Goal: Task Accomplishment & Management: Manage account settings

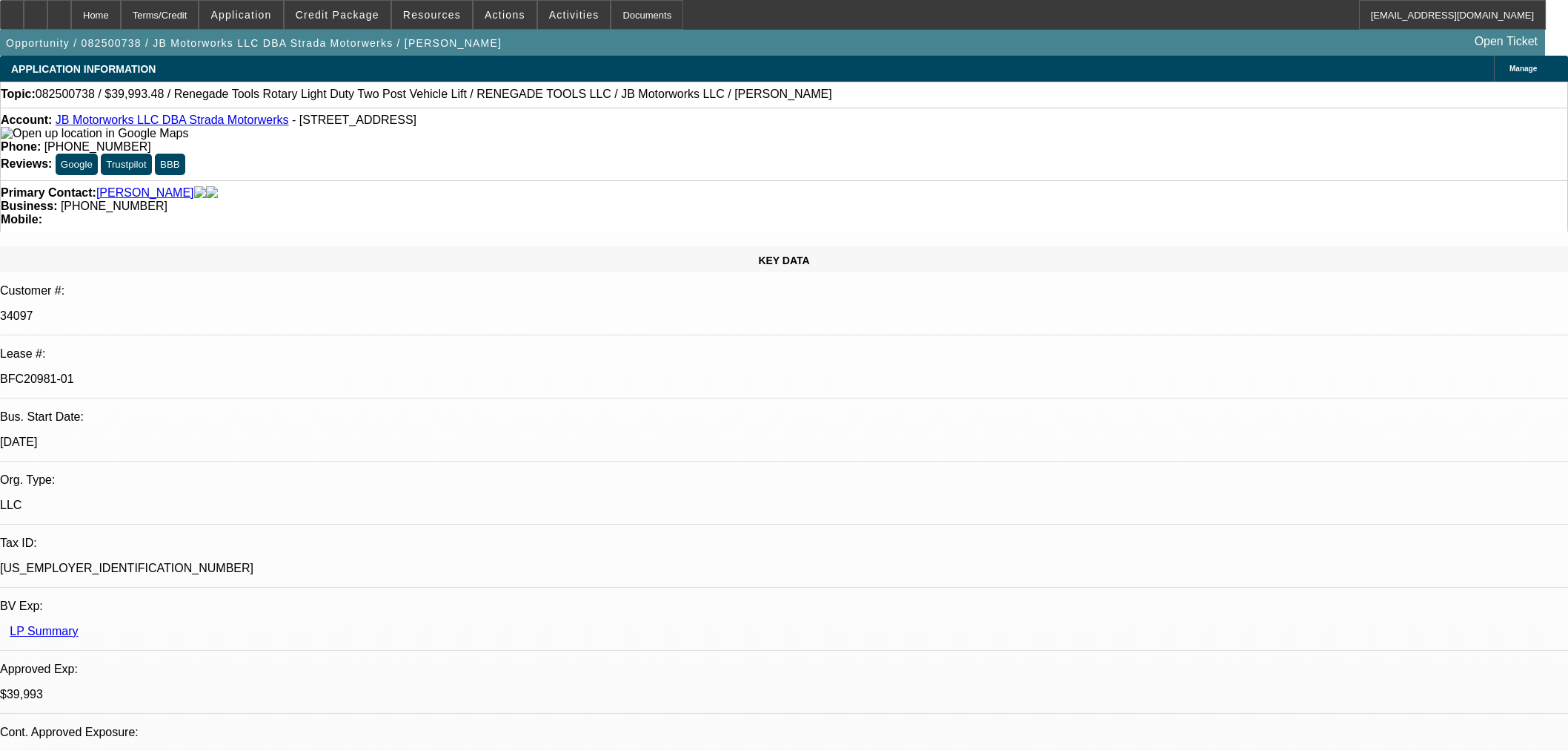
select select "0"
select select "3"
select select "0"
select select "6"
select select "0"
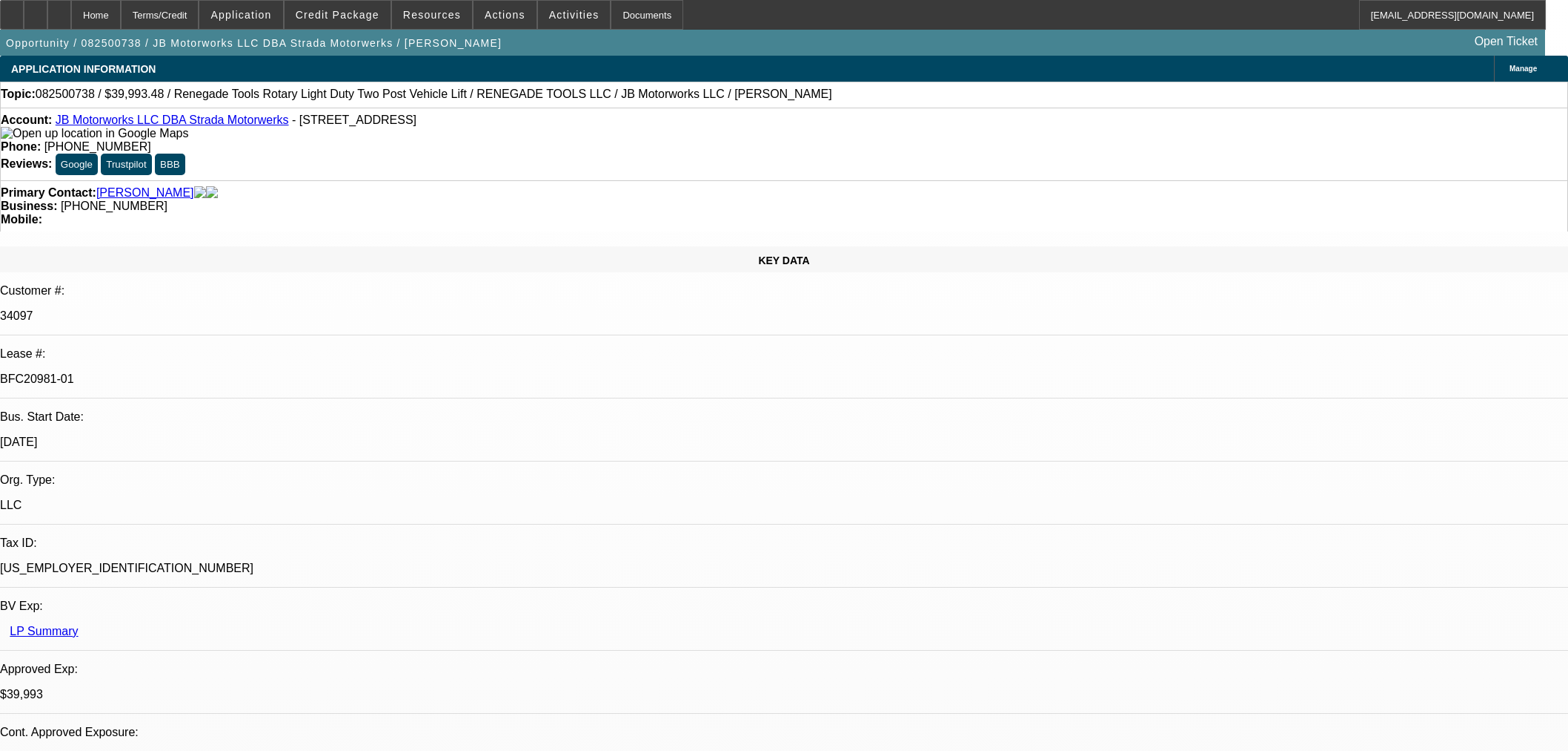
select select "3"
select select "0"
select select "6"
select select "0"
select select "3"
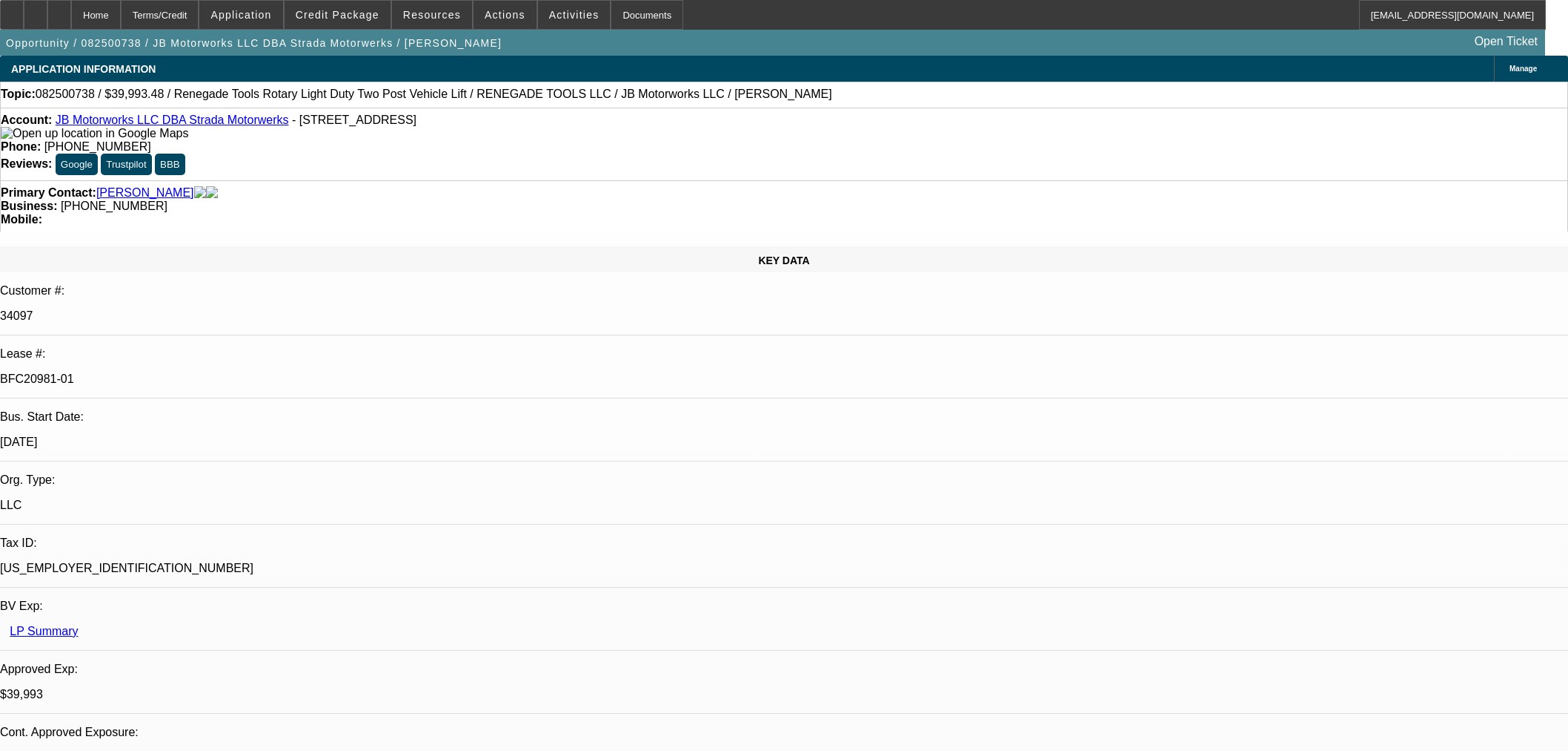
select select "0"
select select "6"
select select "0"
select select "3"
select select "0.1"
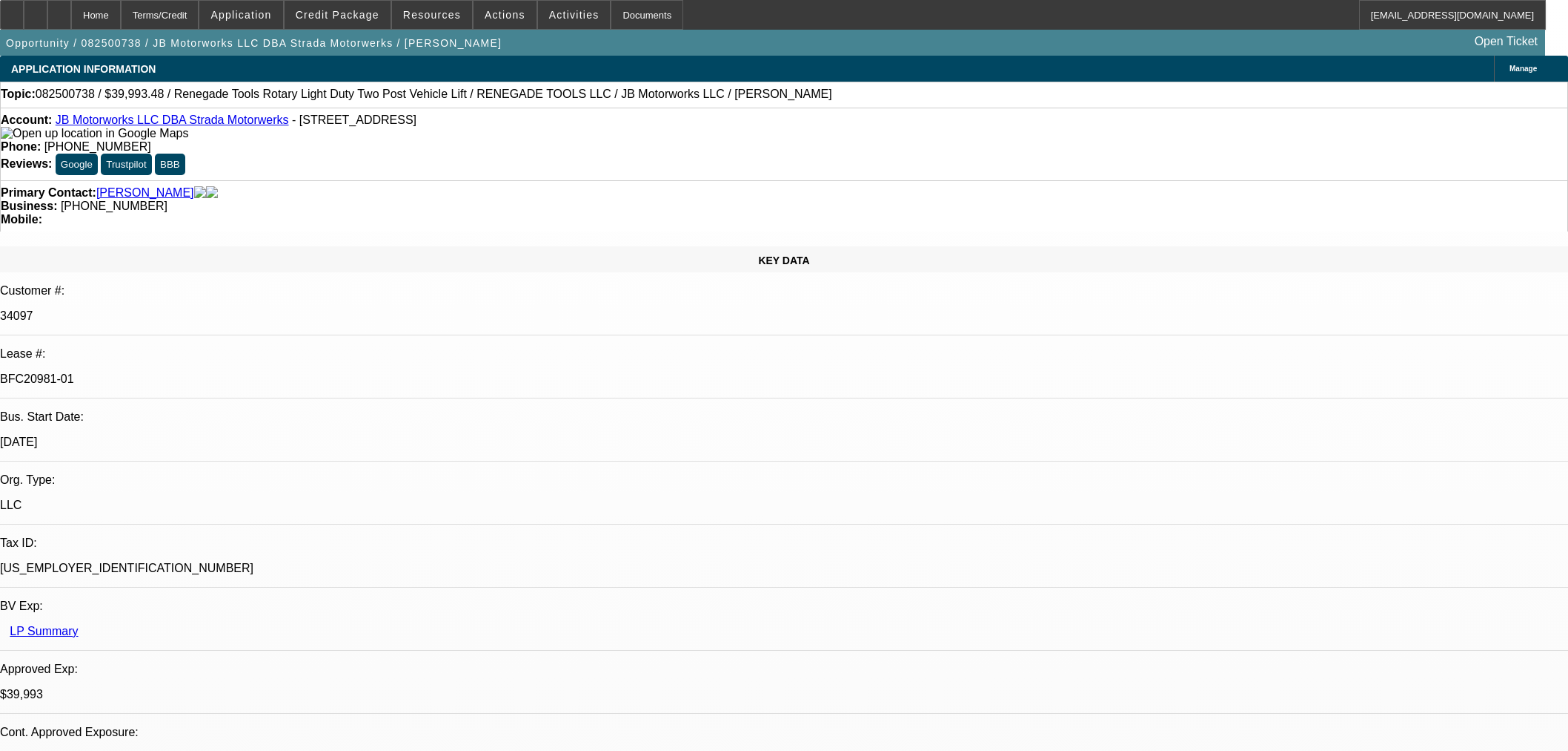
select select "4"
click at [60, 9] on icon at bounding box center [60, 9] width 0 height 0
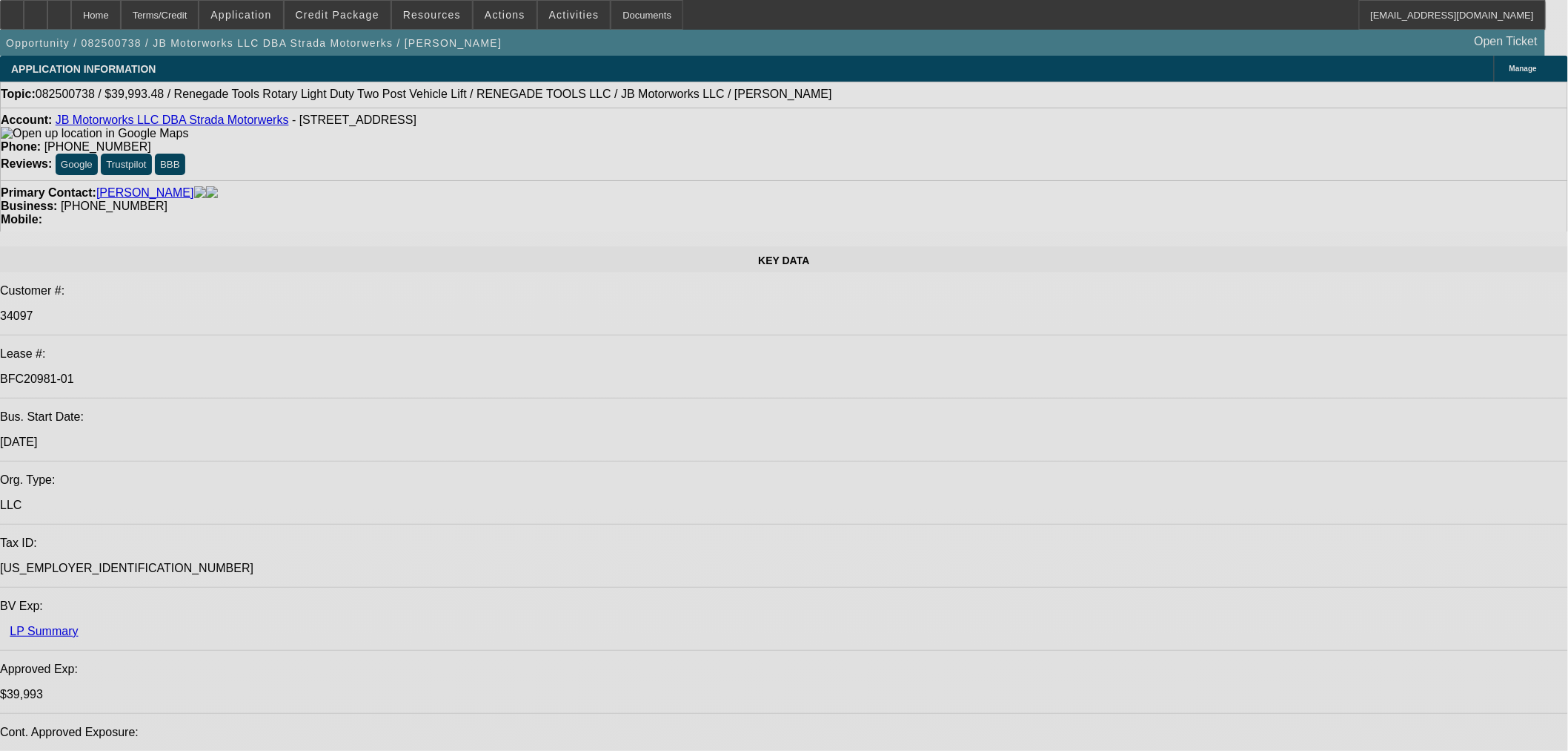
select select "0"
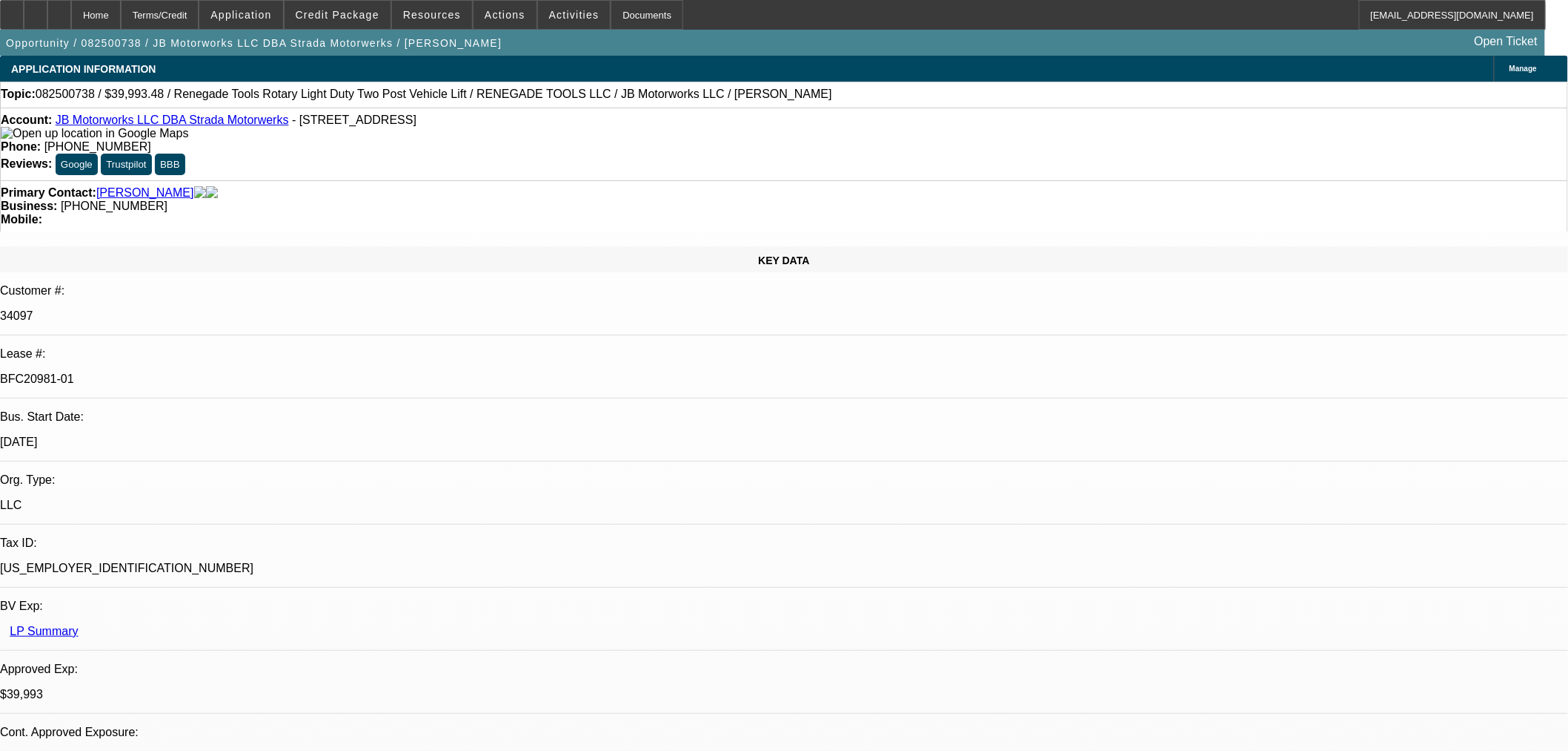
select select "3"
select select "0"
select select "6"
select select "0"
select select "3"
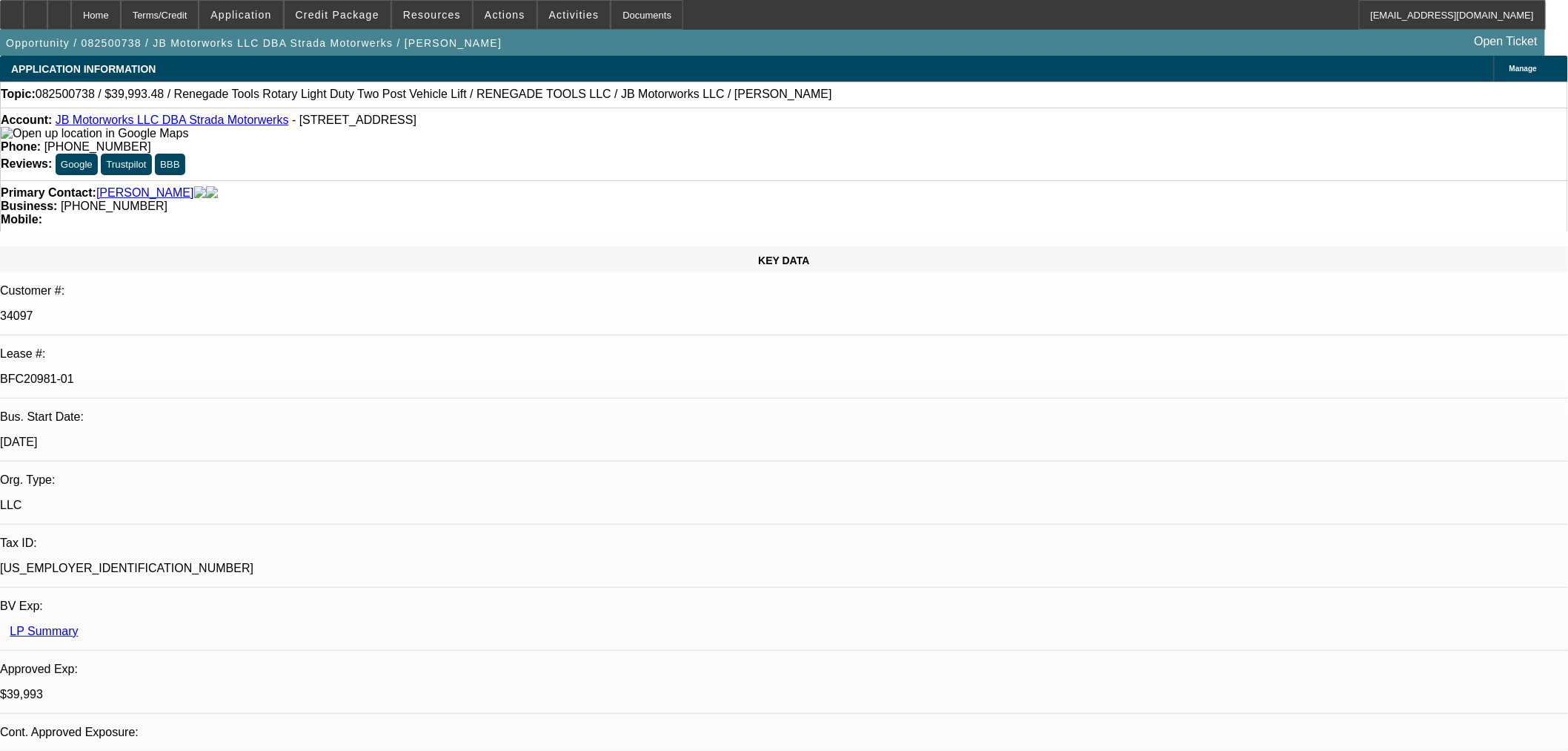
select select "0"
select select "6"
select select "0"
select select "3"
select select "0"
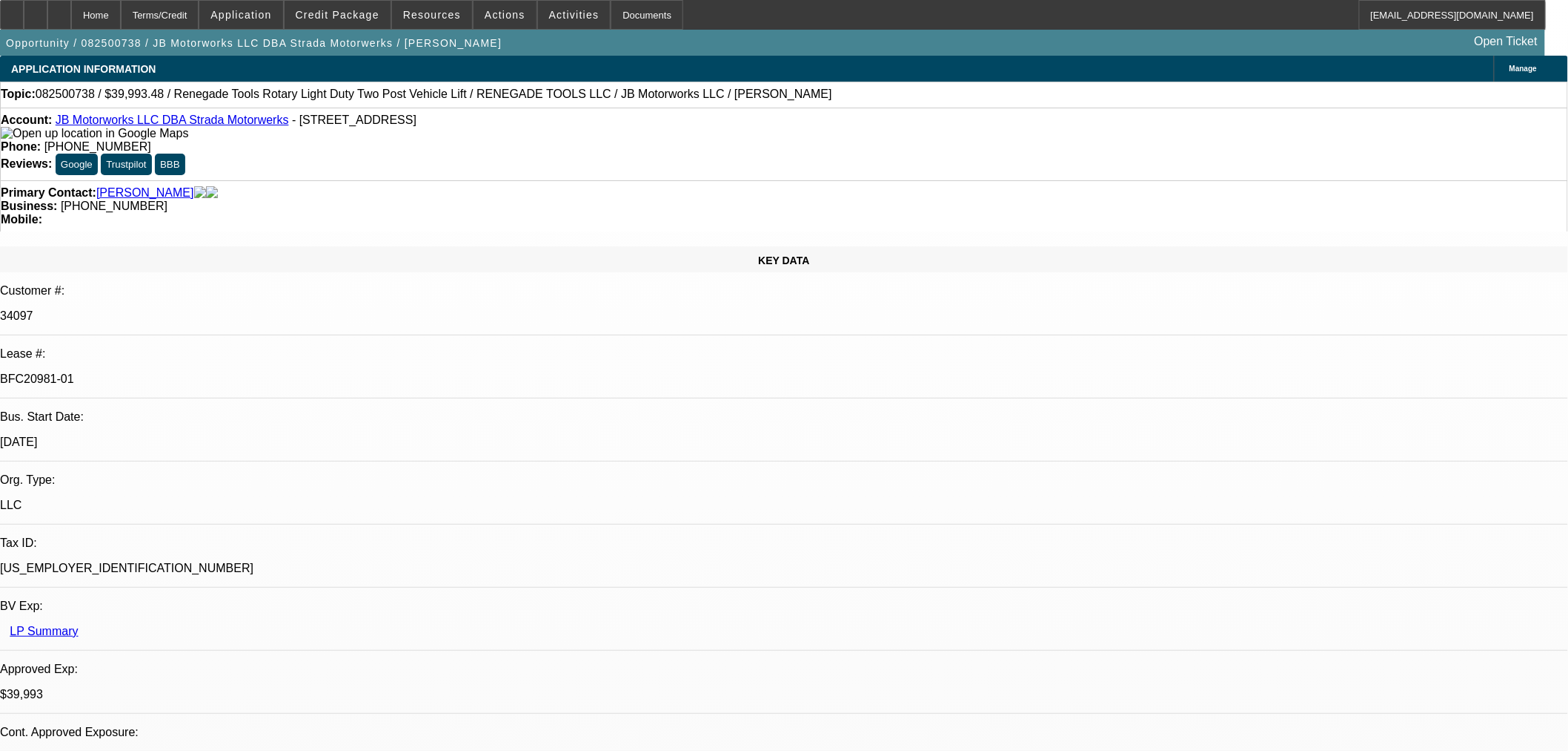
select select "6"
select select "0"
select select "3"
select select "0.1"
select select "4"
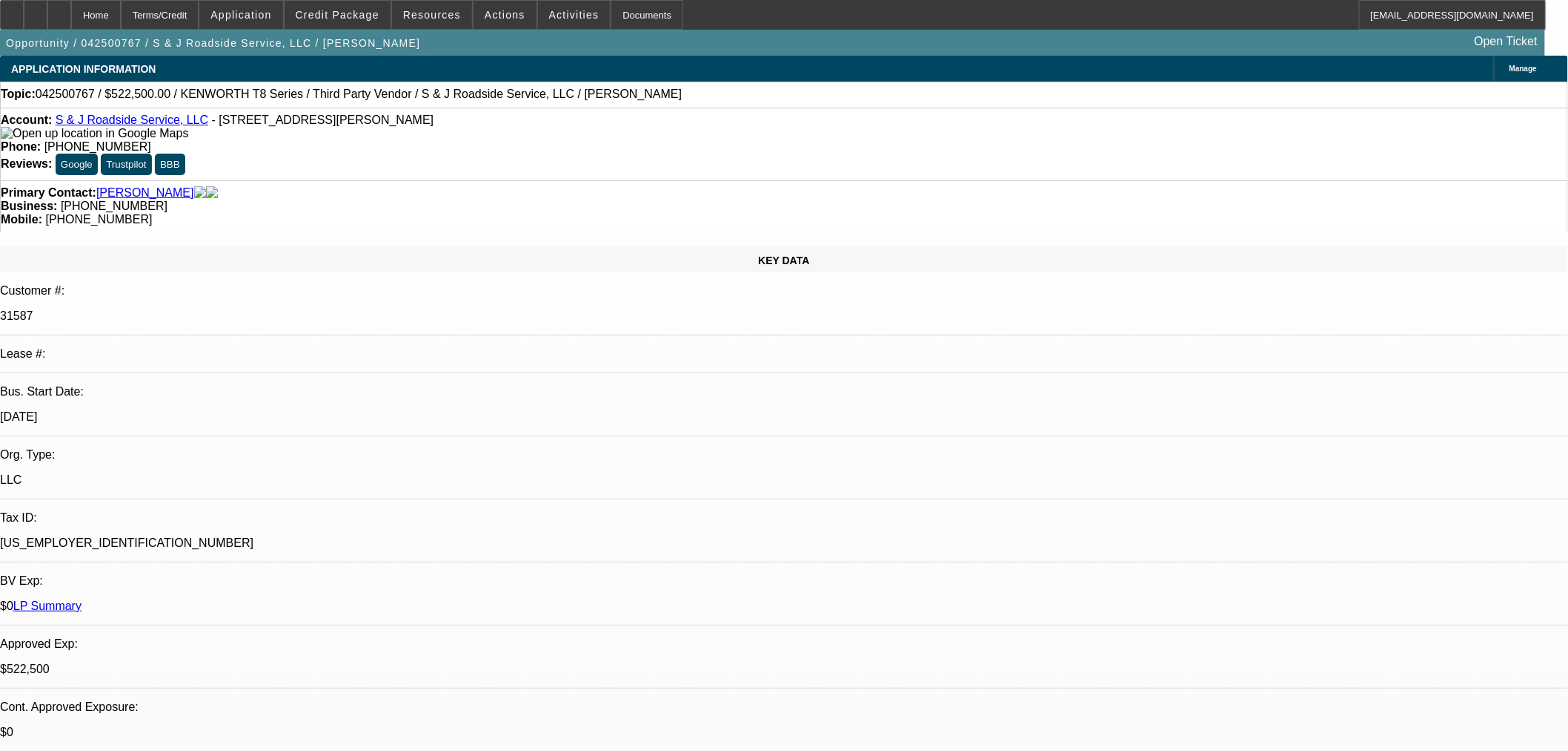
select select "2"
select select "0"
select select "6"
select select "0"
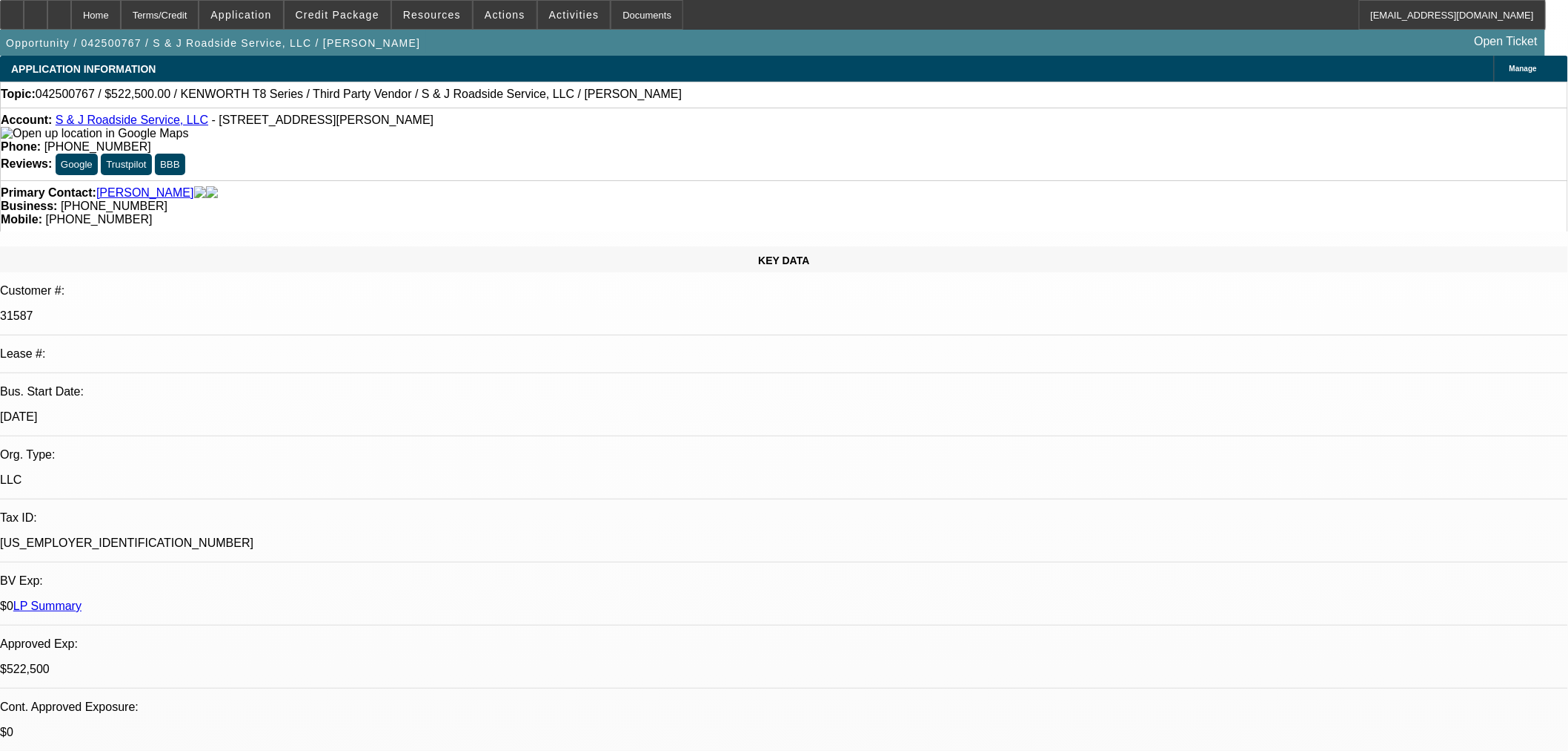
select select "3"
select select "0"
select select "6"
select select "0"
select select "2"
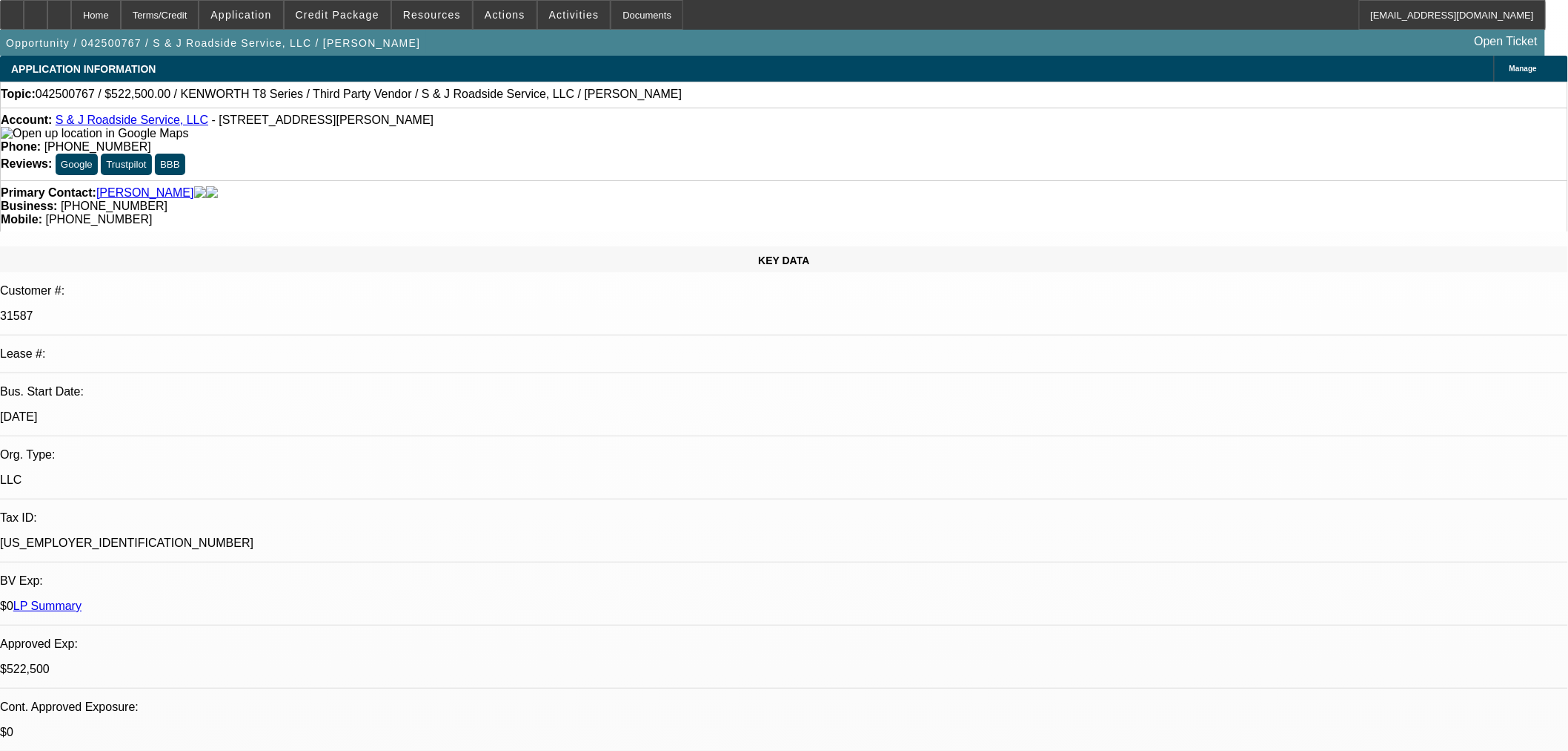
select select "2"
select select "0"
select select "6"
select select "0"
select select "2"
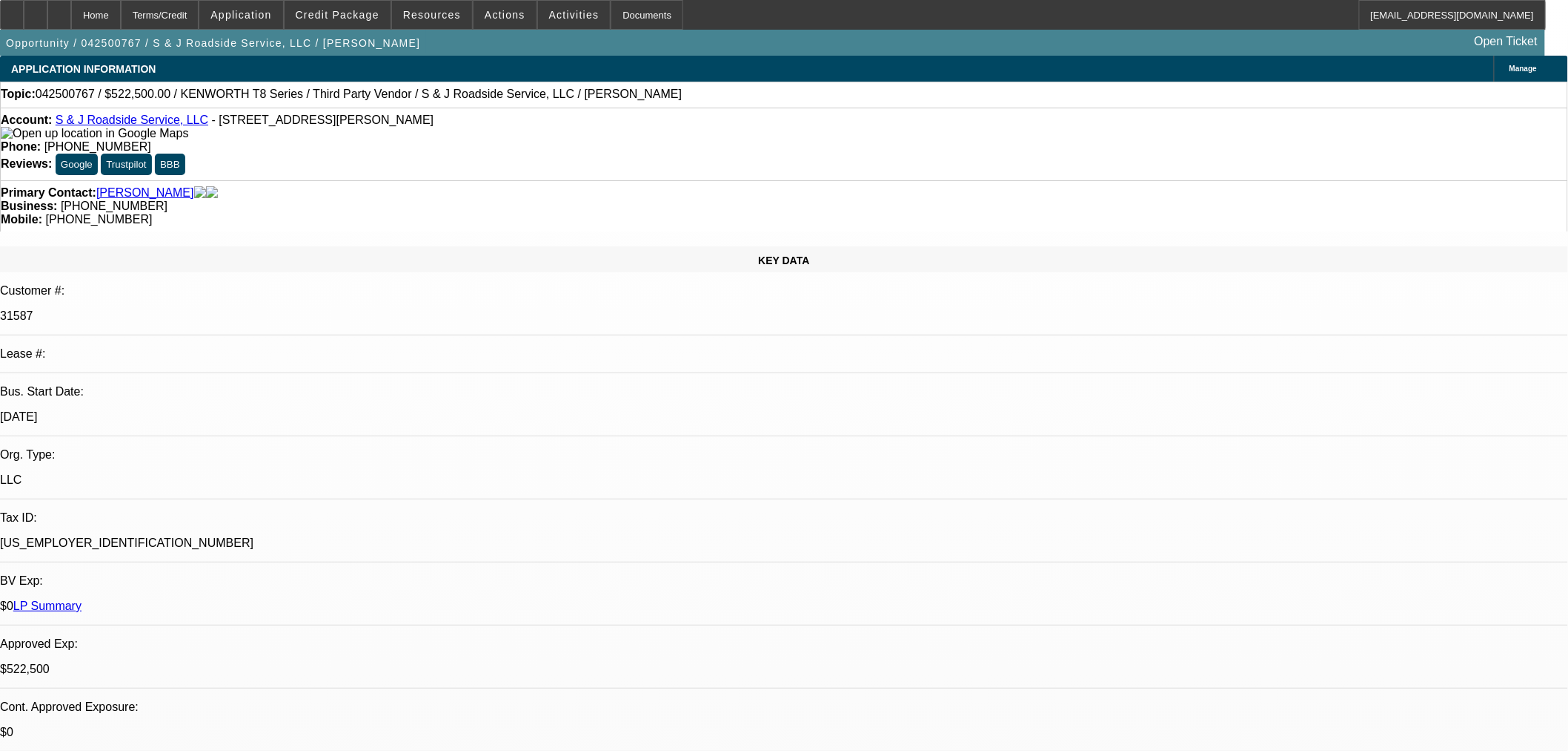
select select "2"
select select "0"
select select "6"
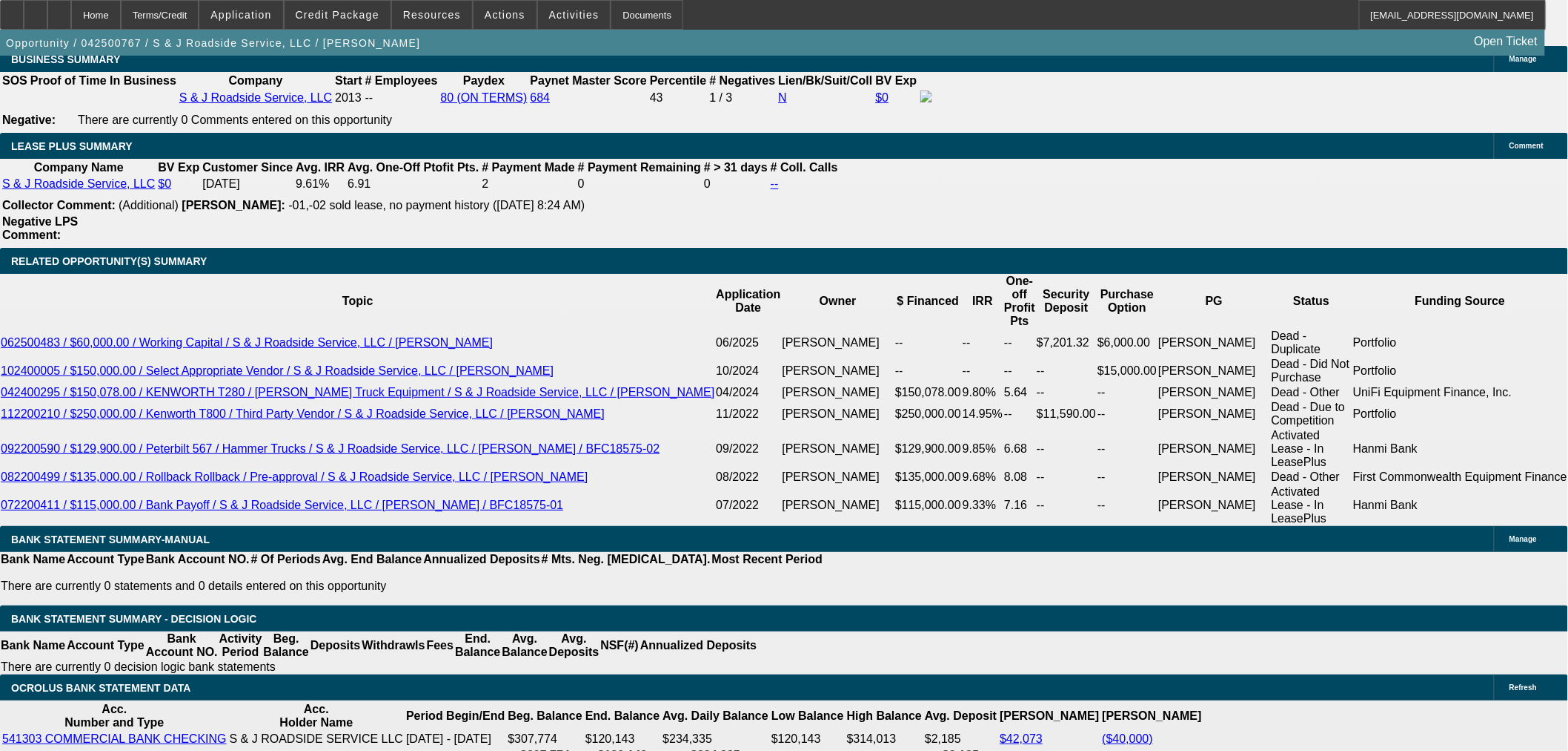
scroll to position [2390, 0]
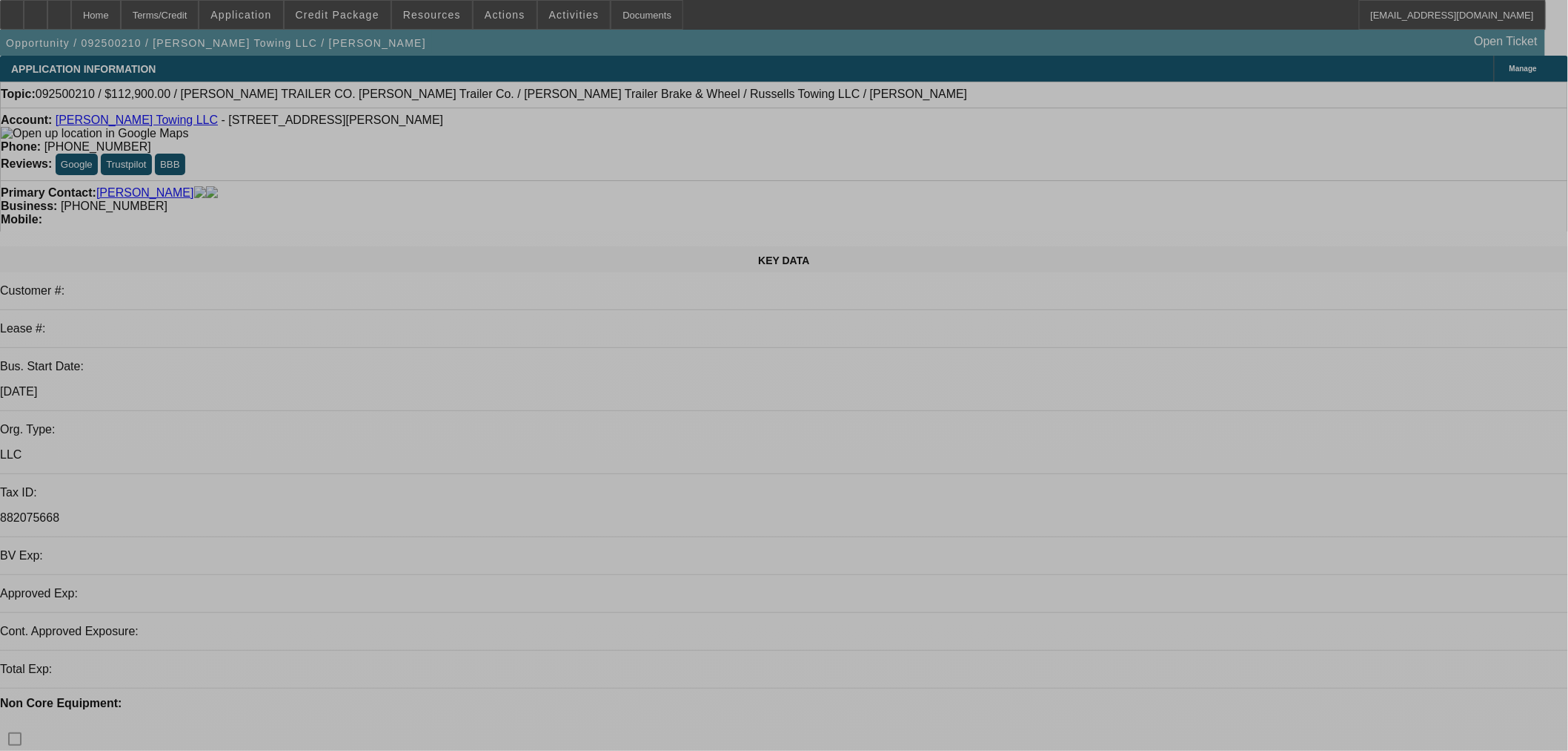
select select "0"
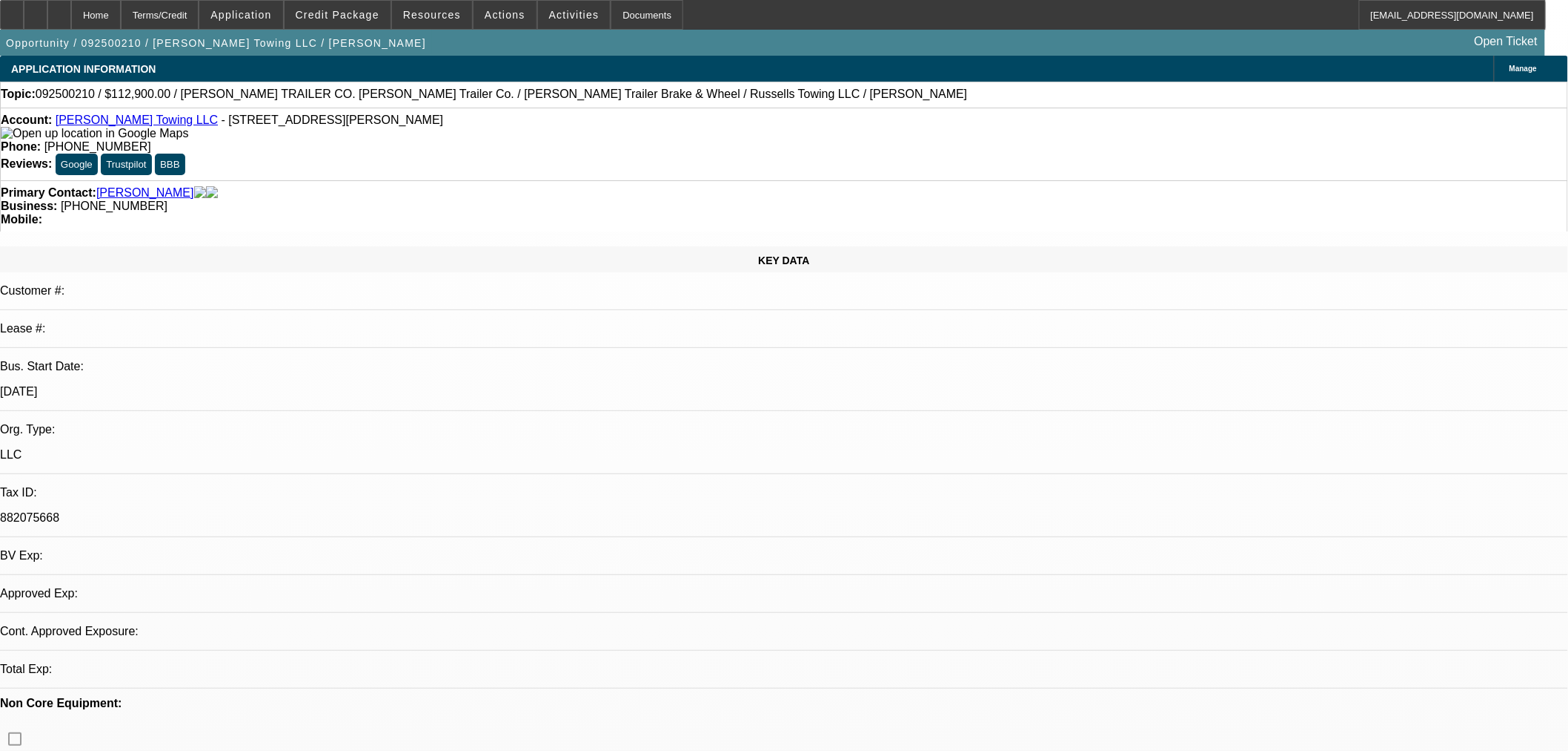
select select "0"
select select "3"
select select "0"
select select "6"
select select "0"
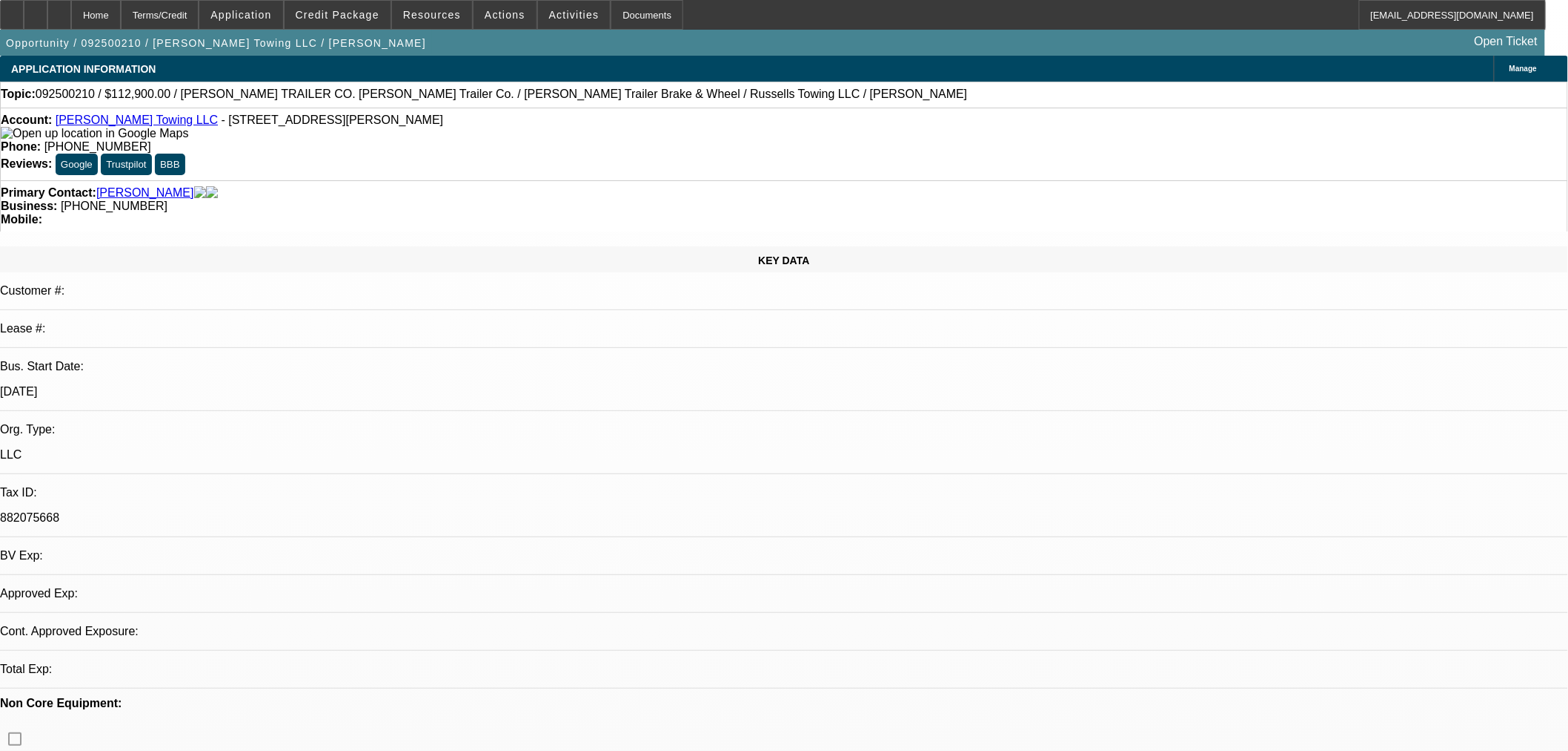
select select "0"
select select "3"
select select "0"
select select "6"
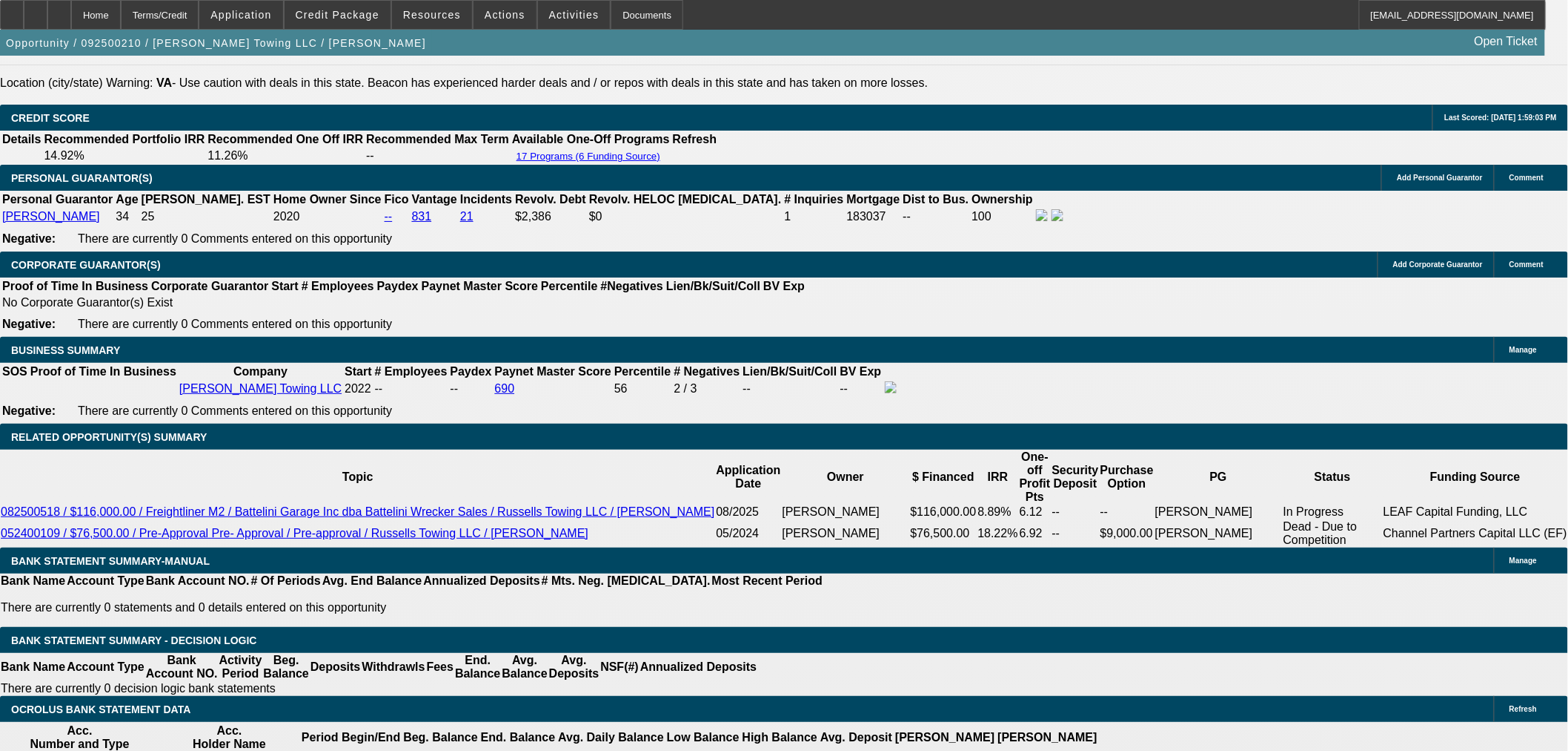
scroll to position [2078, 0]
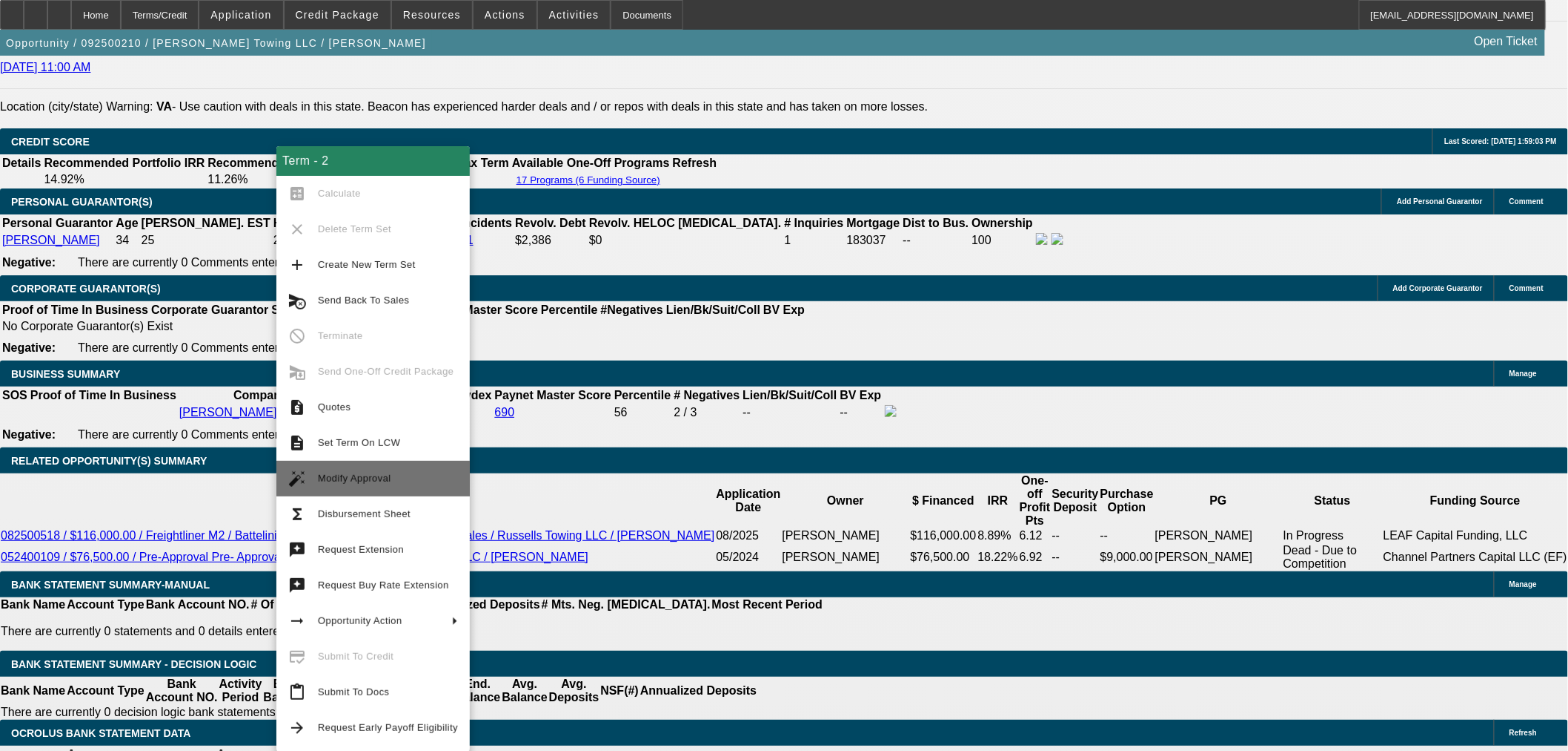
click at [392, 483] on span "Modify Approval" at bounding box center [388, 478] width 140 height 18
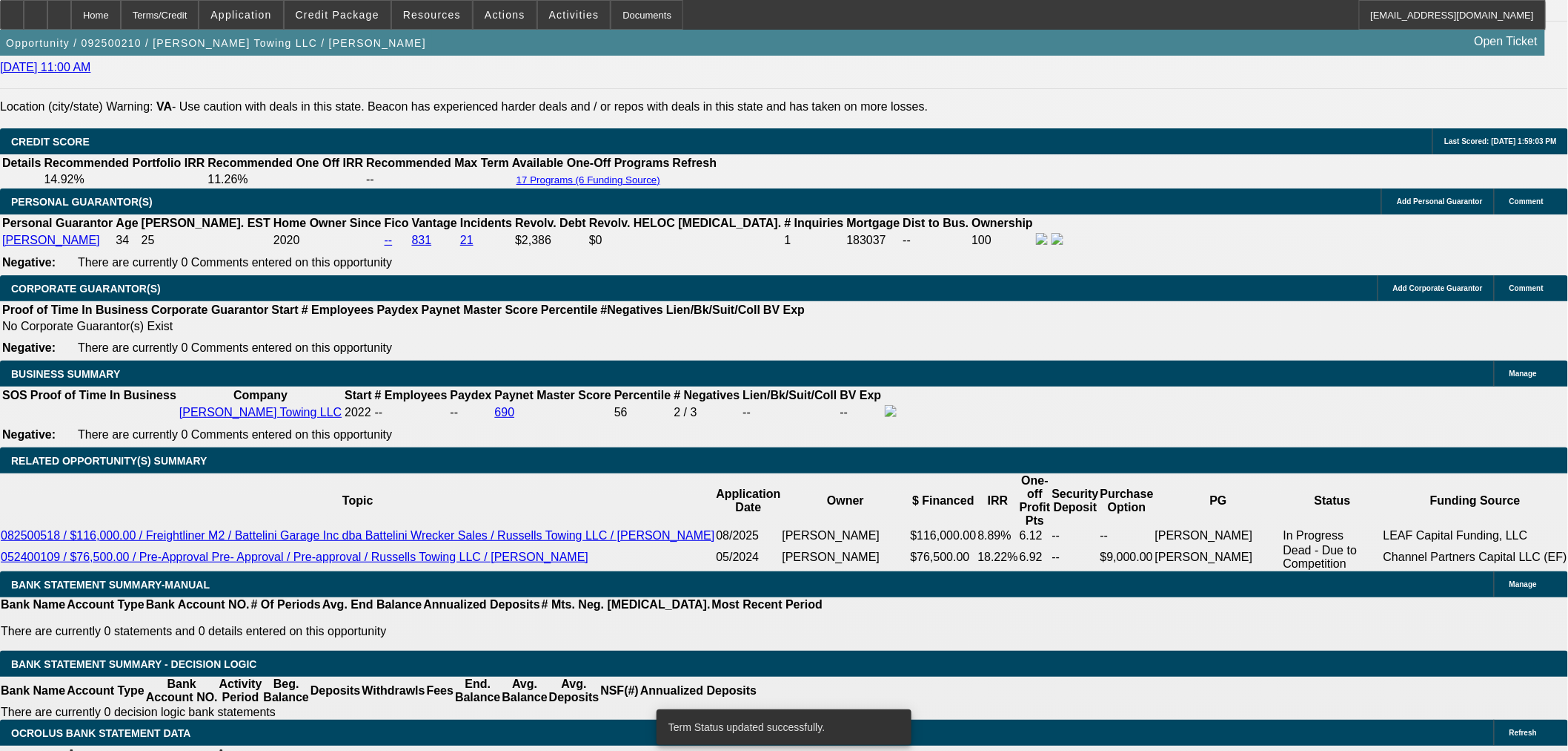
select select "0"
select select "3"
select select "0"
select select "6"
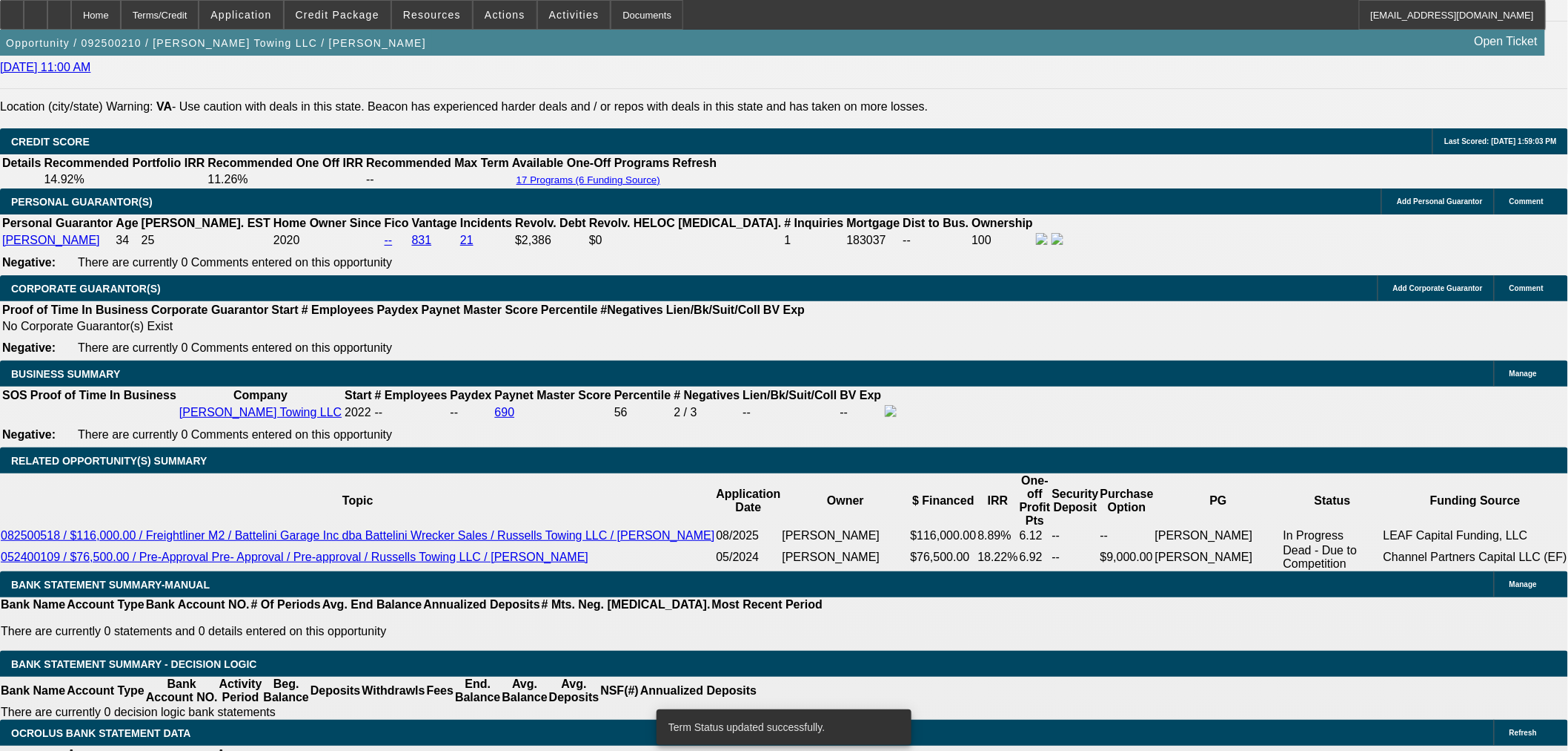
select select "0"
select select "3"
select select "0"
select select "6"
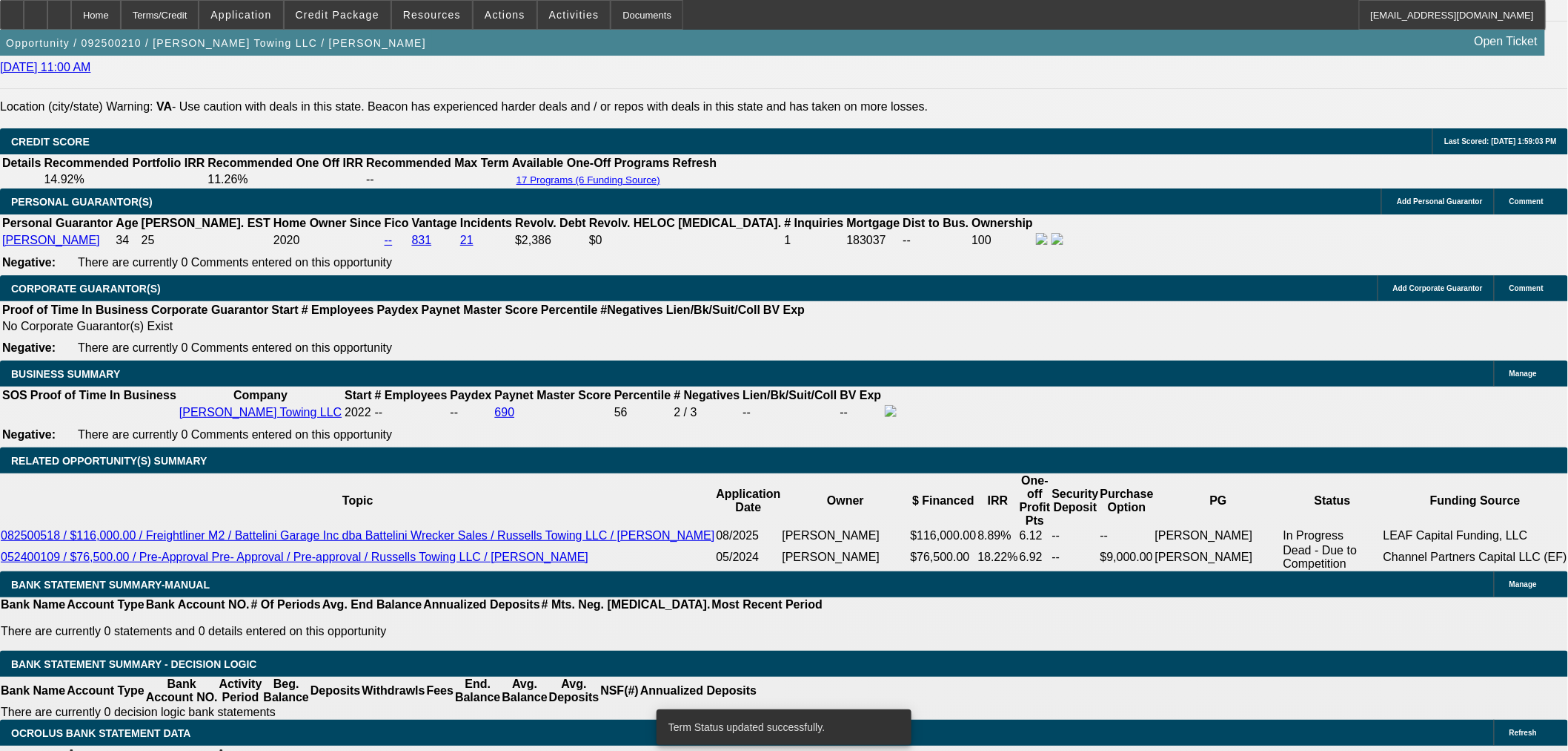
select select "0"
select select "3"
select select "0"
select select "6"
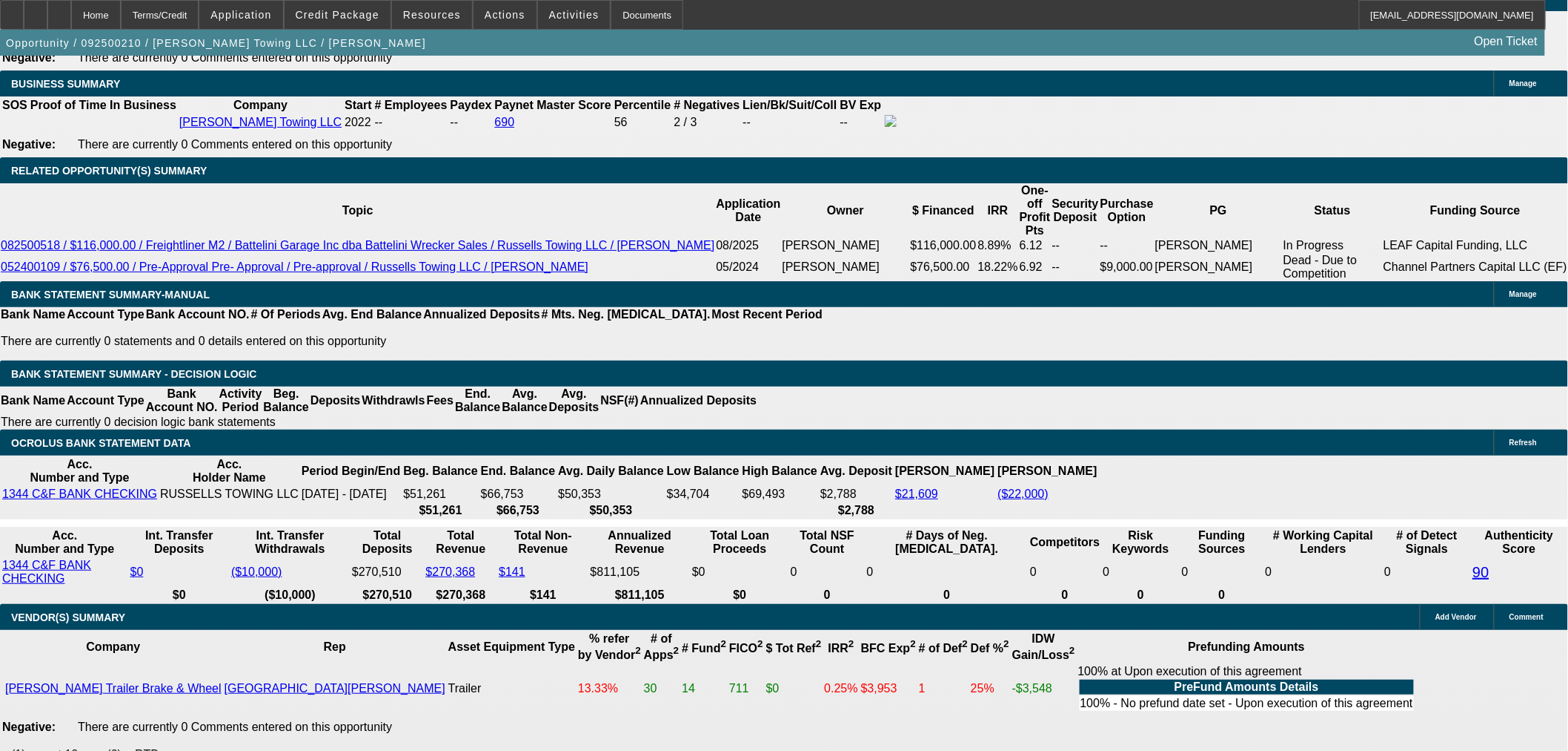
scroll to position [2225, 0]
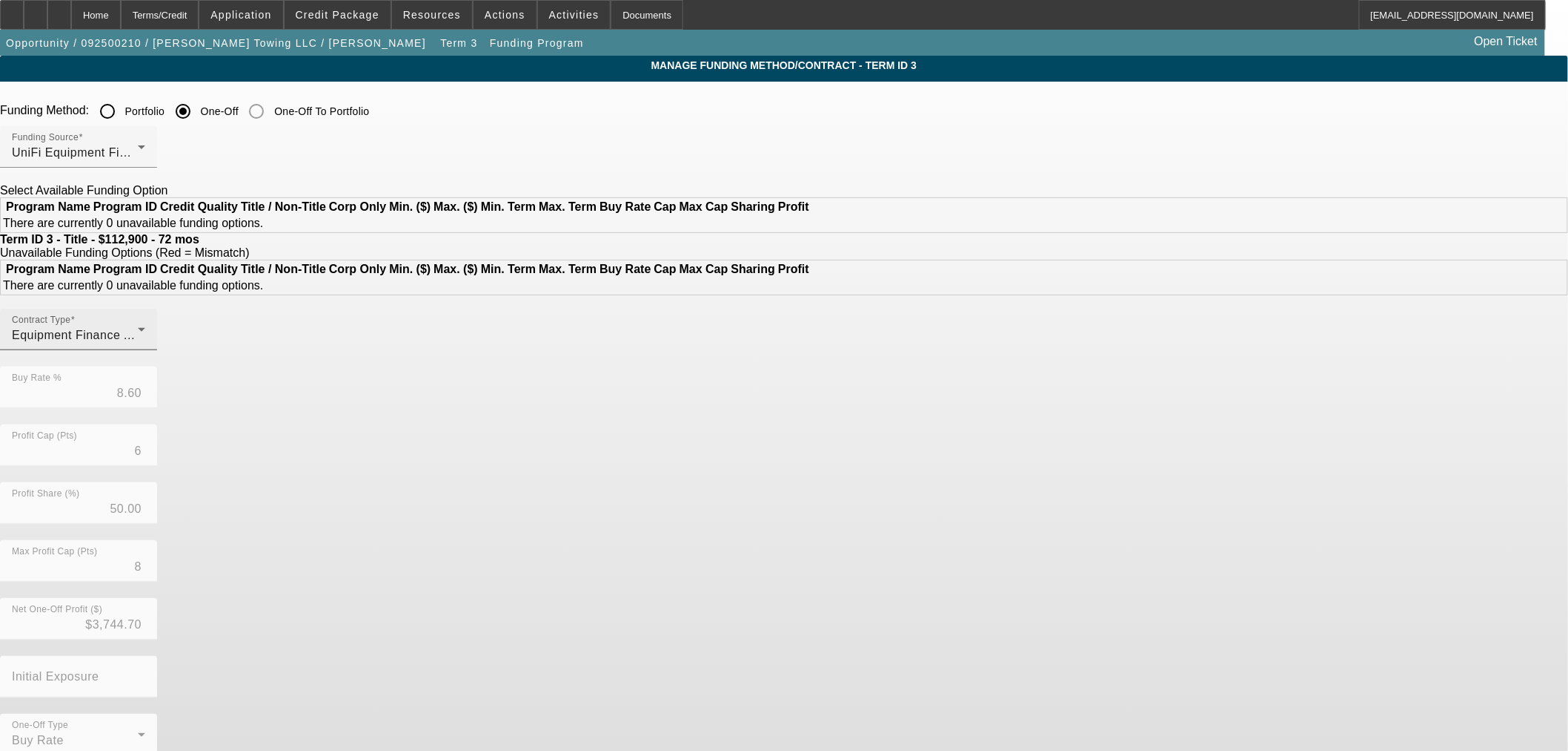
click at [184, 342] on span "Equipment Finance Agreement" at bounding box center [99, 335] width 173 height 13
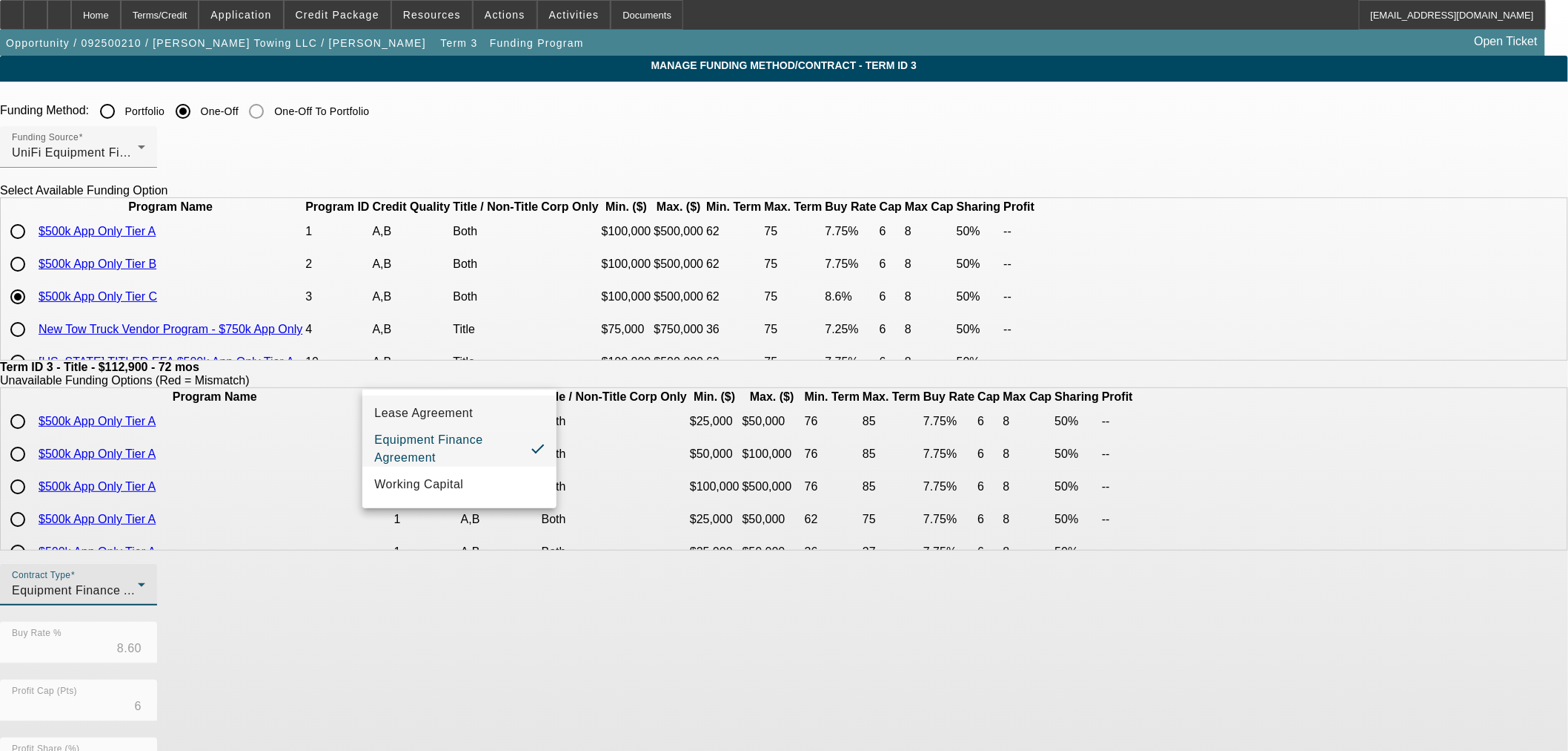
click at [419, 415] on span "Lease Agreement" at bounding box center [423, 412] width 99 height 18
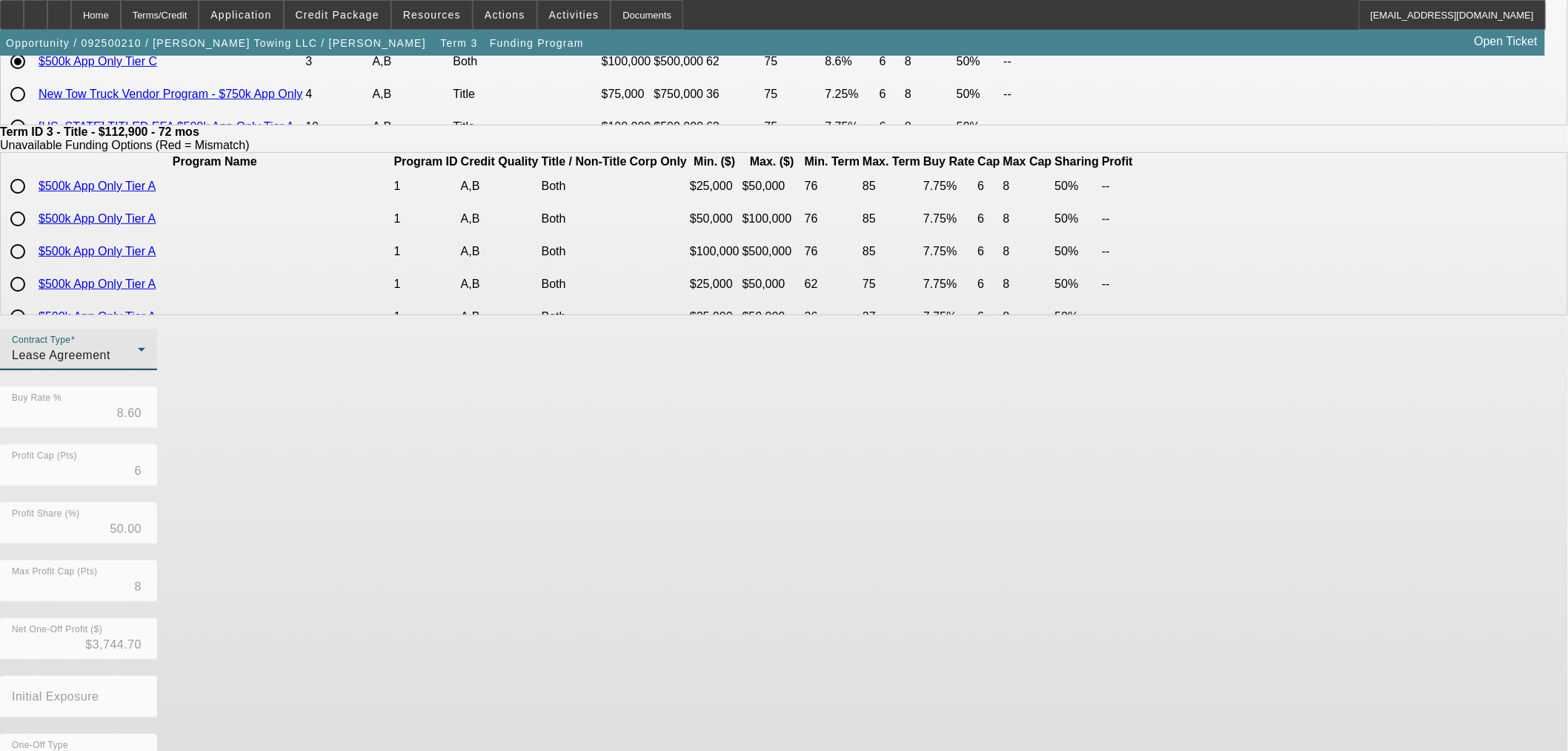
scroll to position [265, 0]
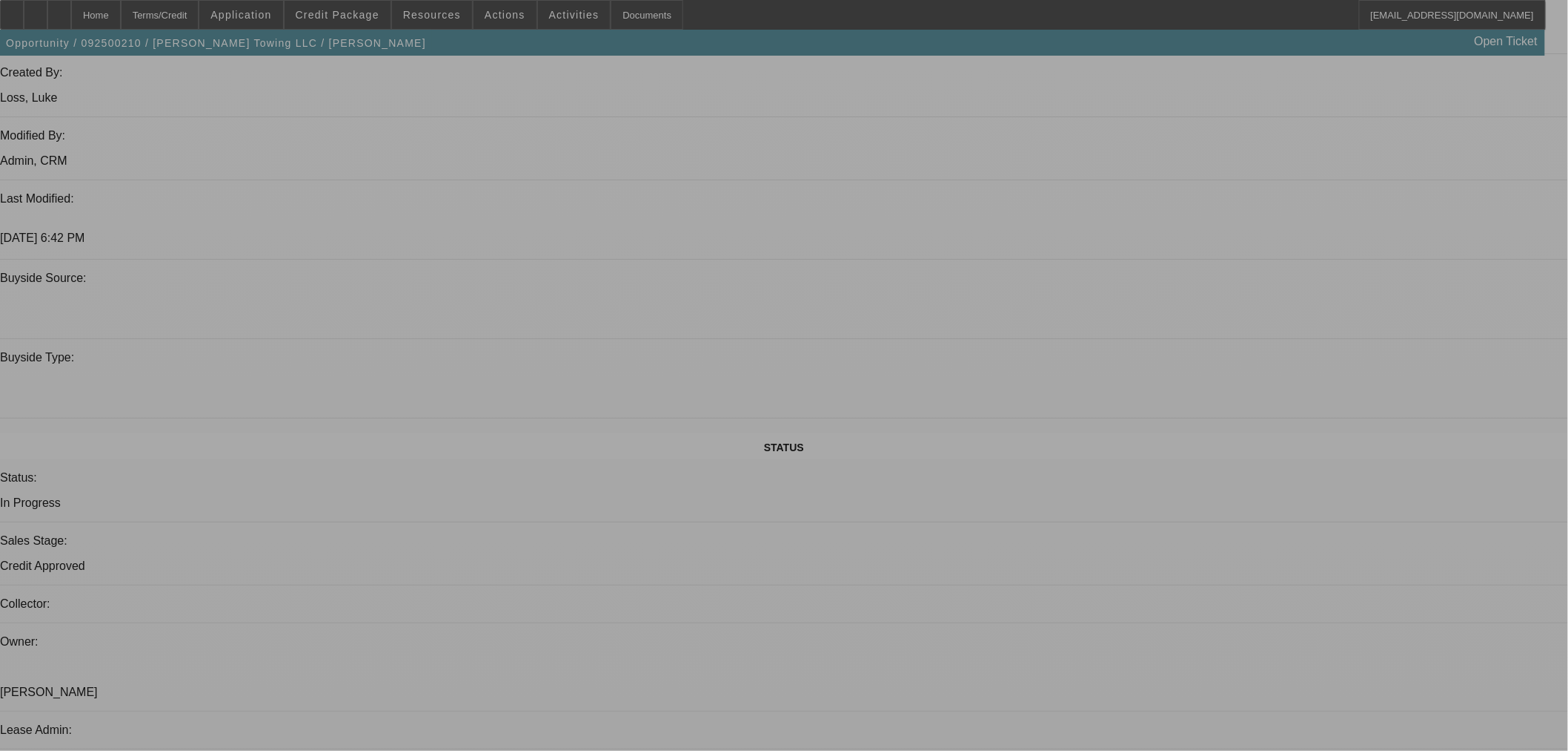
select select "0"
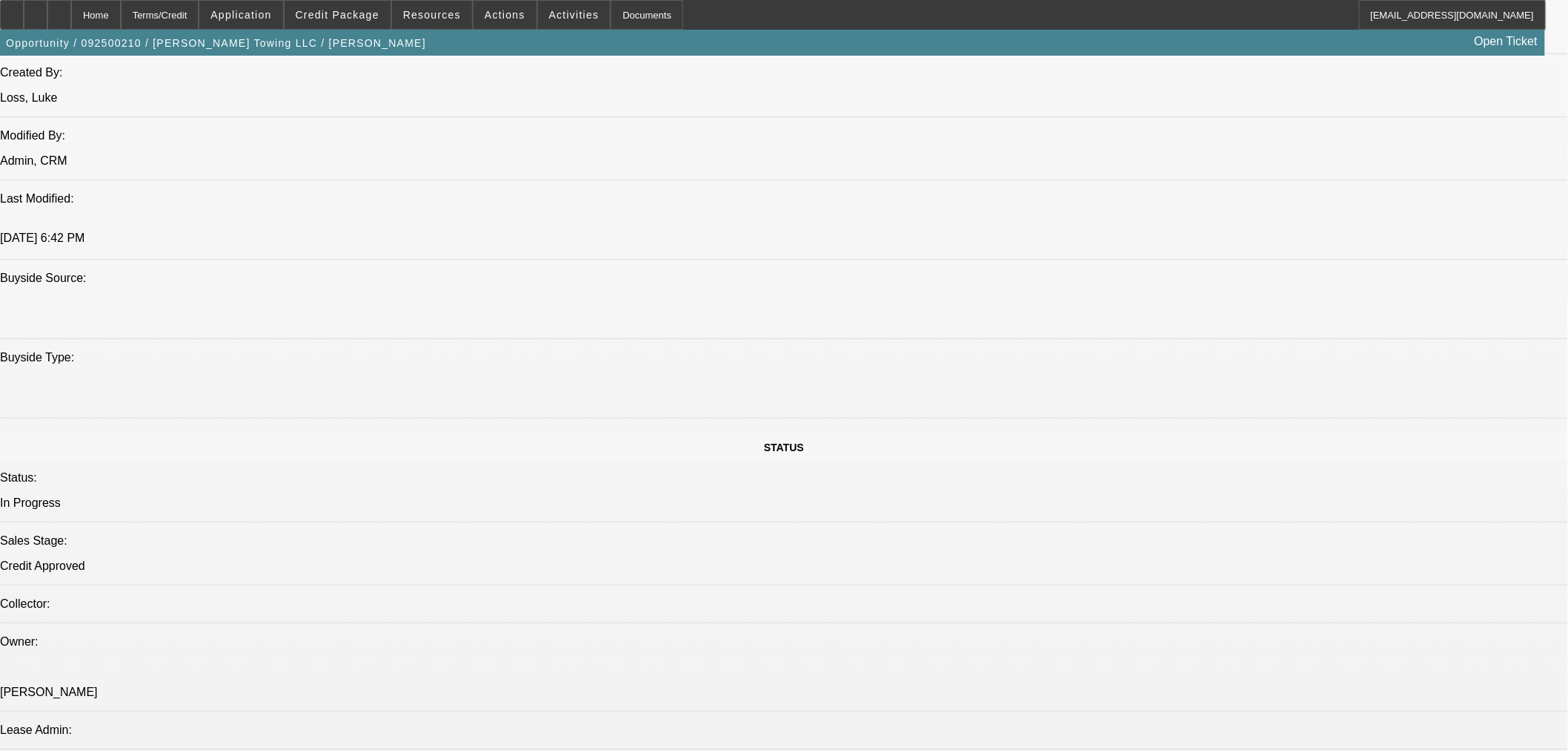
select select "3"
select select "0"
select select "6"
select select "0"
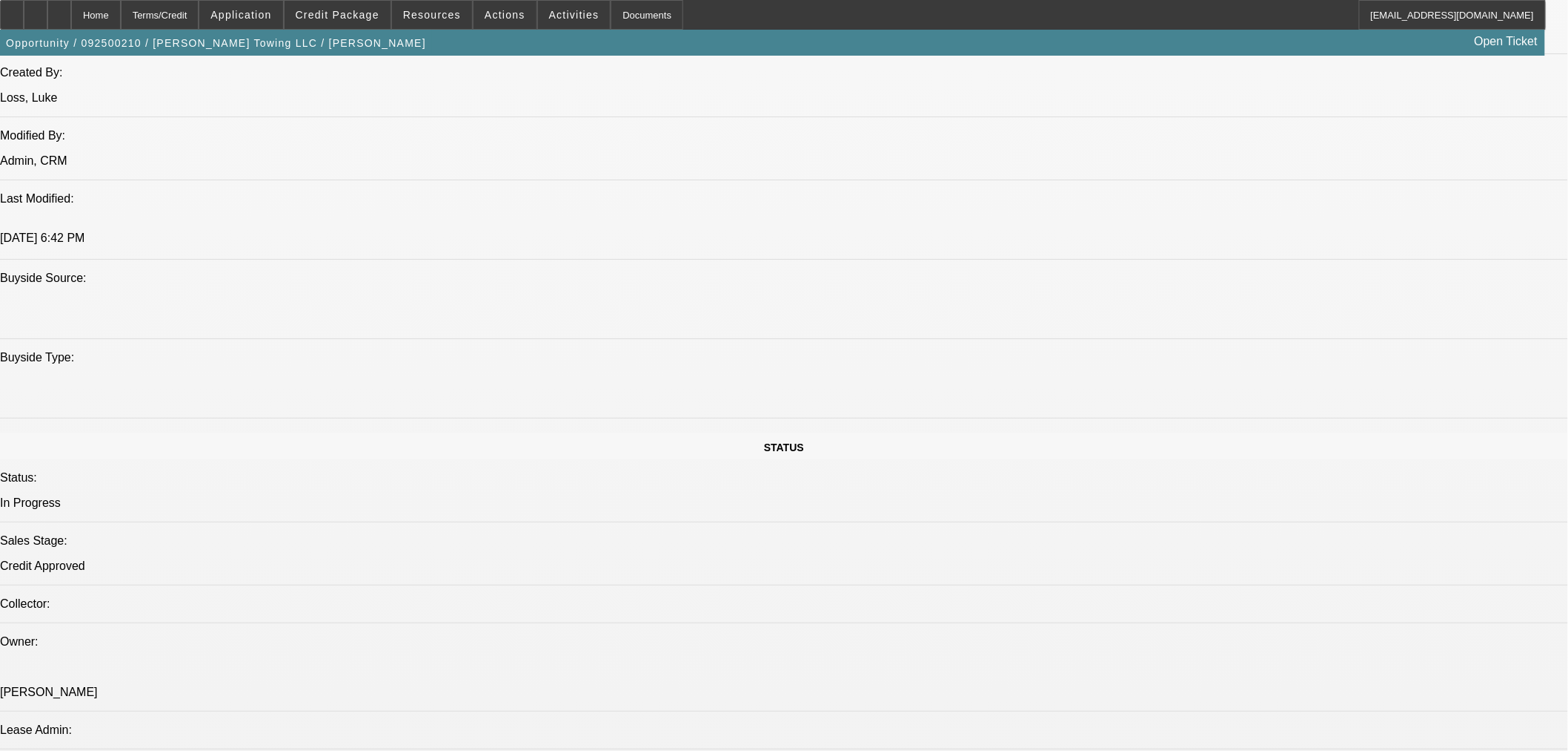
select select "3"
select select "0"
select select "6"
select select "0"
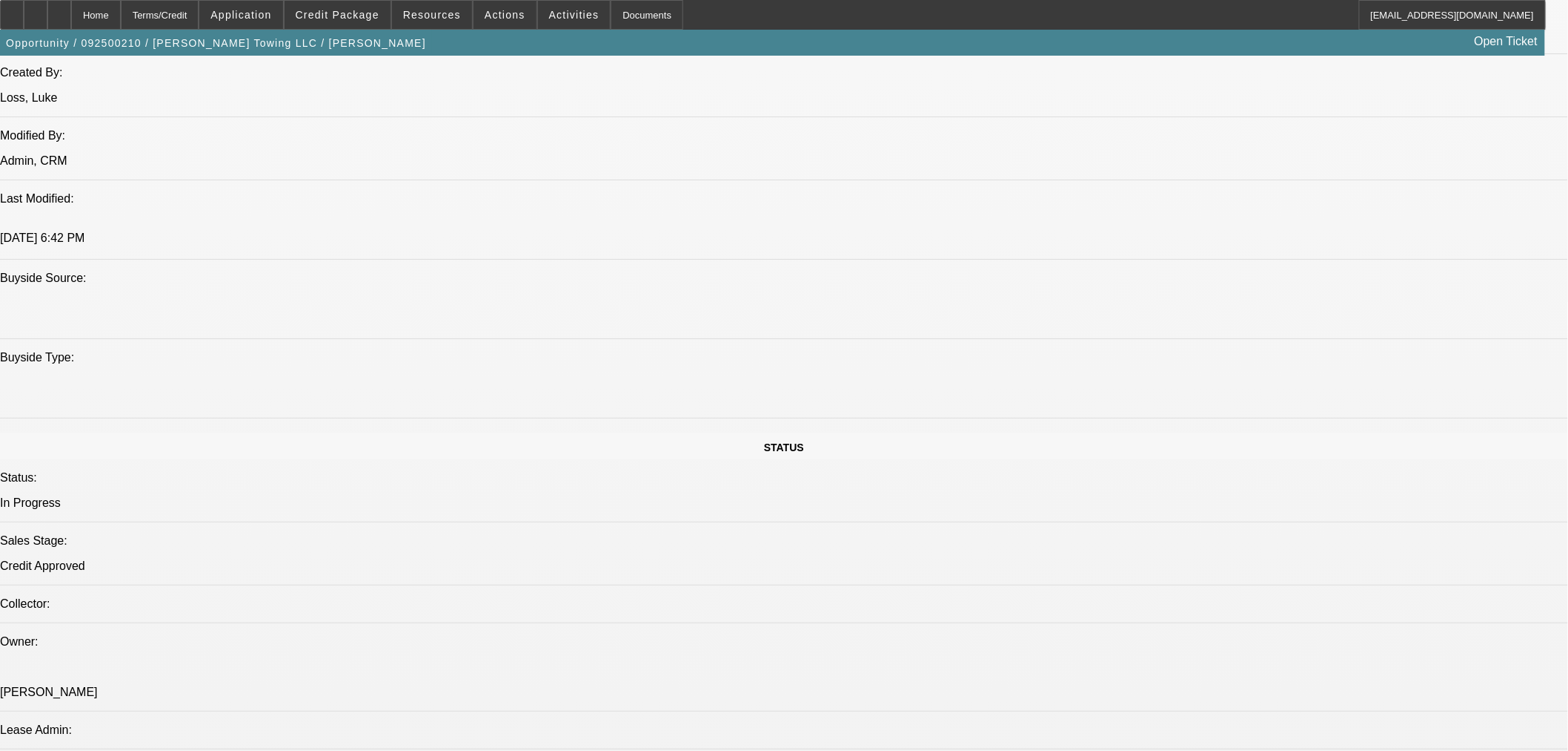
select select "3"
select select "0"
select select "6"
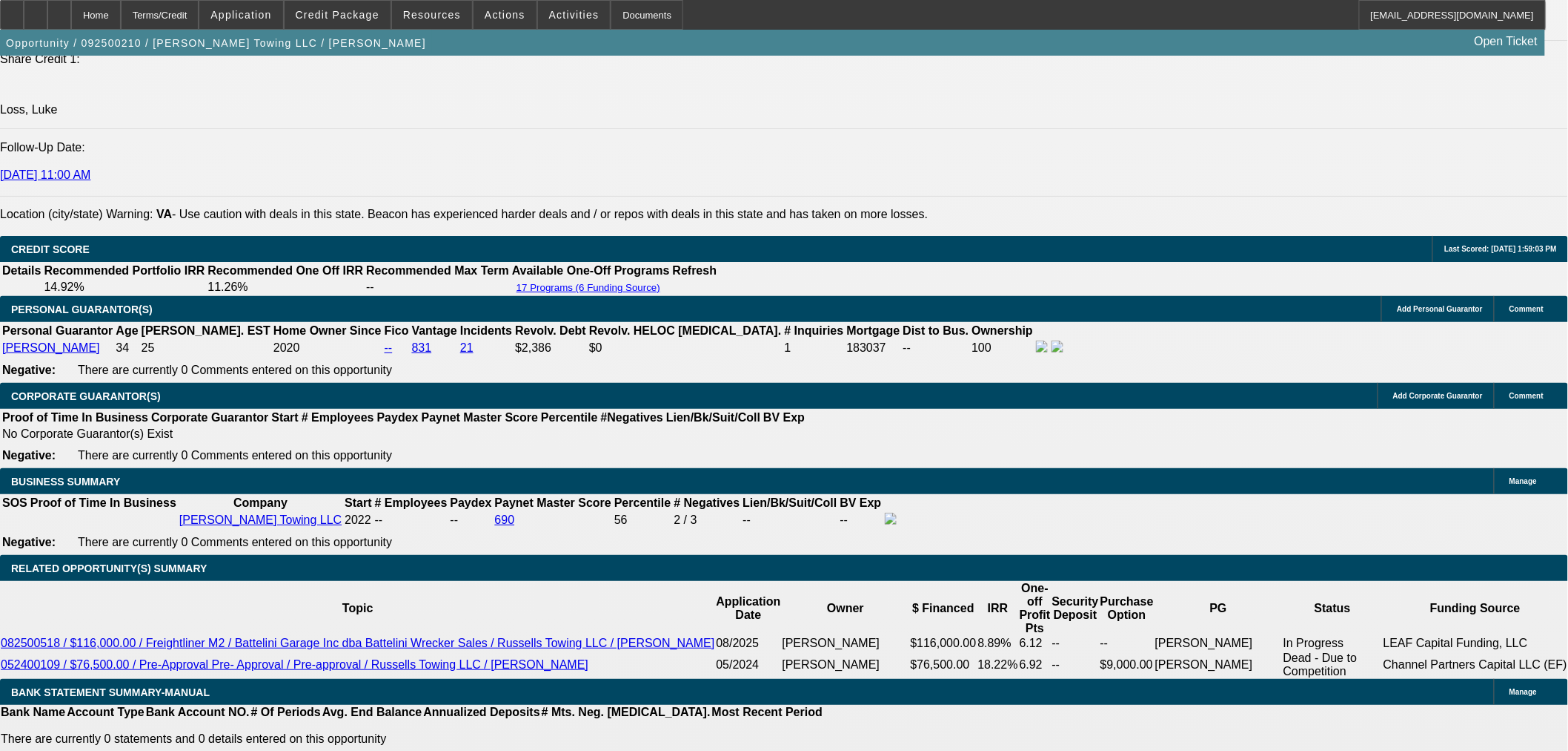
scroll to position [2271, 0]
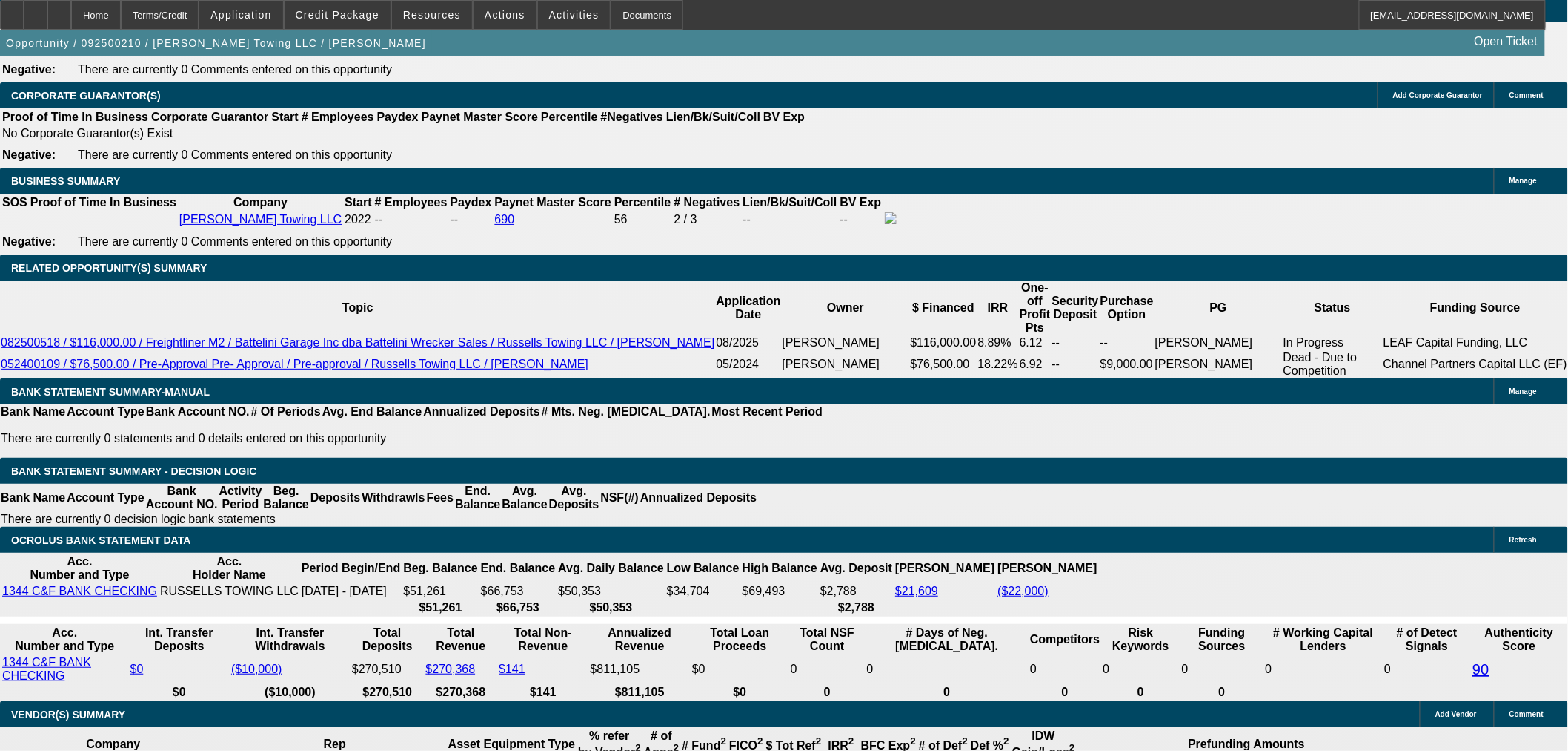
select select "0.1"
type input "$11,290.00"
type input "UNKNOWN"
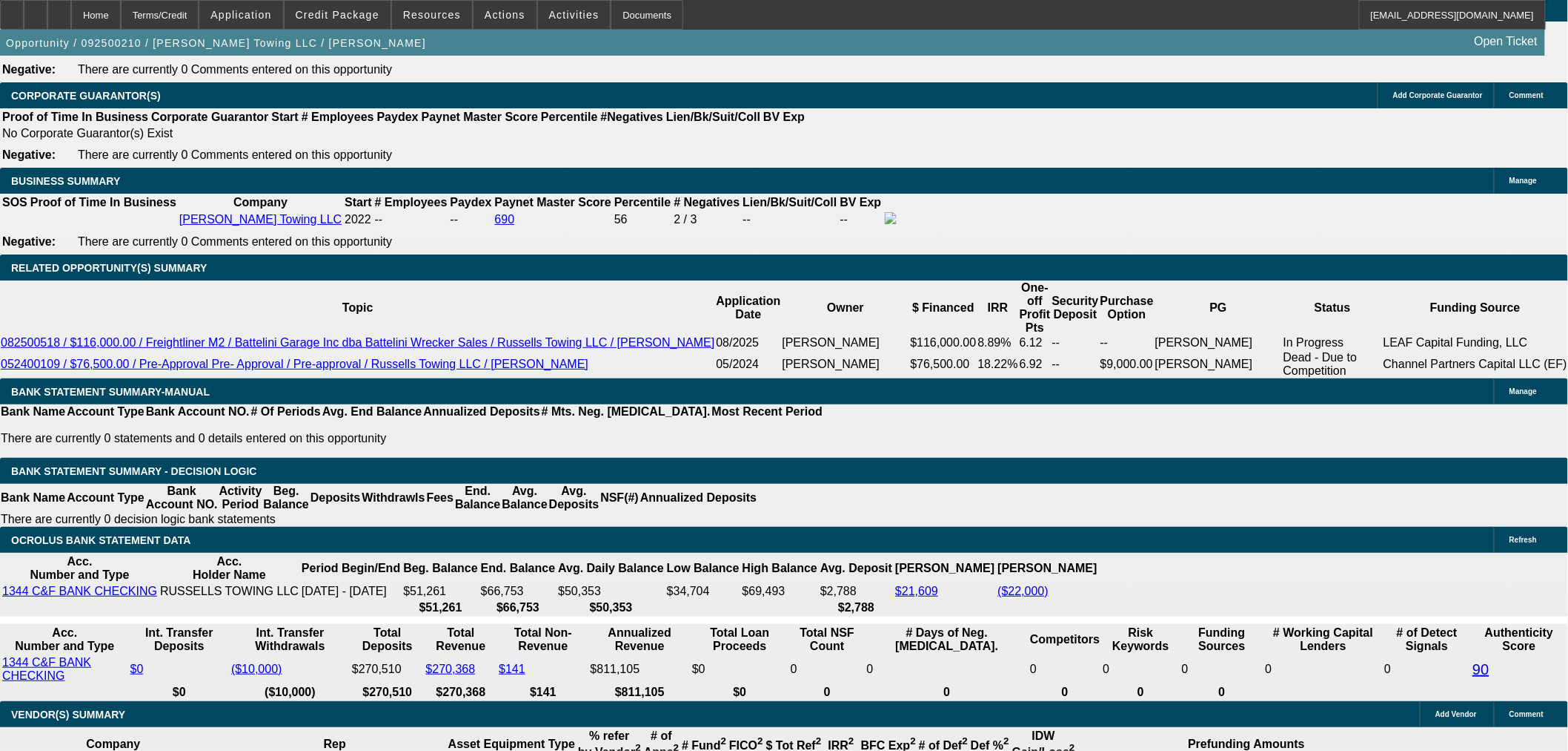
select select "4"
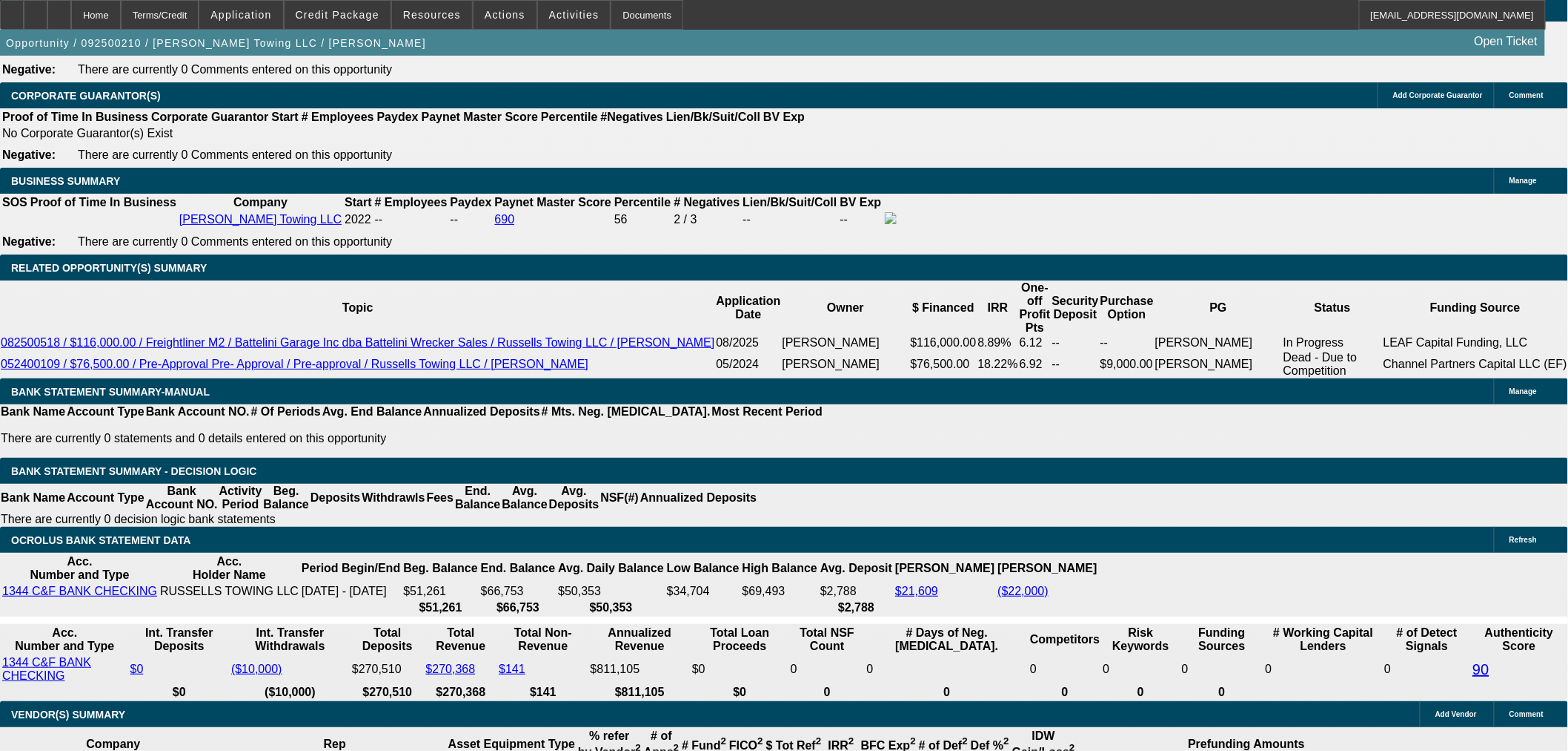
select select "2"
drag, startPoint x: 402, startPoint y: 282, endPoint x: 418, endPoint y: 282, distance: 16.0
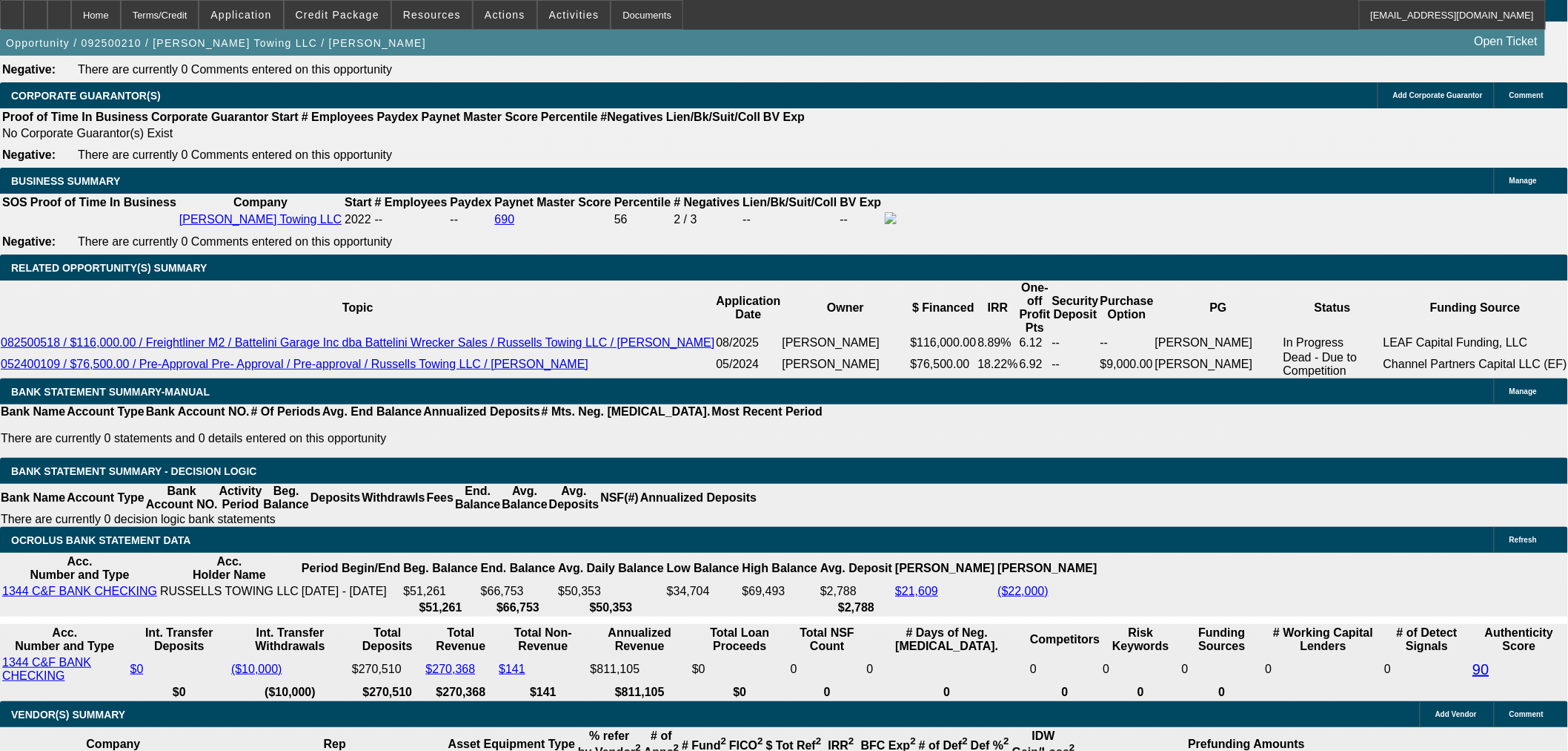
type input "8"
type input "$1,979.50"
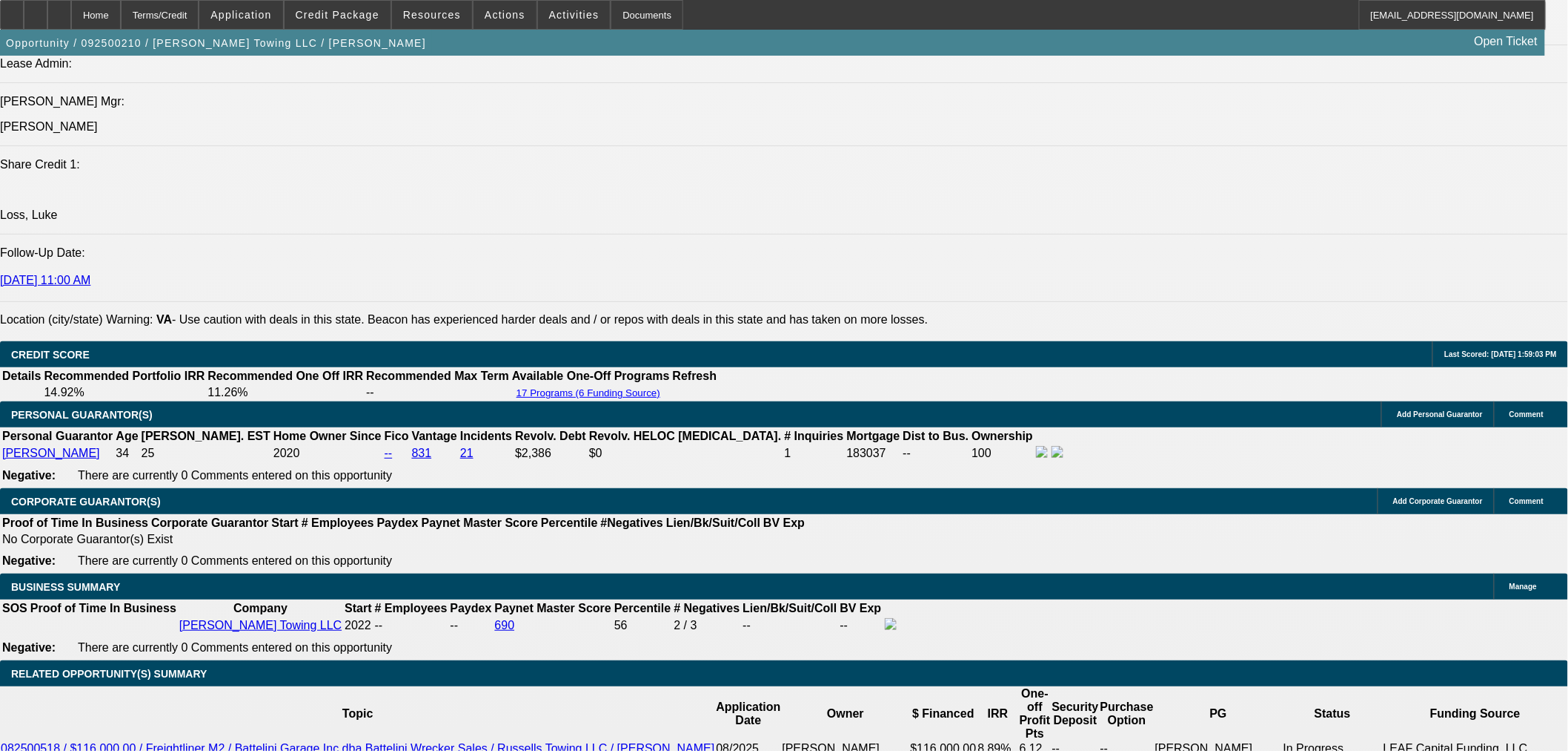
scroll to position [1858, 0]
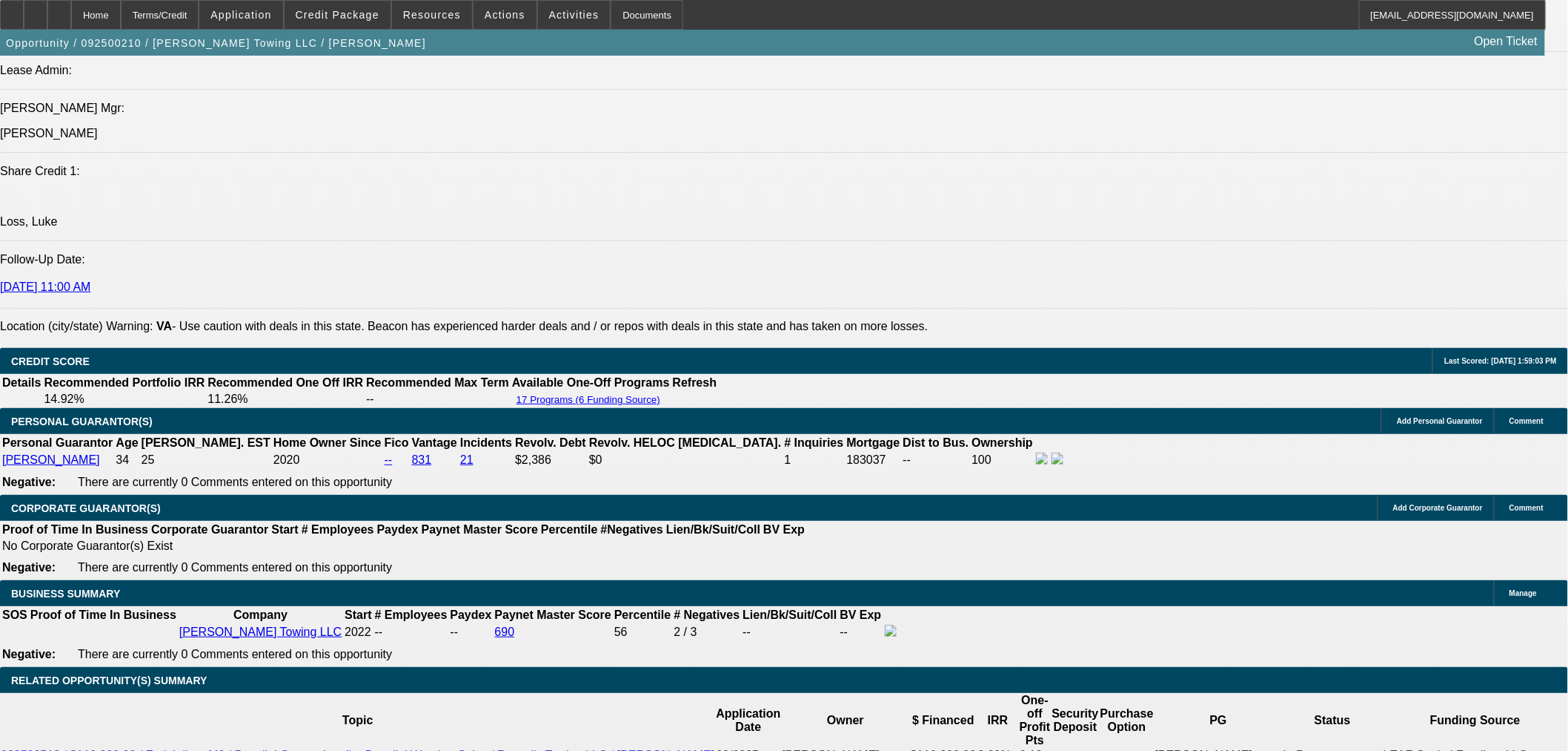
type input "8"
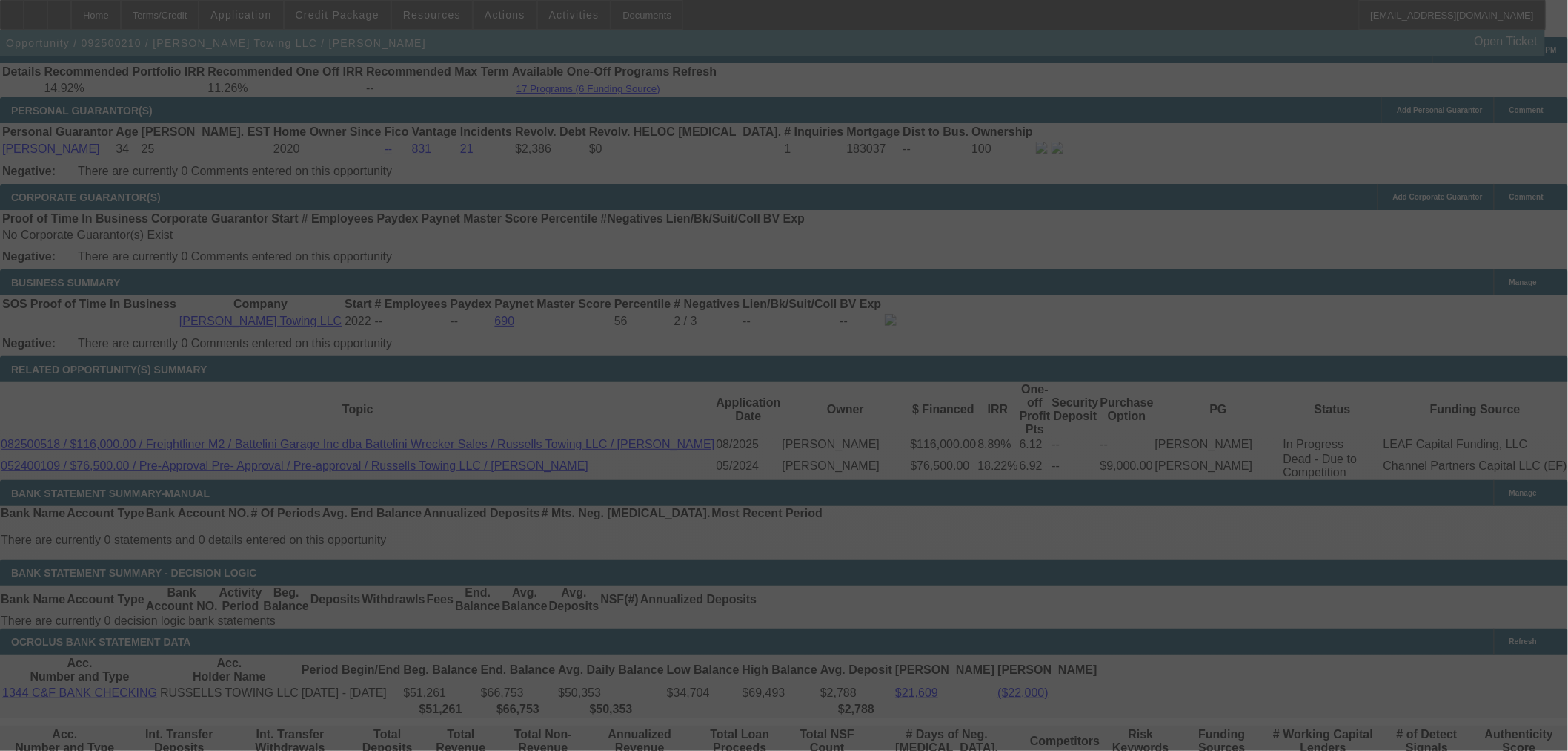
scroll to position [2354, 0]
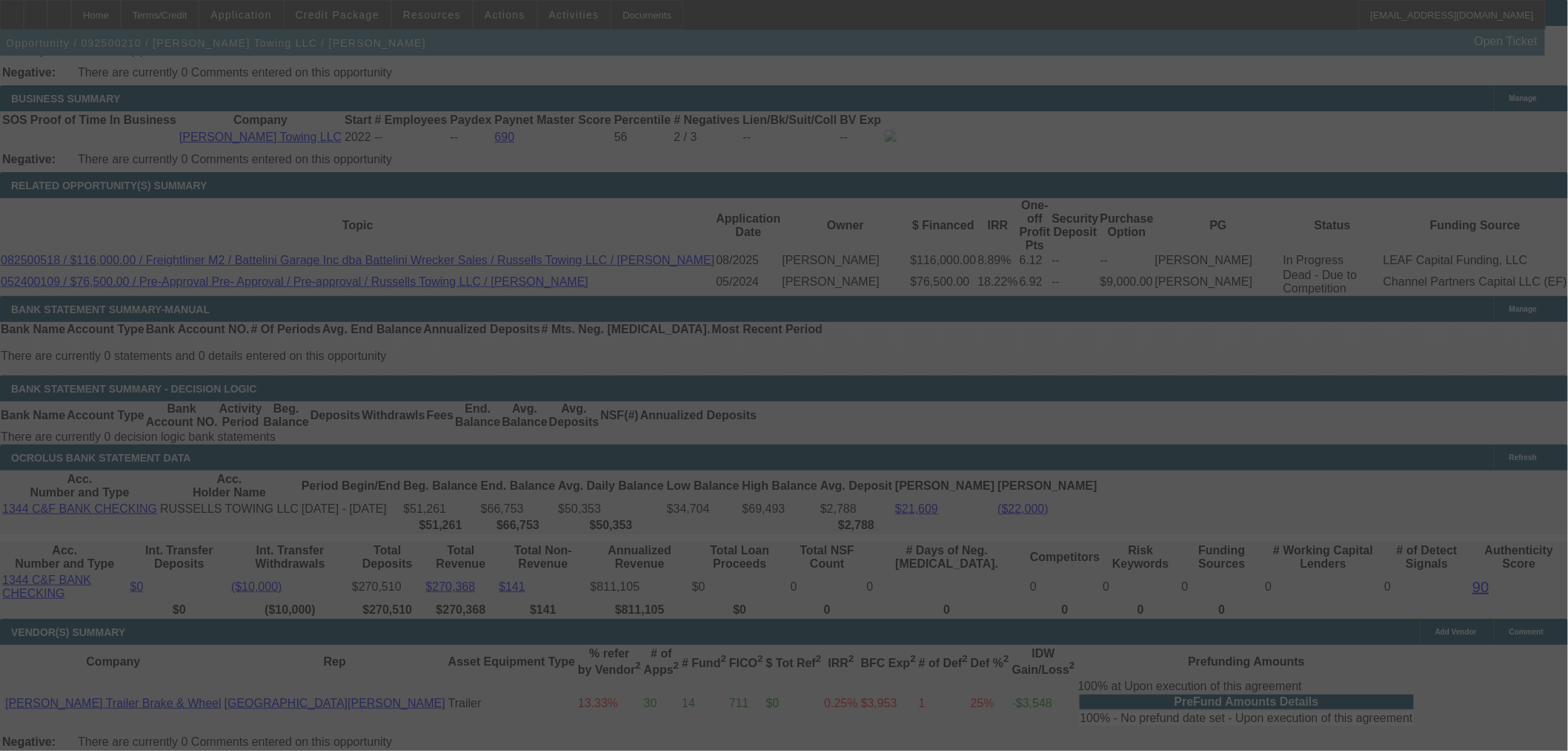
select select "0"
select select "2"
select select "0.1"
select select "4"
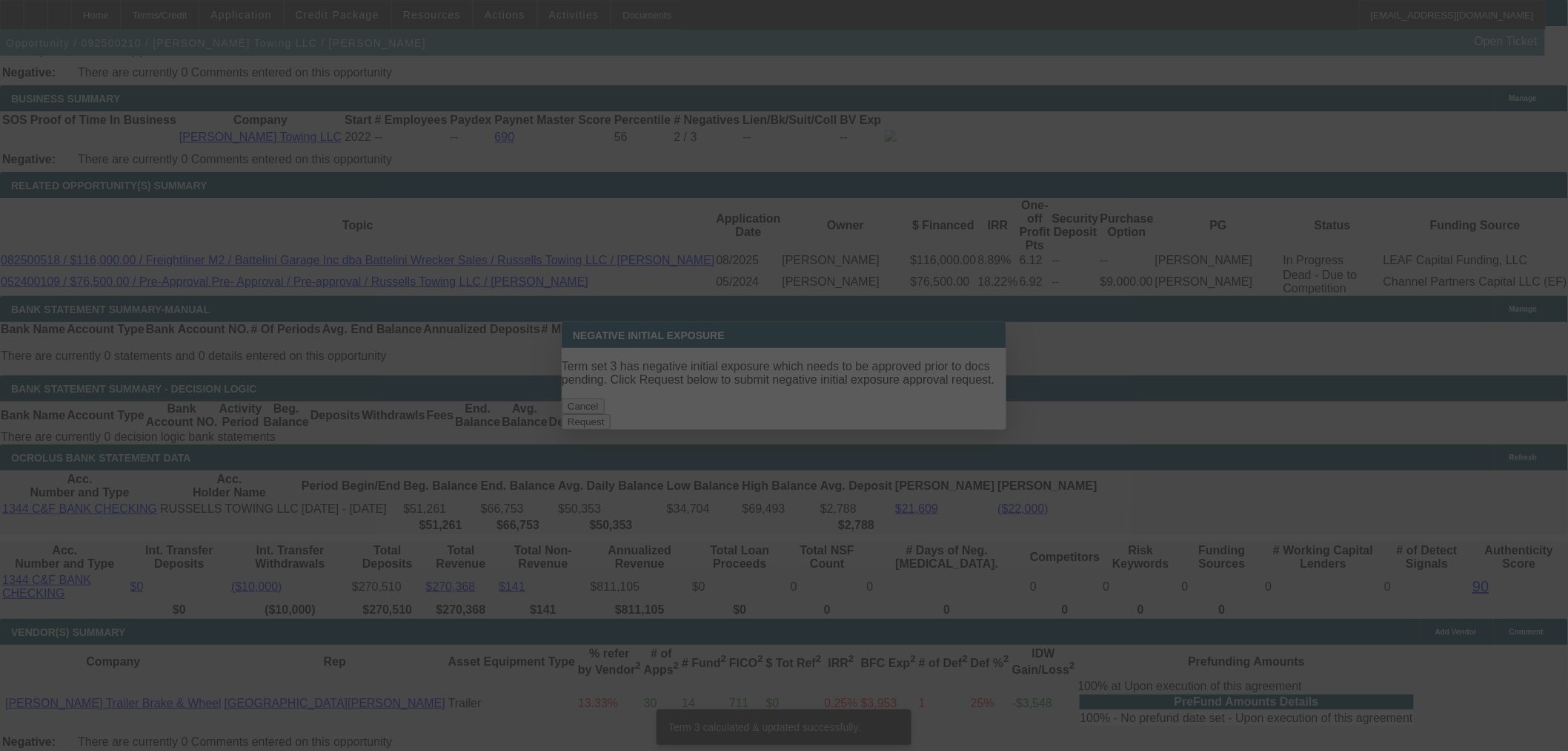
scroll to position [0, 0]
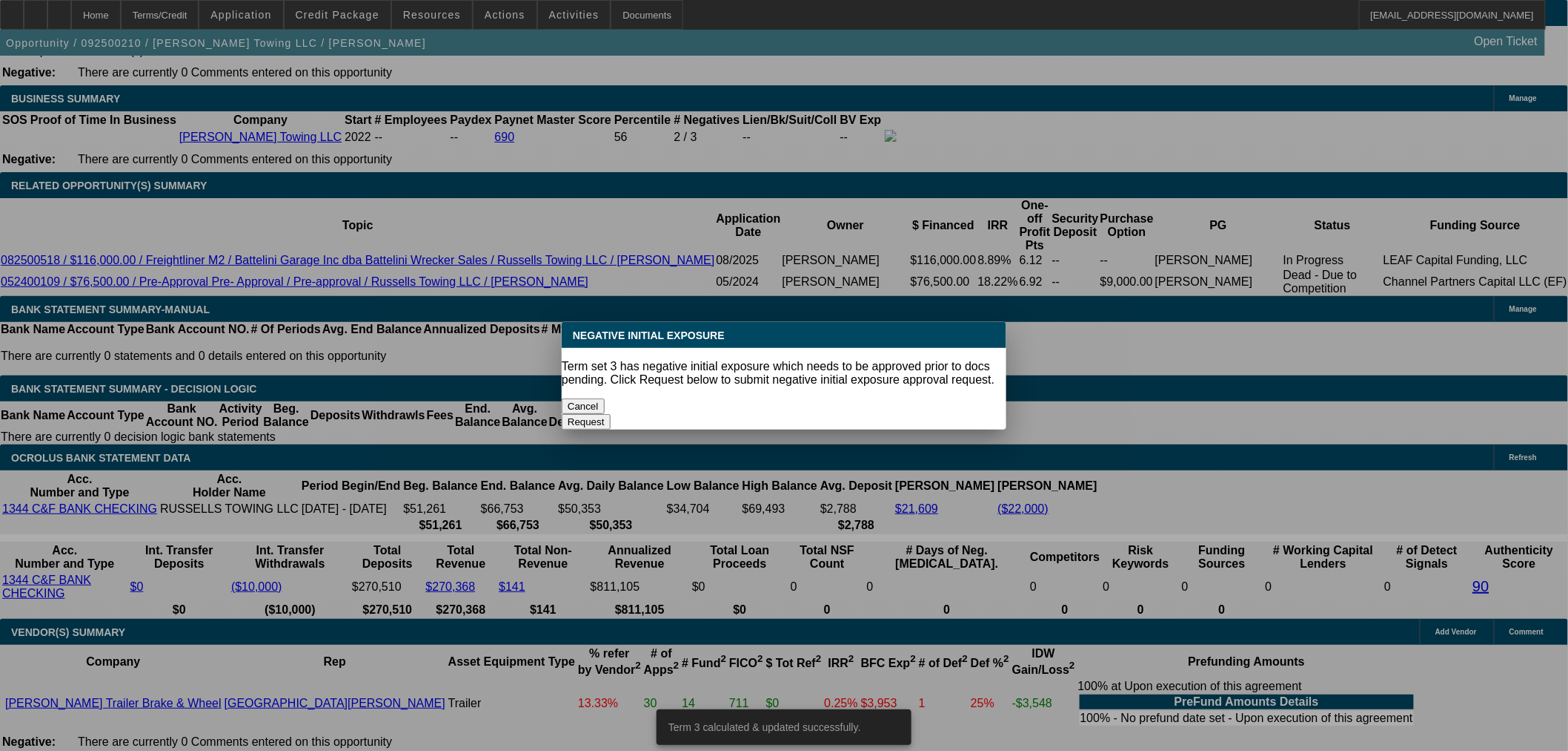
click at [593, 398] on button "Cancel" at bounding box center [583, 406] width 43 height 16
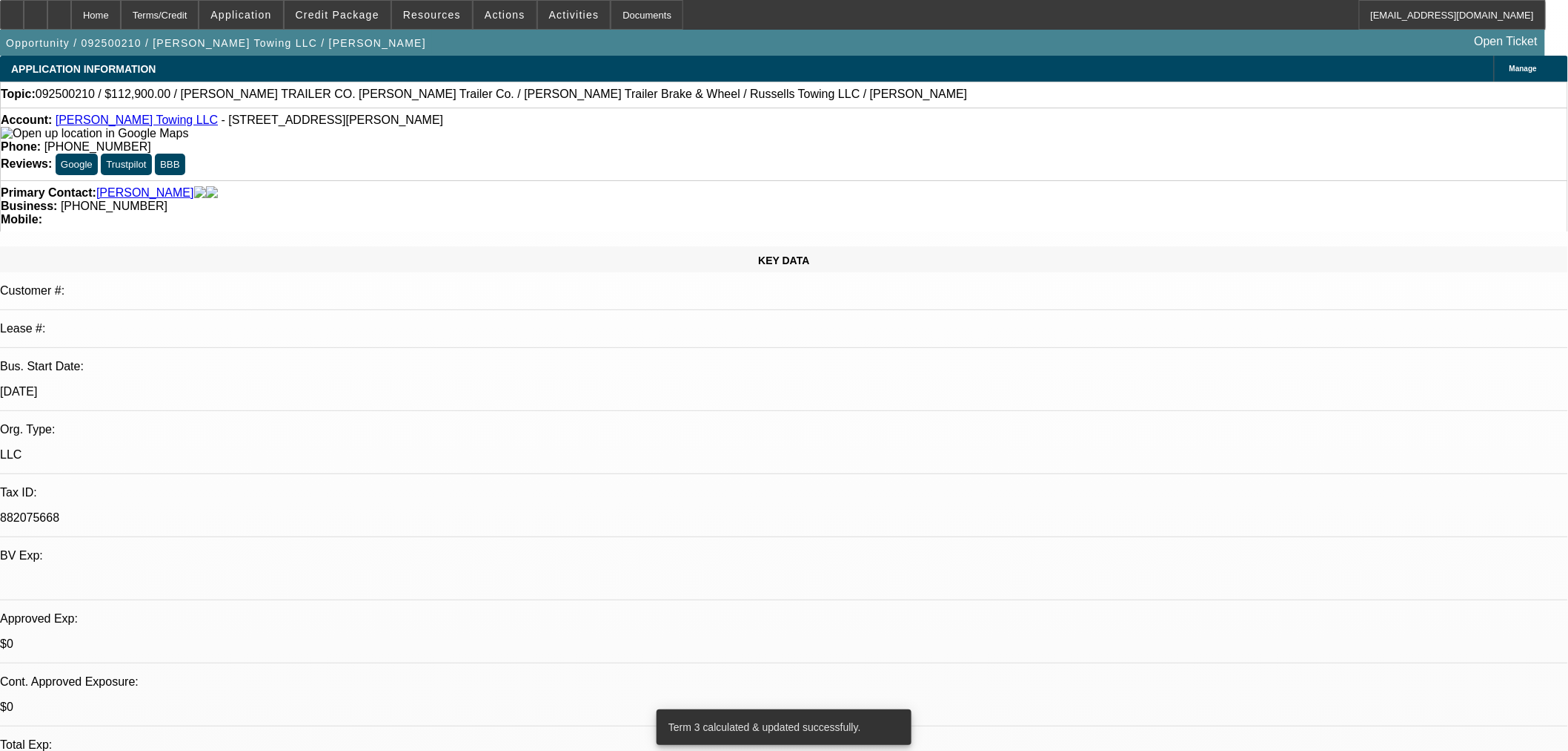
scroll to position [2354, 0]
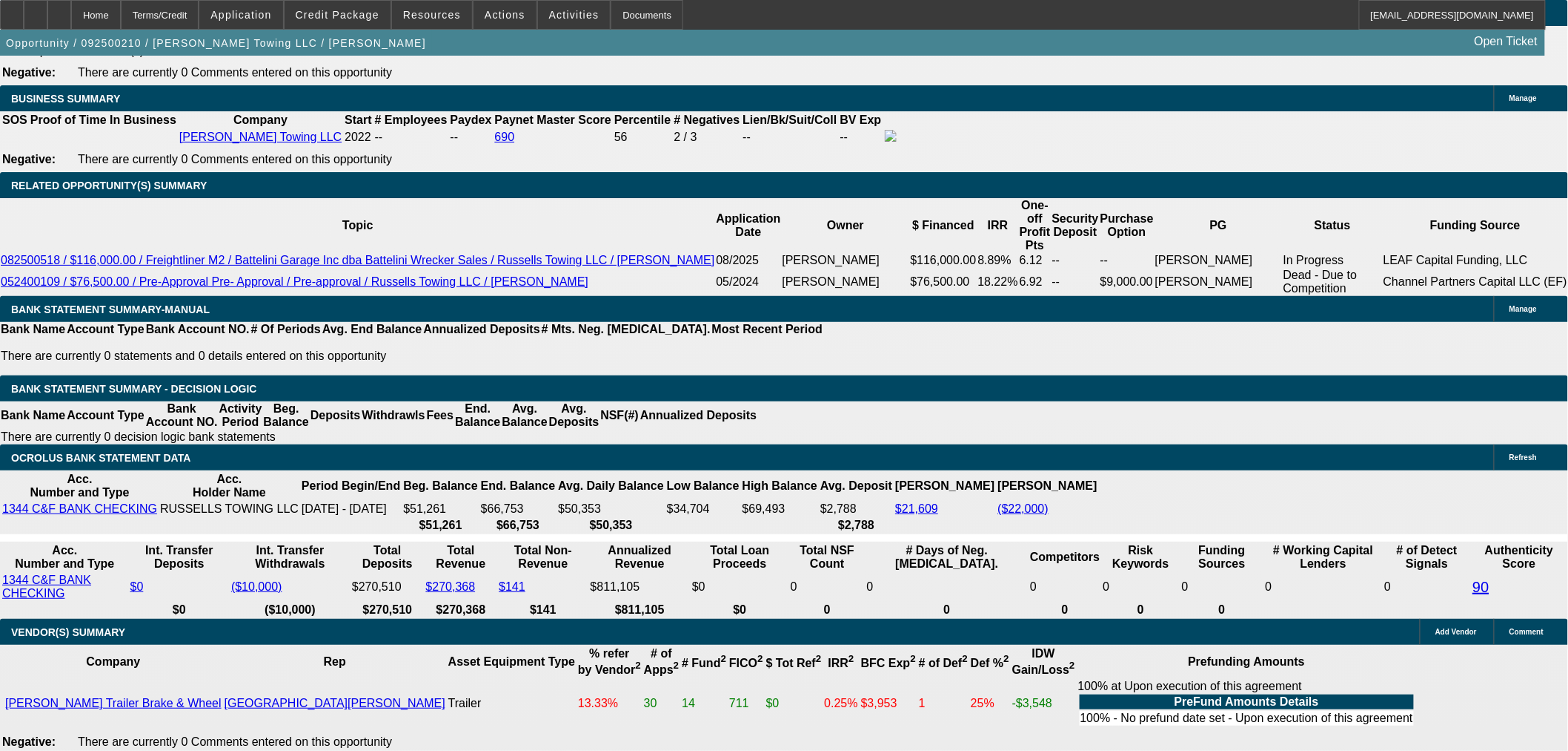
drag, startPoint x: 337, startPoint y: 202, endPoint x: 478, endPoint y: 202, distance: 141.0
type input "UNKNOWN"
type input "9"
type input "$2,035.08"
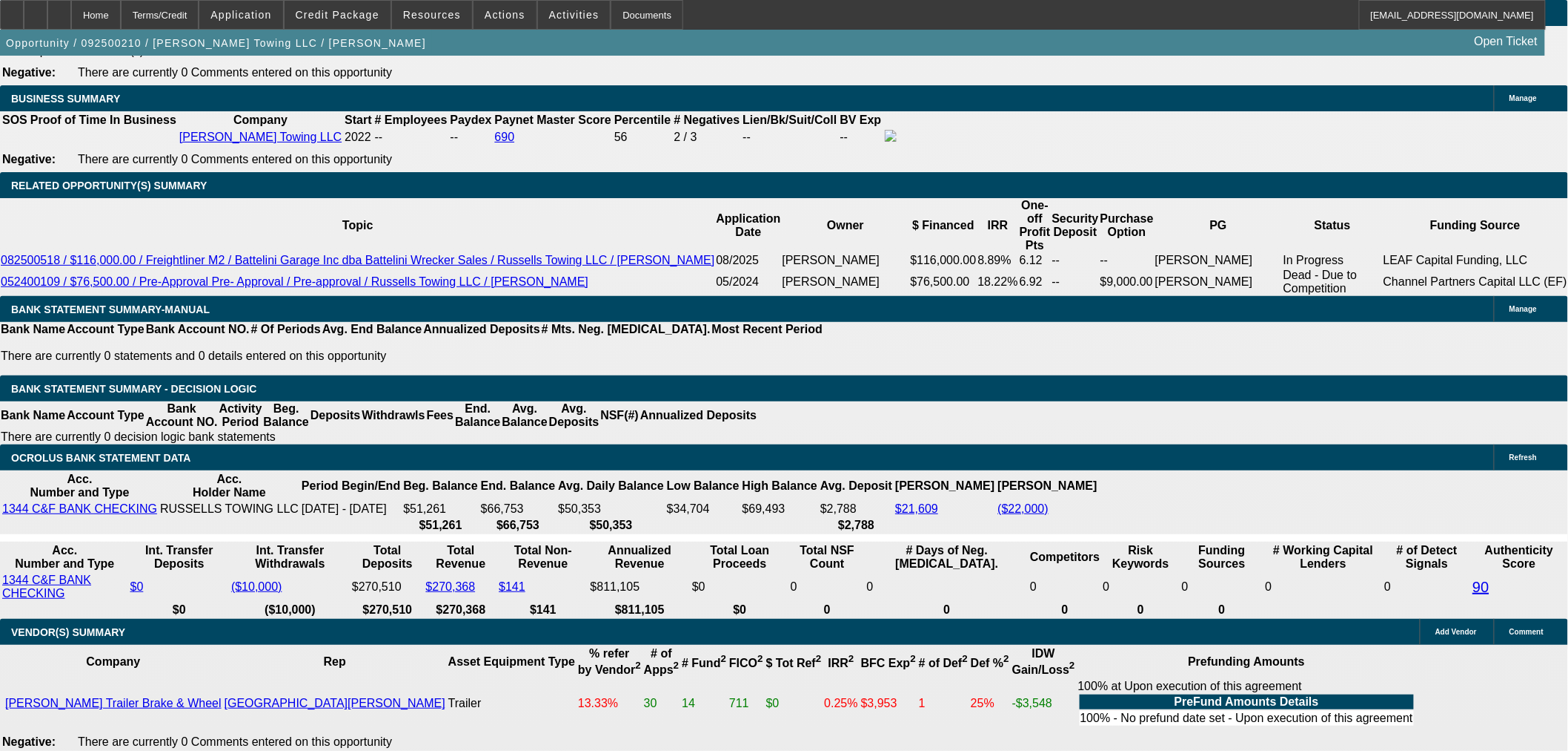
drag, startPoint x: 344, startPoint y: 203, endPoint x: 419, endPoint y: 192, distance: 75.8
type input "9"
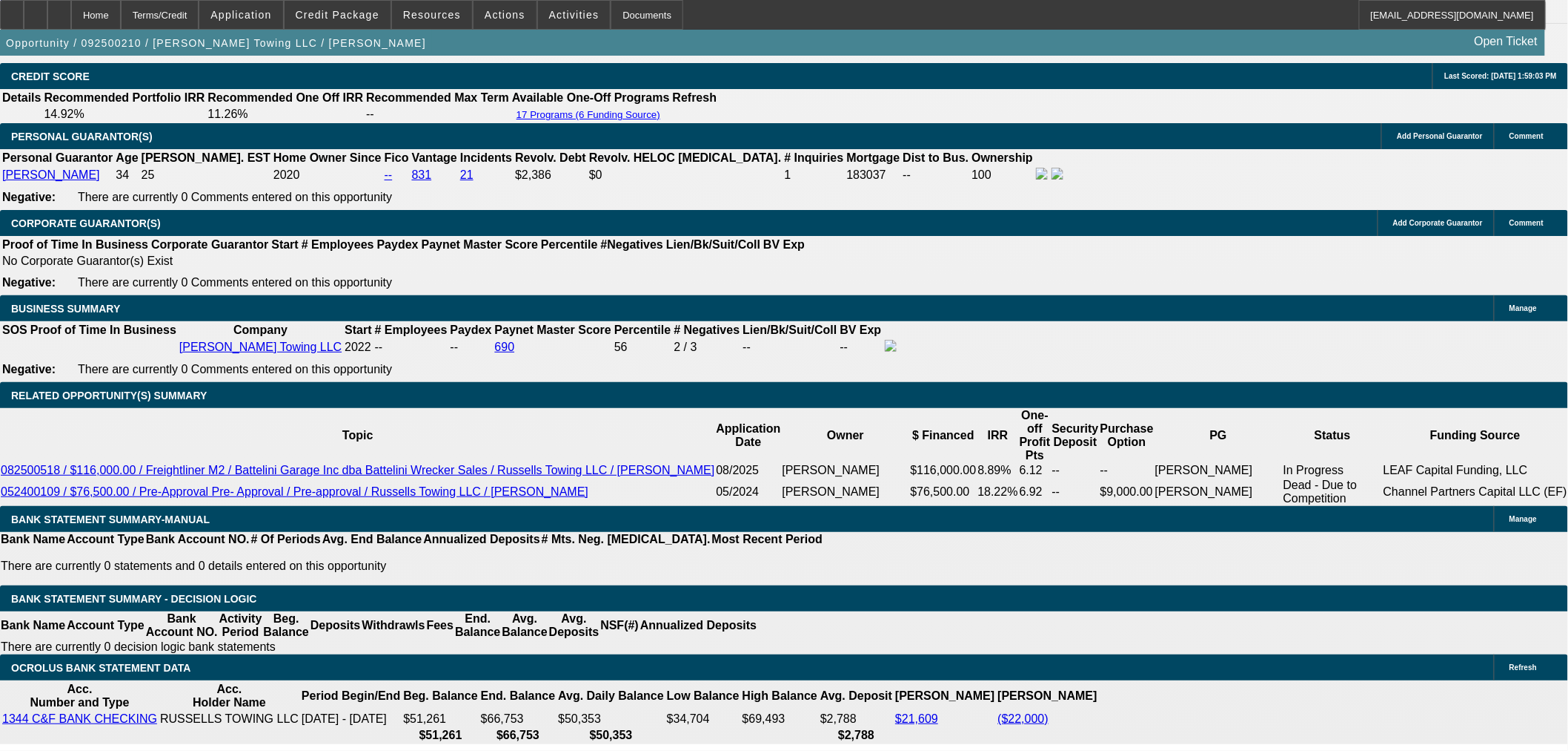
scroll to position [1941, 0]
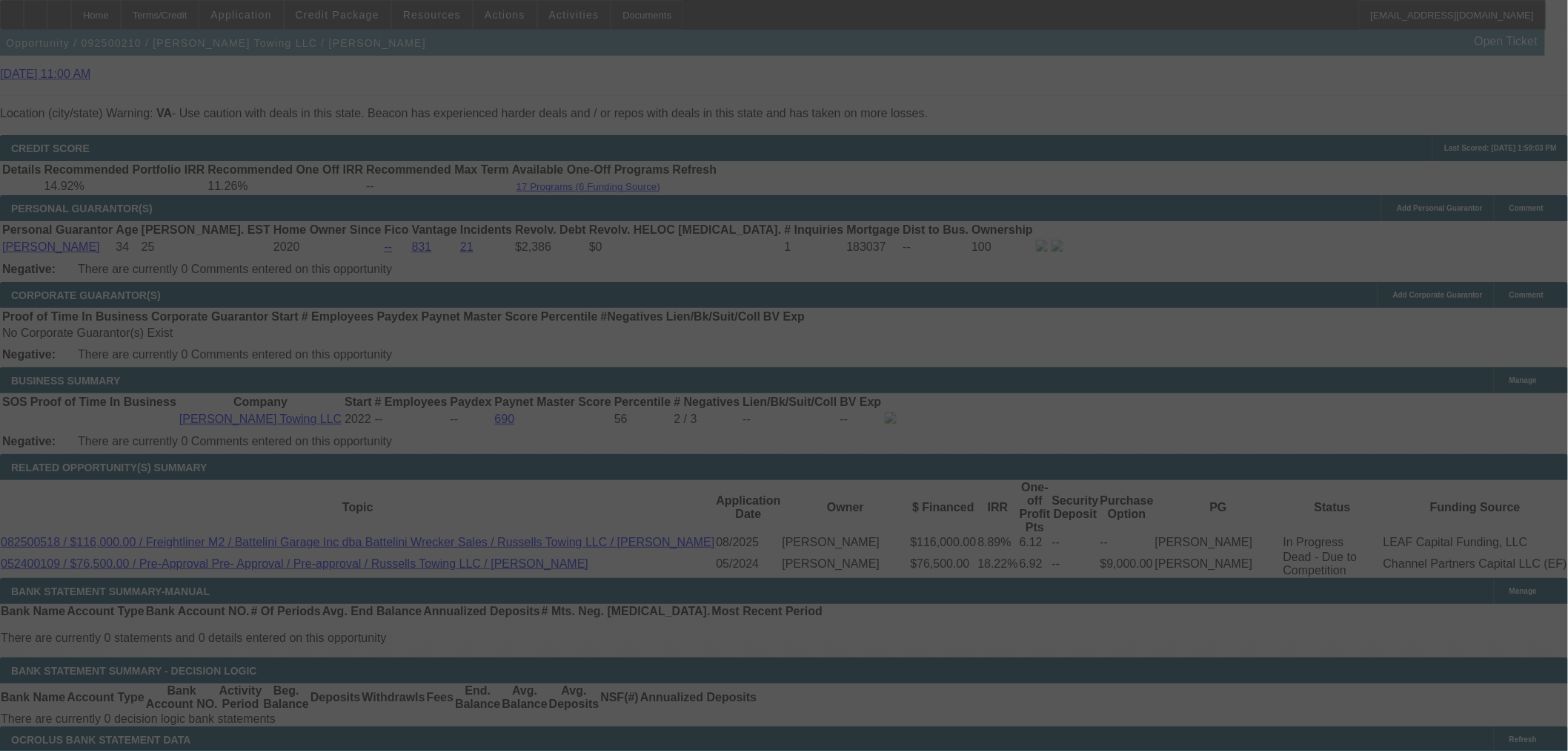
scroll to position [2354, 0]
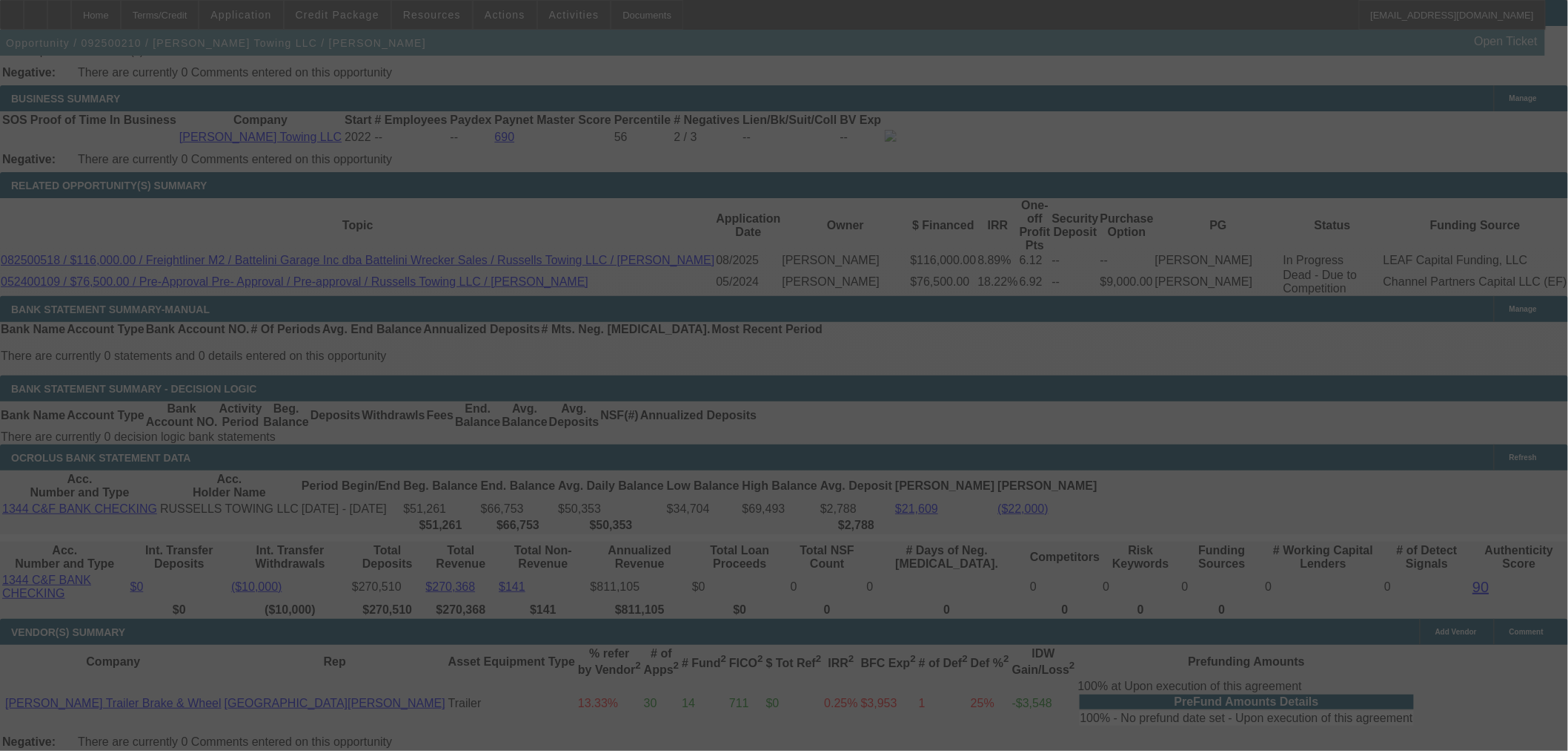
select select "0"
select select "2"
select select "0.1"
select select "4"
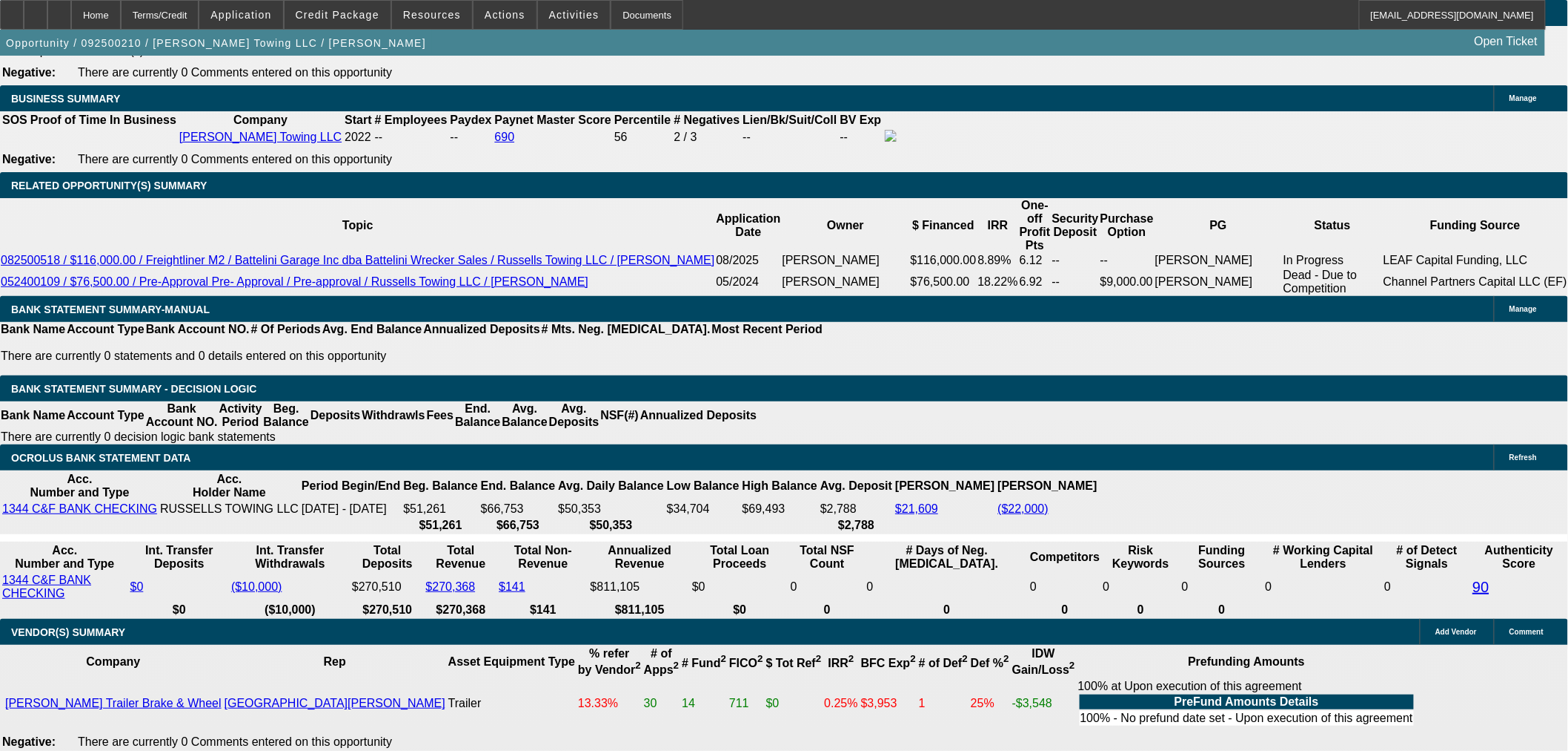
drag, startPoint x: 349, startPoint y: 203, endPoint x: 402, endPoint y: 210, distance: 53.5
type input "9."
type input "UNKNOWN"
type input "9.5"
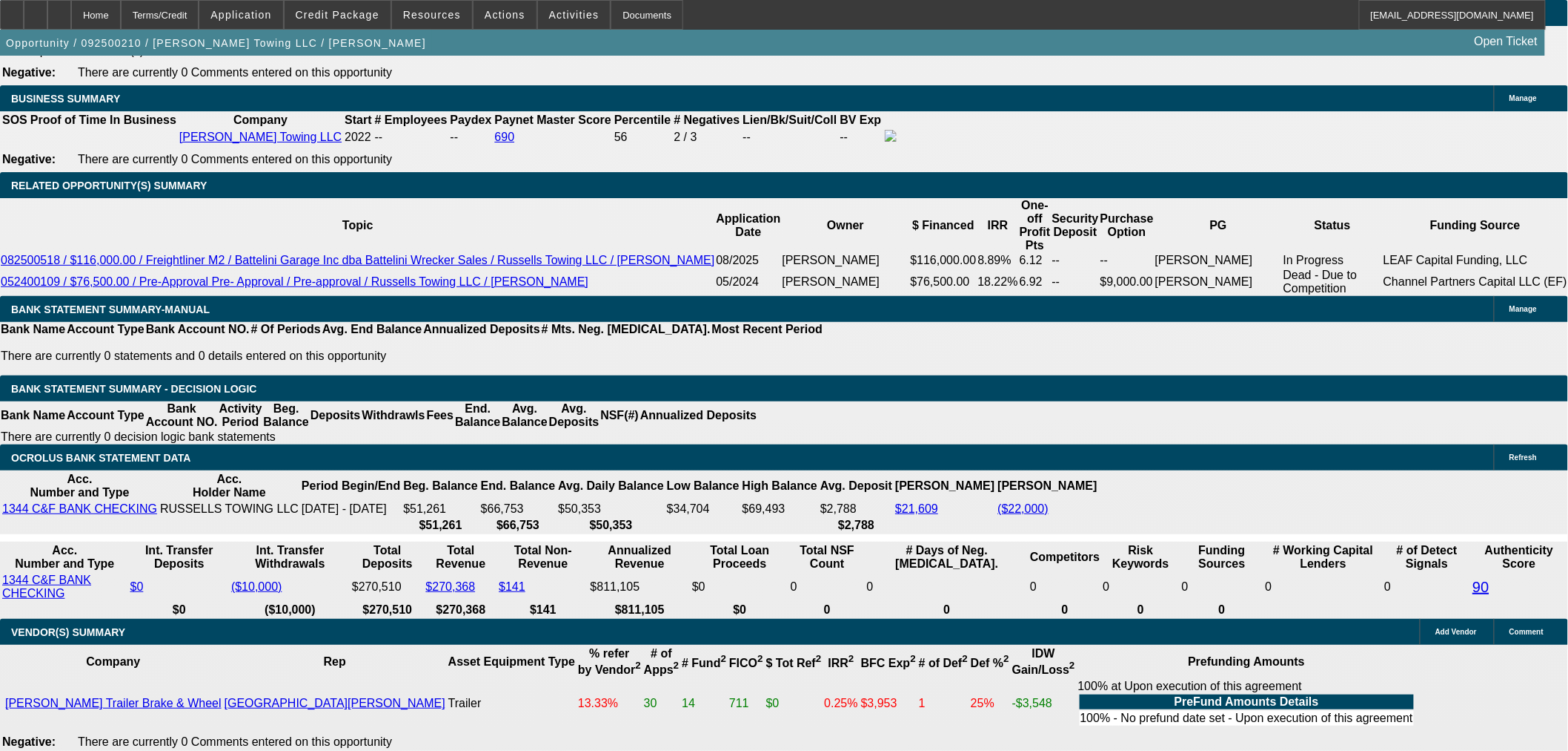
type input "$2,063.21"
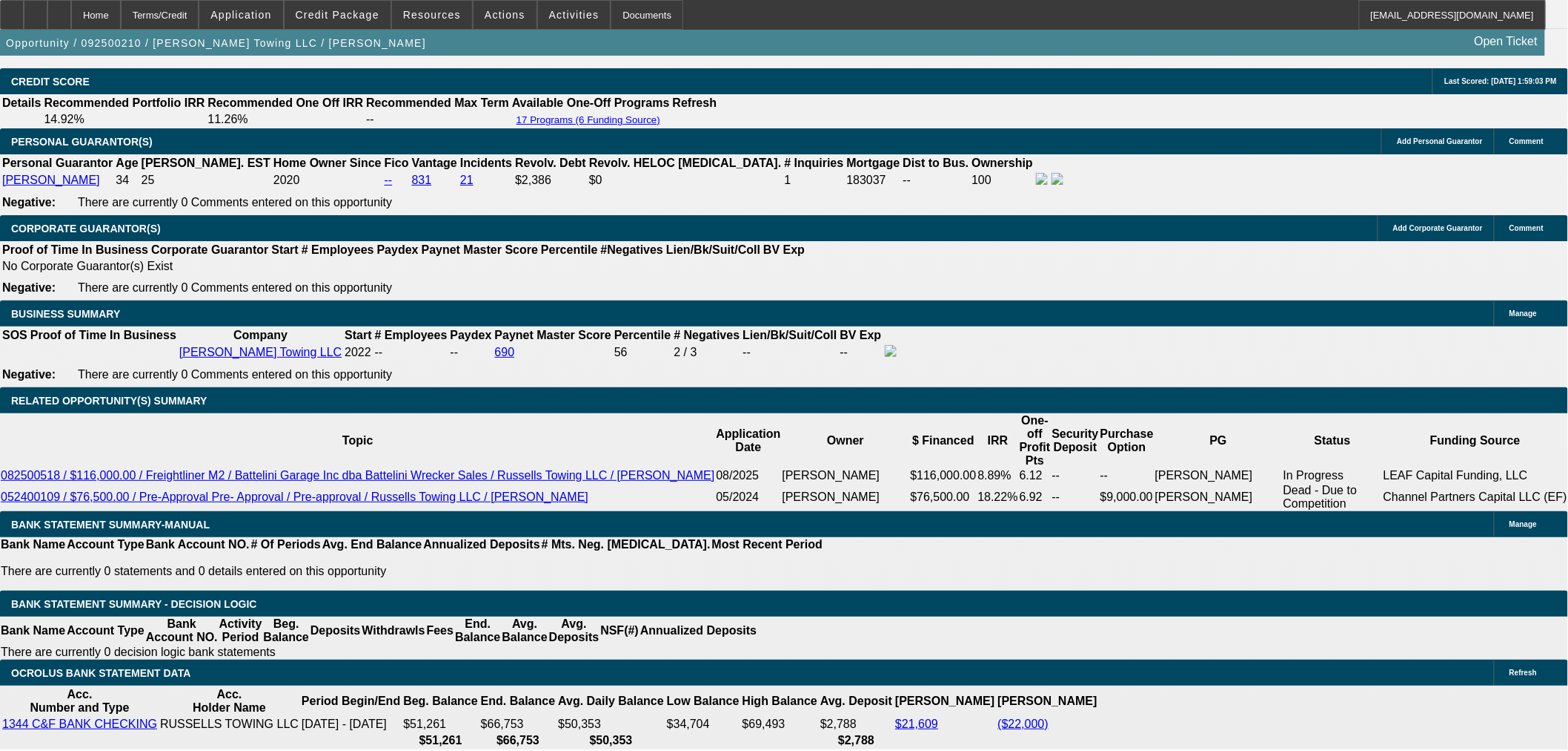
scroll to position [1858, 0]
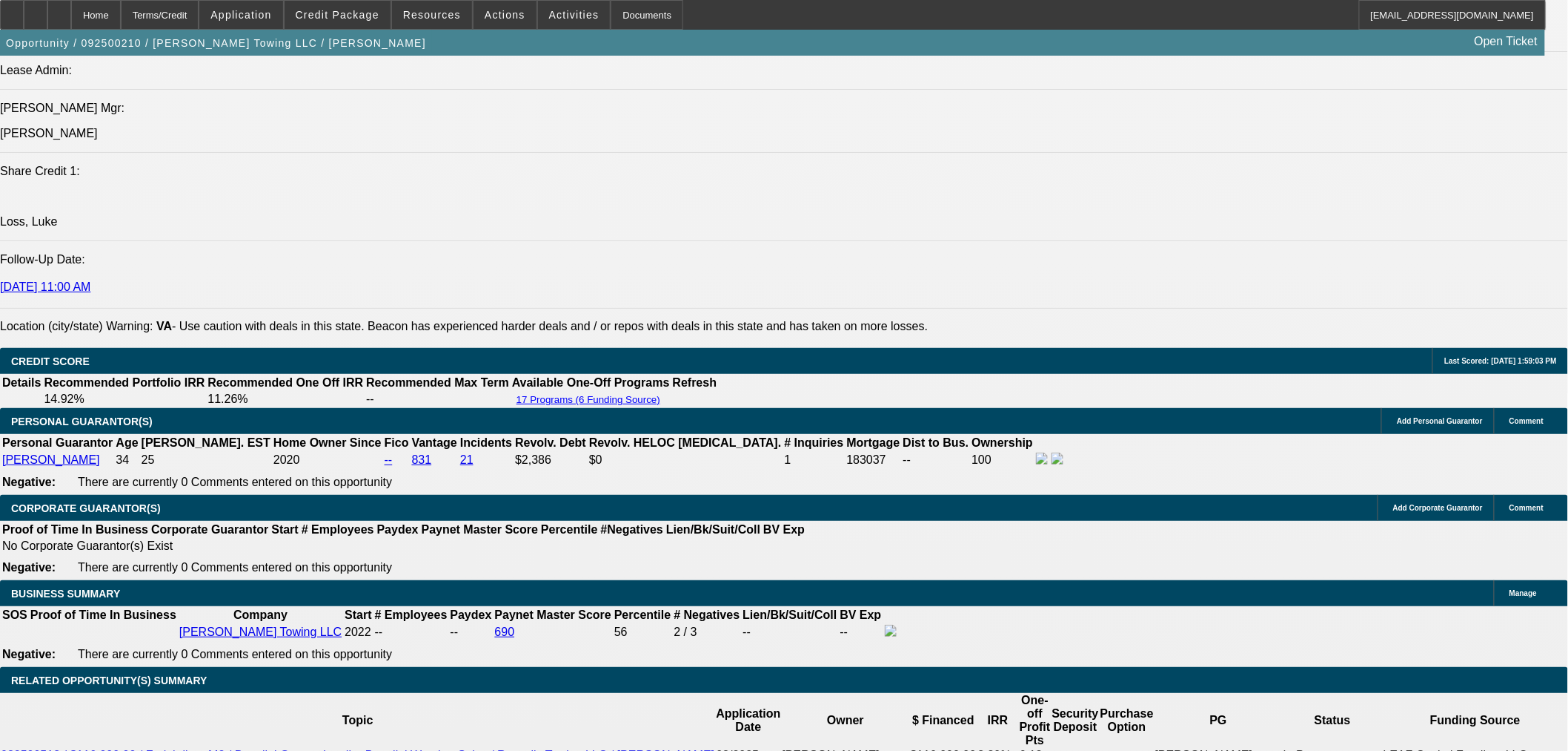
type input "9.5"
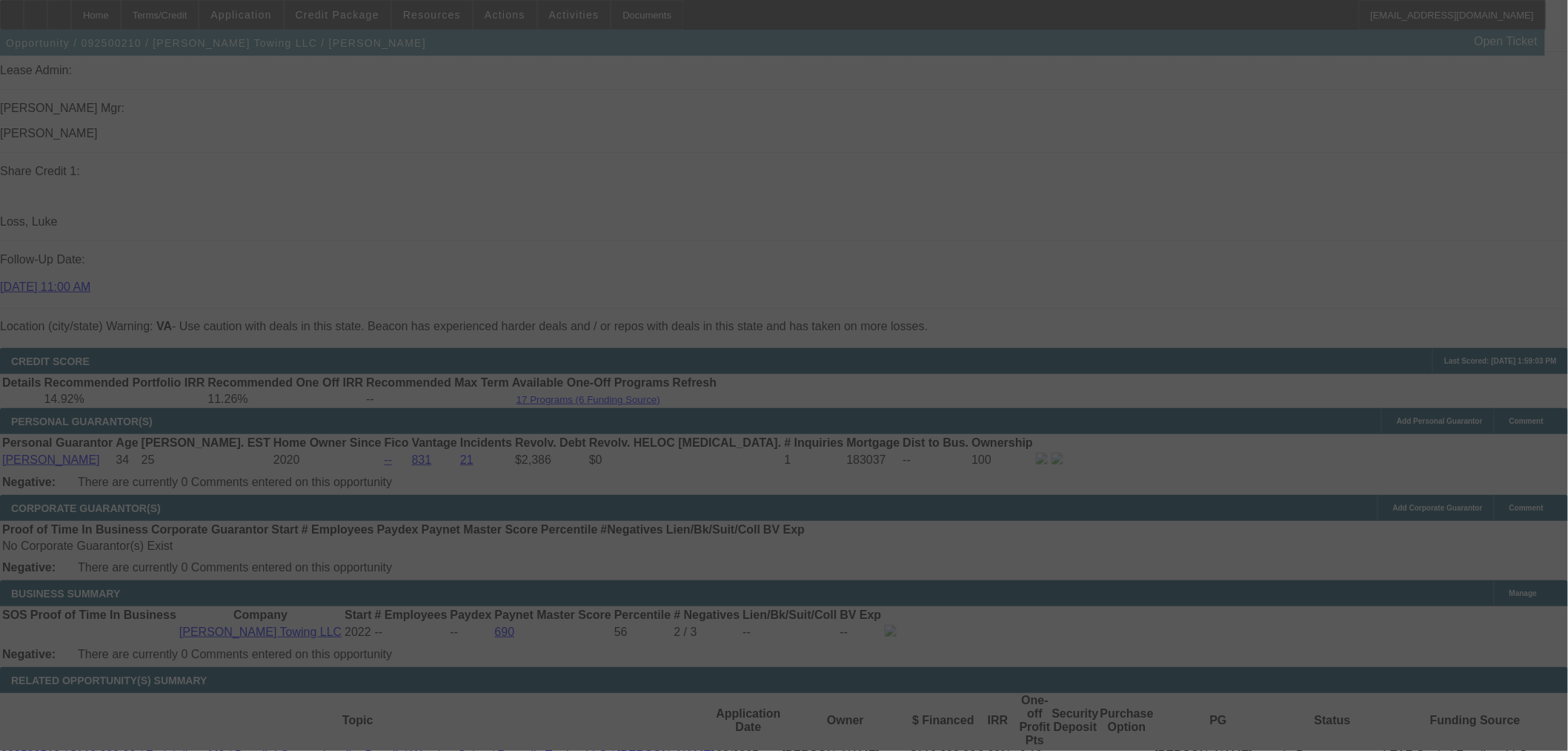
scroll to position [2354, 0]
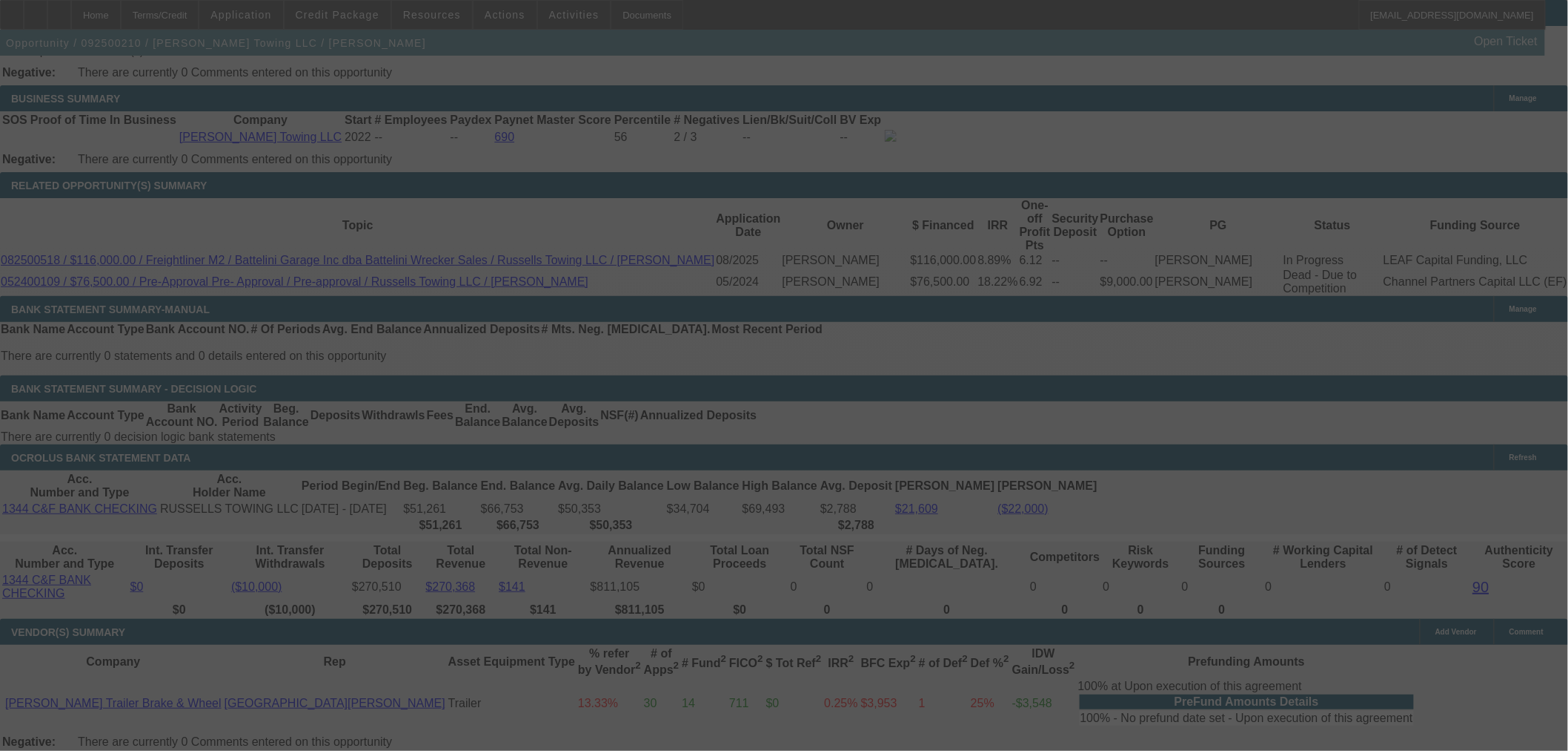
select select "0"
select select "2"
select select "0.1"
select select "4"
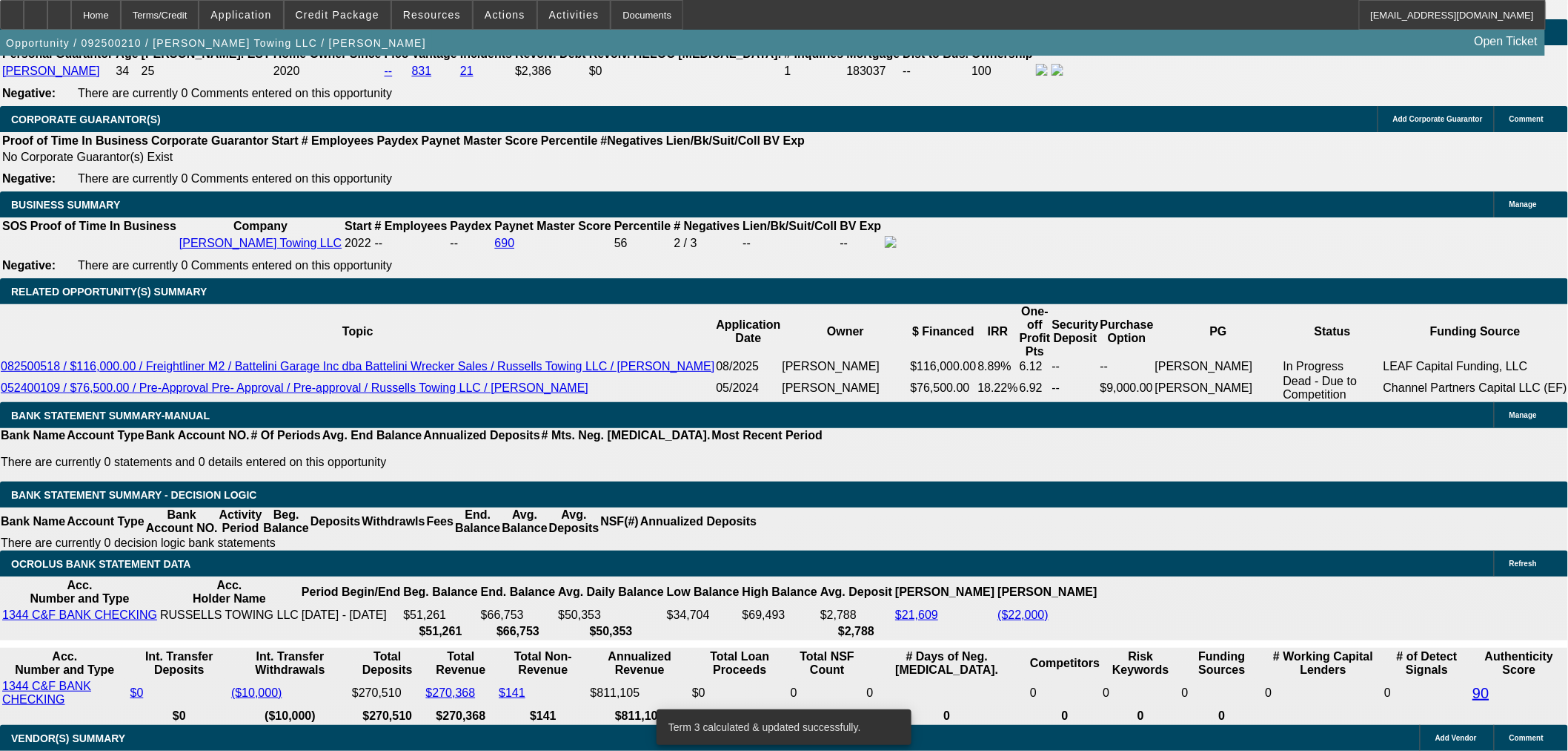
scroll to position [2023, 0]
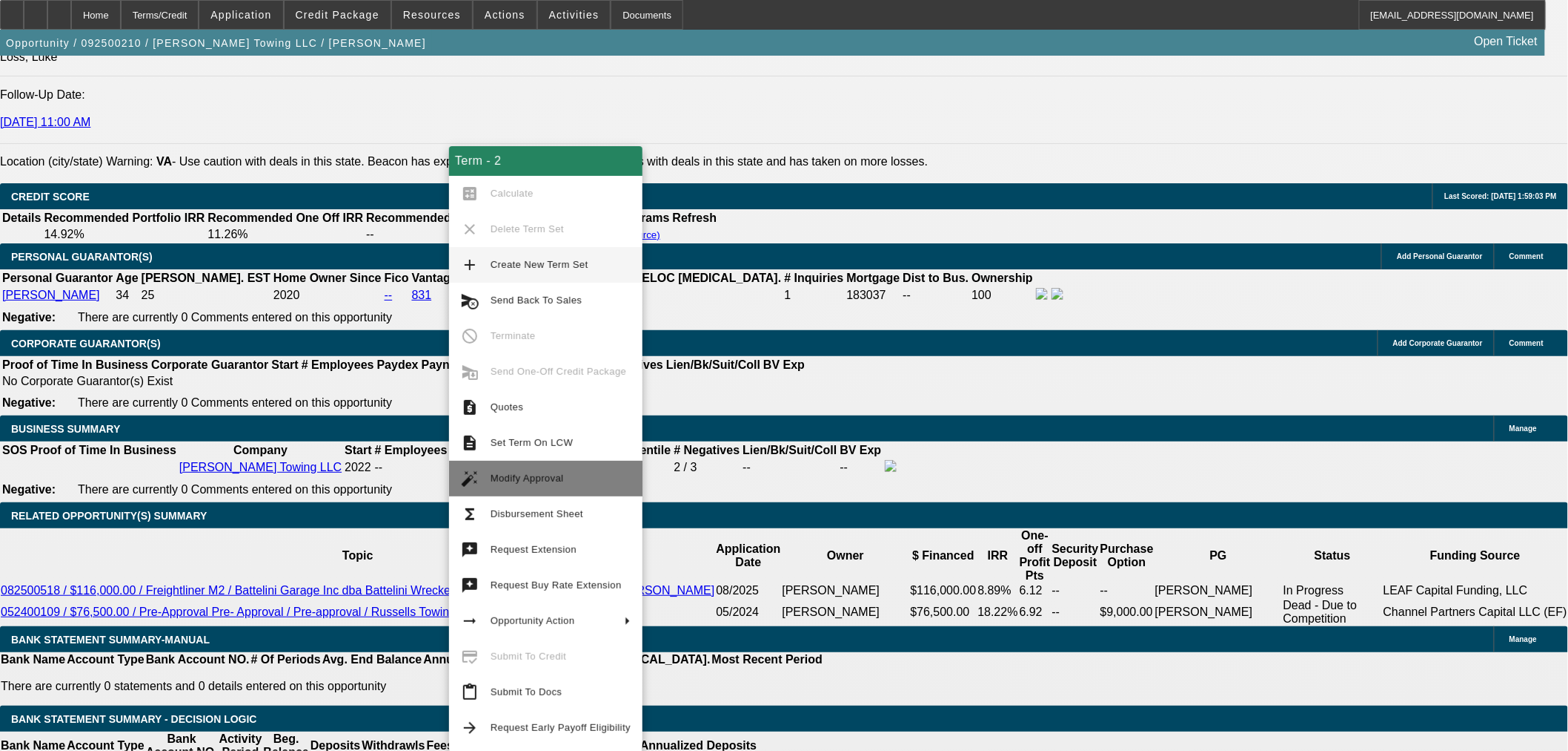
click at [491, 470] on span "Modify Approval" at bounding box center [561, 478] width 140 height 18
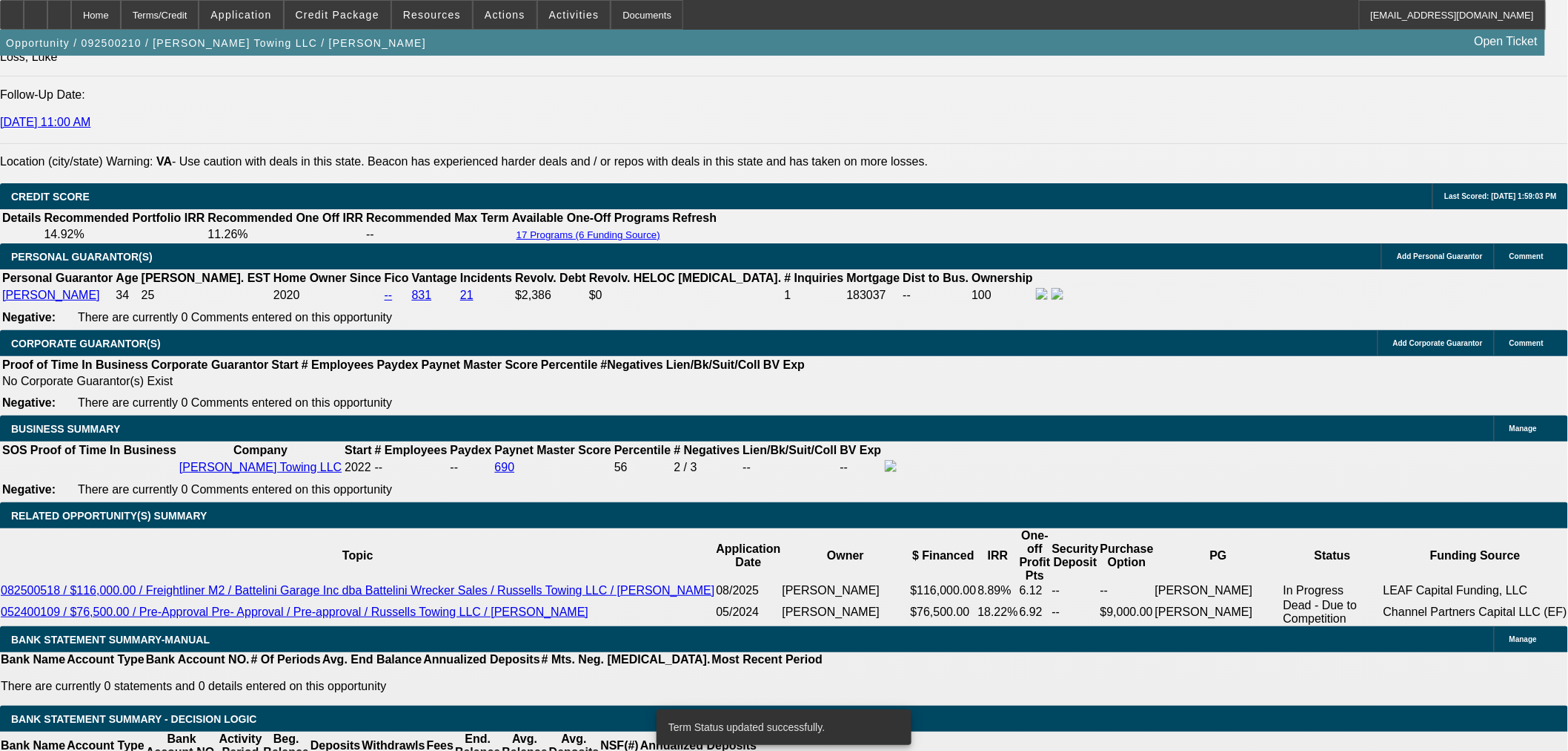
select select "0"
select select "3"
select select "0"
select select "6"
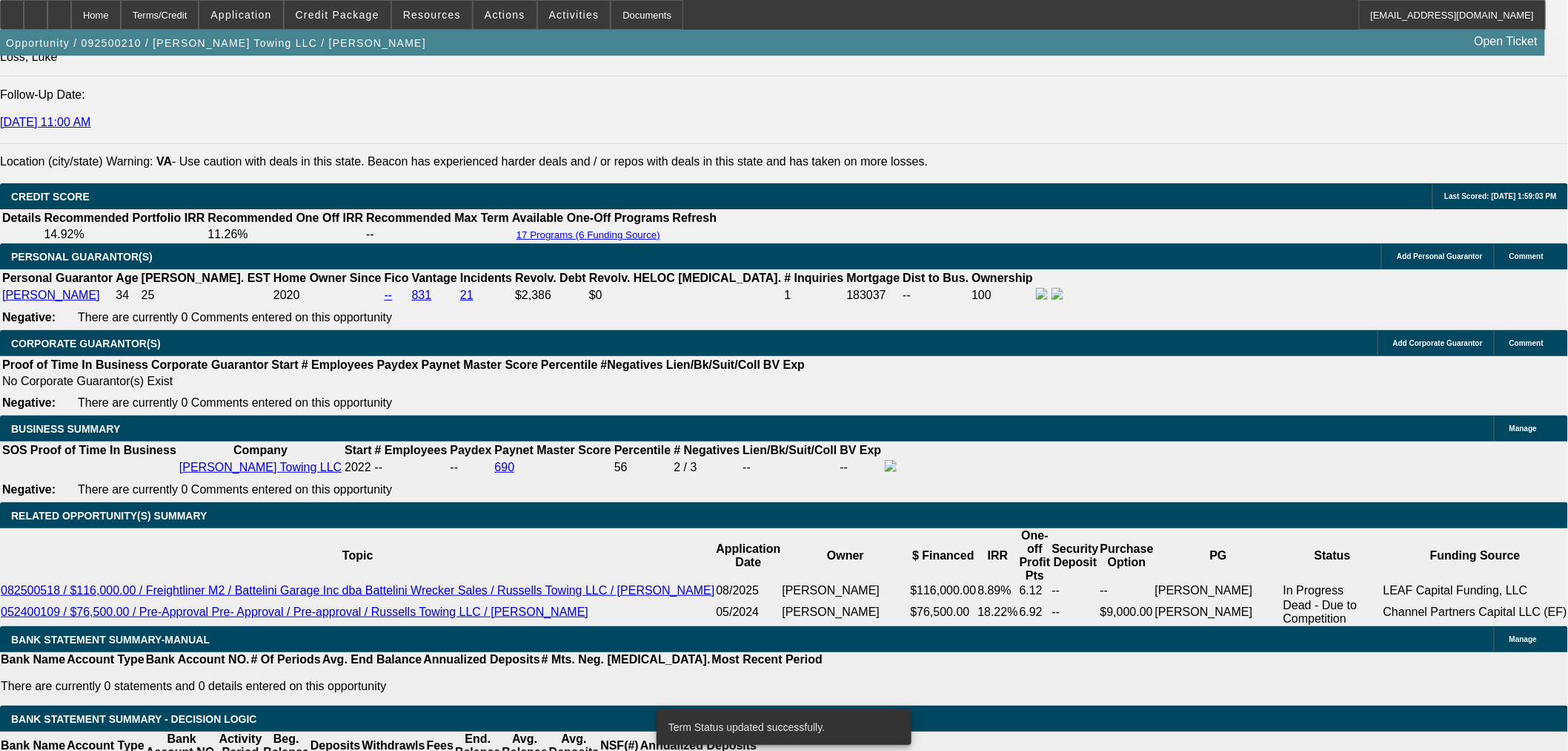
select select "0"
select select "2"
select select "0.1"
select select "4"
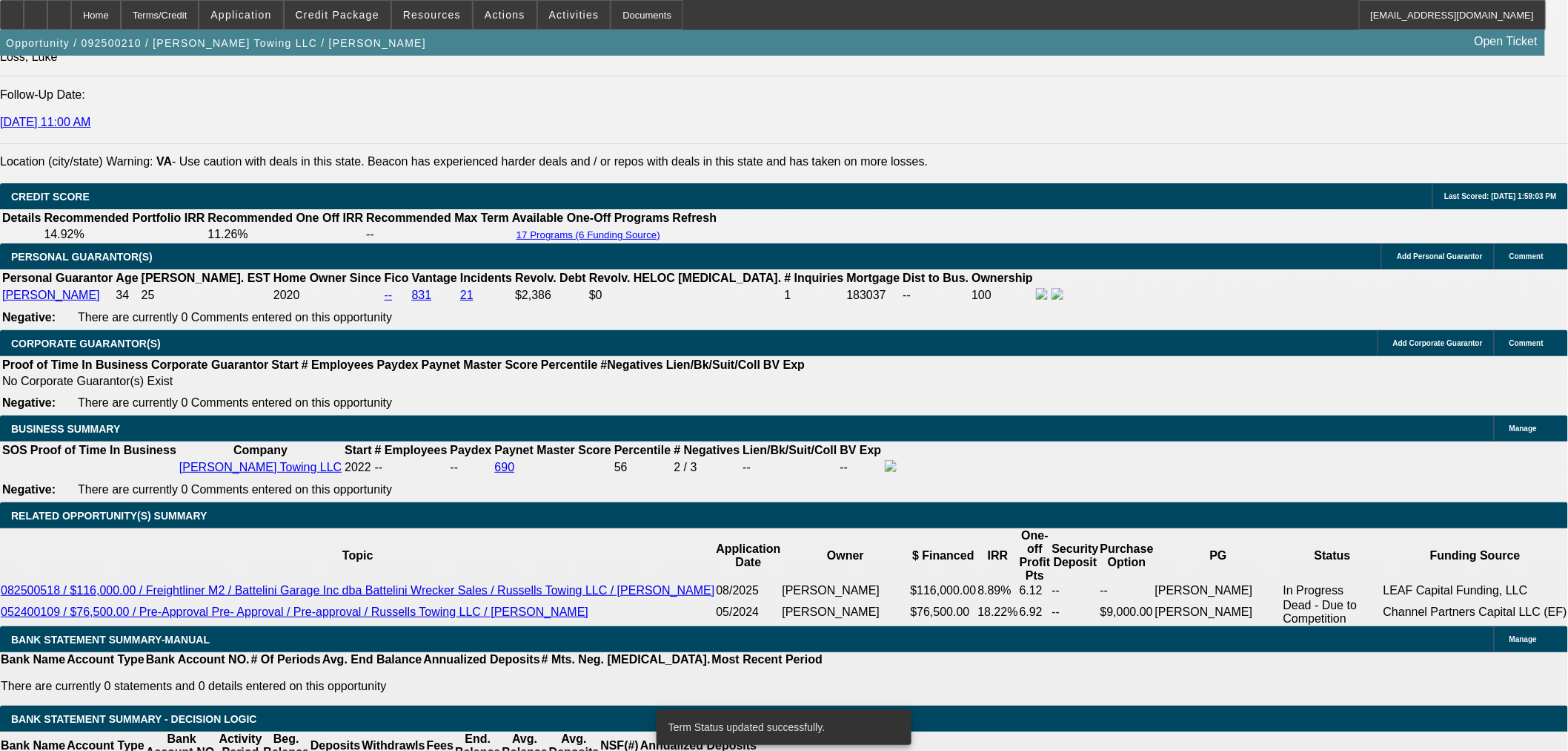
select select "0"
select select "3"
select select "0"
select select "6"
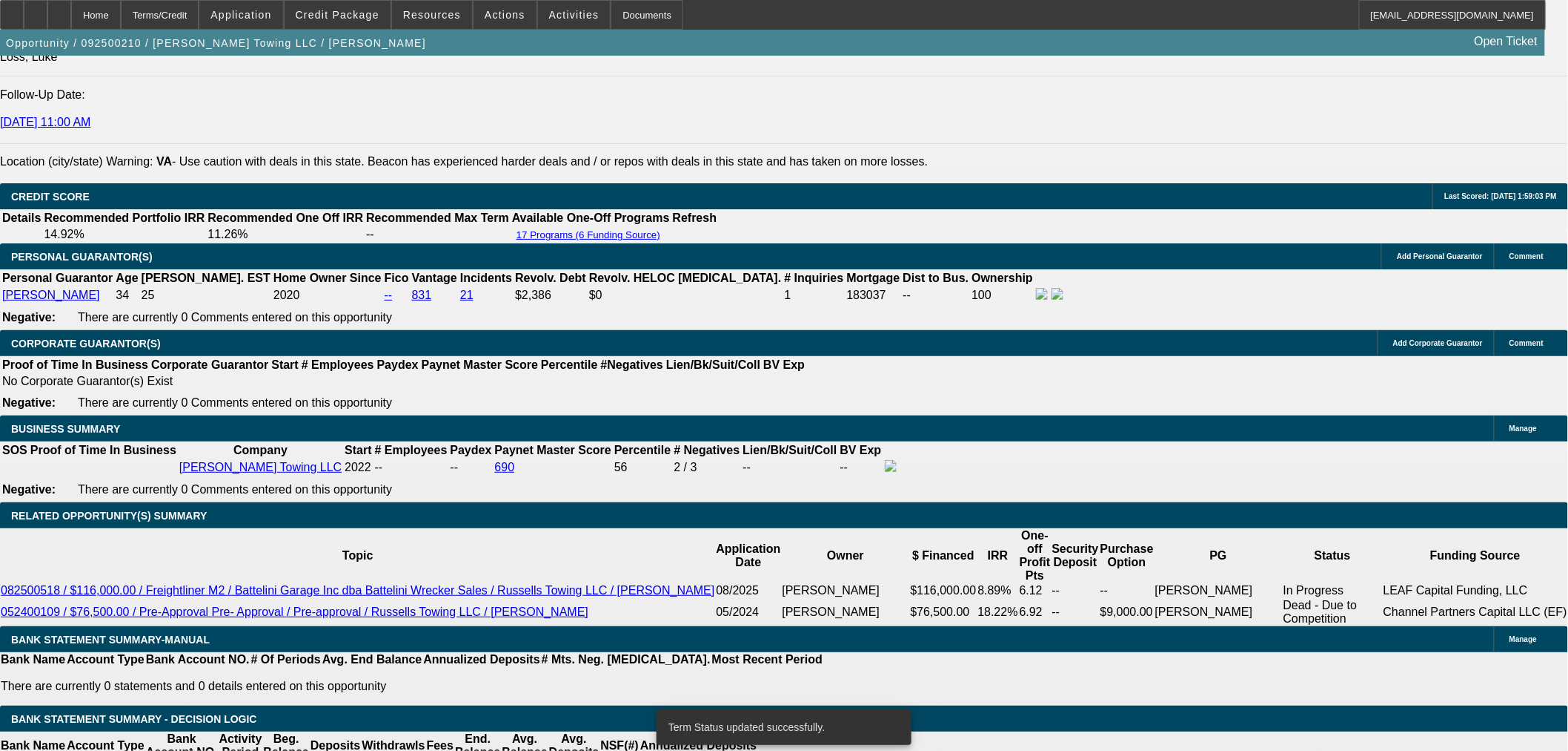
select select "0"
select select "3"
select select "0"
select select "6"
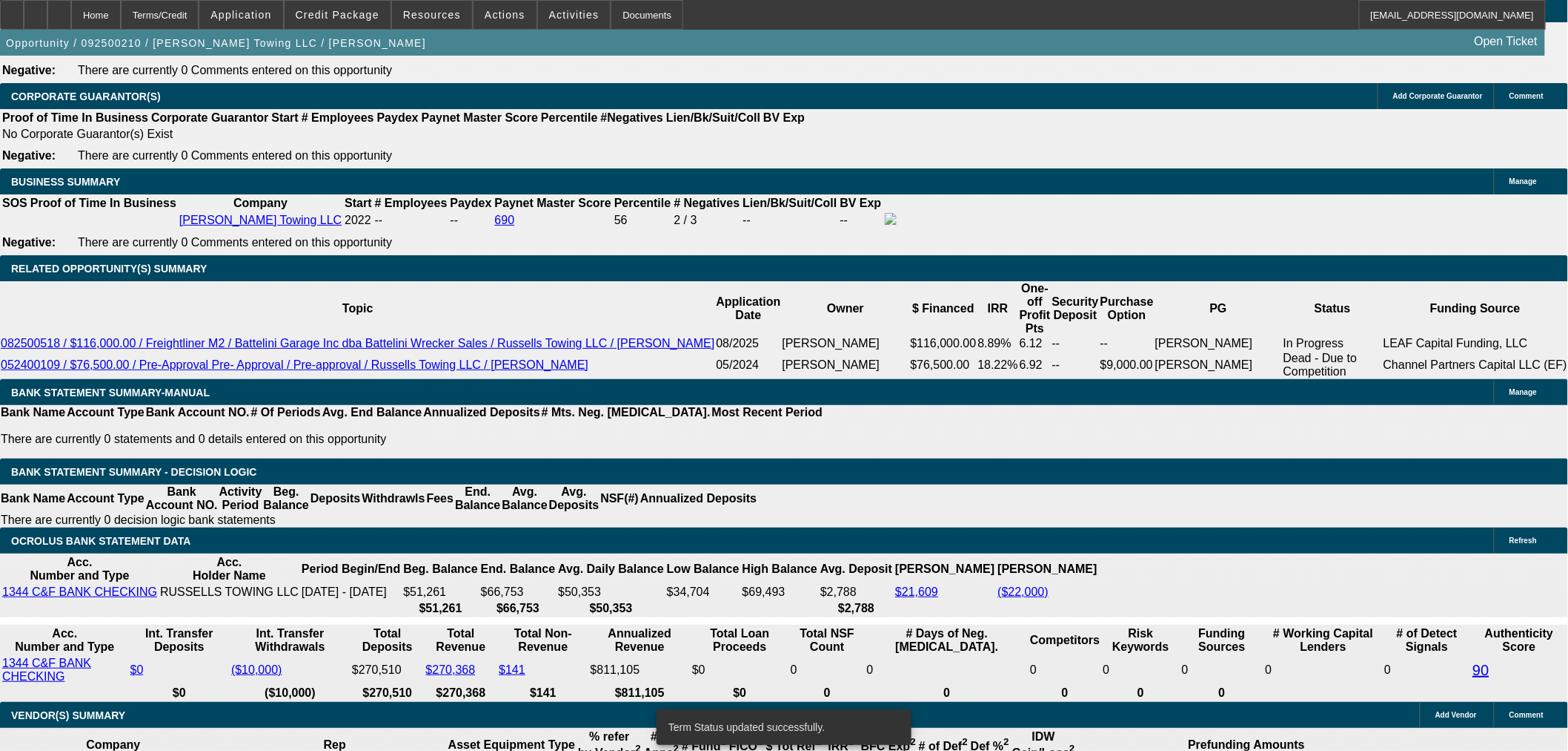
scroll to position [2271, 0]
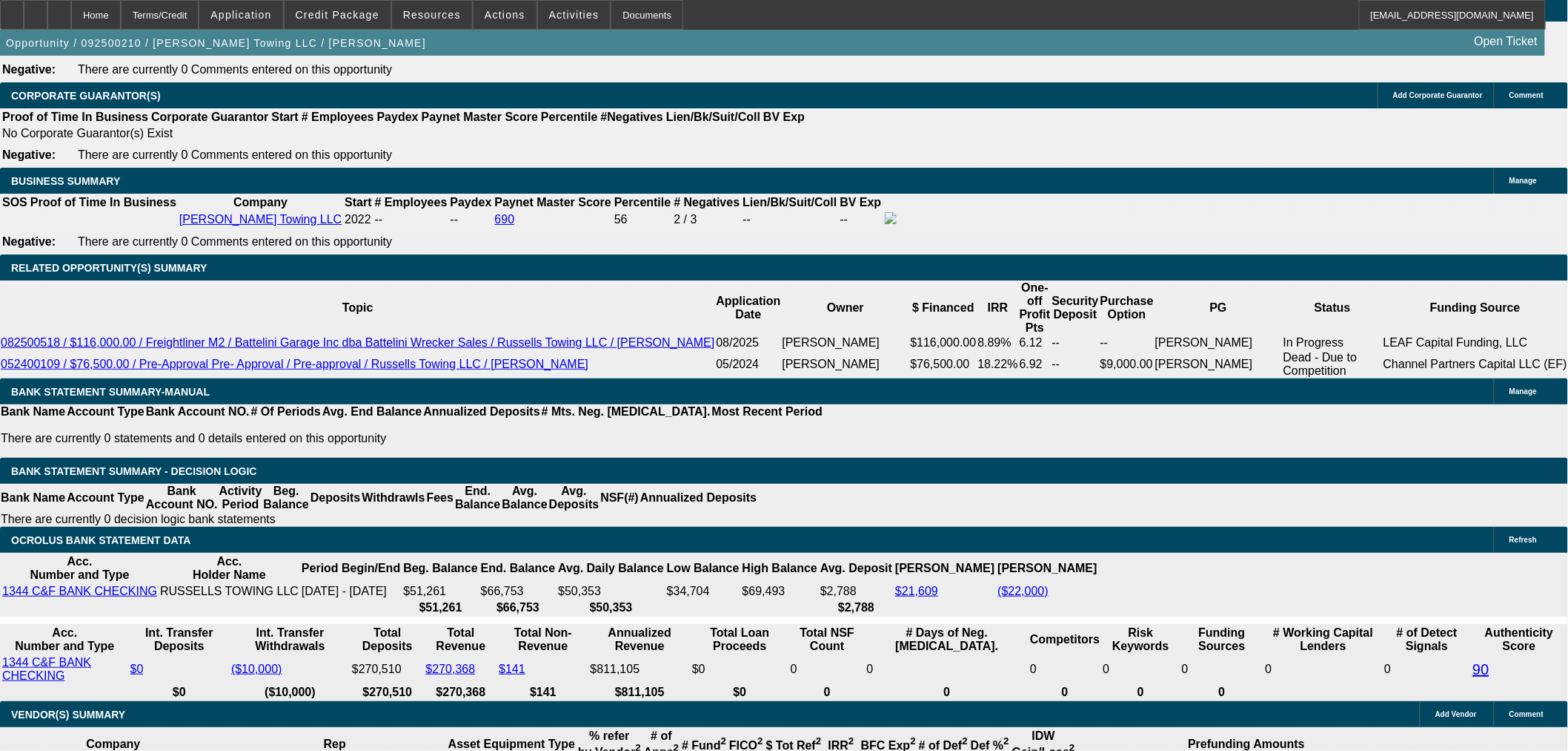
drag, startPoint x: 338, startPoint y: 283, endPoint x: 375, endPoint y: 283, distance: 37.0
type input "1"
type input "UNKNOWN"
type input "11"
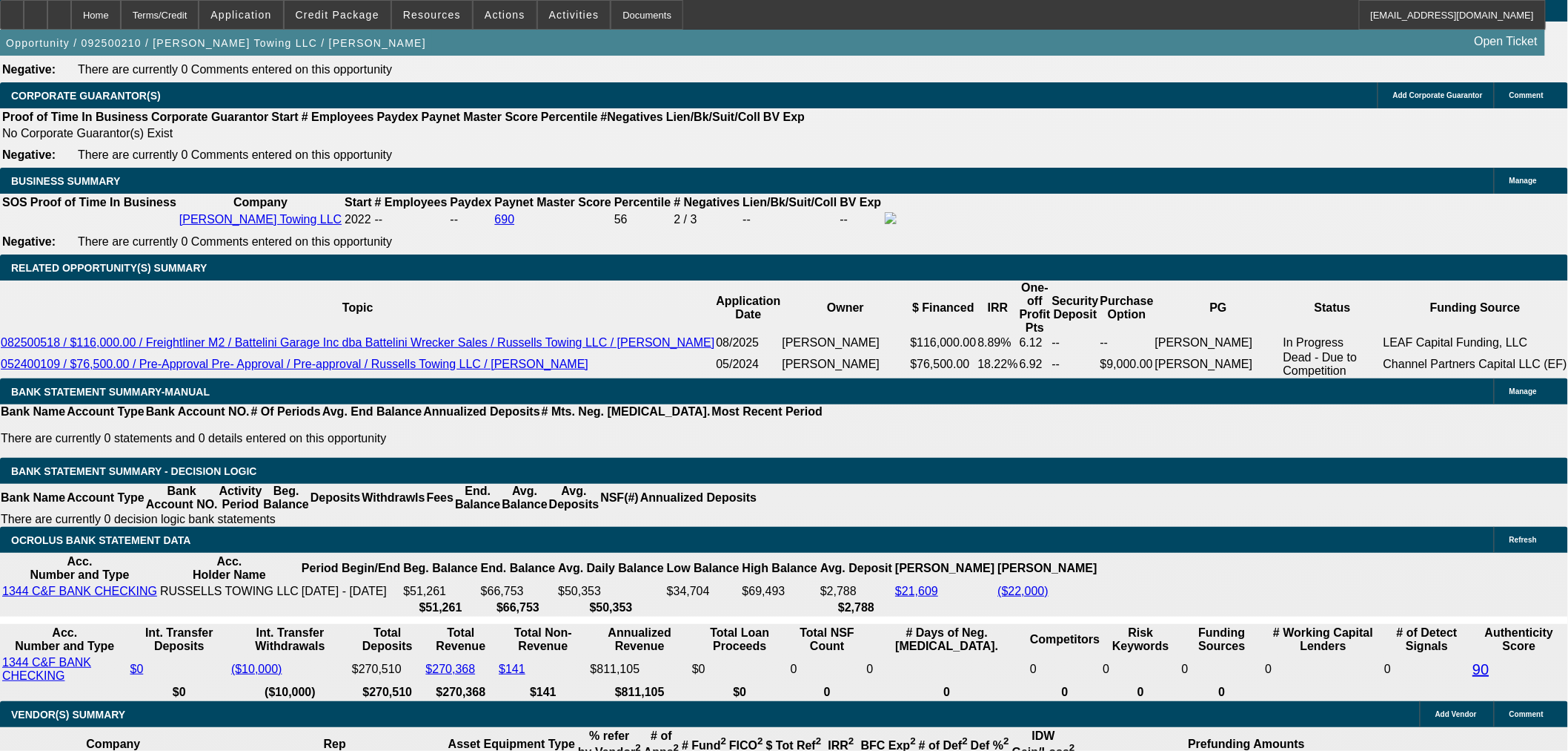
type input "$2,148.95"
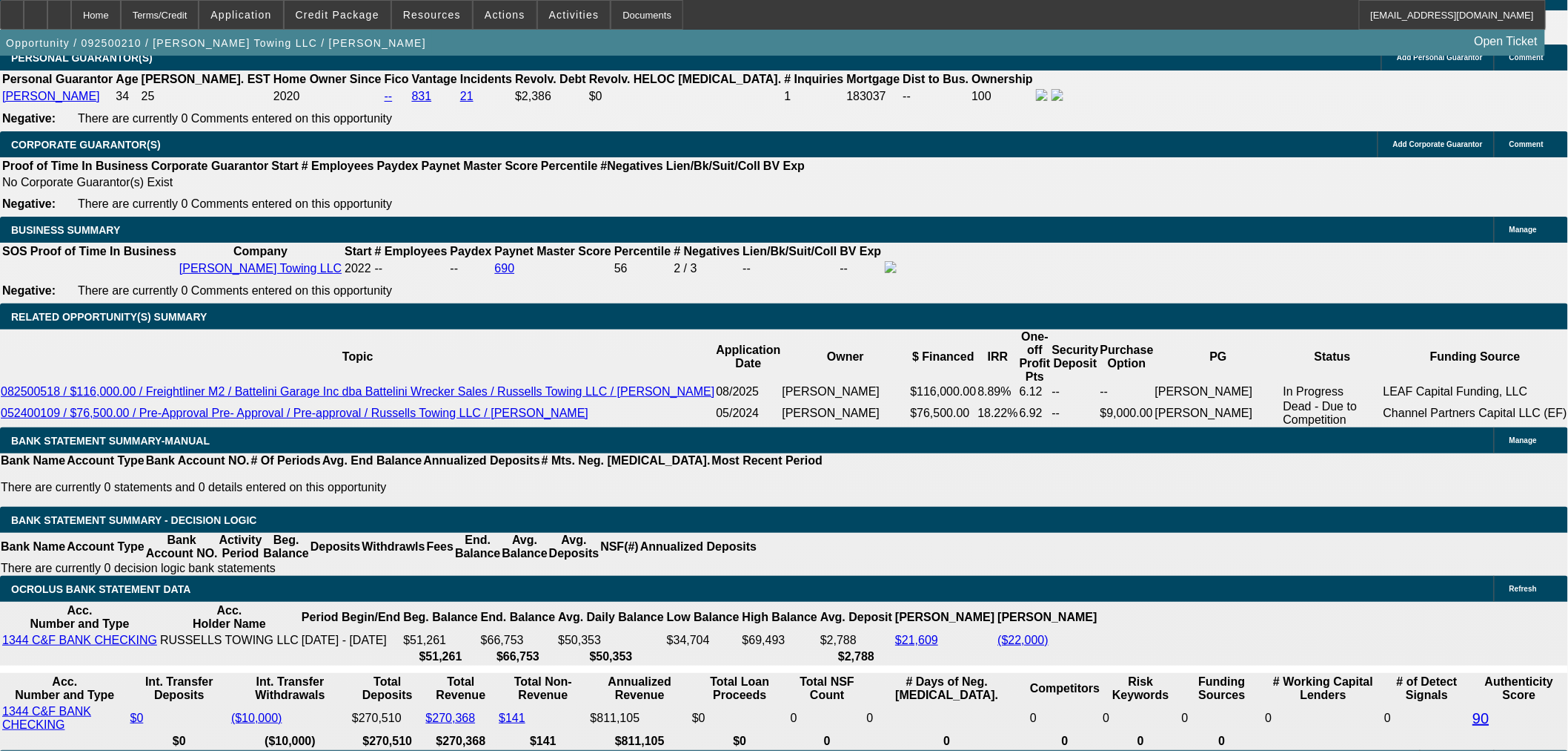
scroll to position [1858, 0]
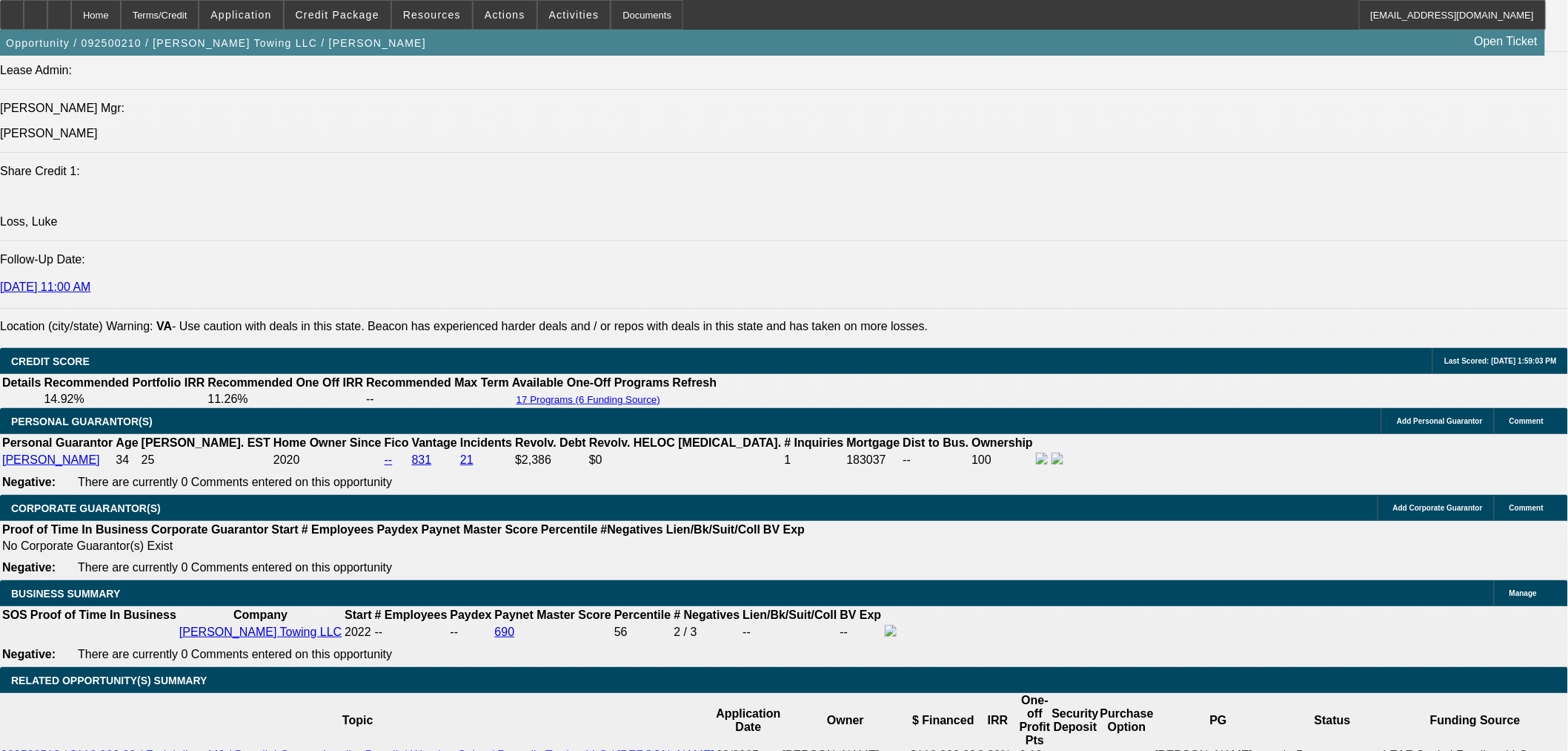
type input "11"
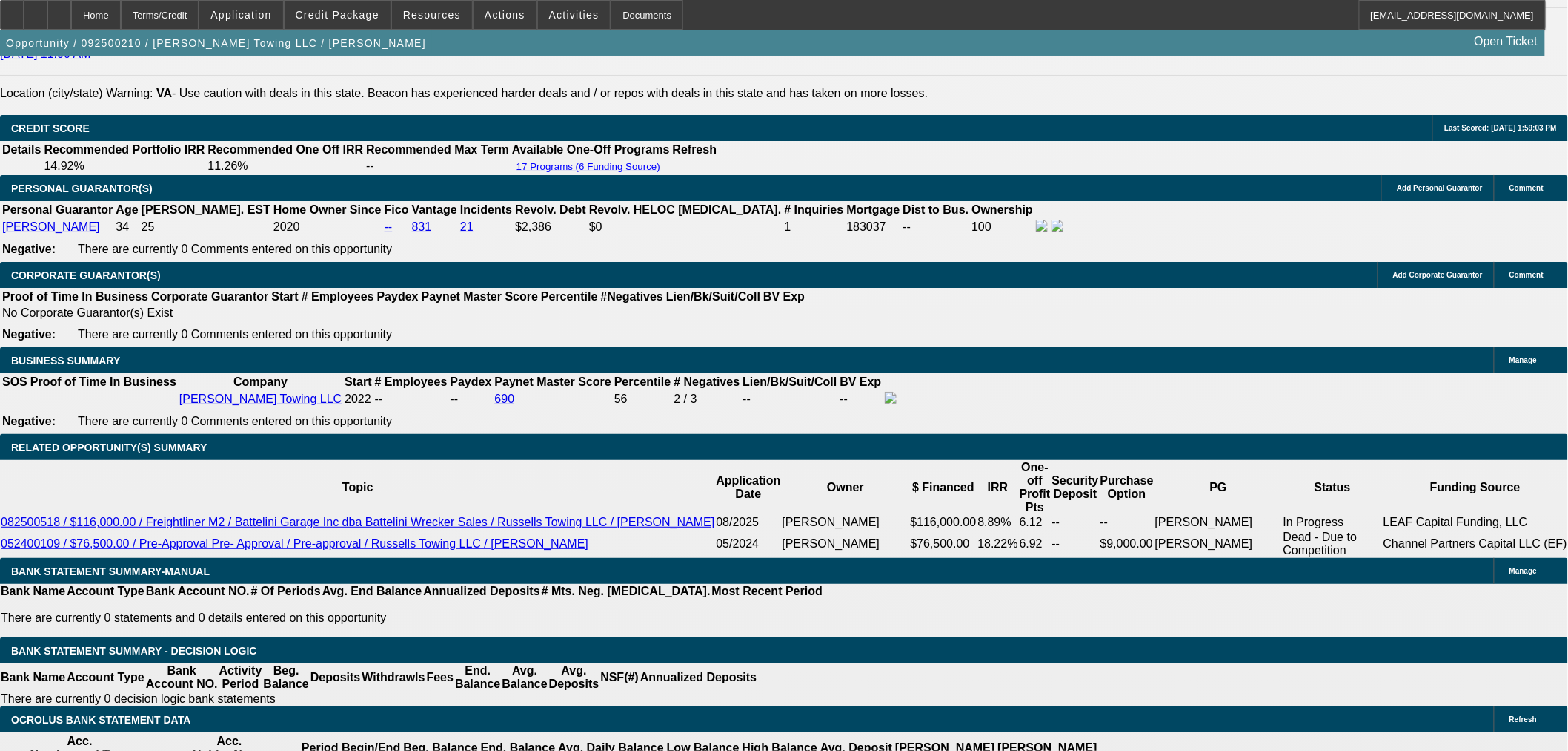
scroll to position [2354, 0]
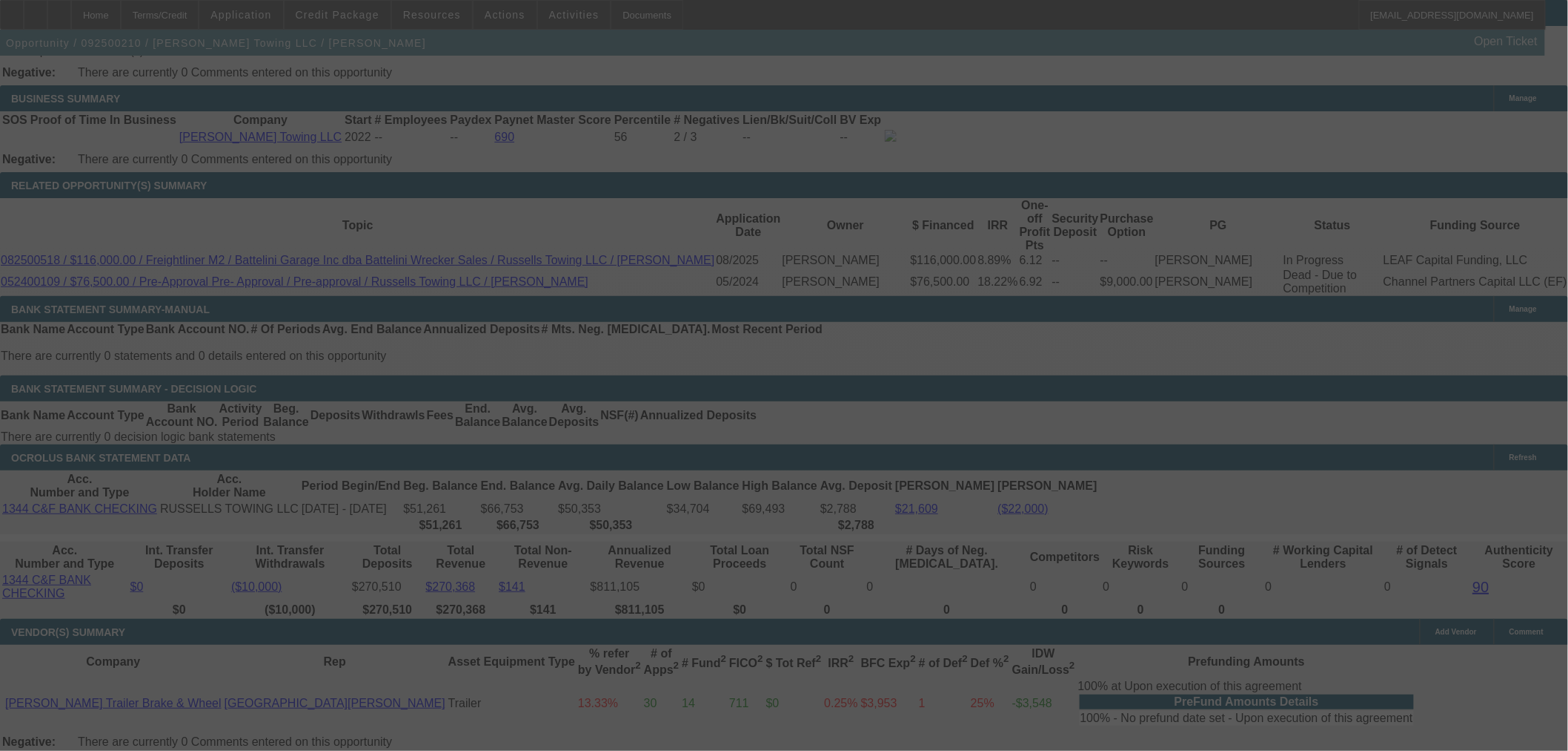
select select "0"
select select "3"
select select "0"
select select "6"
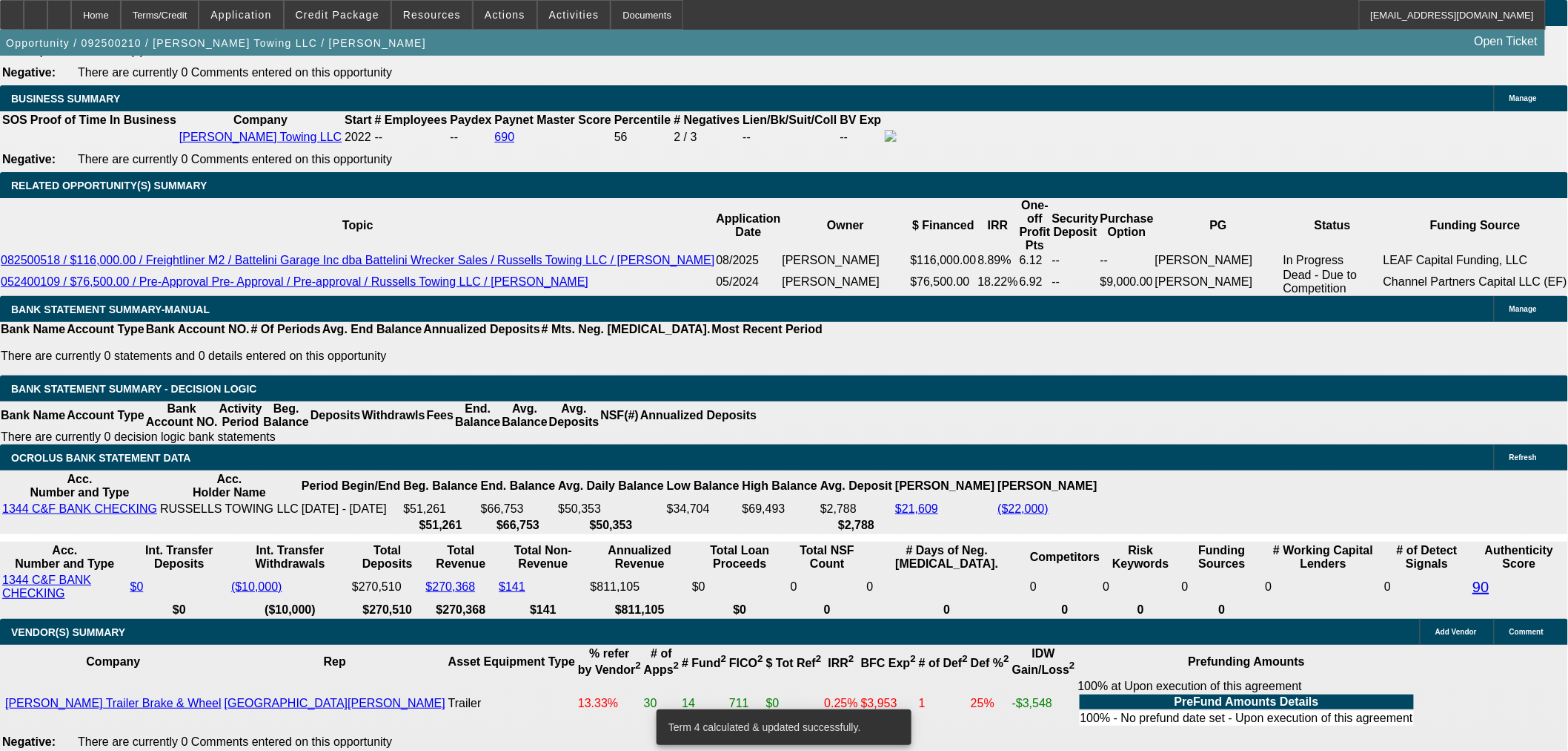
drag, startPoint x: 336, startPoint y: 204, endPoint x: 517, endPoint y: 203, distance: 181.0
type input "UNKNOWN"
type input "11.4"
type input "$2,172.15"
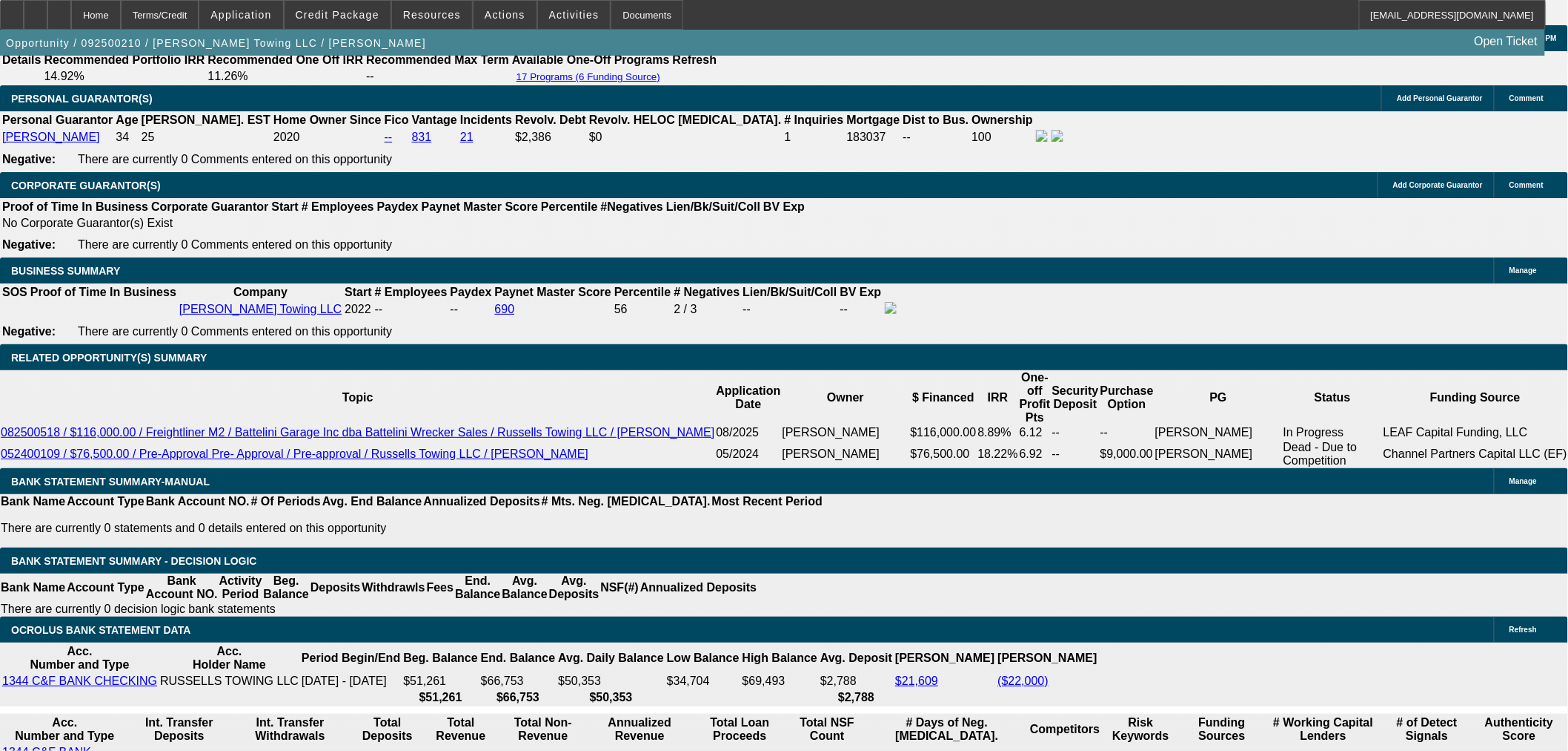
scroll to position [1858, 0]
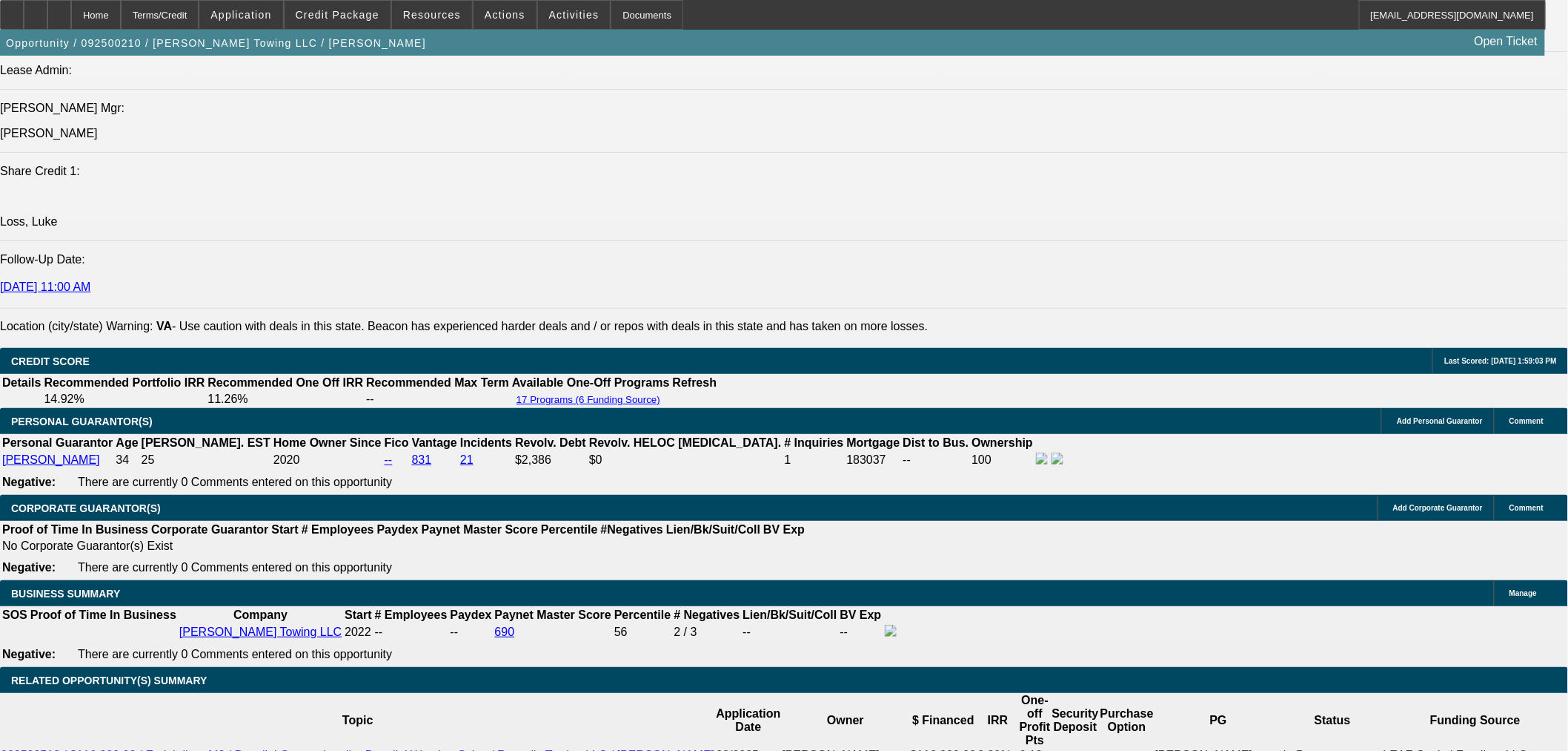
type input "11.4"
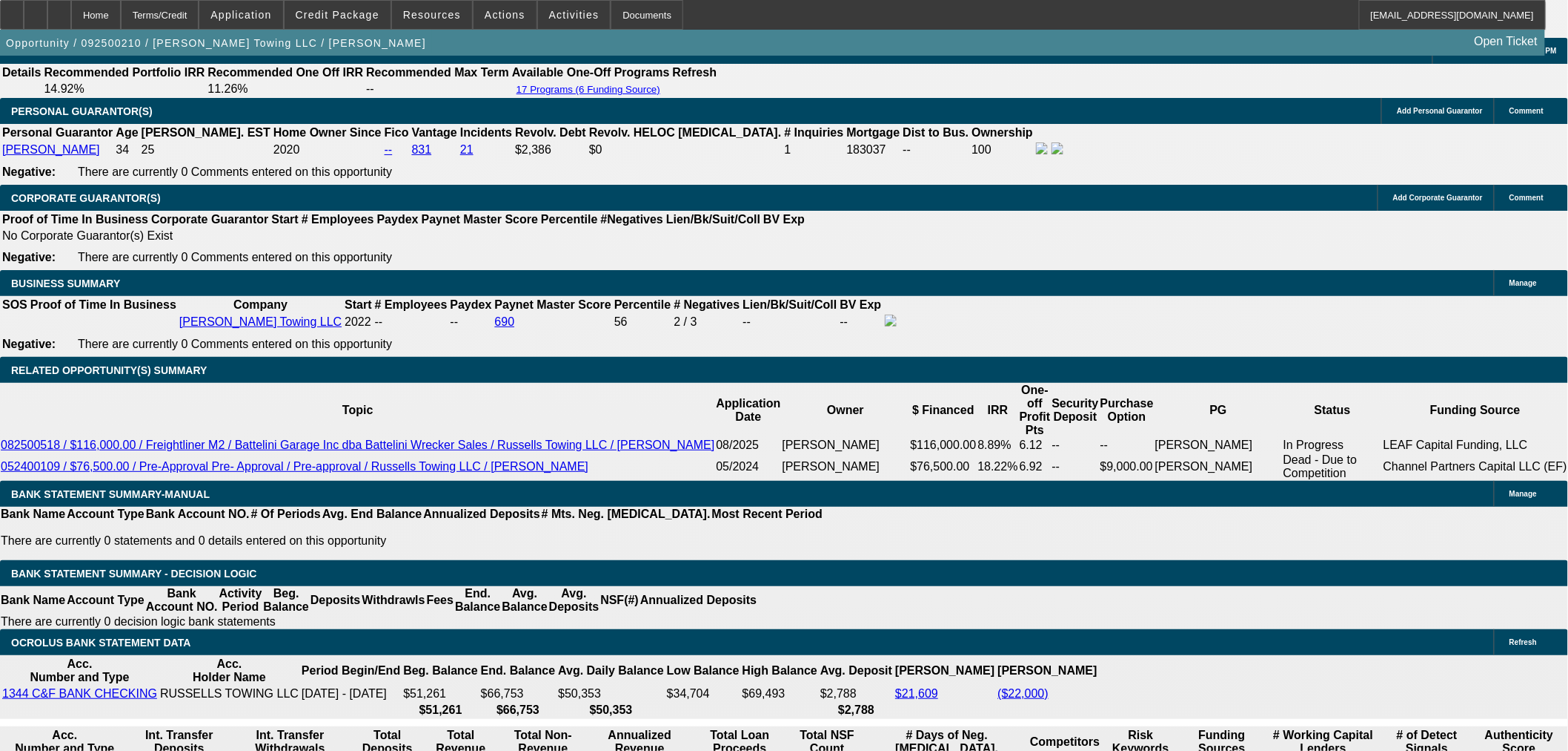
scroll to position [2354, 0]
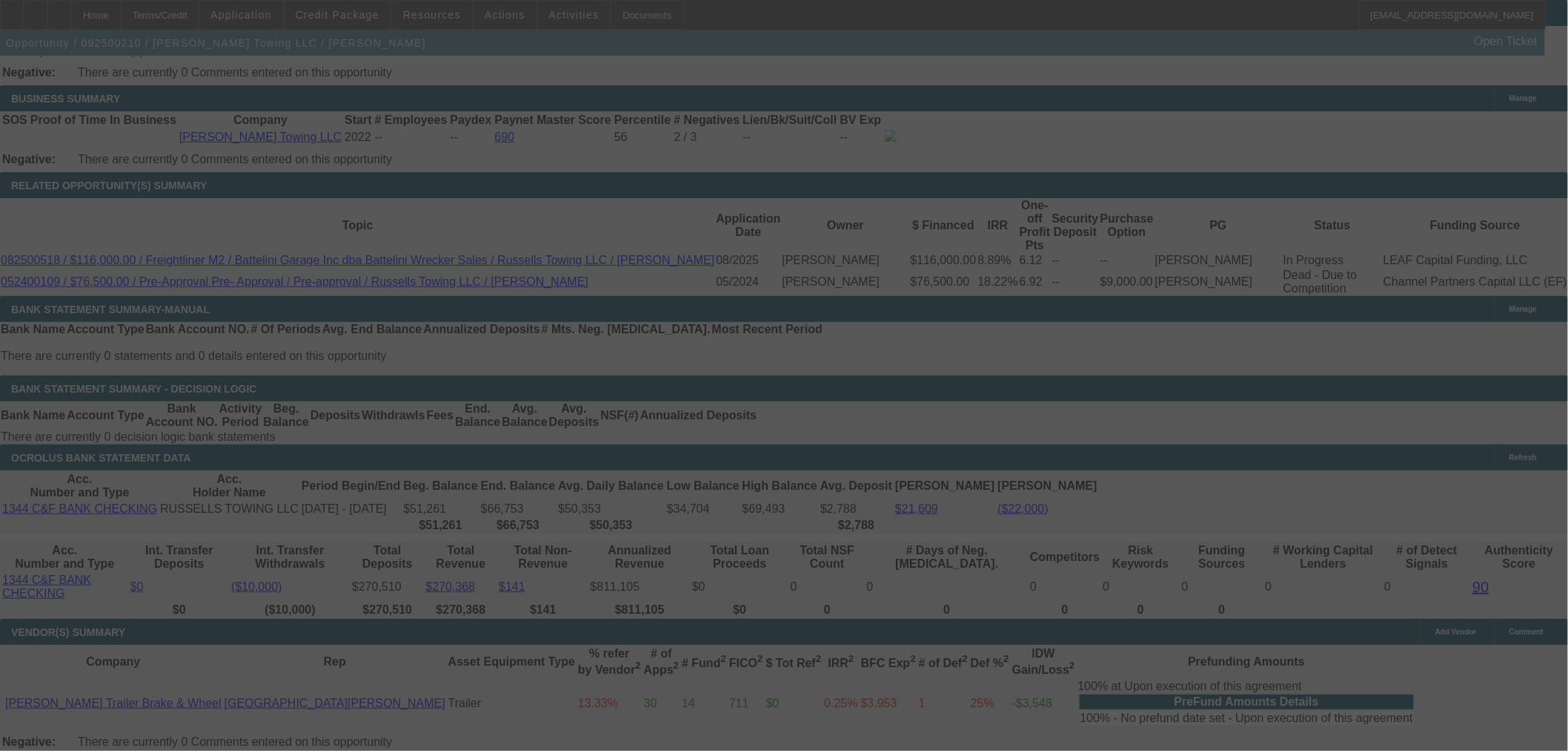
select select "0"
select select "3"
select select "0"
select select "6"
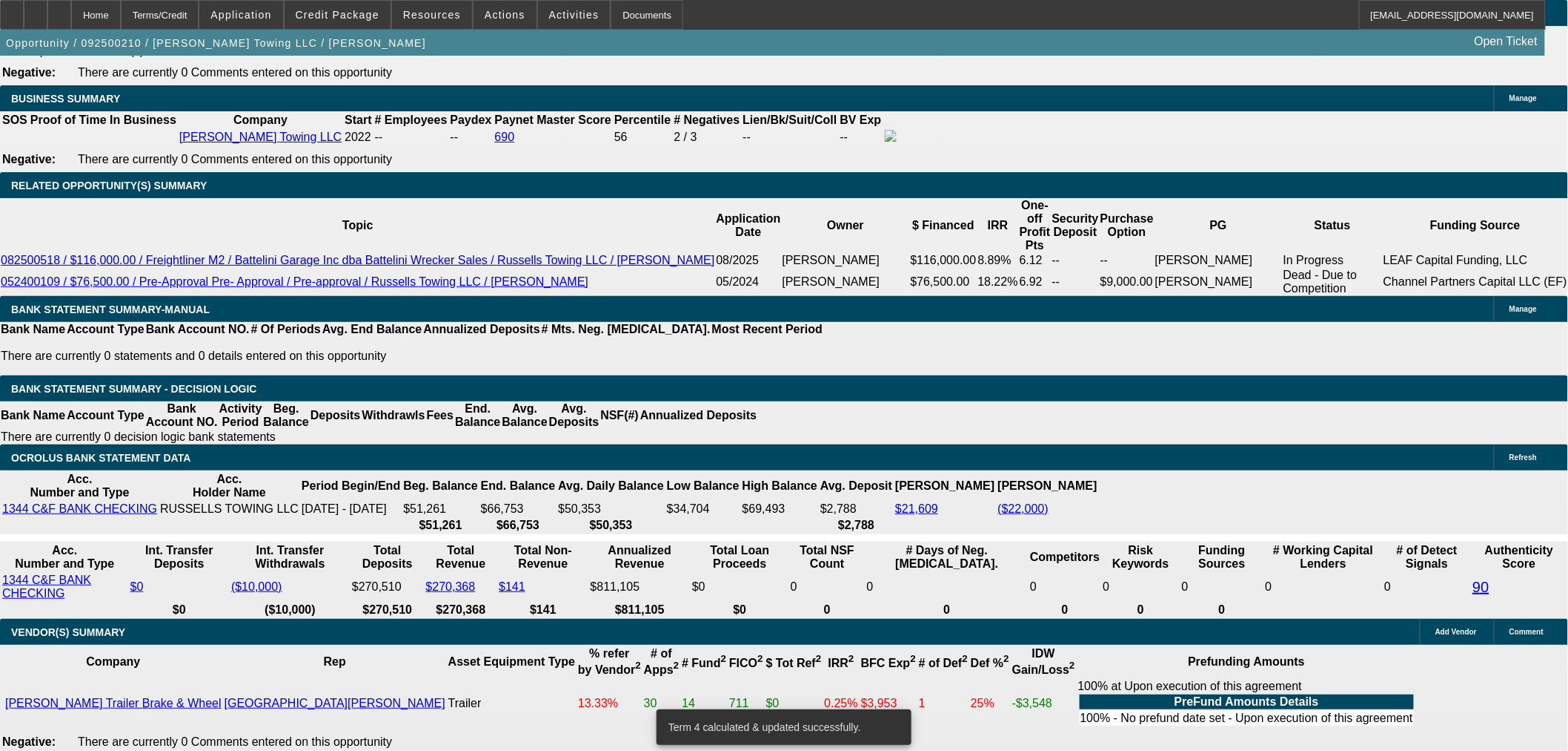
select select "2"
type input "UNKNOWN"
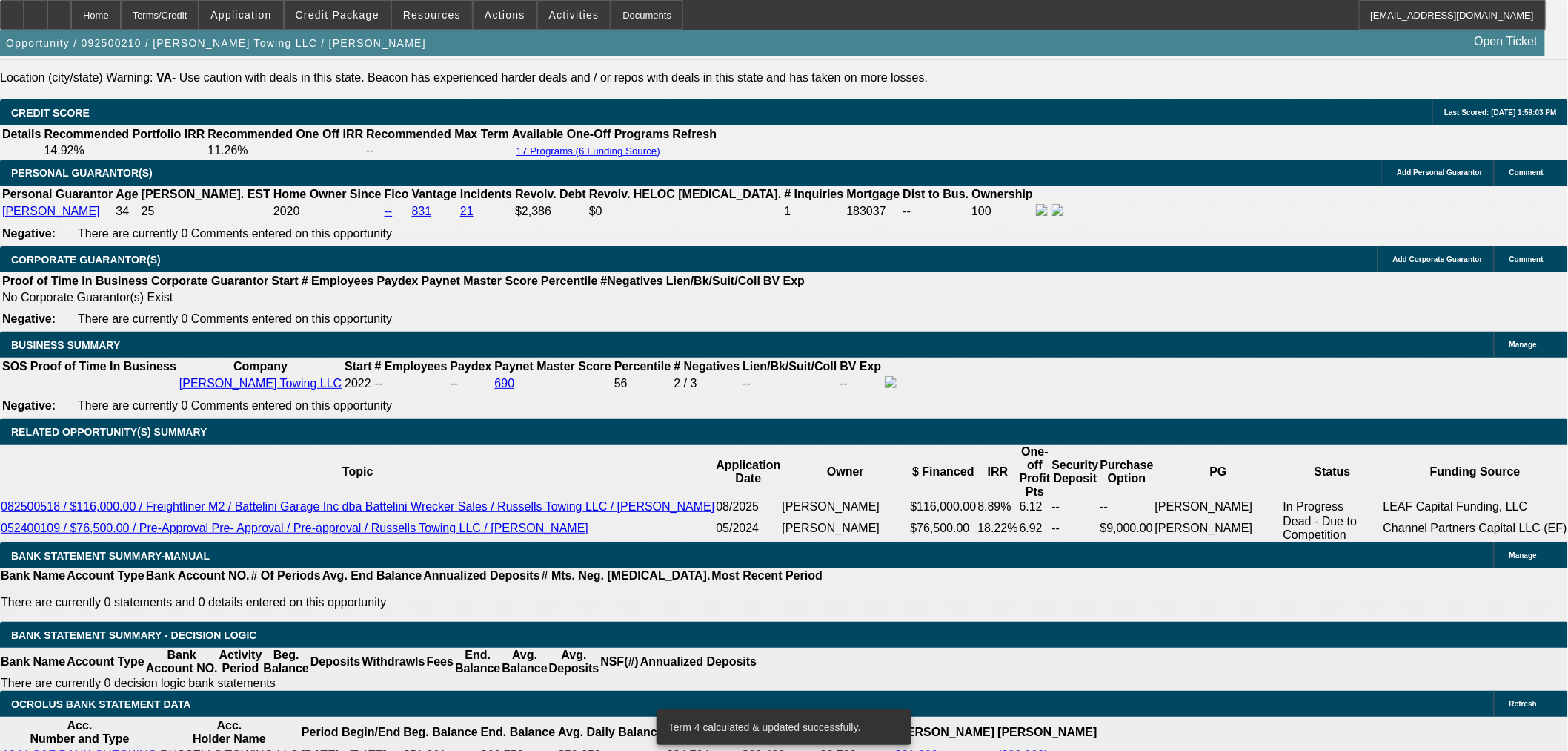
scroll to position [1941, 0]
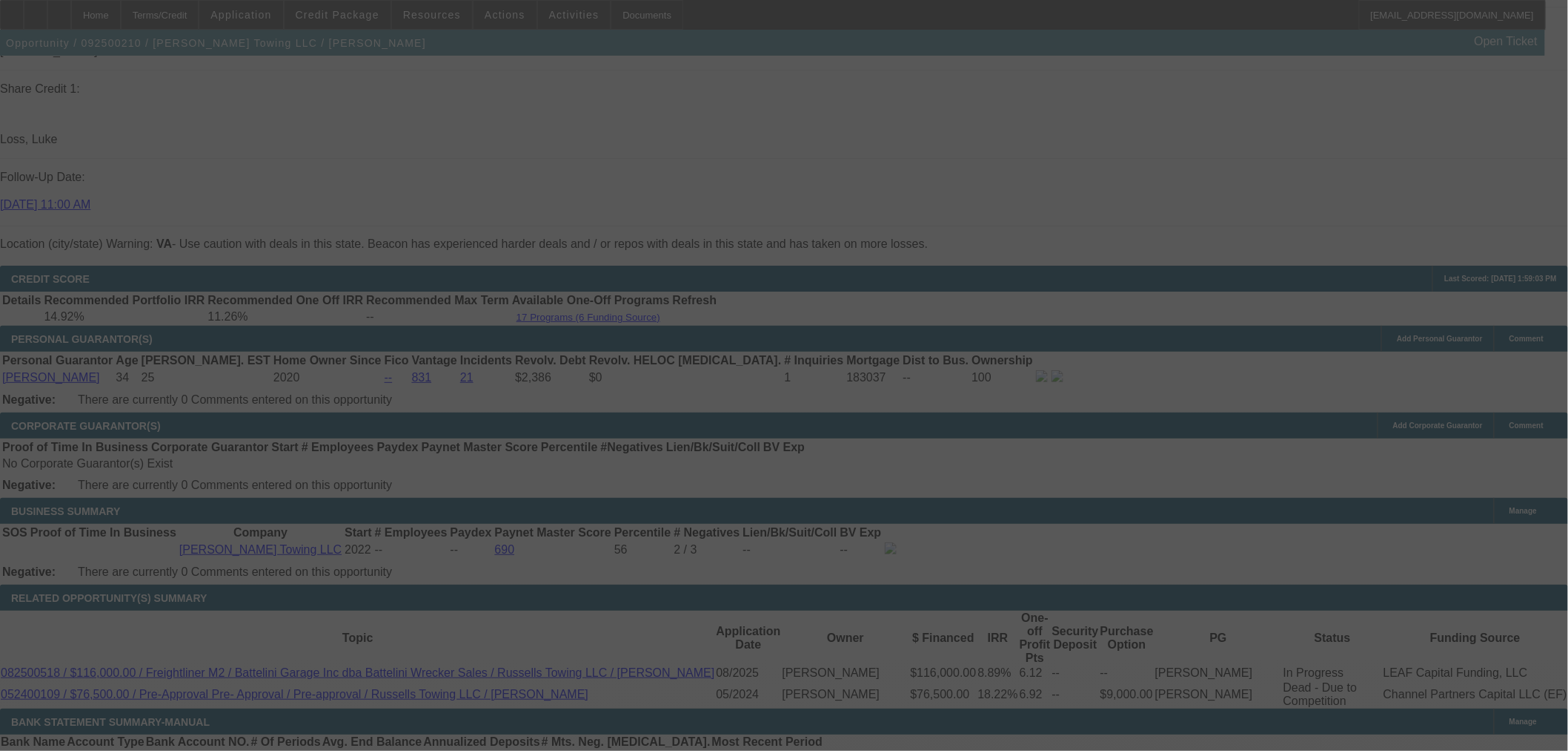
scroll to position [2354, 0]
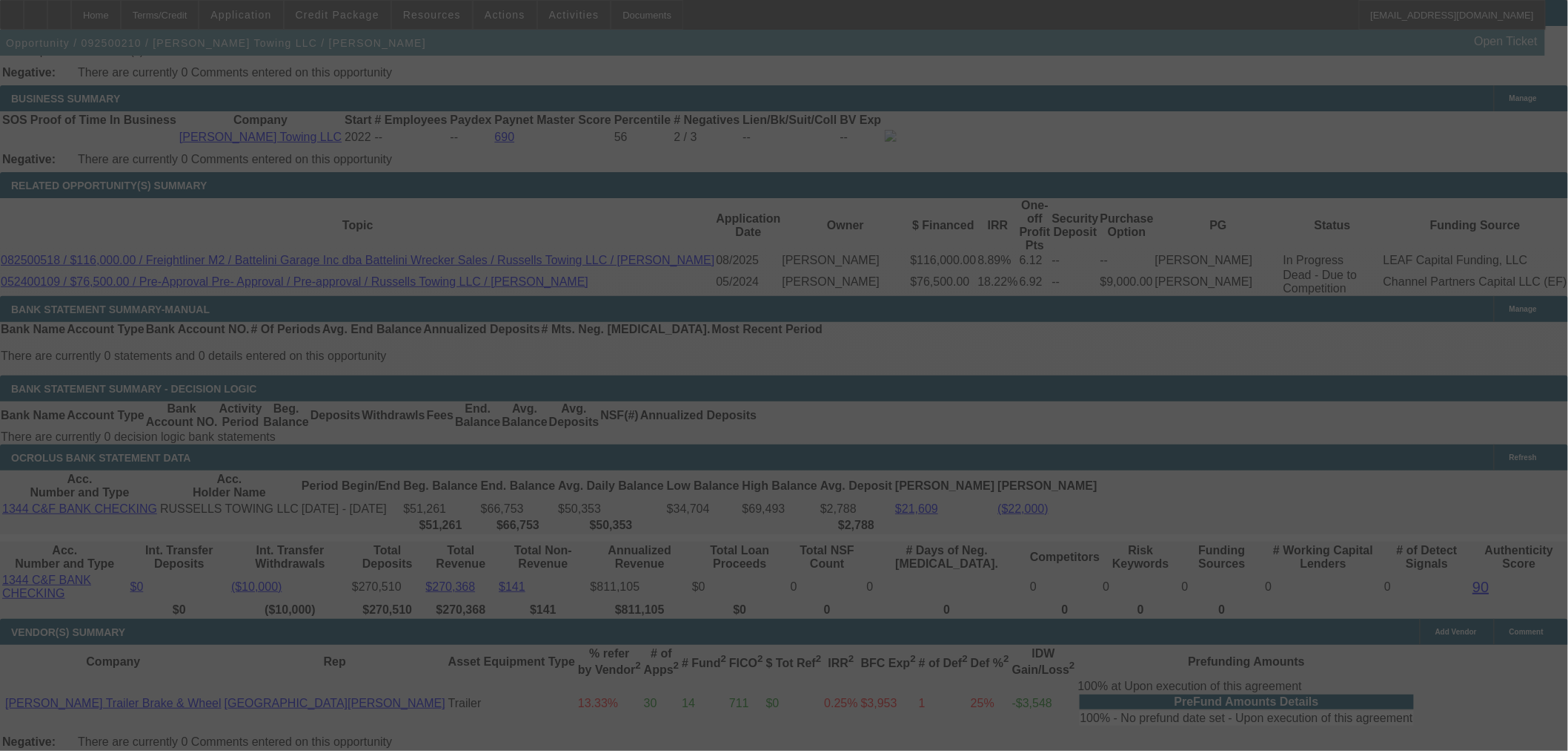
select select "0"
select select "2"
select select "0"
select select "6"
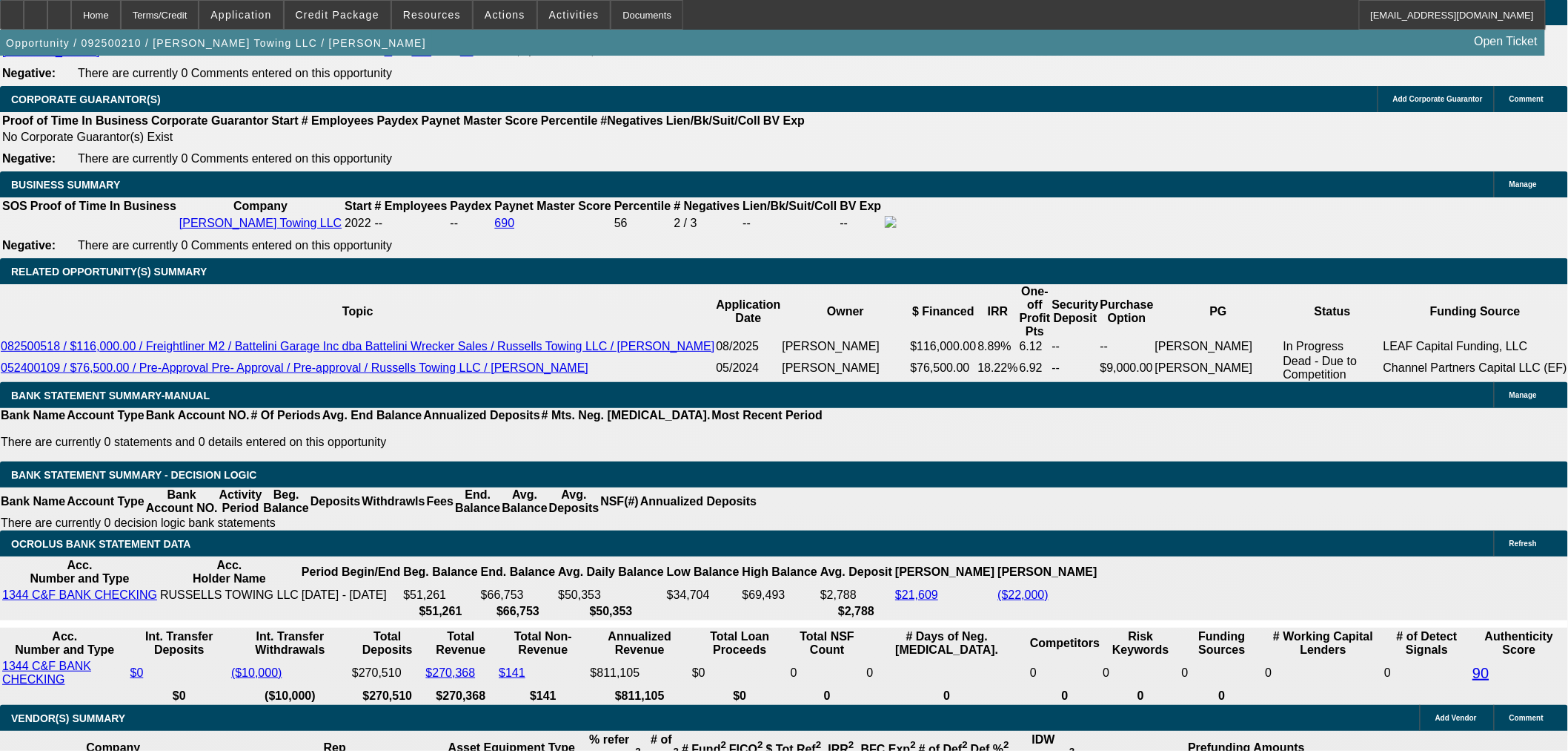
scroll to position [2271, 0]
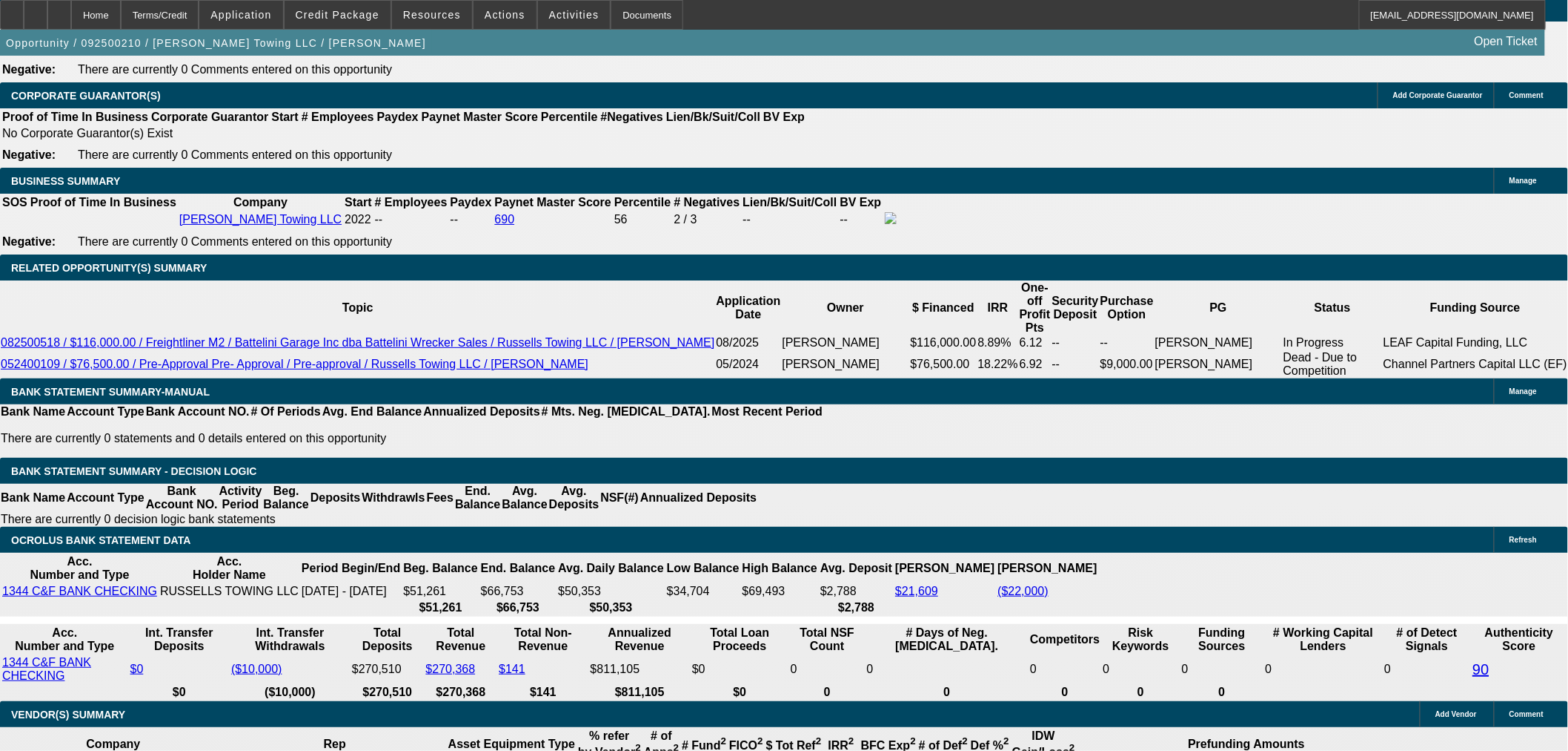
drag, startPoint x: 550, startPoint y: 283, endPoint x: 636, endPoint y: 262, distance: 88.5
type input "UNKNOWN"
type input "9.4"
type input "$2,057.57"
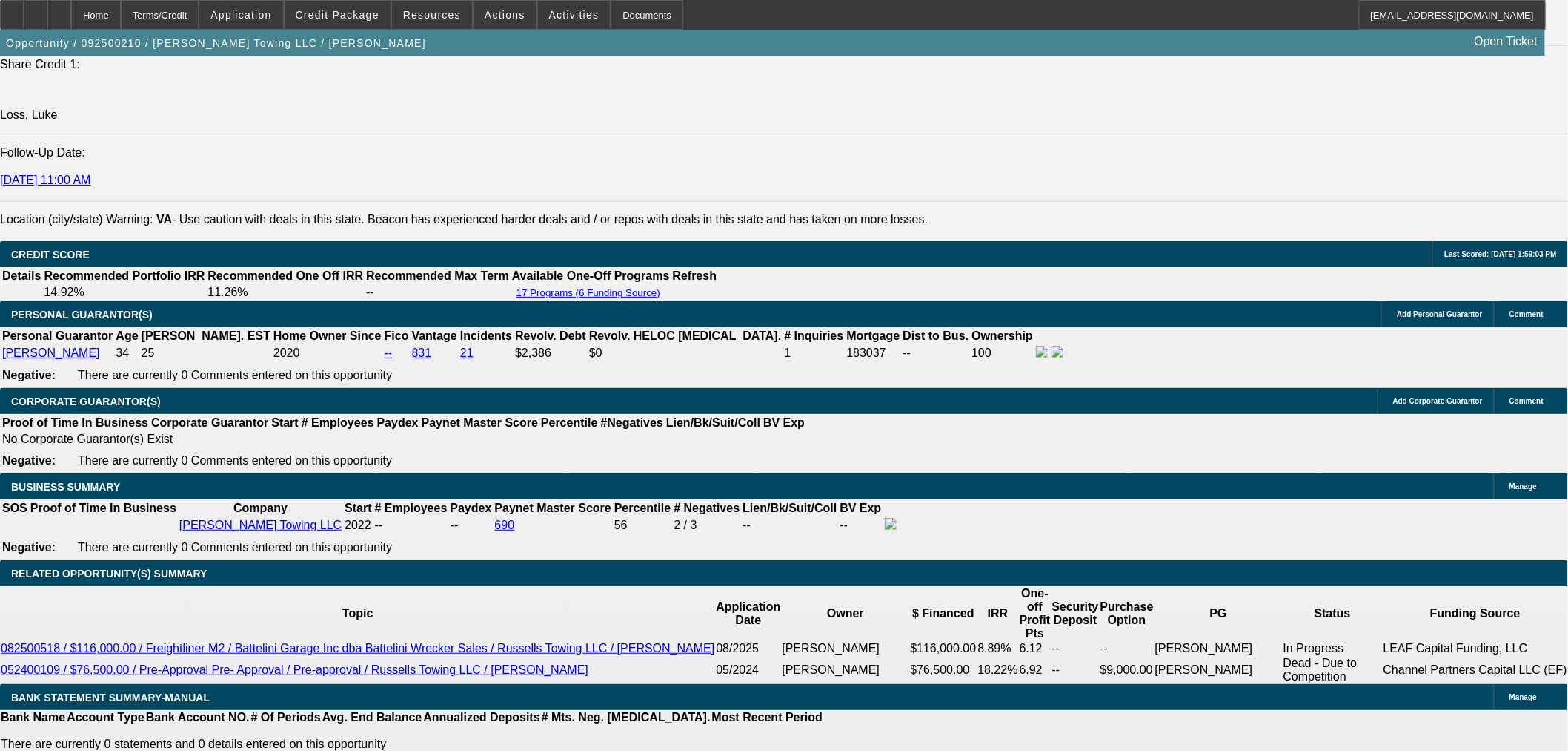
scroll to position [1941, 0]
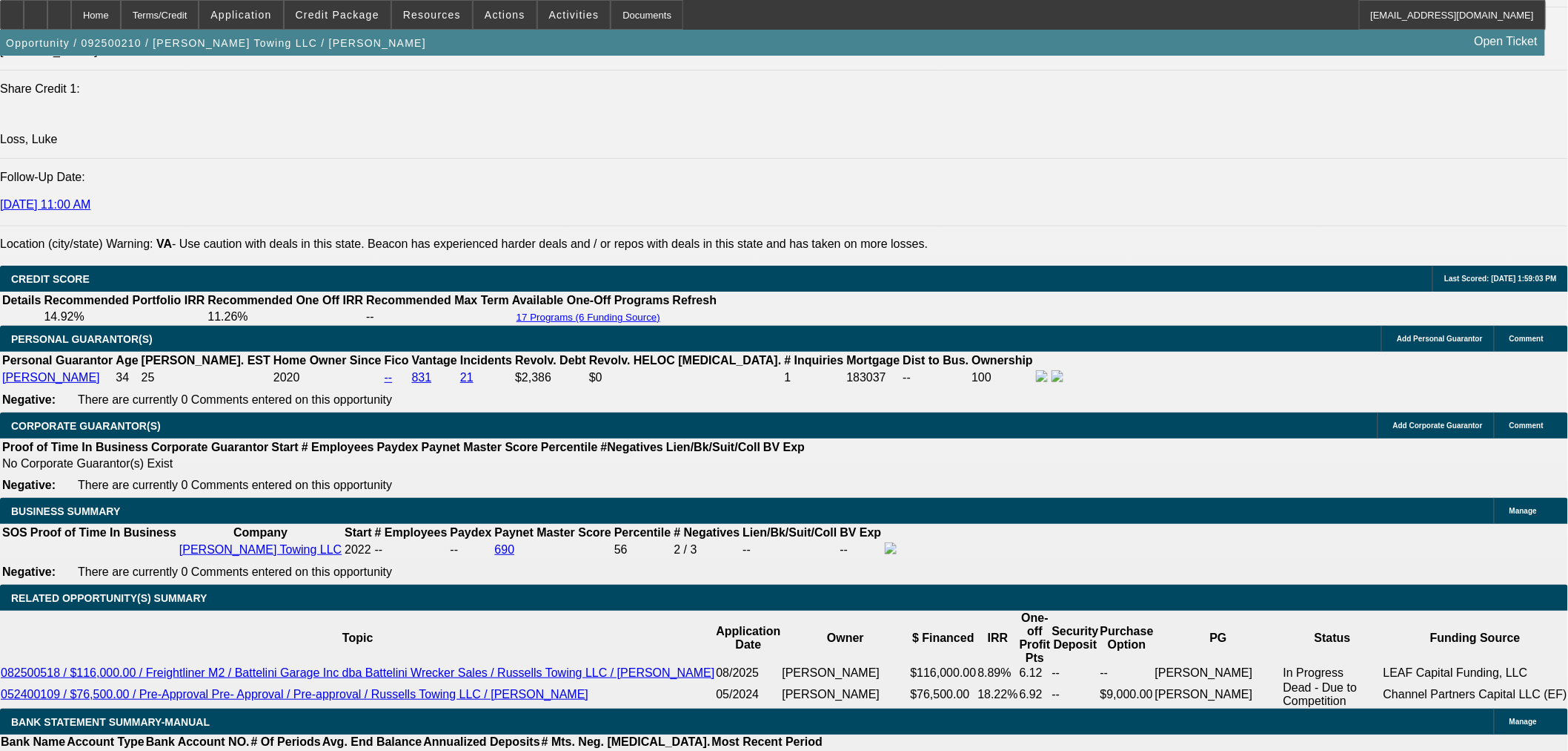
type input "9.4"
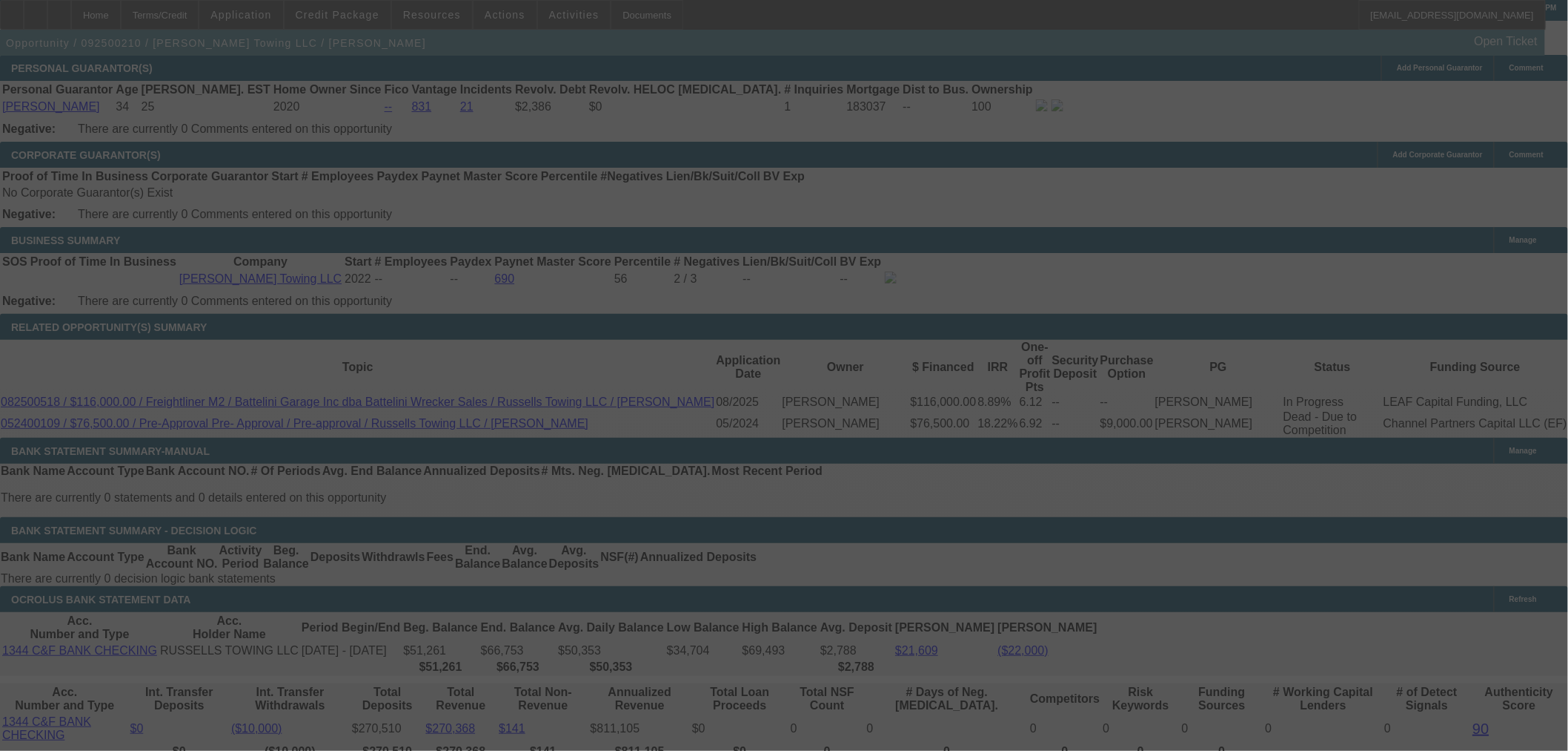
scroll to position [2271, 0]
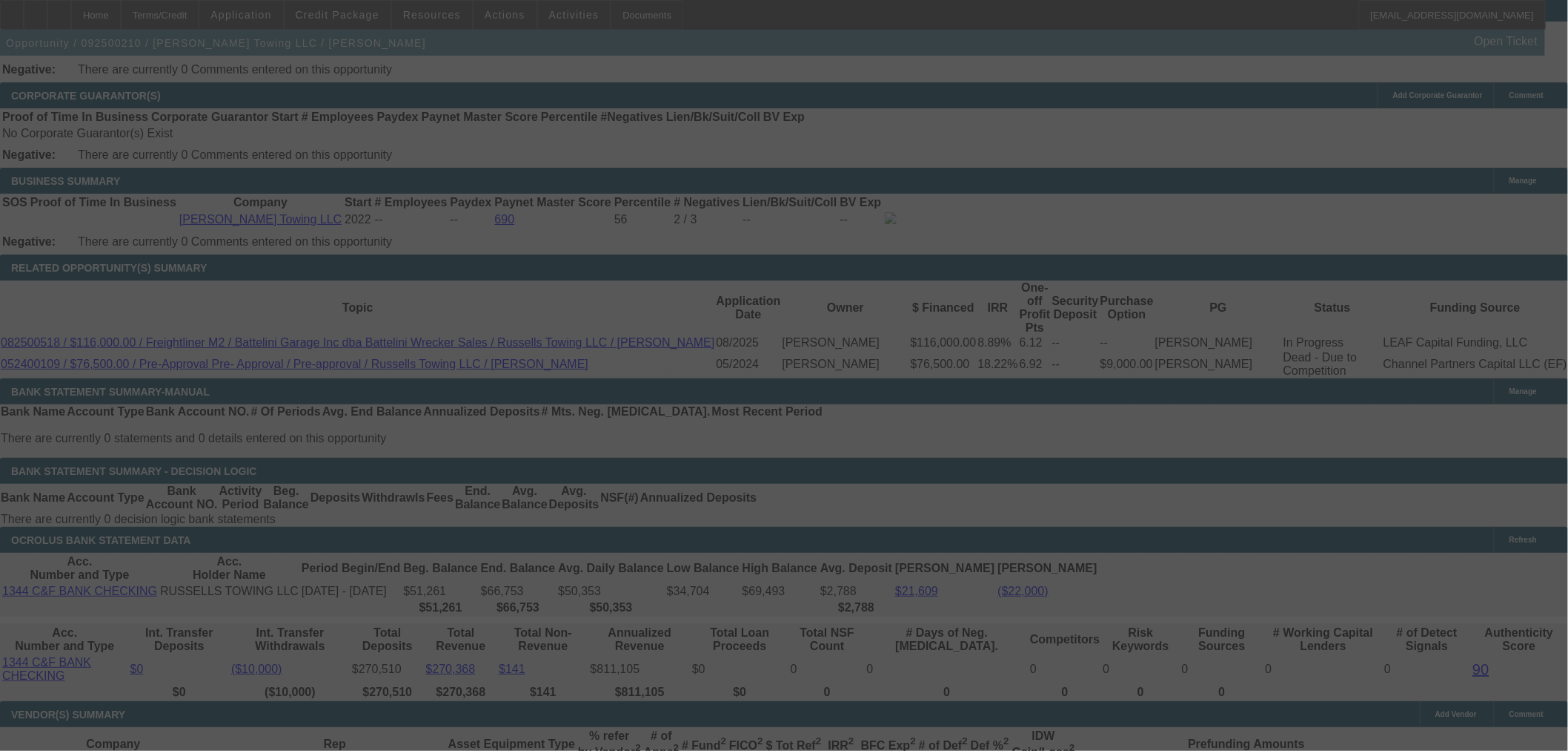
select select "0"
select select "2"
select select "0.1"
select select "4"
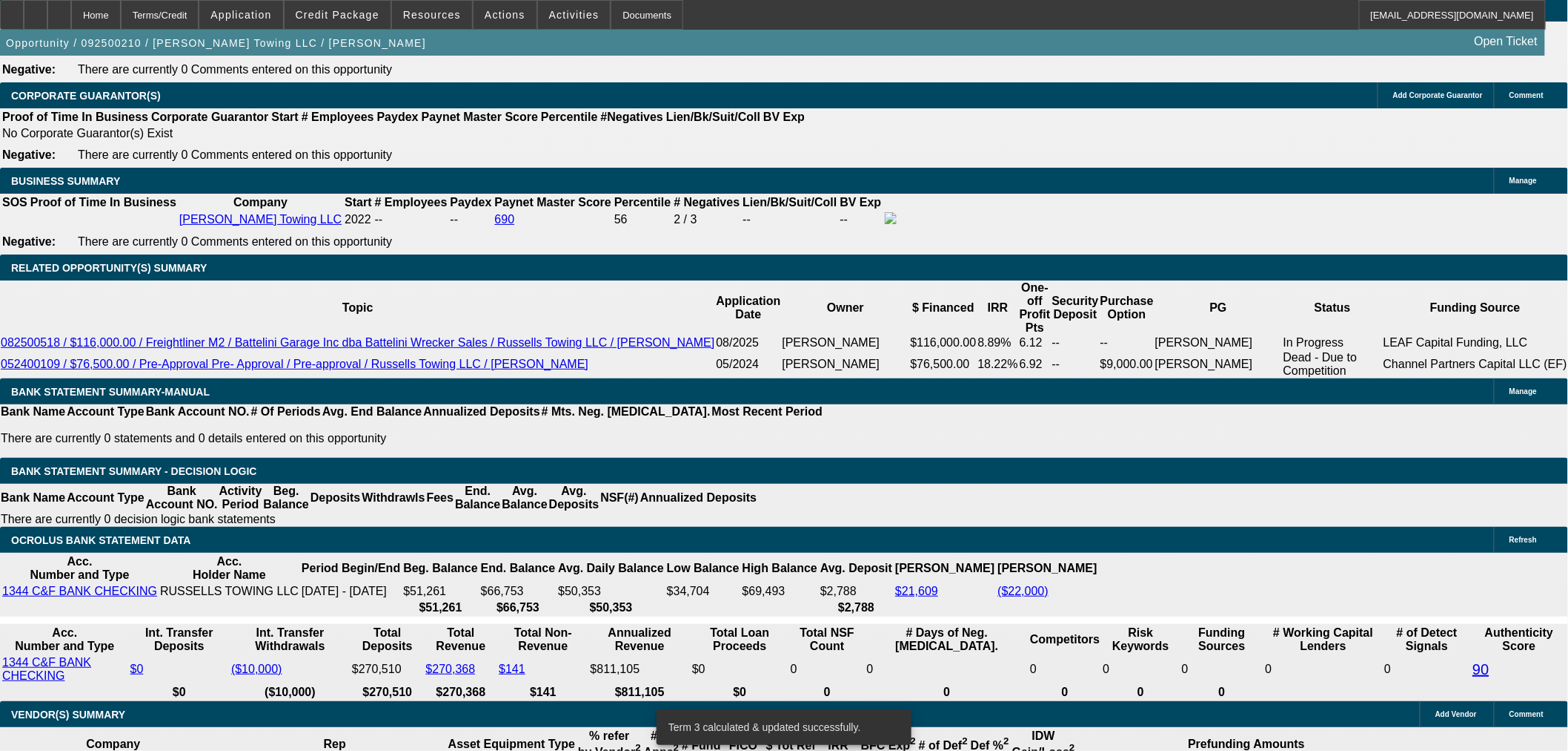
scroll to position [2263, 0]
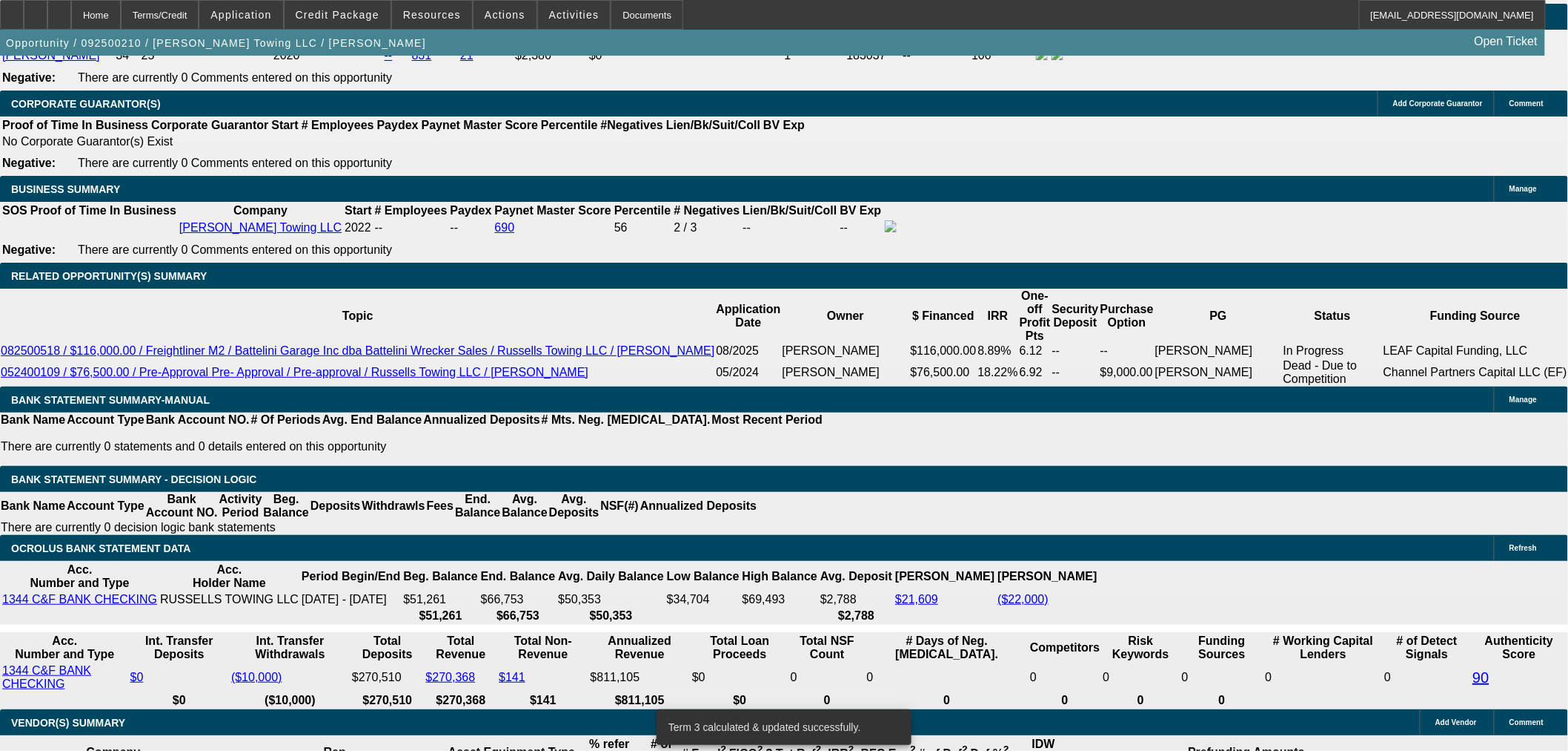
drag, startPoint x: 339, startPoint y: 297, endPoint x: 441, endPoint y: 305, distance: 102.3
type input "UNKNOWN"
type input "11"
type input "$1,616.22"
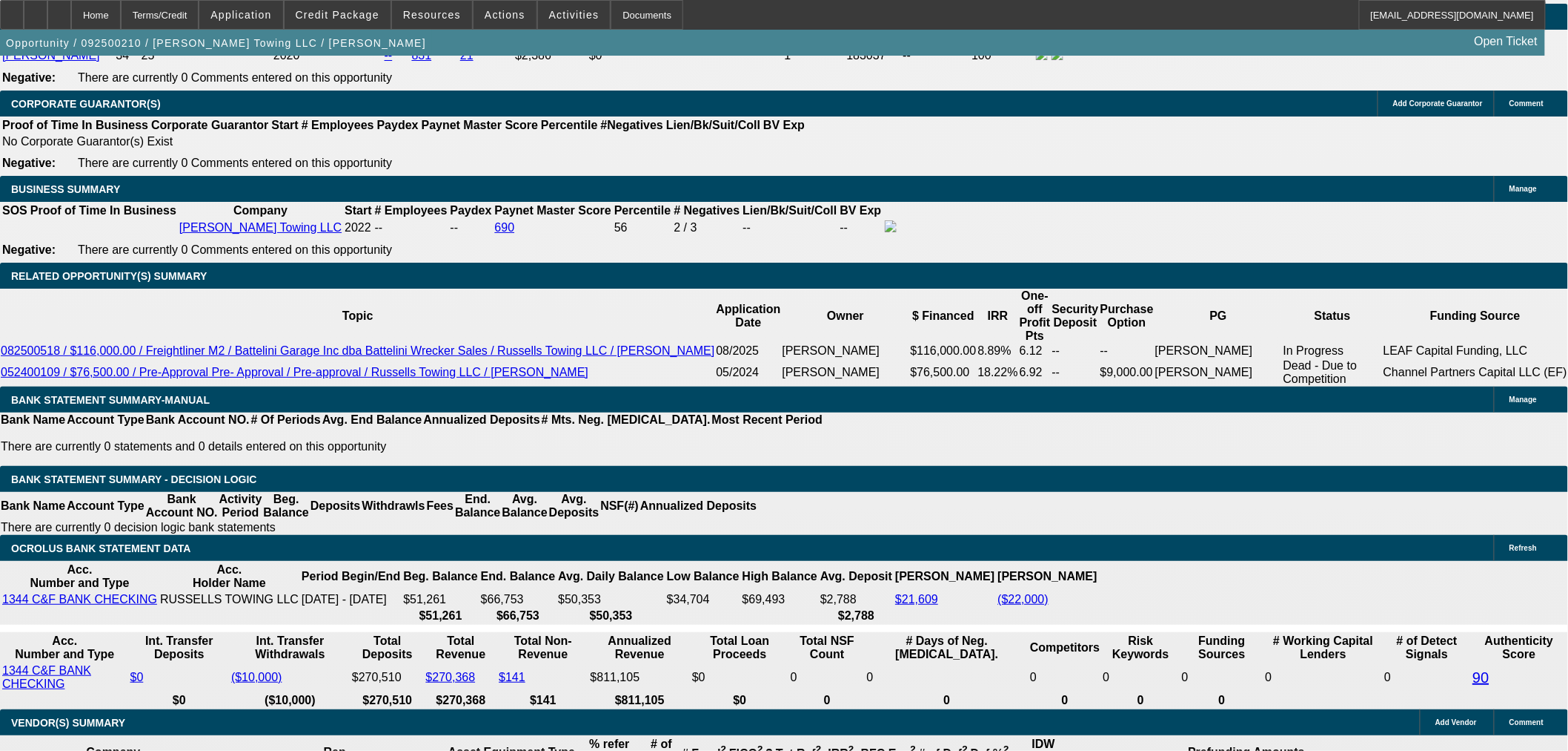
type input "11."
type input "$2,148.95"
type input "11.5"
type input "$2,177.97"
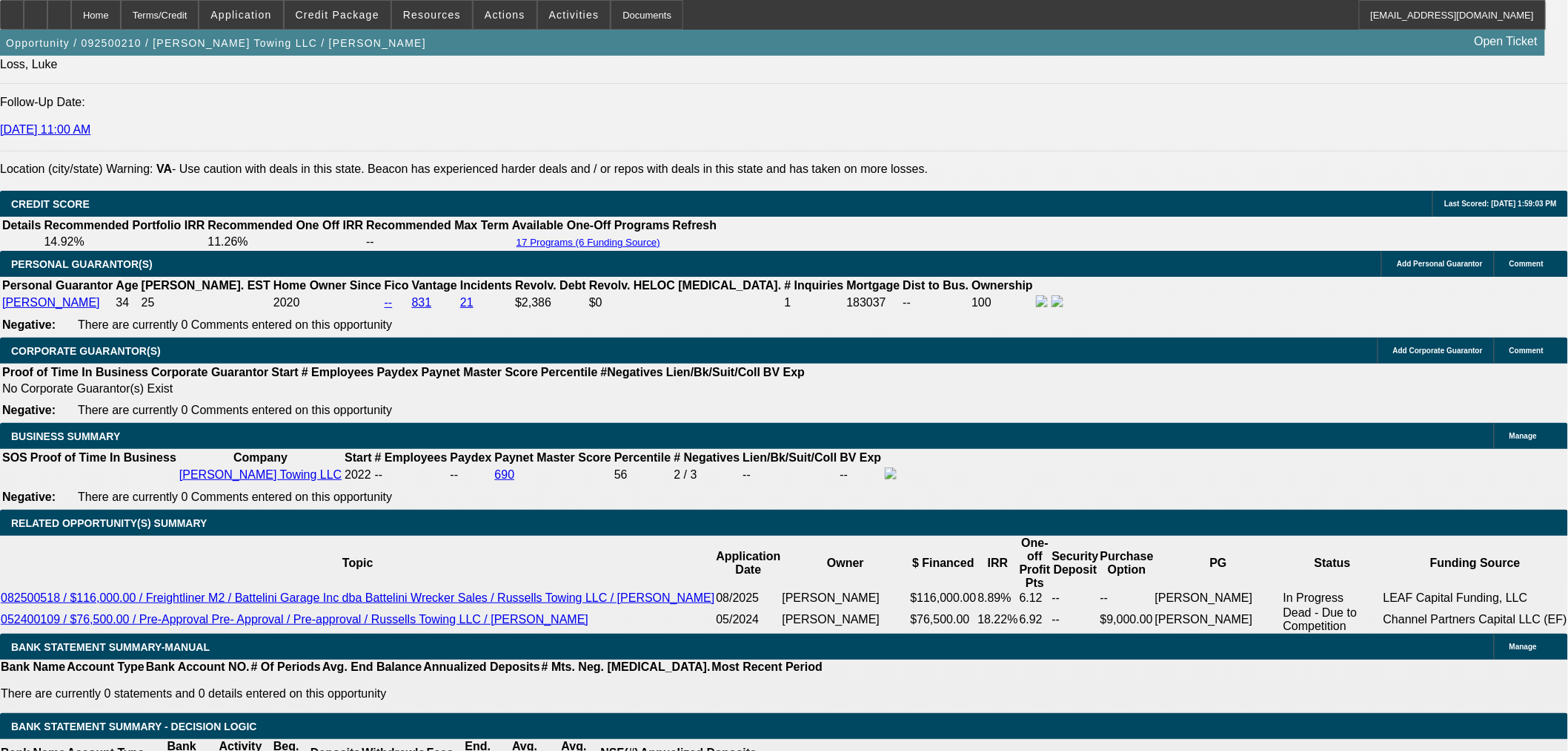
scroll to position [2015, 0]
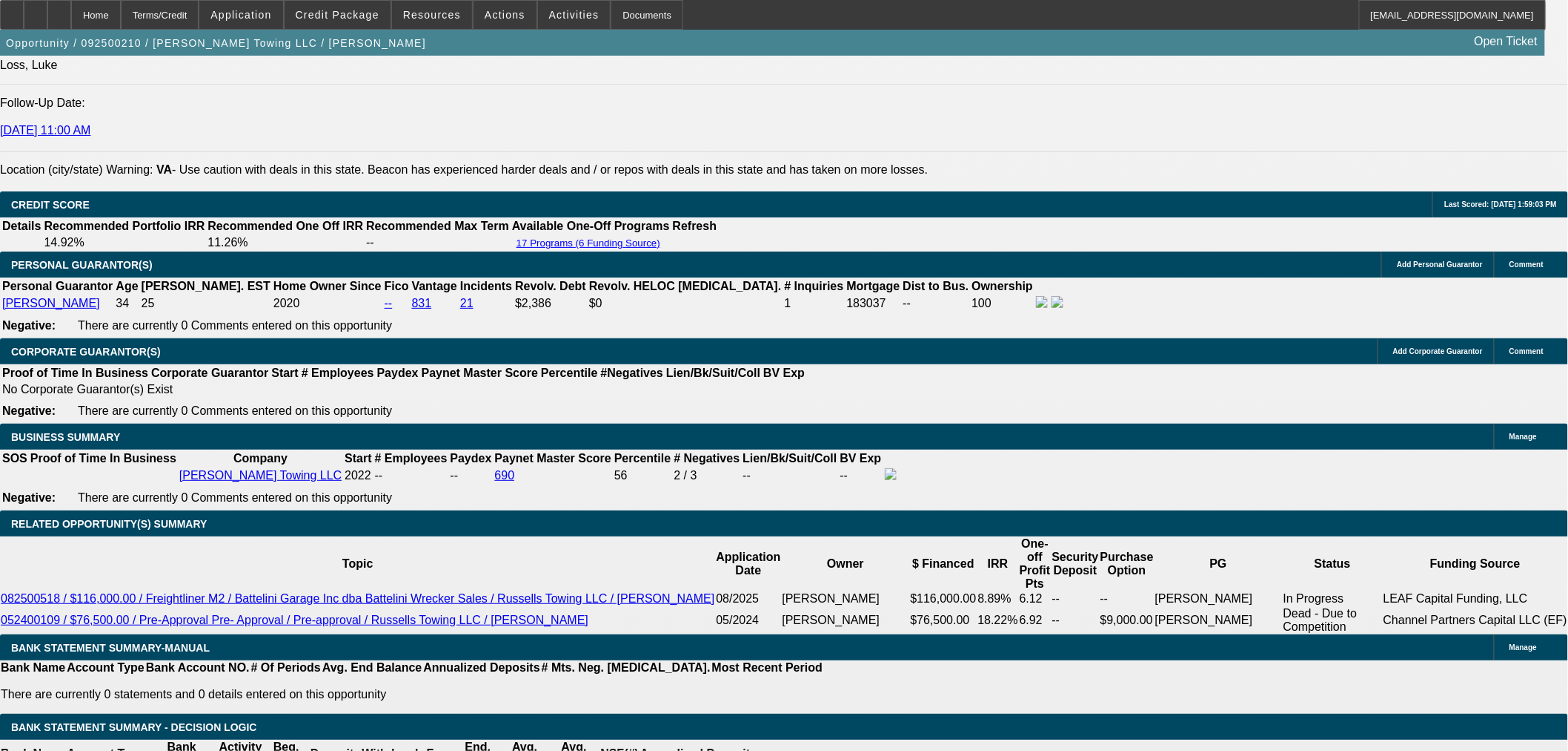
type input "11.5"
drag, startPoint x: 243, startPoint y: 148, endPoint x: 243, endPoint y: 156, distance: 8.0
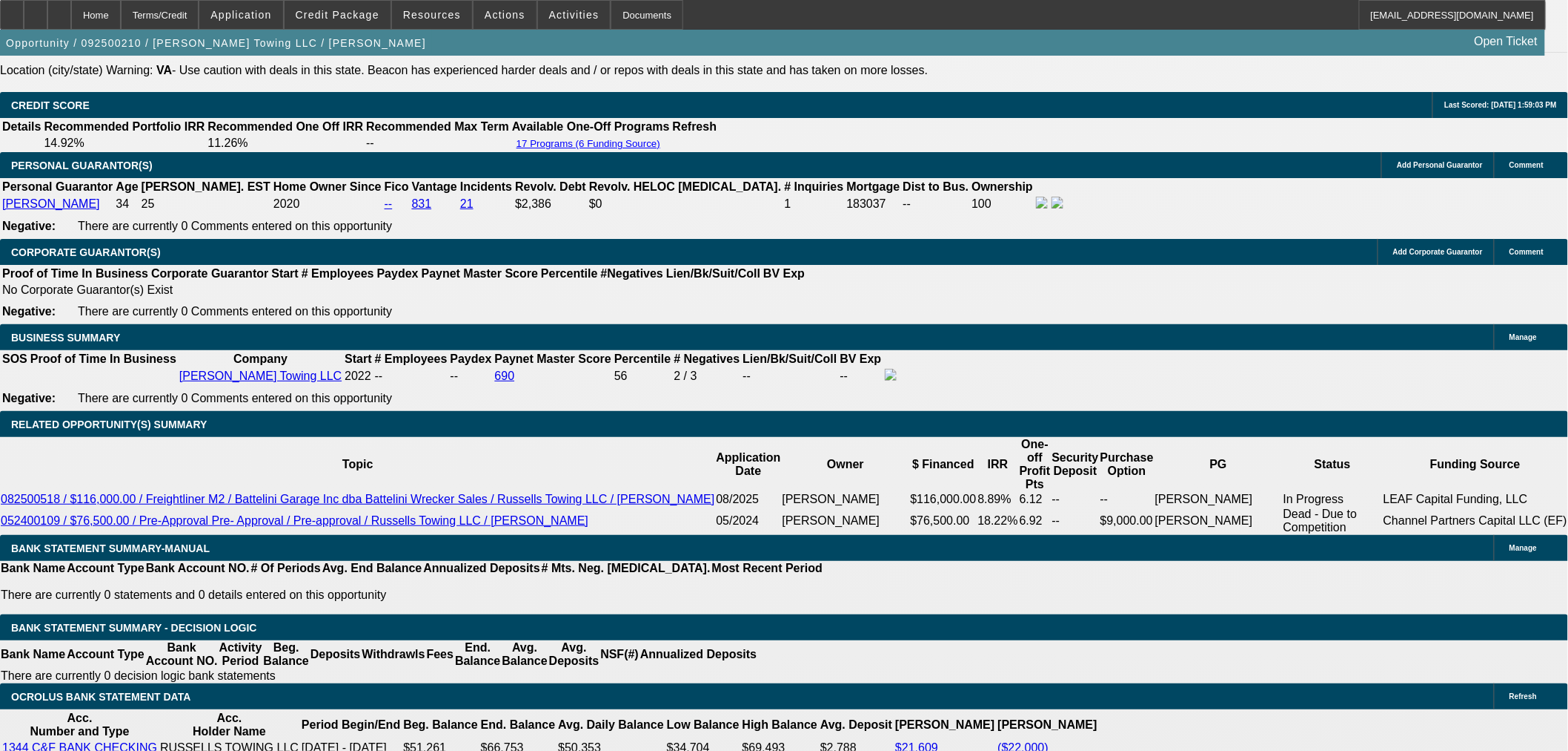
scroll to position [2345, 0]
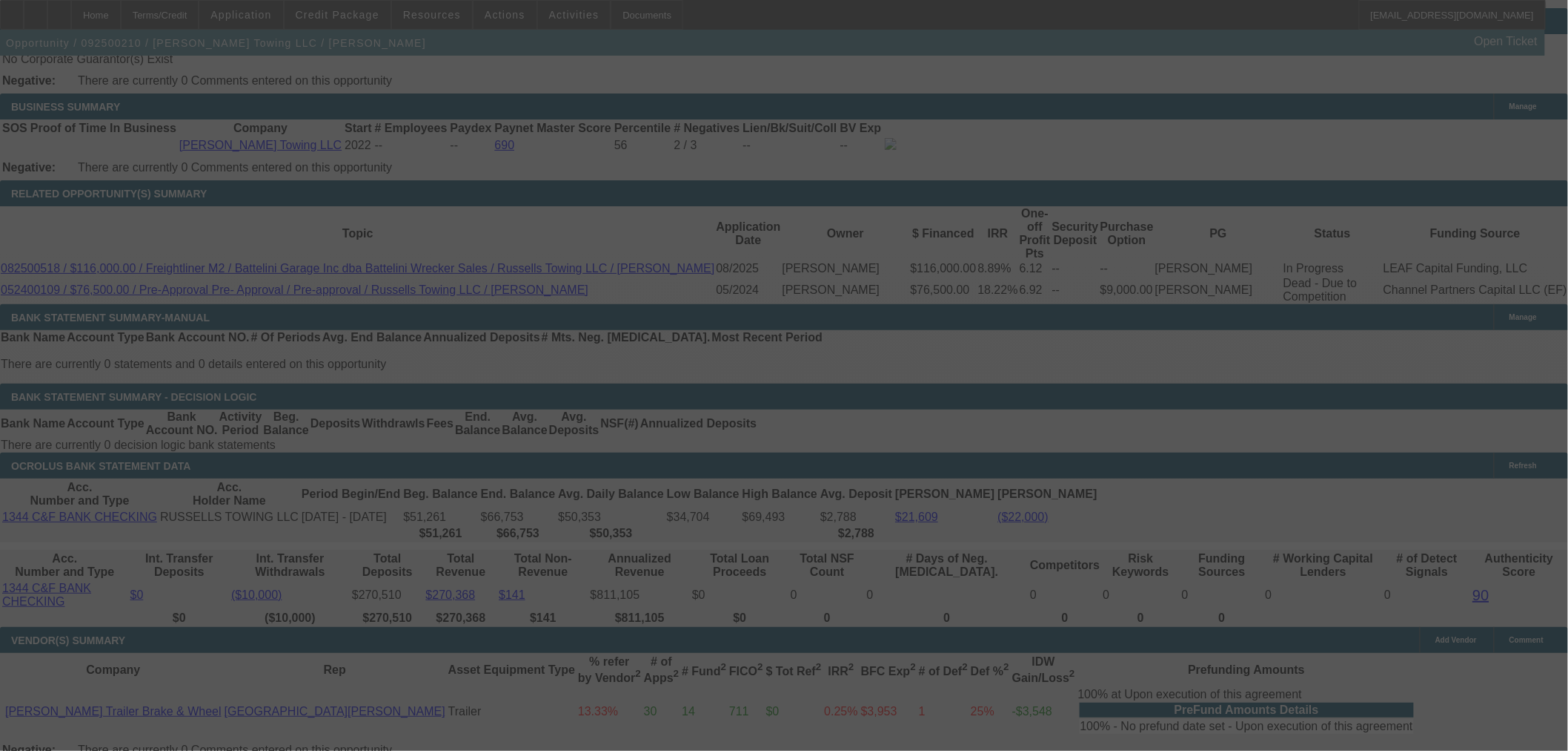
select select "0"
select select "2"
select select "0"
select select "6"
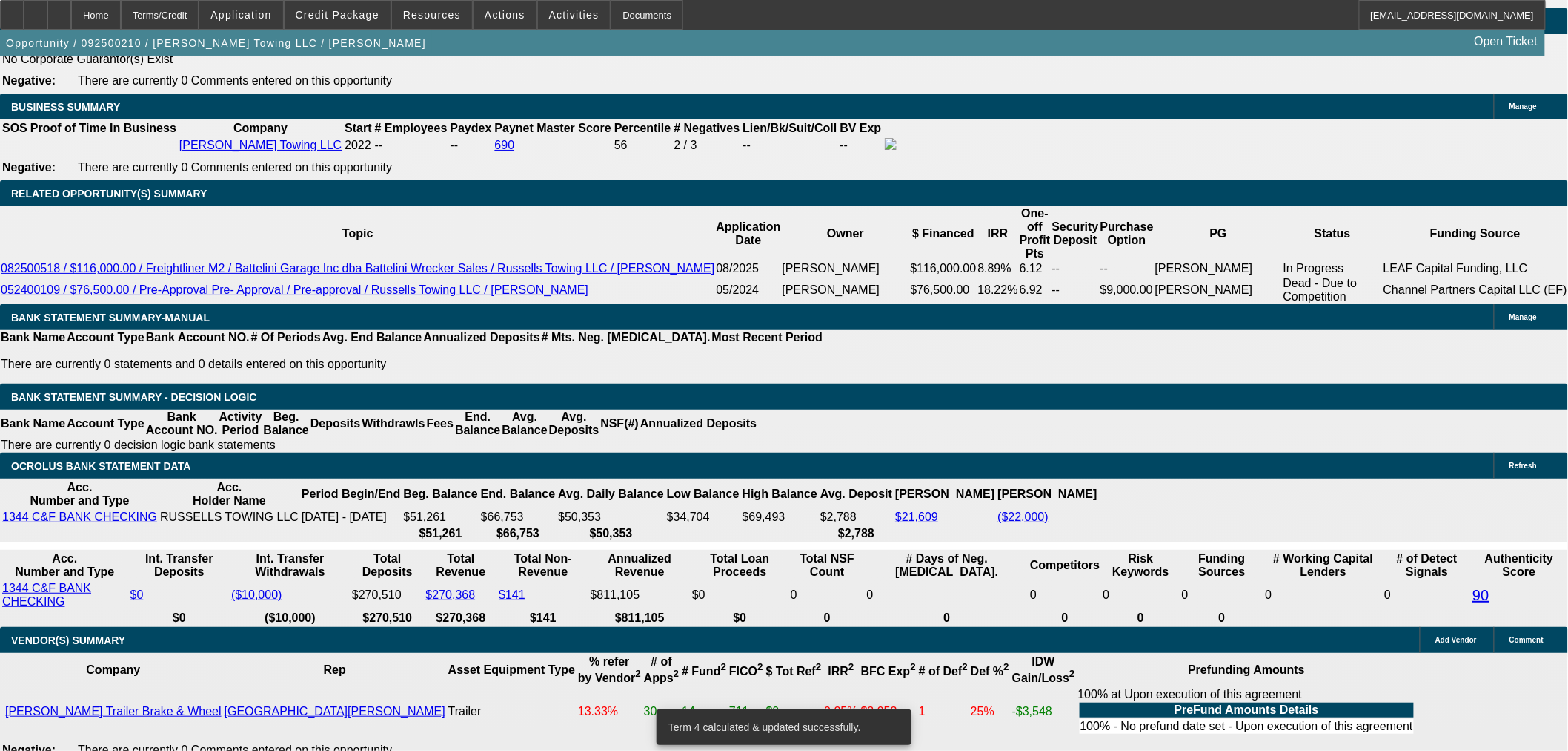
drag, startPoint x: 616, startPoint y: 210, endPoint x: 623, endPoint y: 212, distance: 7.3
type input "UNKNOWN"
type input "9."
type input "$2,035.08"
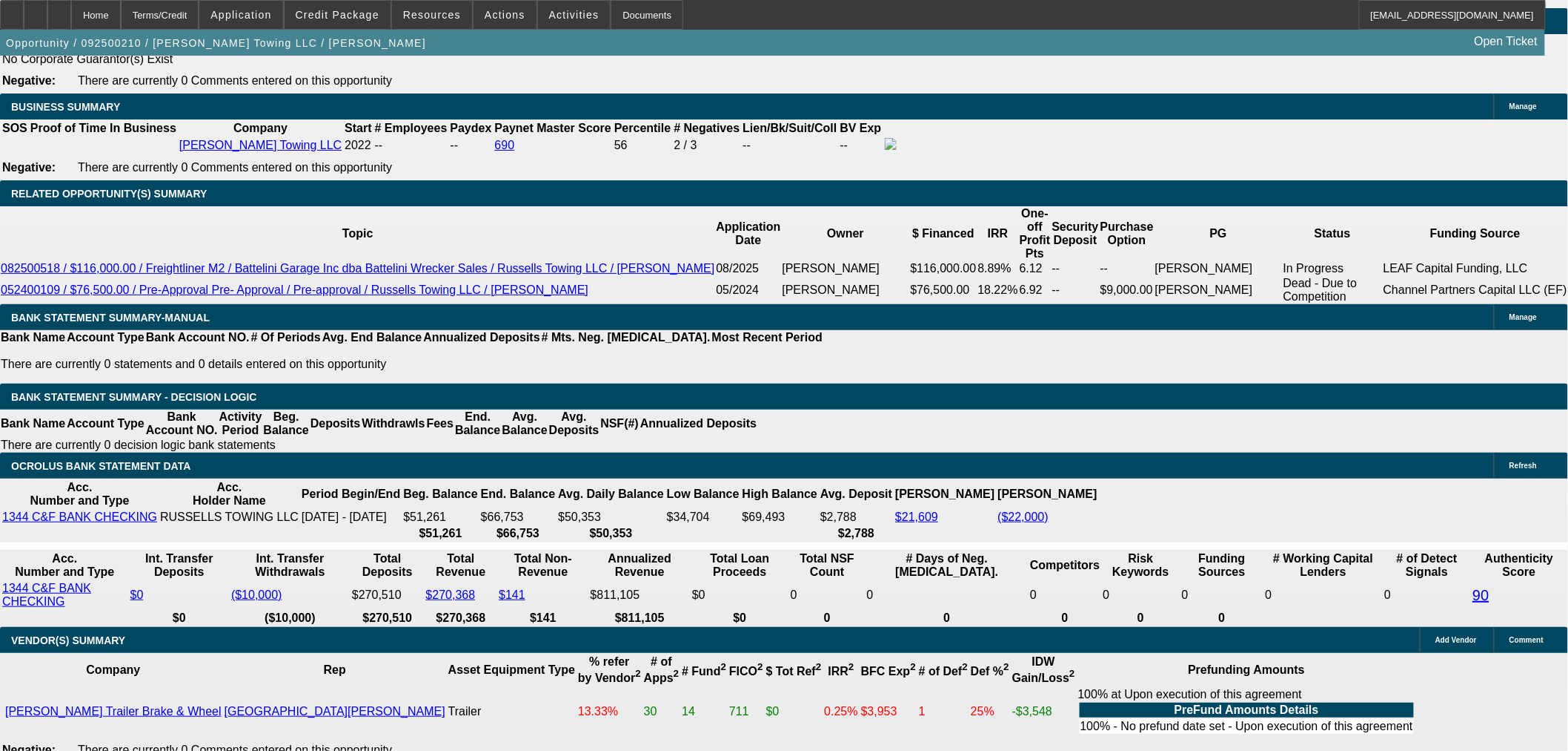
type input "9.3"
type input "$2,051.93"
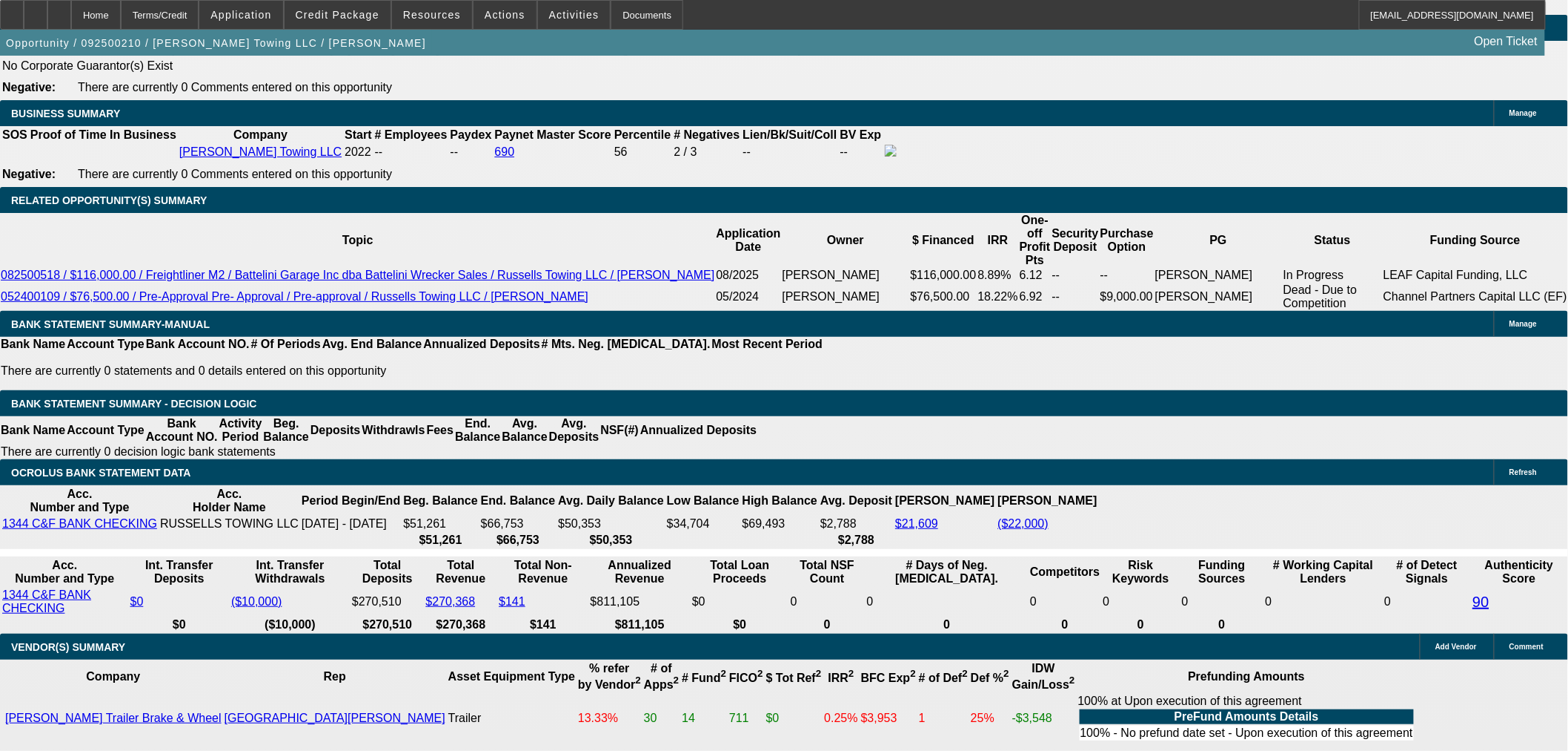
scroll to position [2098, 0]
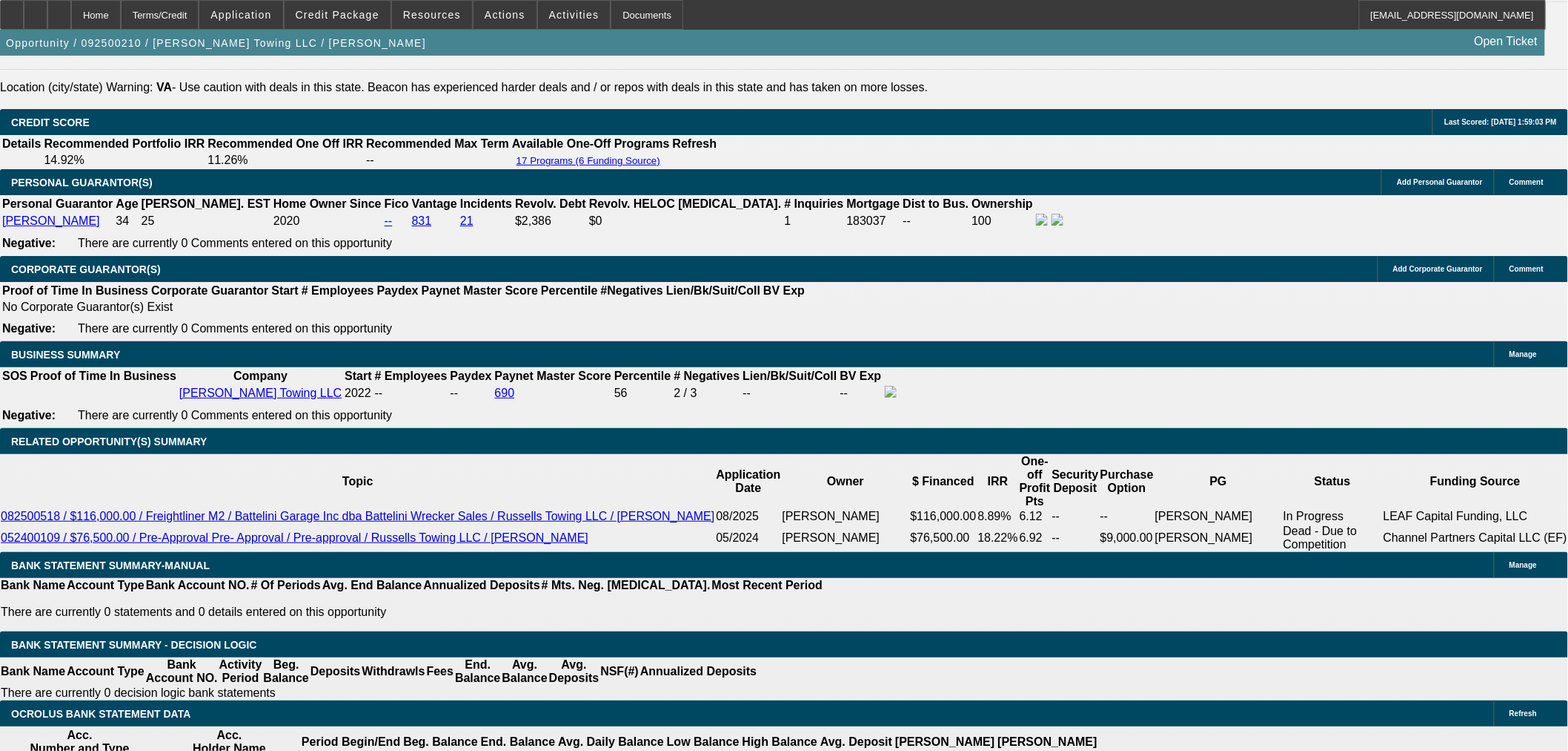
type input "9.3"
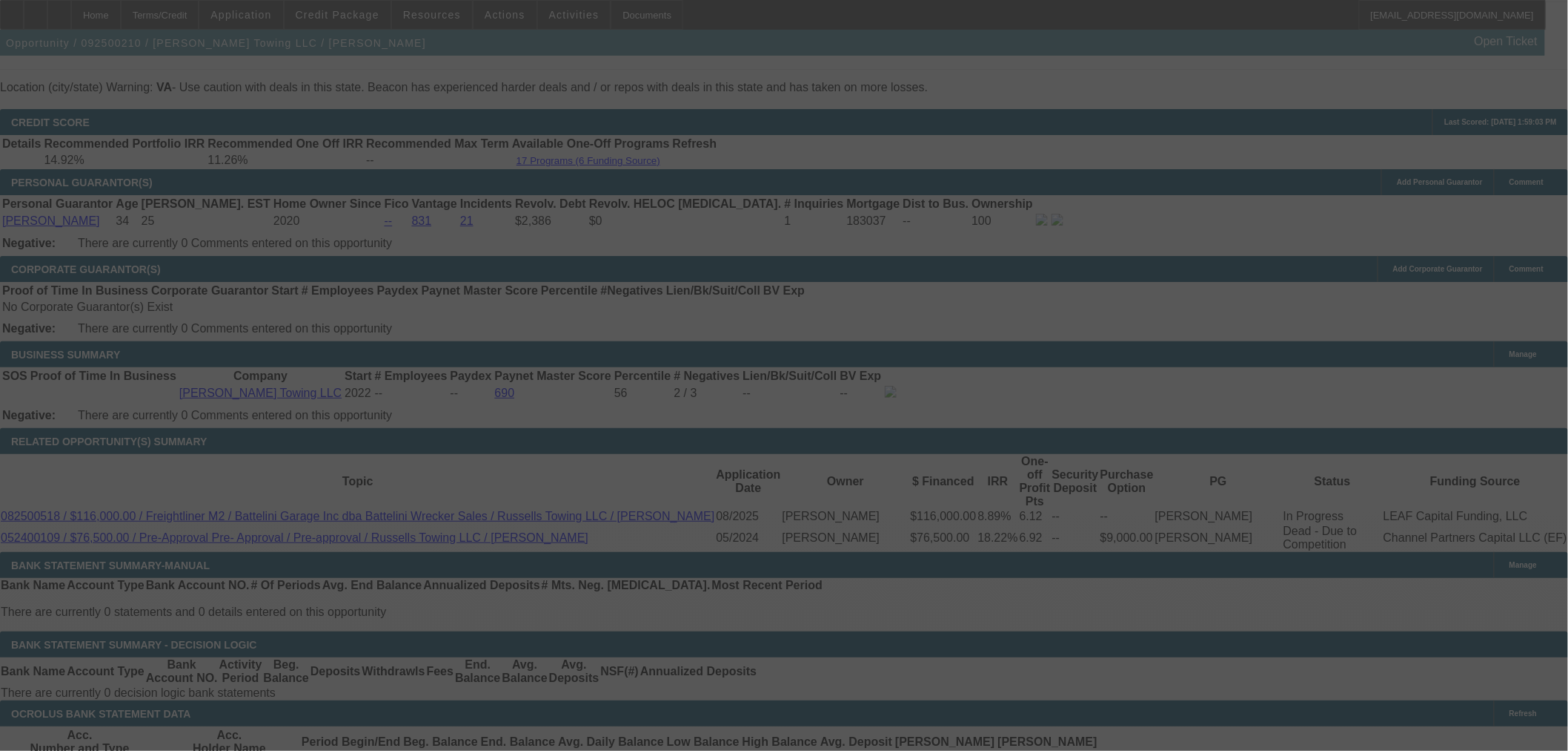
select select "0"
select select "2"
select select "0.1"
select select "4"
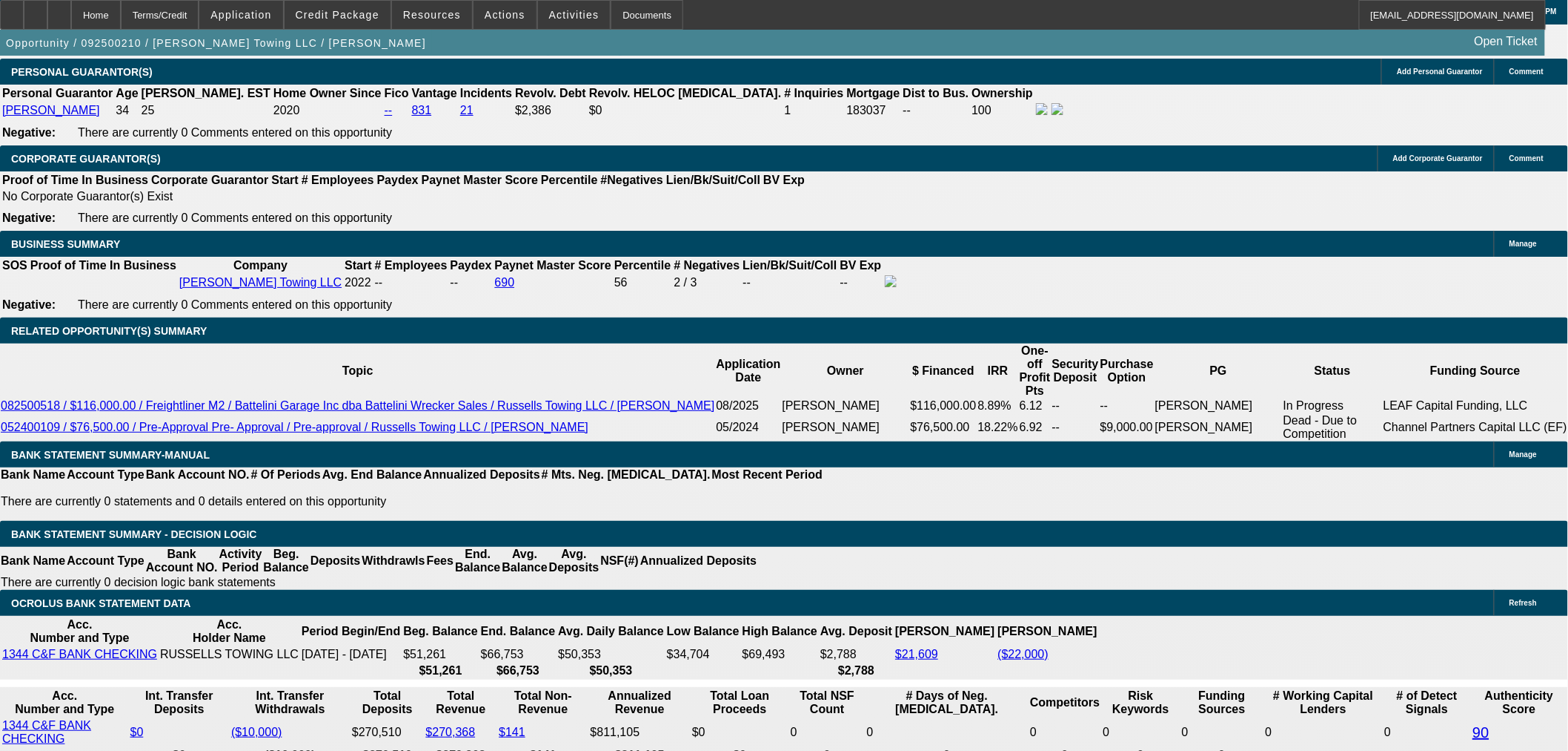
scroll to position [2345, 0]
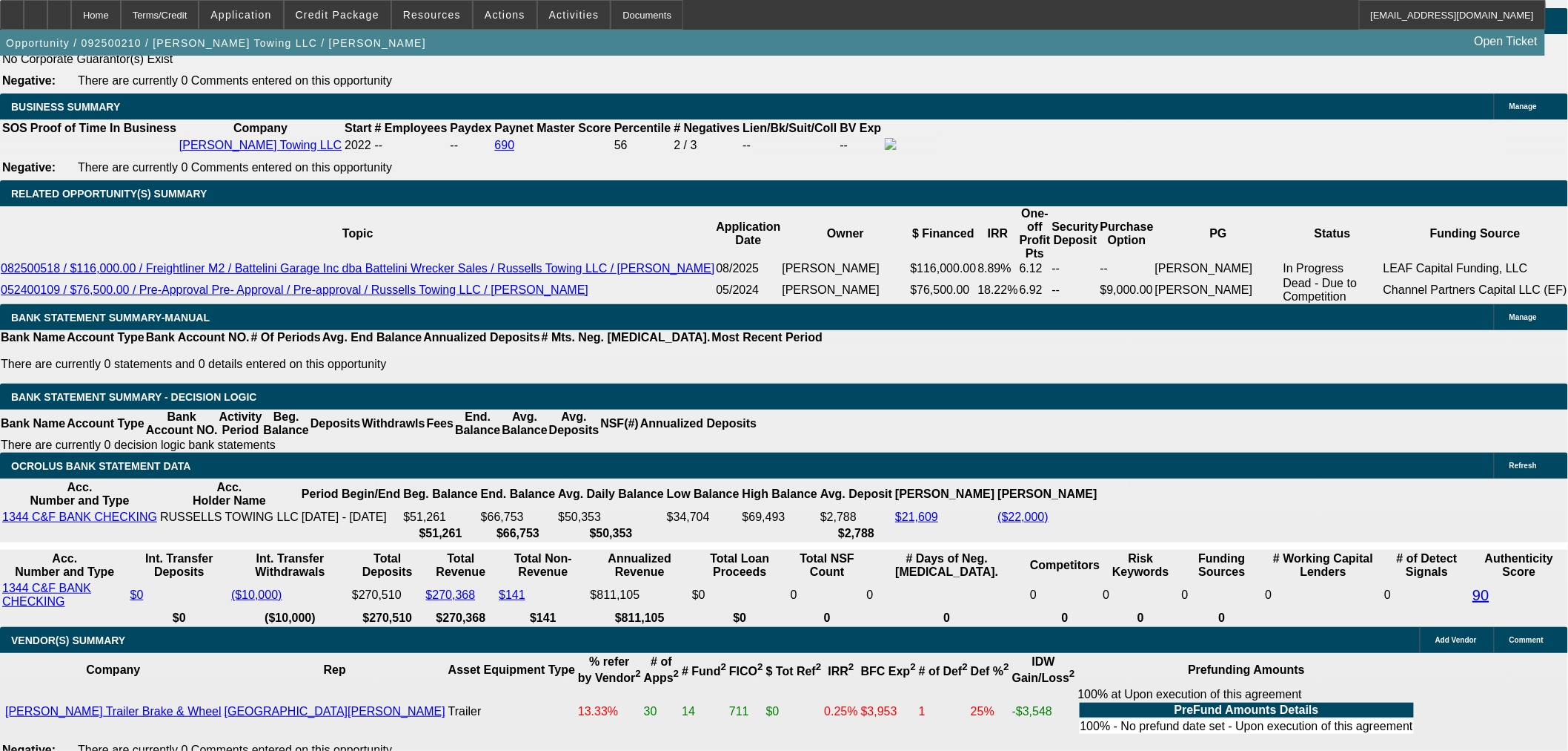
drag, startPoint x: 535, startPoint y: 212, endPoint x: 565, endPoint y: 215, distance: 30.1
type input "UNKNOWN"
type input "9"
type input "$2,035.08"
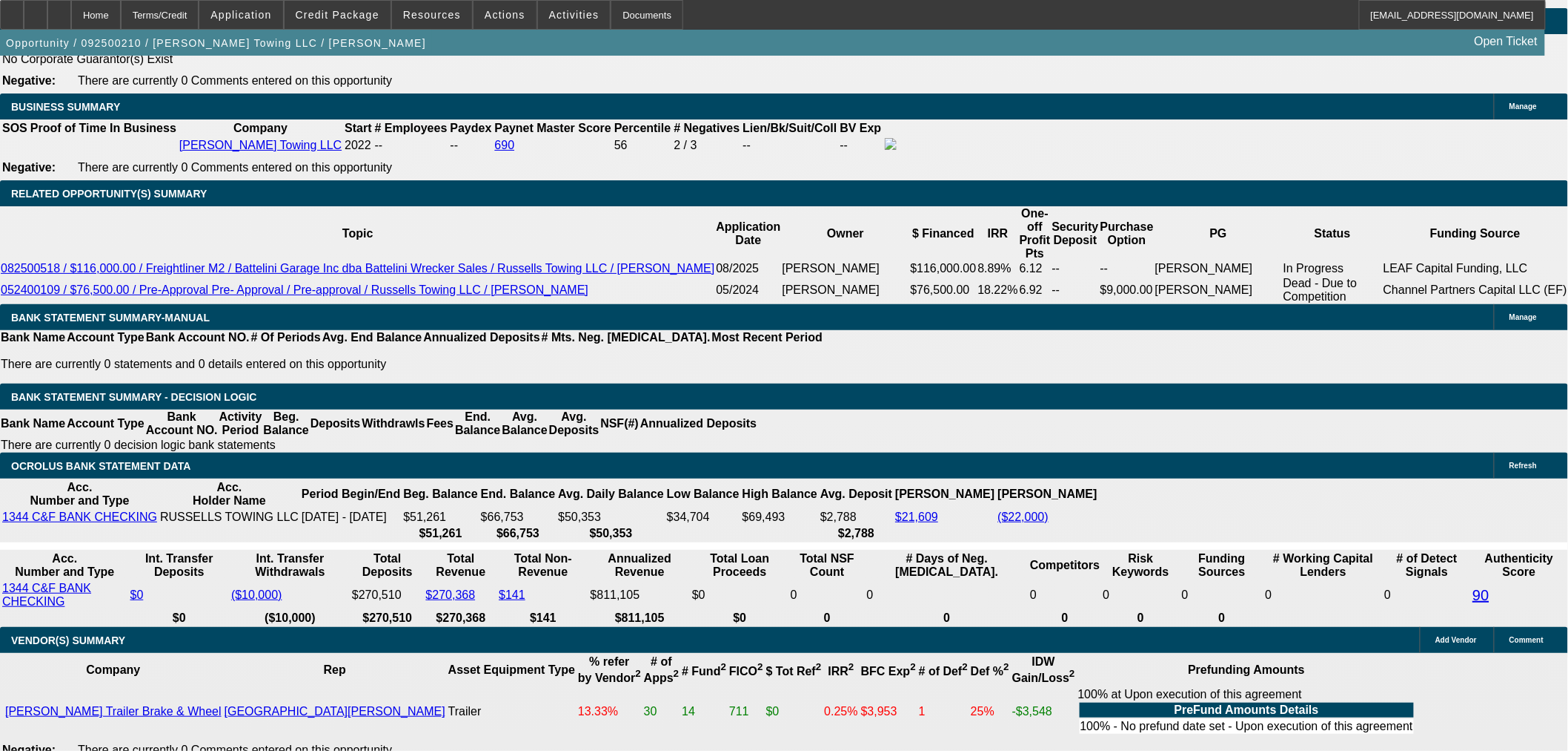
type input "9.2"
type input "$2,046.31"
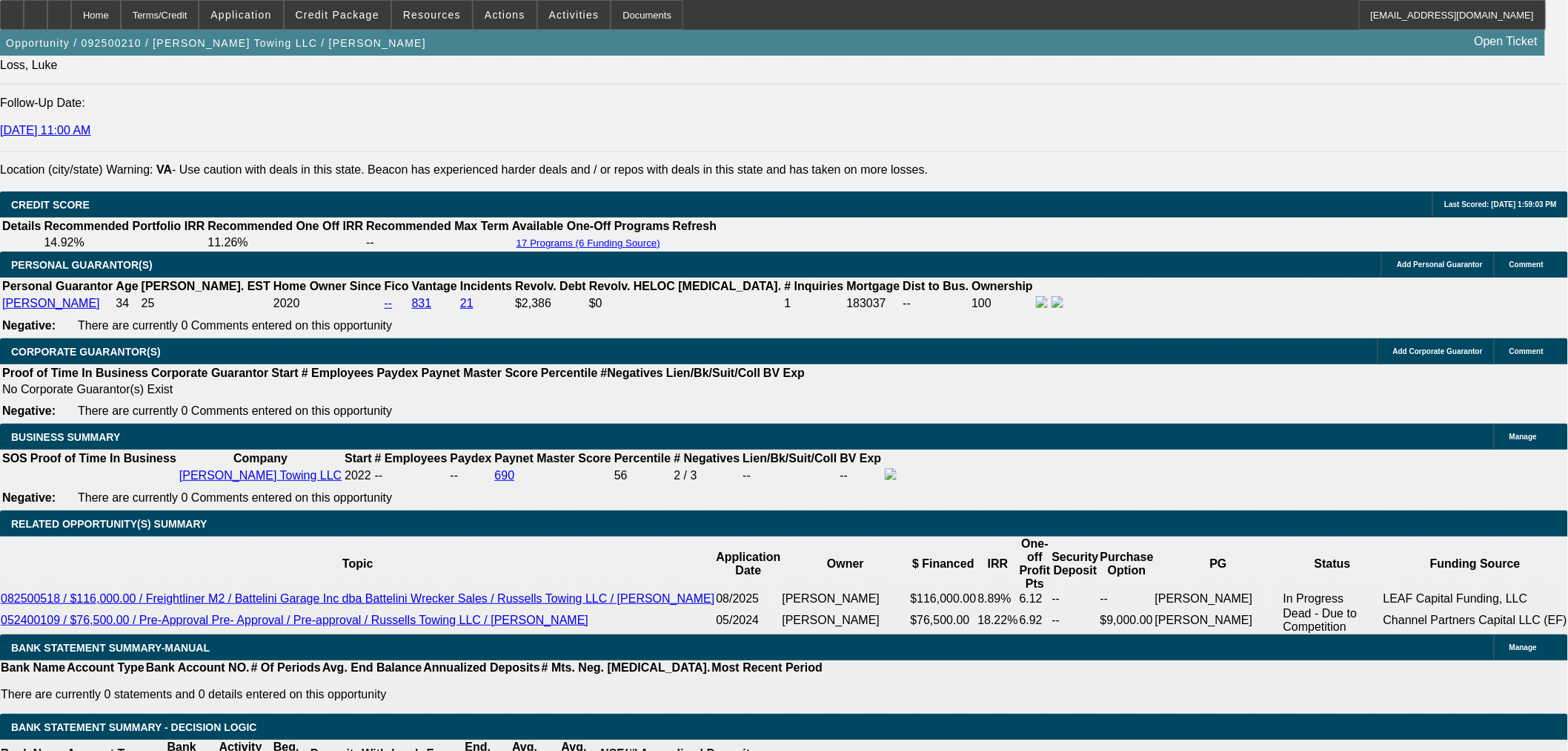
type input "9.2"
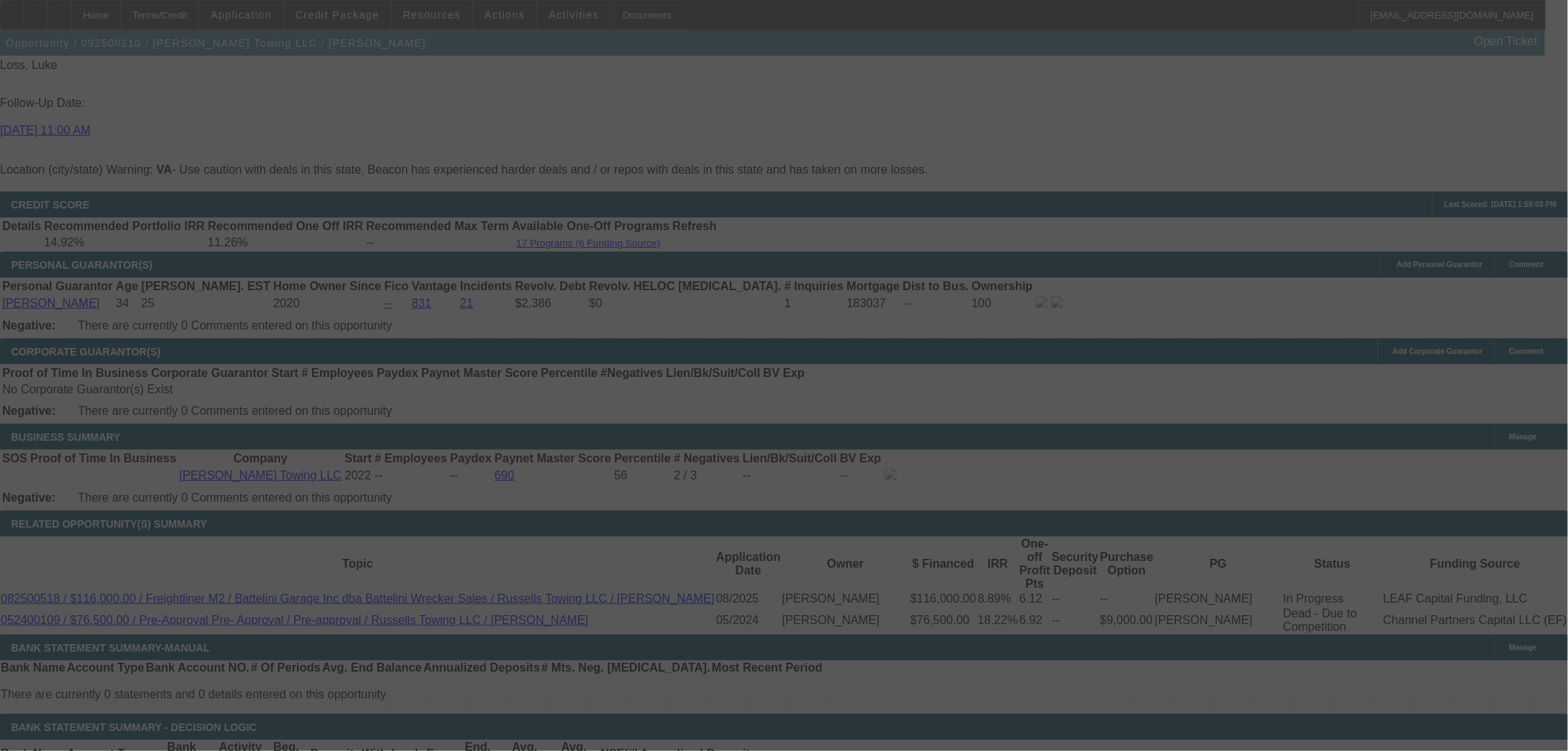
scroll to position [2428, 0]
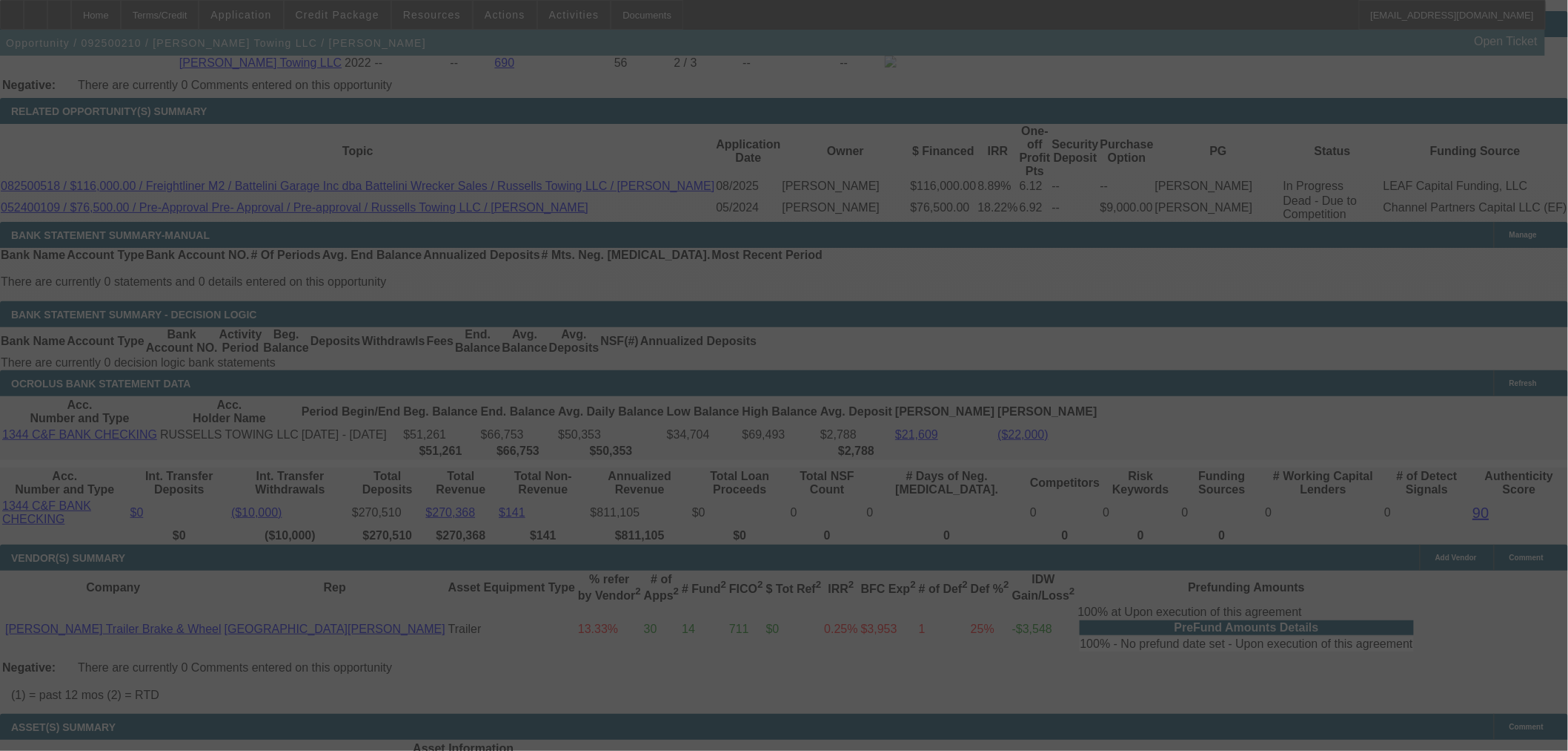
select select "0"
select select "2"
select select "0.1"
select select "4"
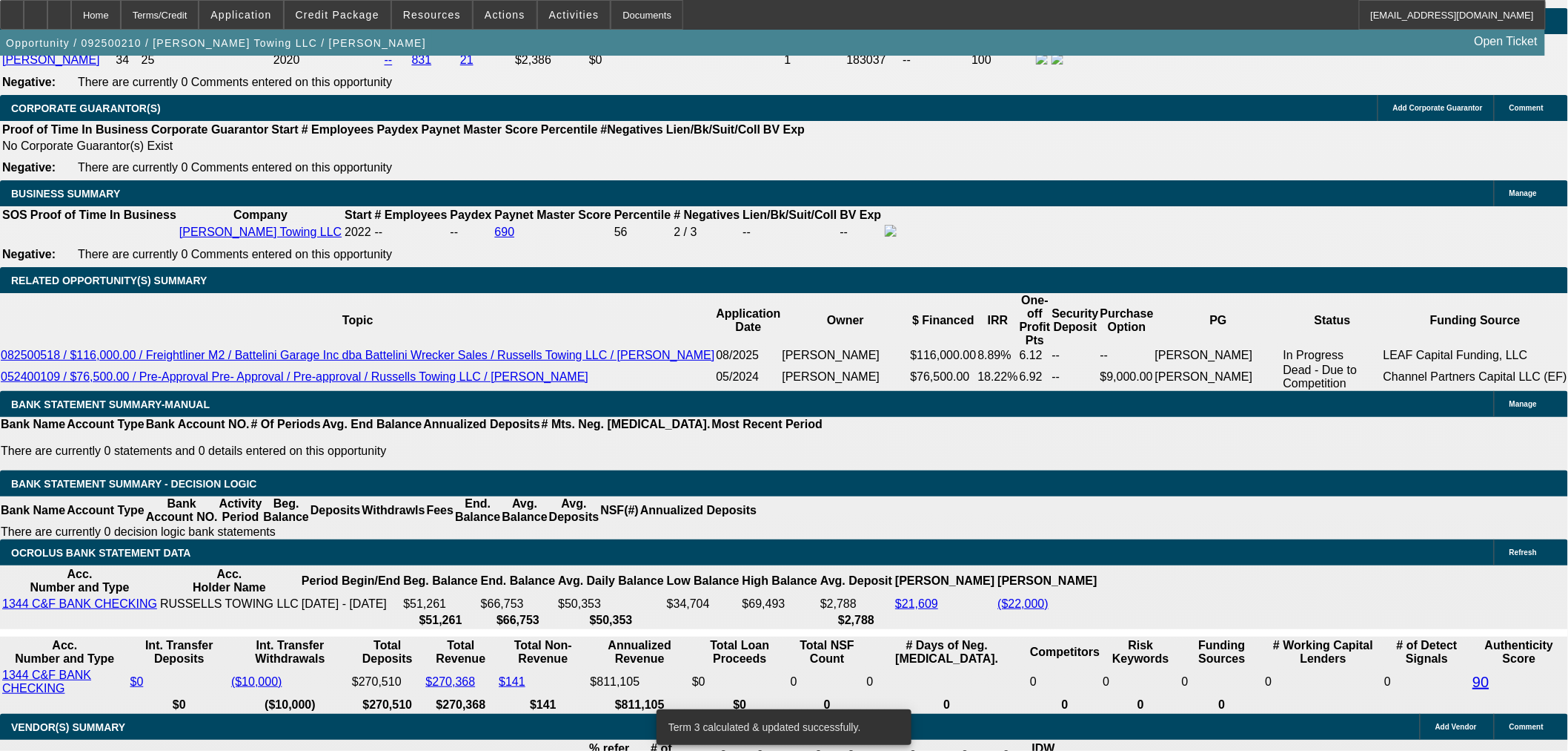
scroll to position [2098, 0]
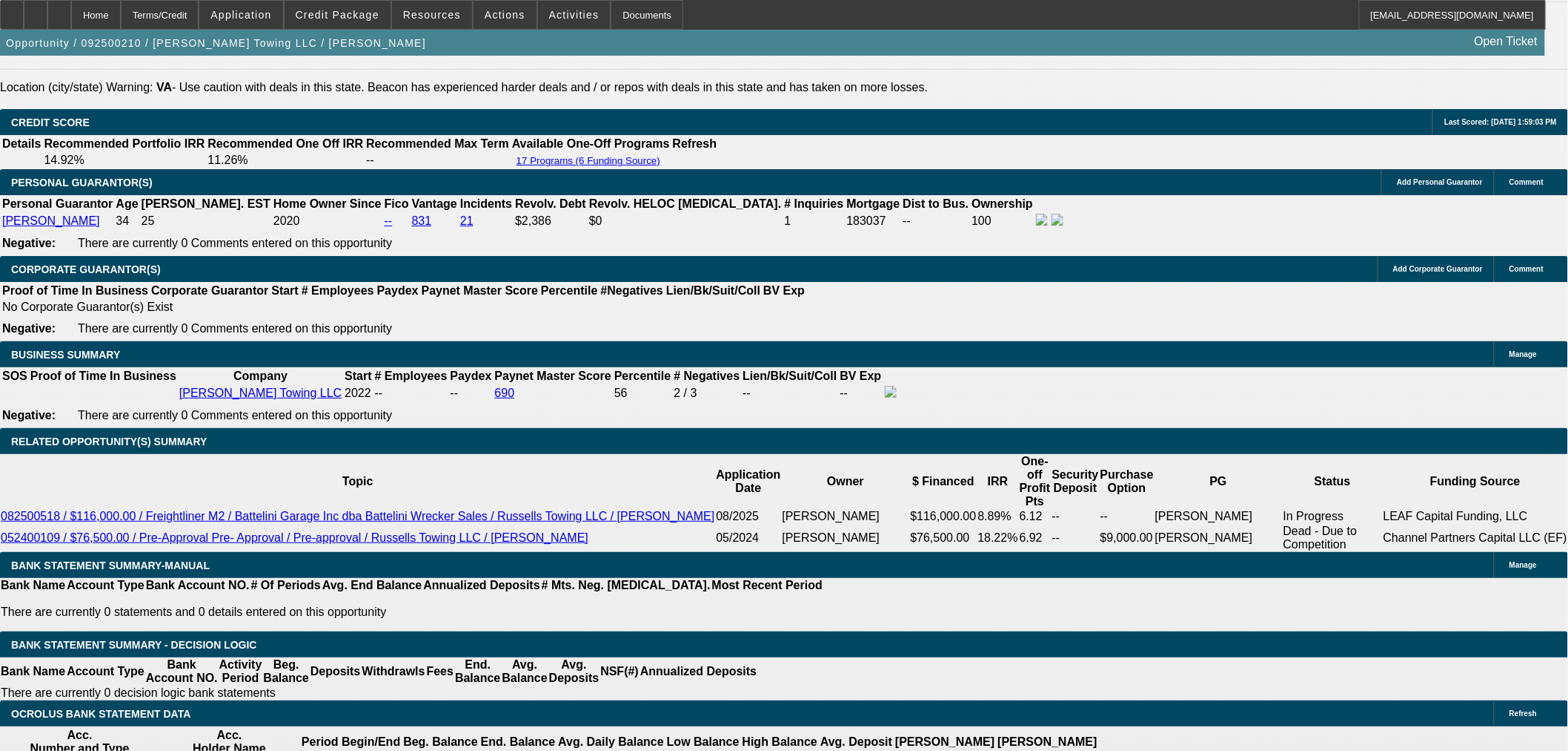
type input "UNKNOWN"
type input "11."
type input "$2,148.95"
type input "11.6"
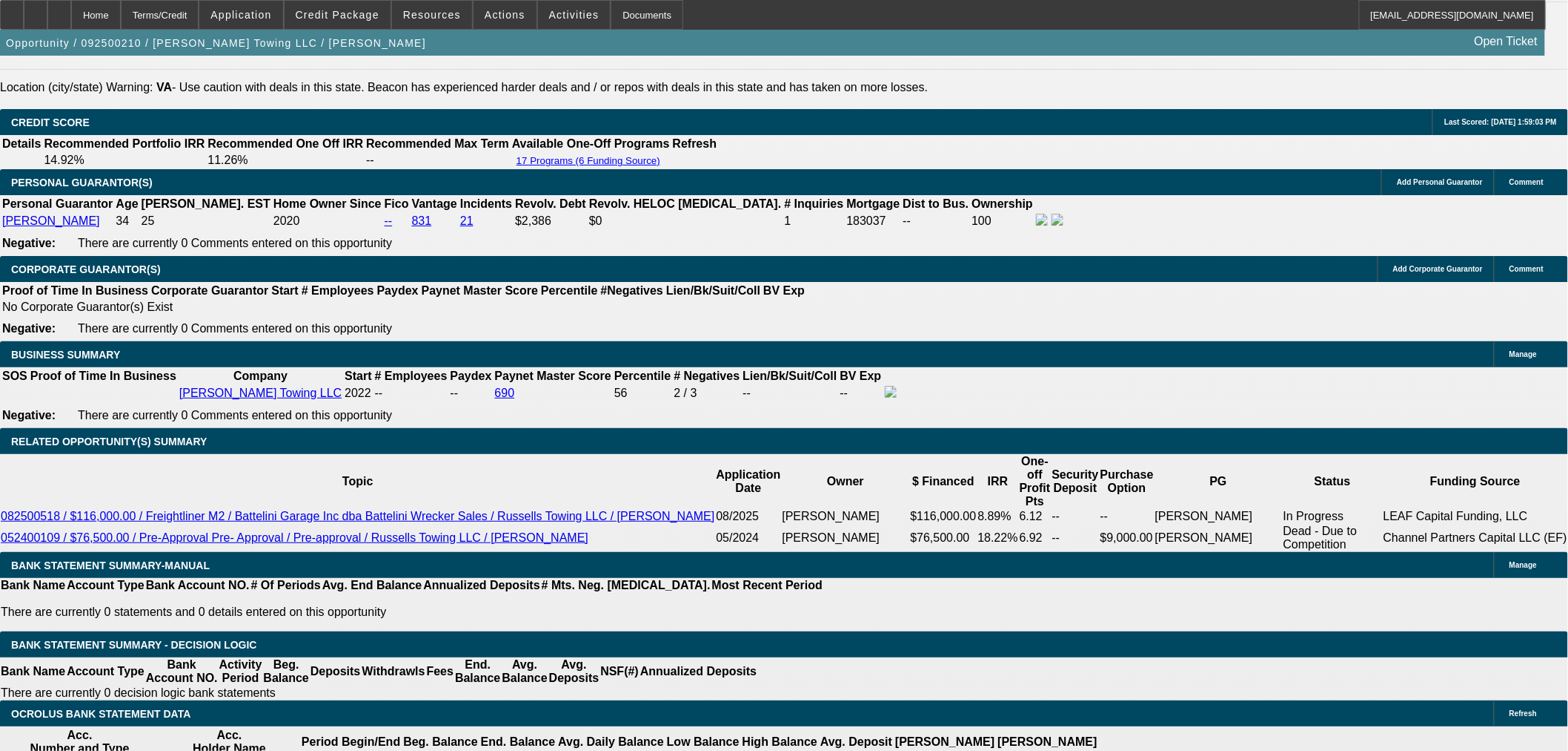
type input "$2,183.80"
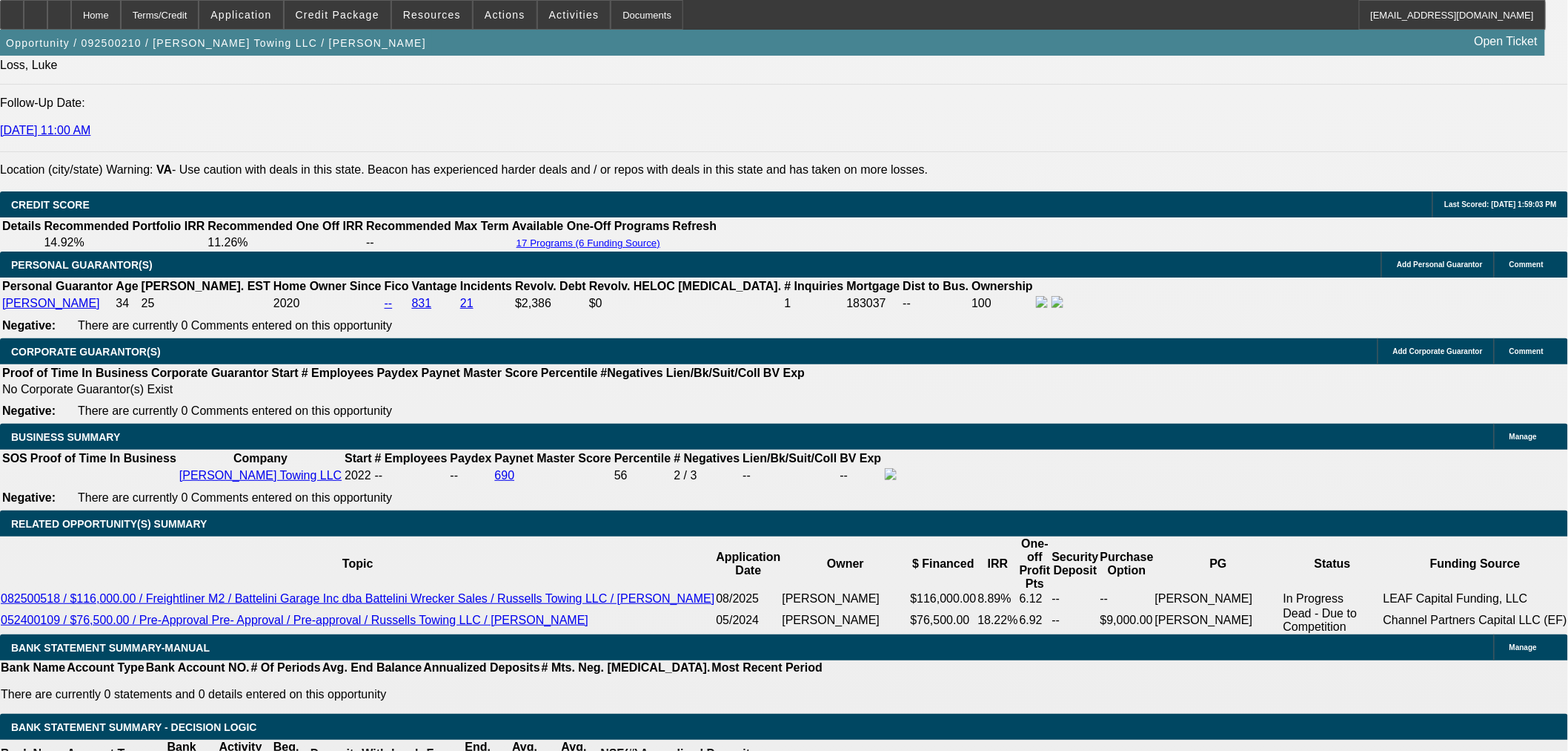
type input "11.6"
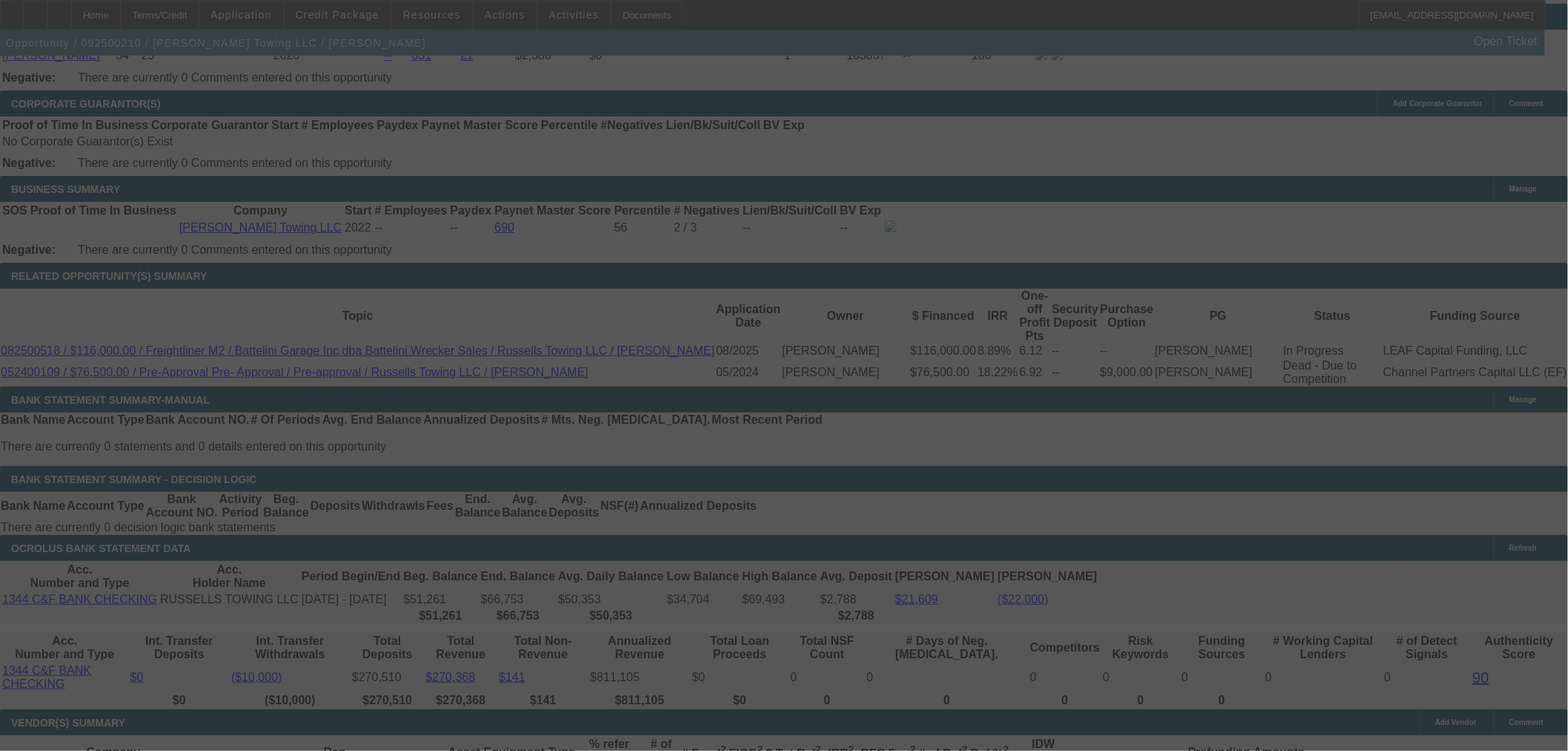
scroll to position [2255, 0]
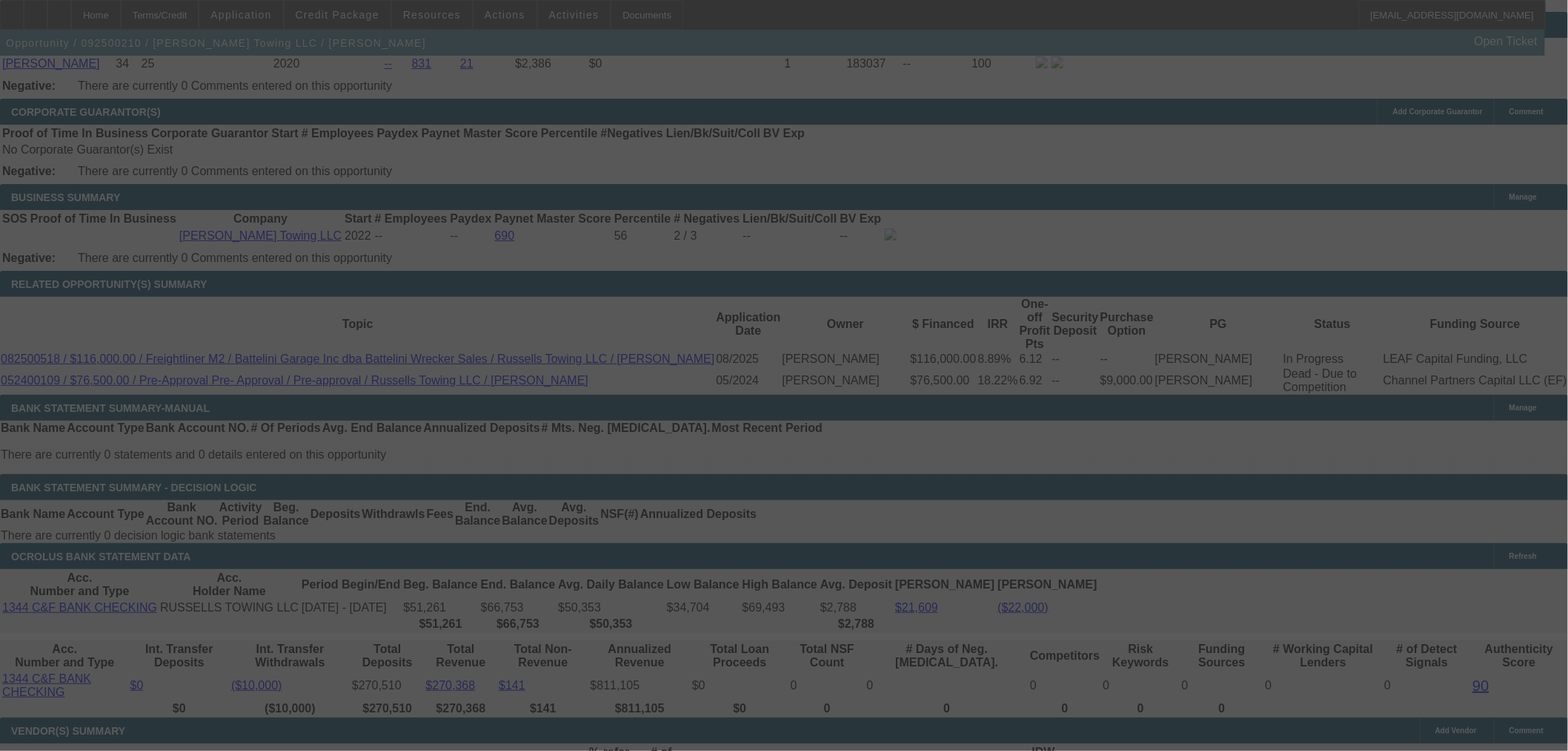
select select "0"
select select "2"
select select "0"
select select "6"
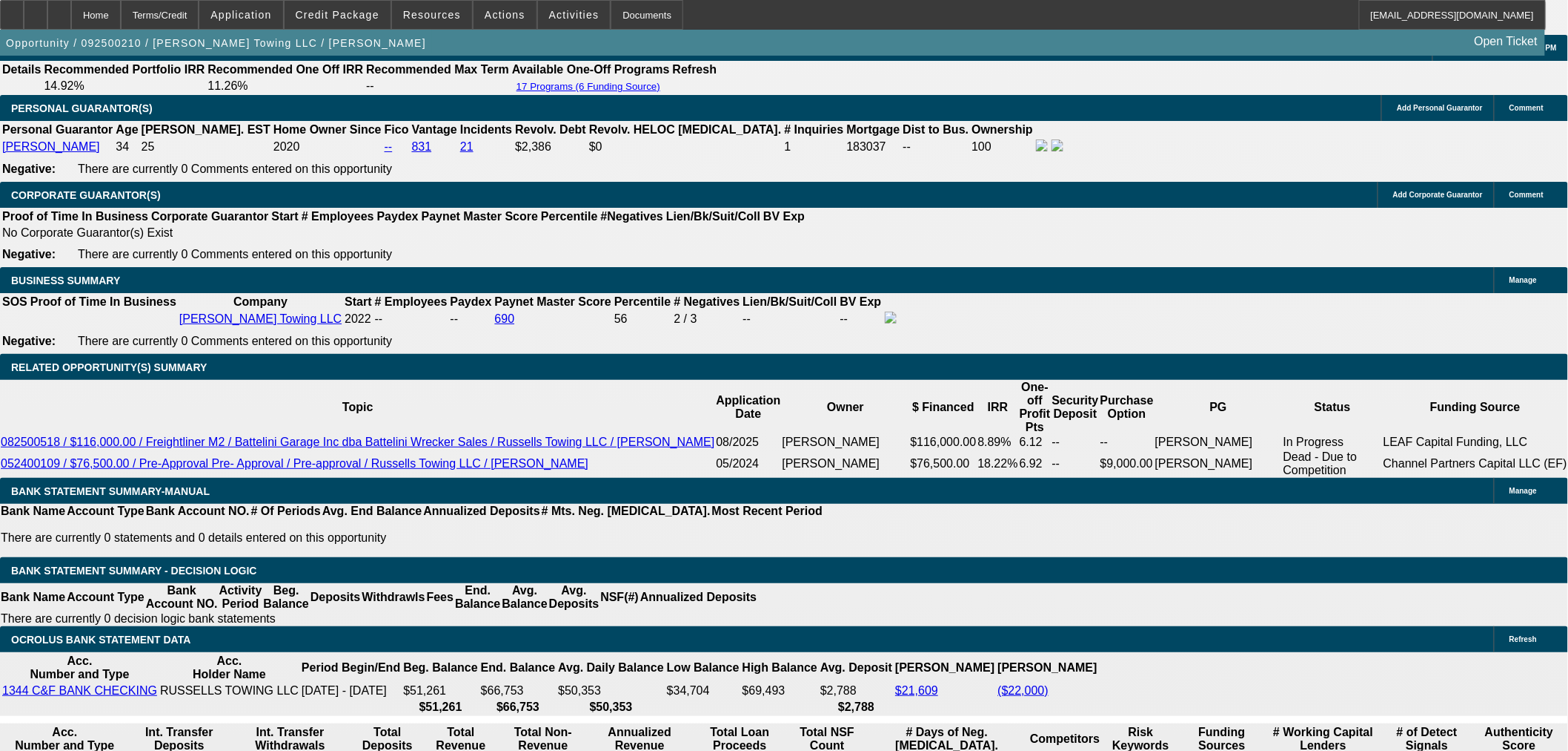
scroll to position [2089, 0]
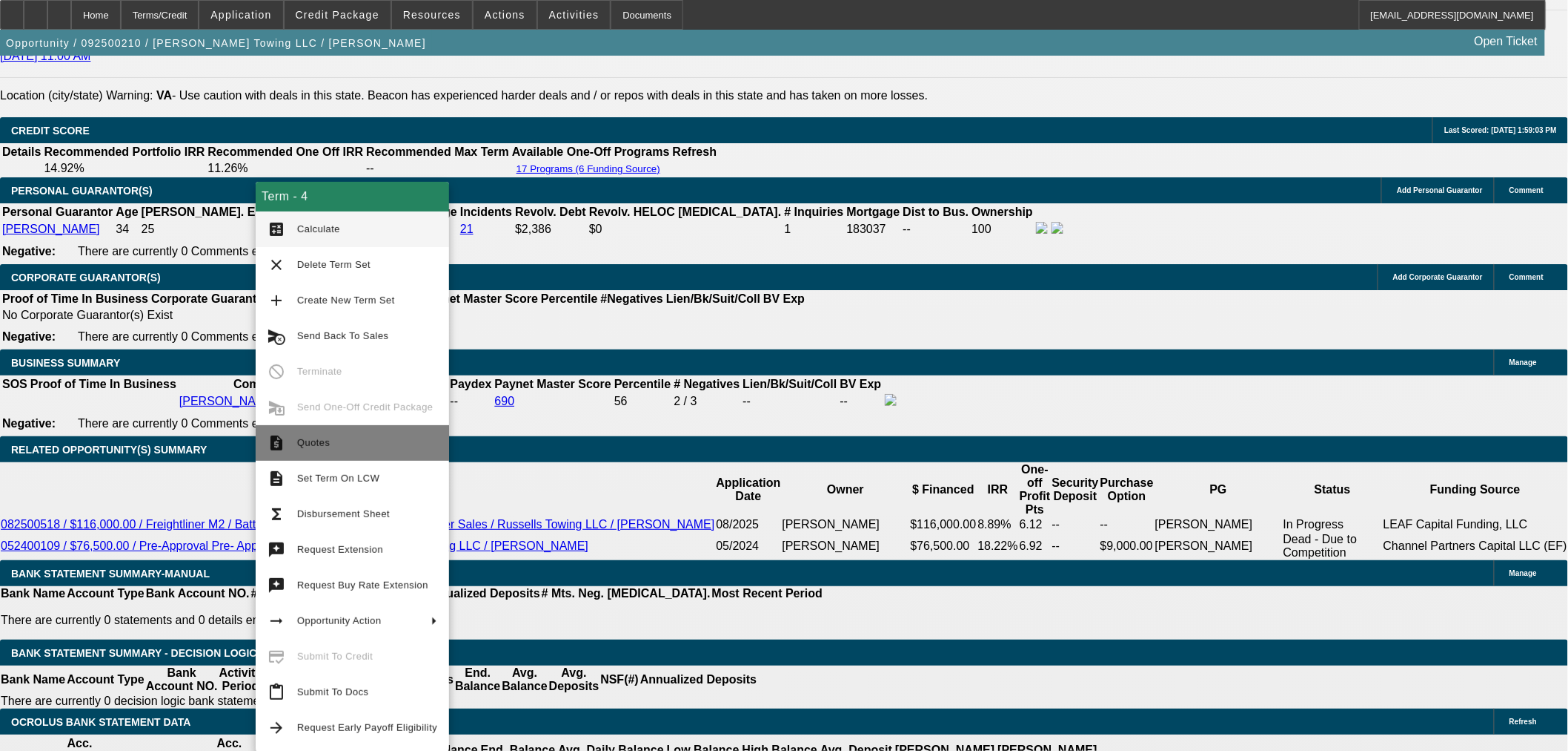
click at [313, 444] on span "Quotes" at bounding box center [313, 442] width 33 height 11
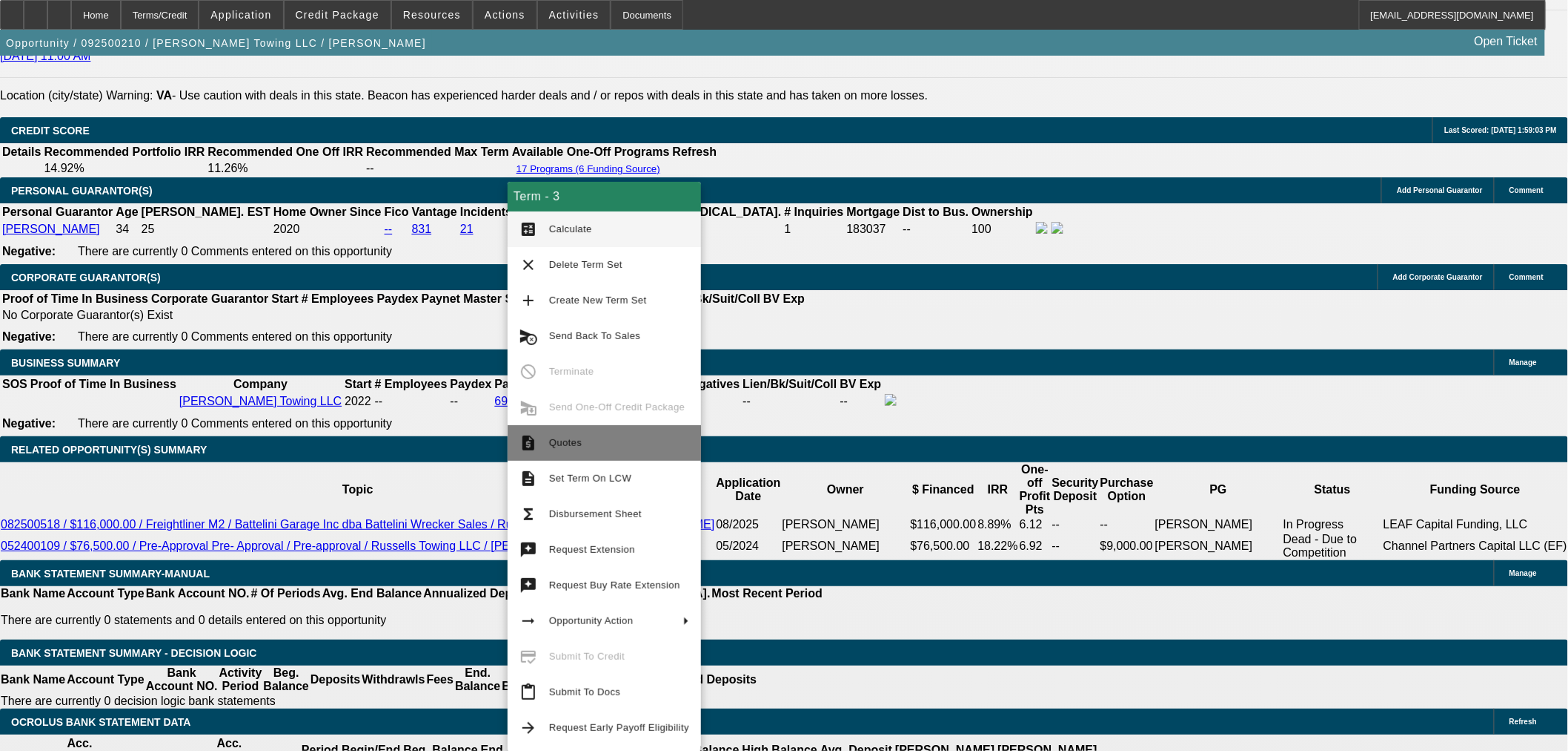
click at [535, 440] on mat-icon "request_quote" at bounding box center [528, 442] width 18 height 18
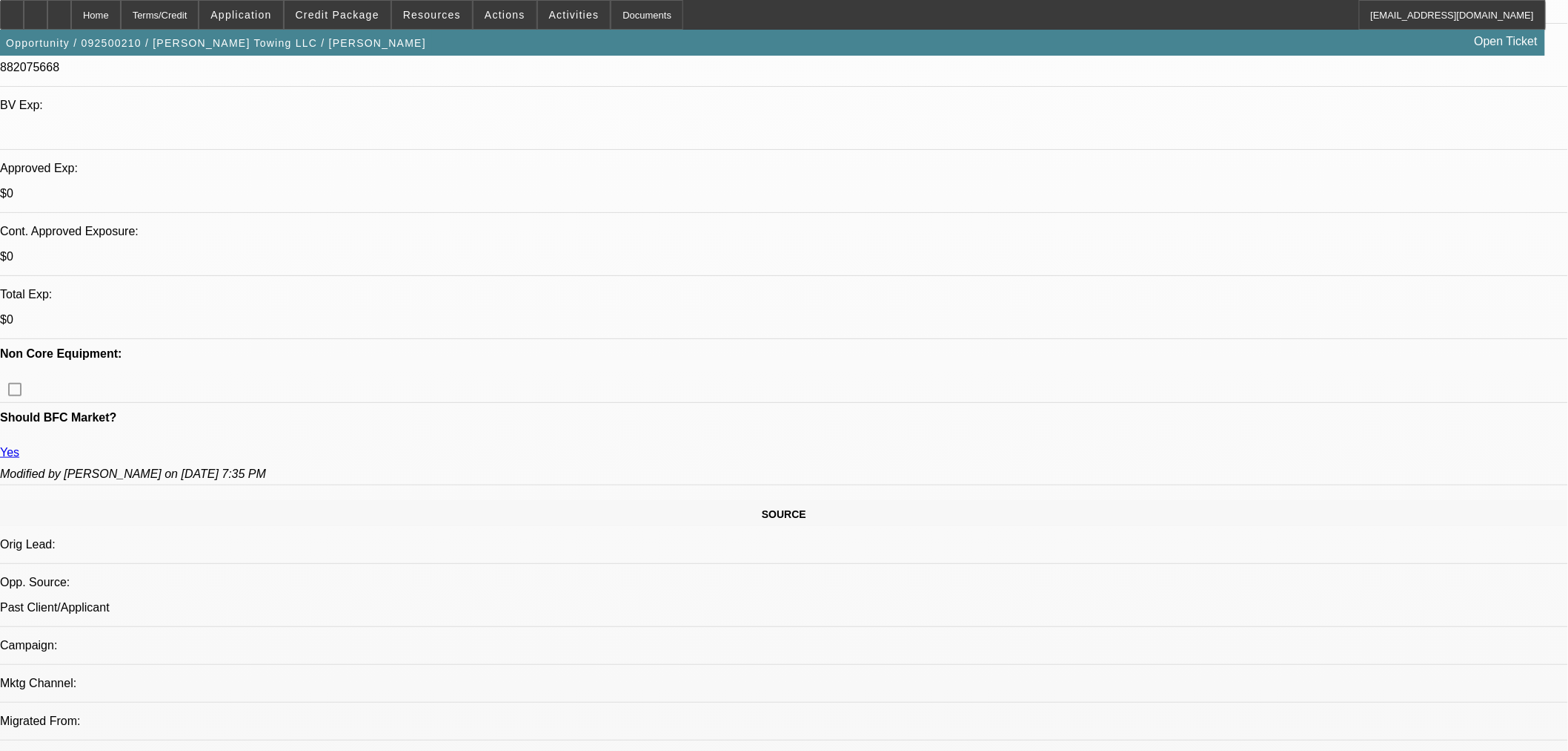
scroll to position [441, 0]
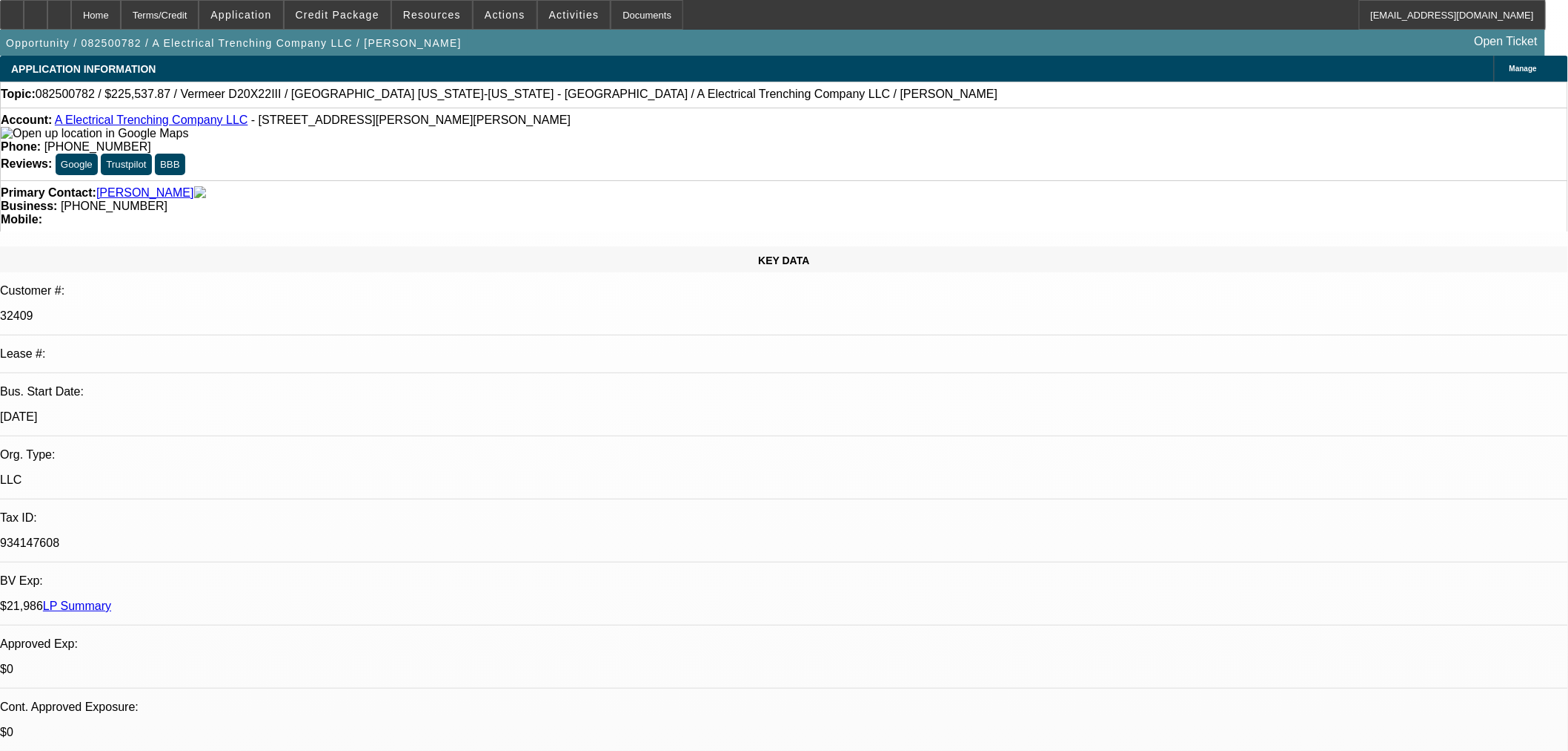
select select "0"
select select "3"
select select "0"
select select "6"
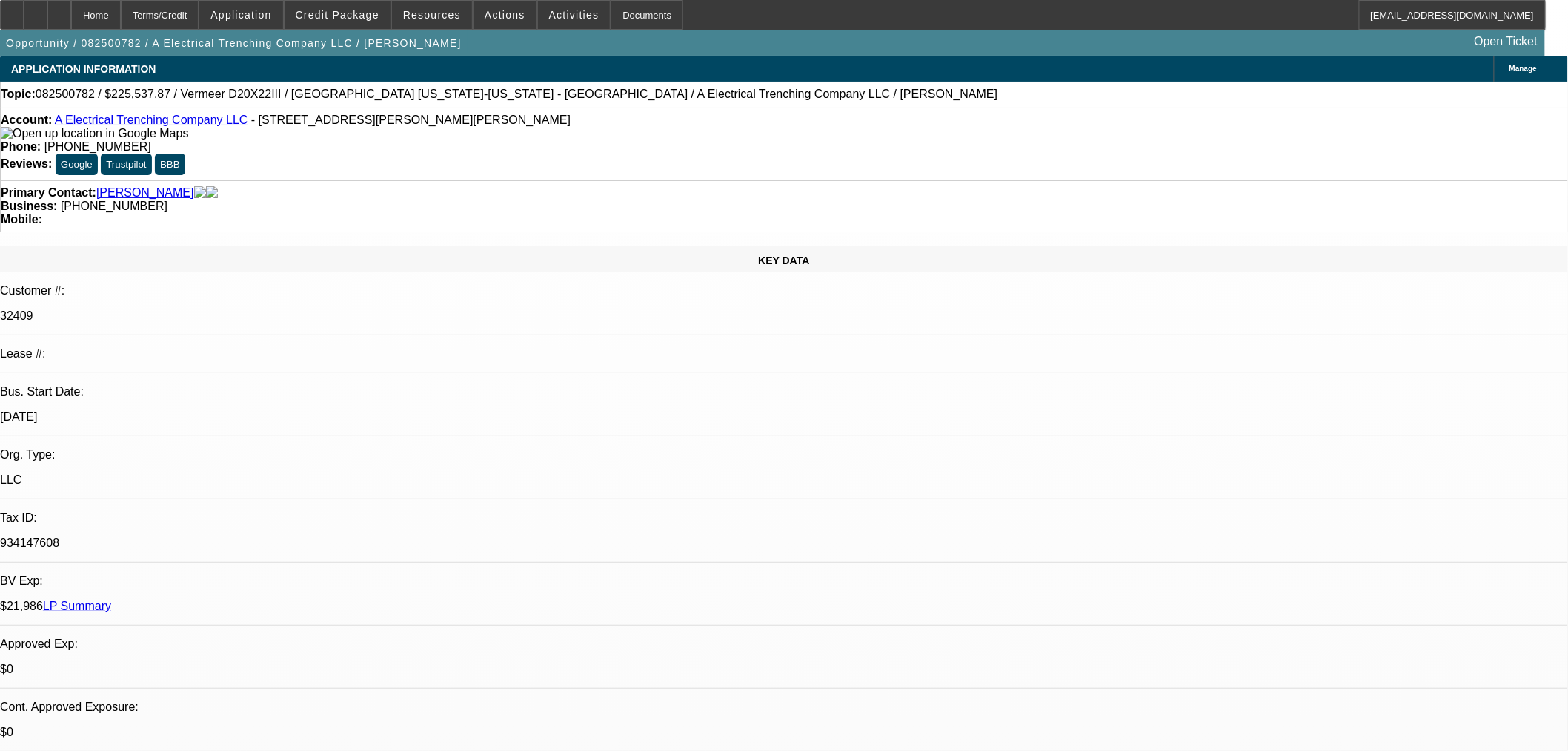
select select "0"
select select "3"
select select "0"
select select "6"
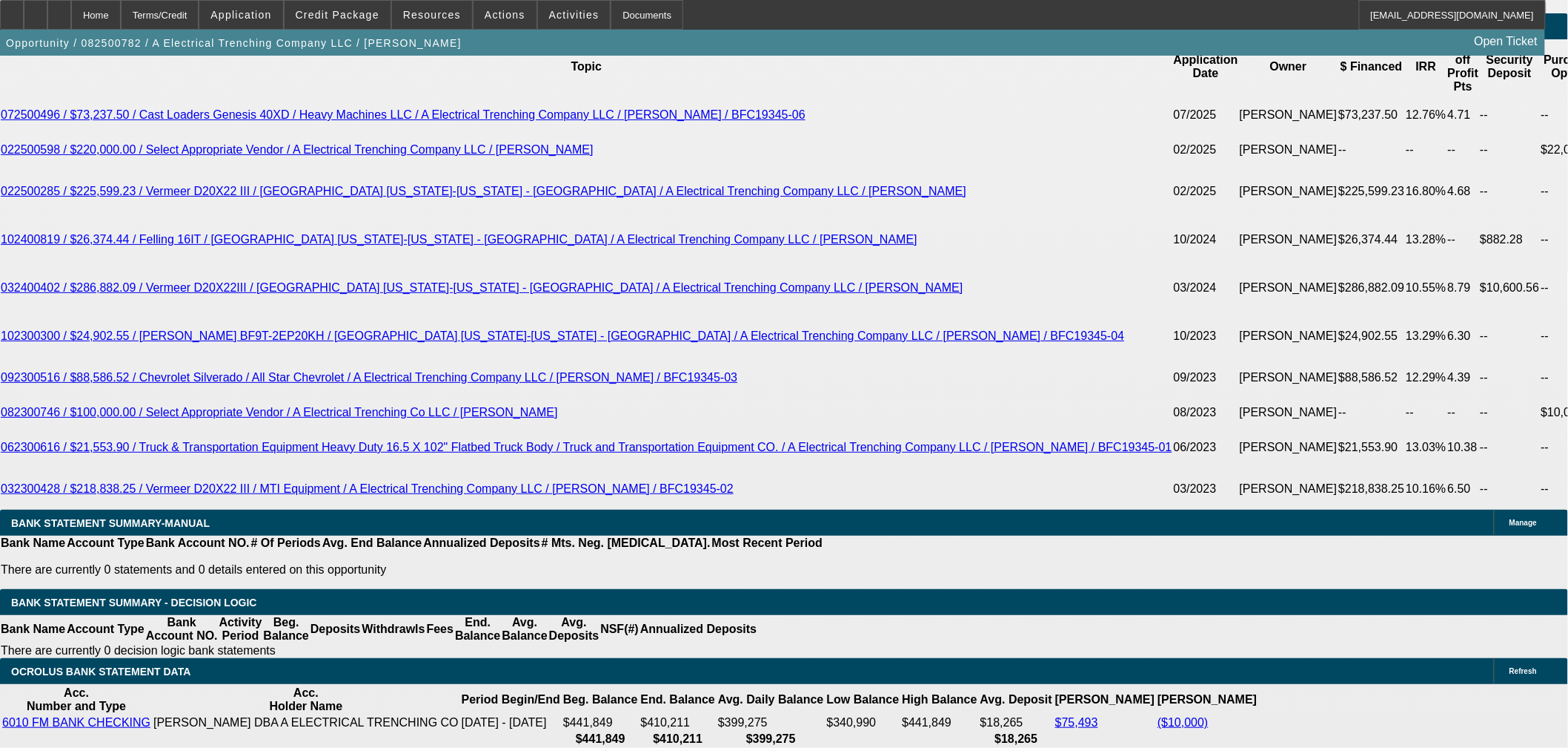
scroll to position [2555, 0]
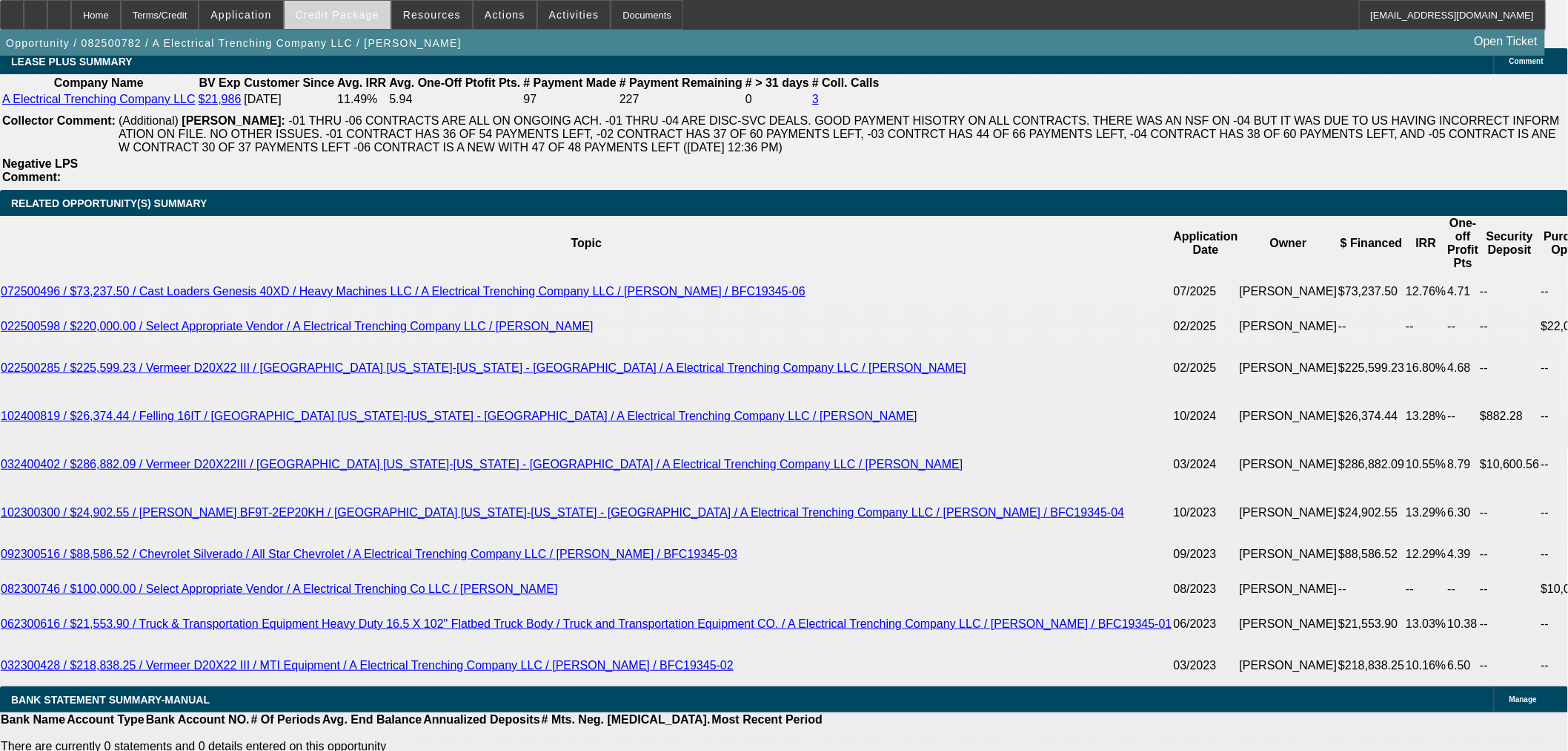
click at [339, 3] on span at bounding box center [338, 15] width 106 height 35
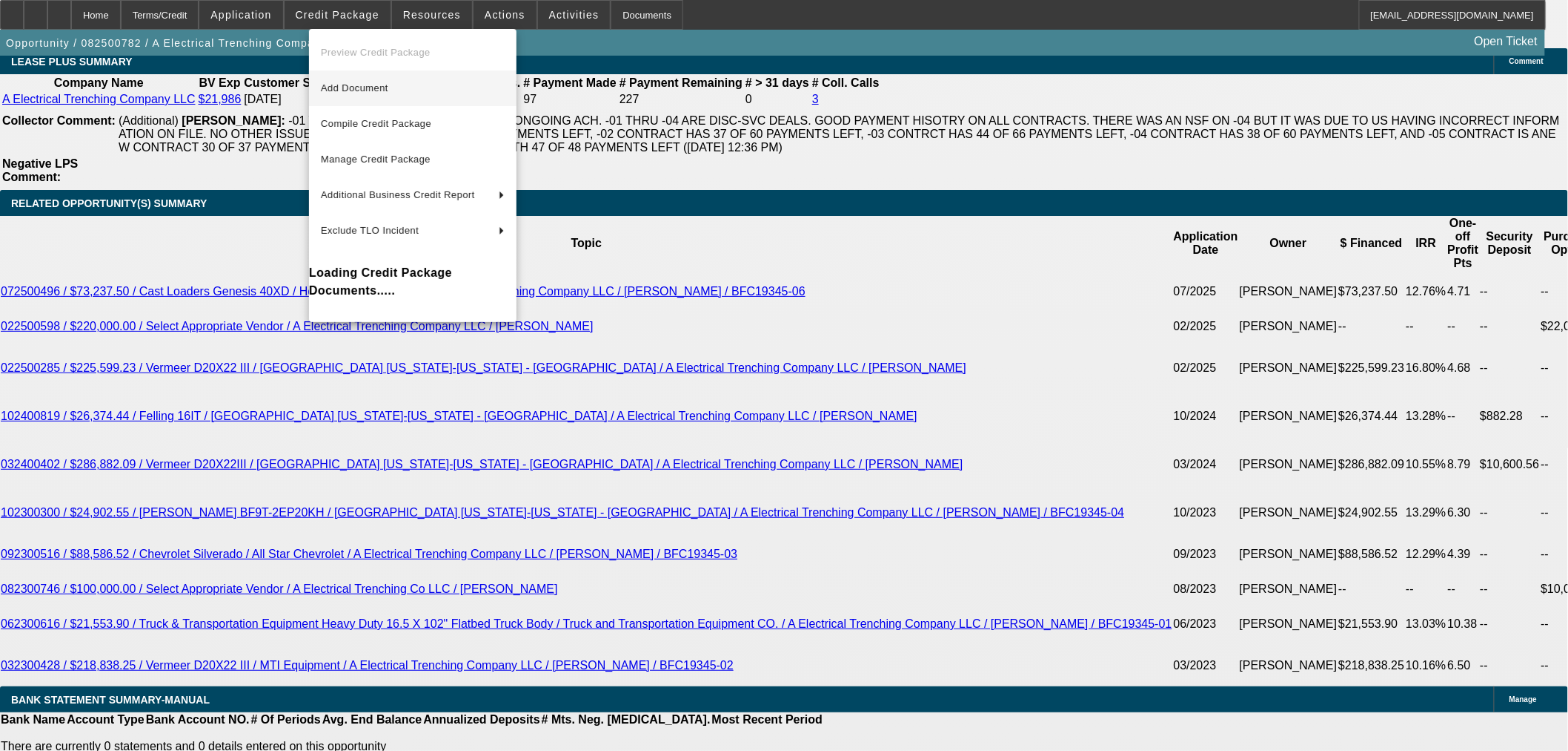
click at [345, 85] on span "Add Document" at bounding box center [354, 87] width 68 height 11
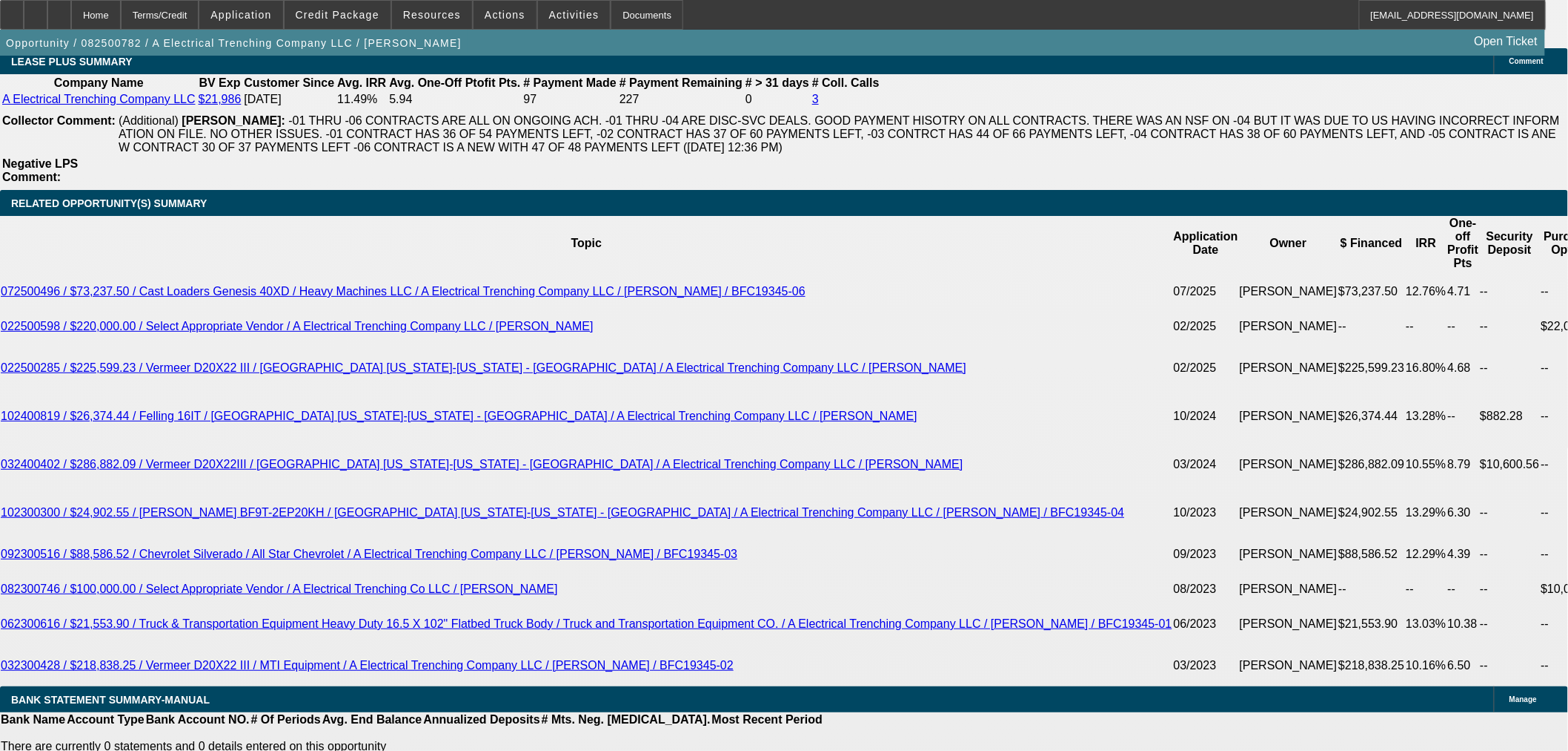
click at [342, 5] on span at bounding box center [338, 15] width 106 height 35
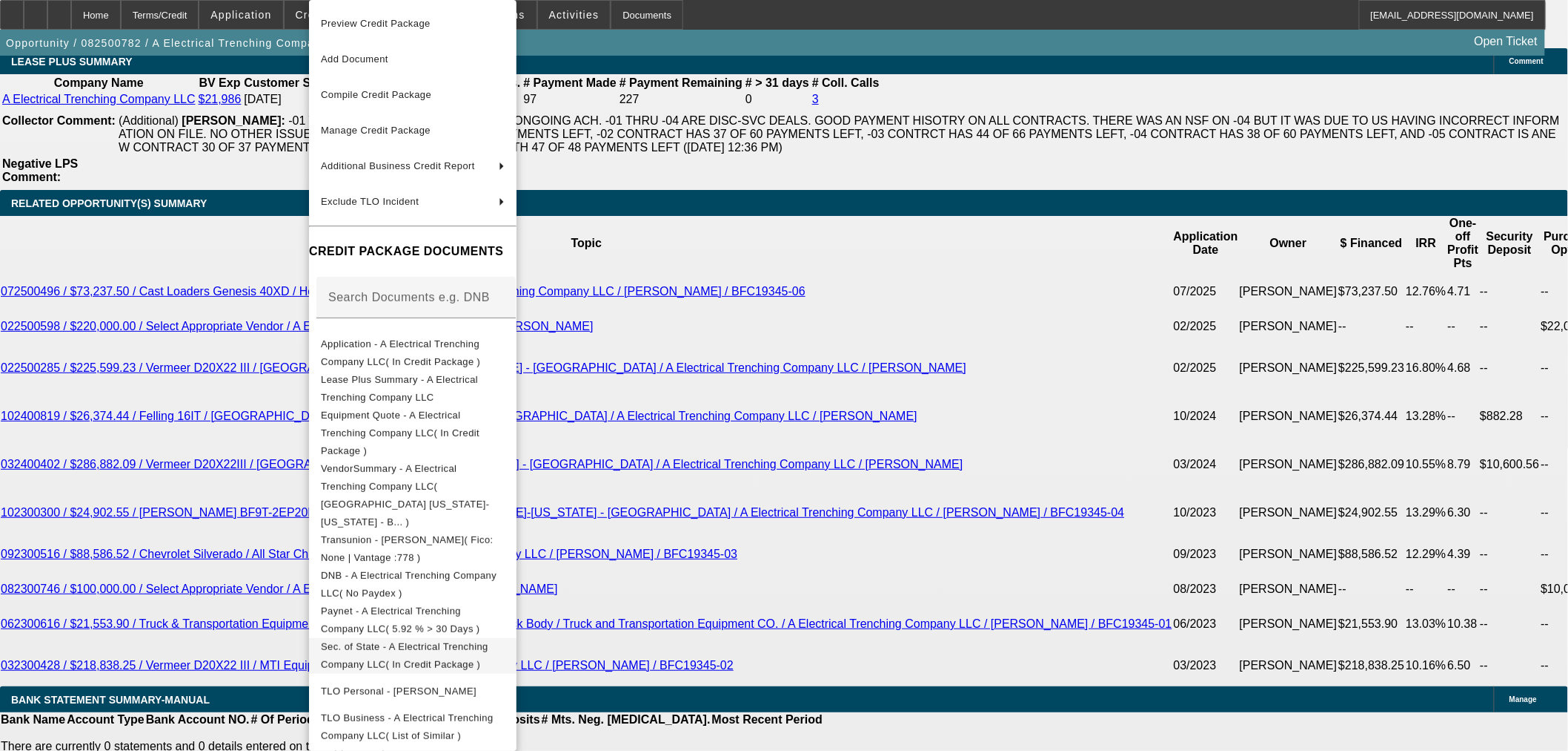
scroll to position [26, 0]
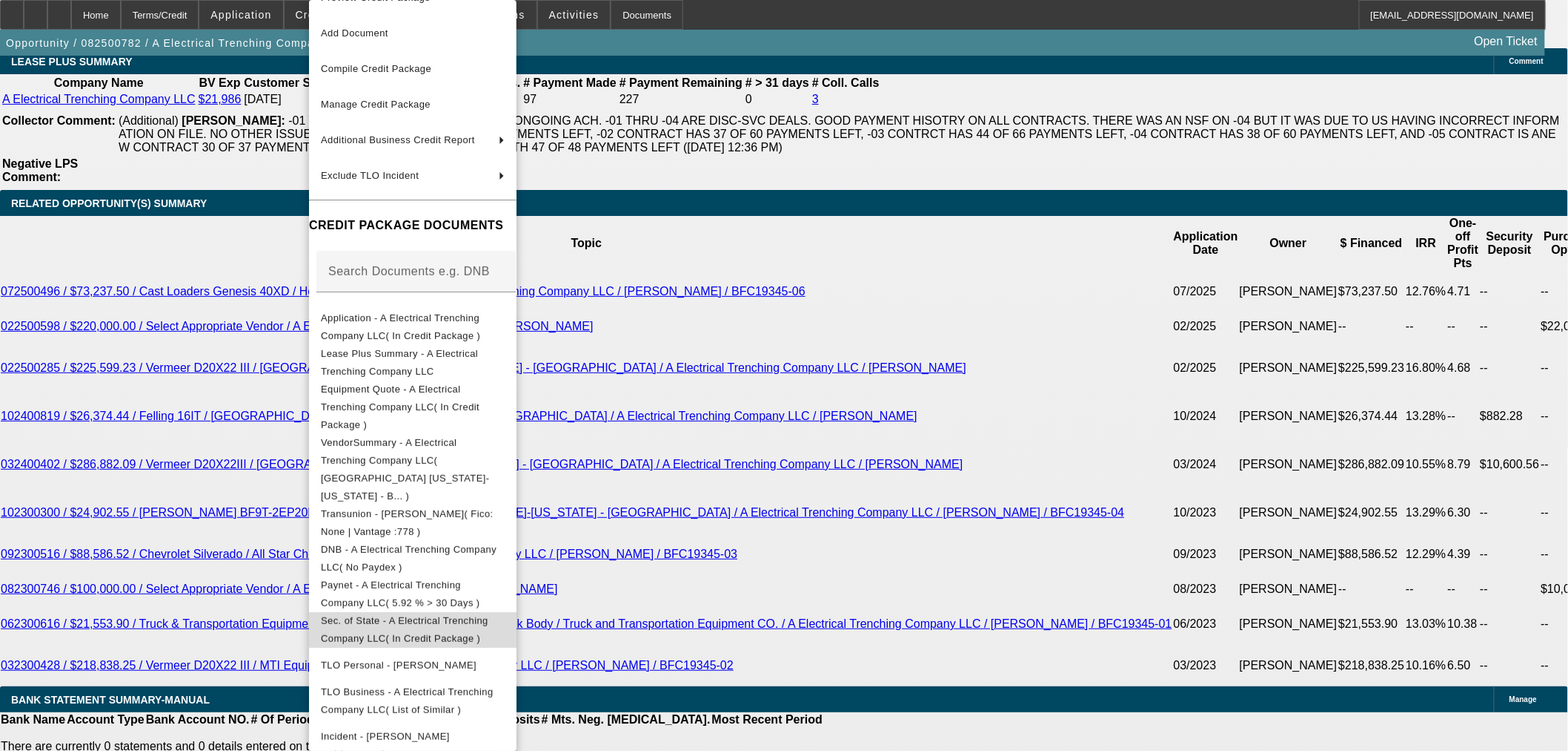
click at [452, 615] on span "Sec. of State - A Electrical Trenching Company LLC( In Credit Package )" at bounding box center [405, 629] width 167 height 29
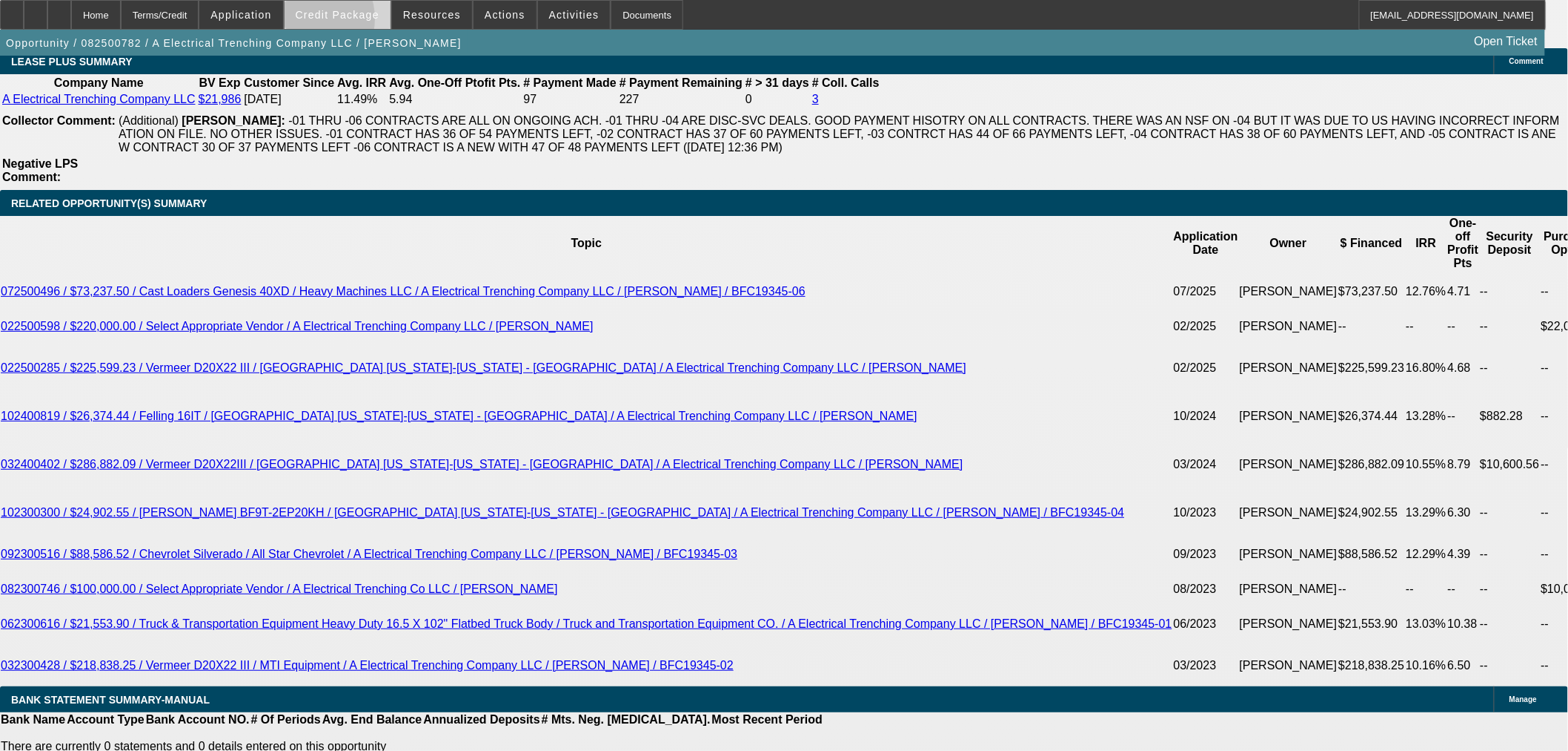
click at [329, 22] on span at bounding box center [338, 15] width 106 height 35
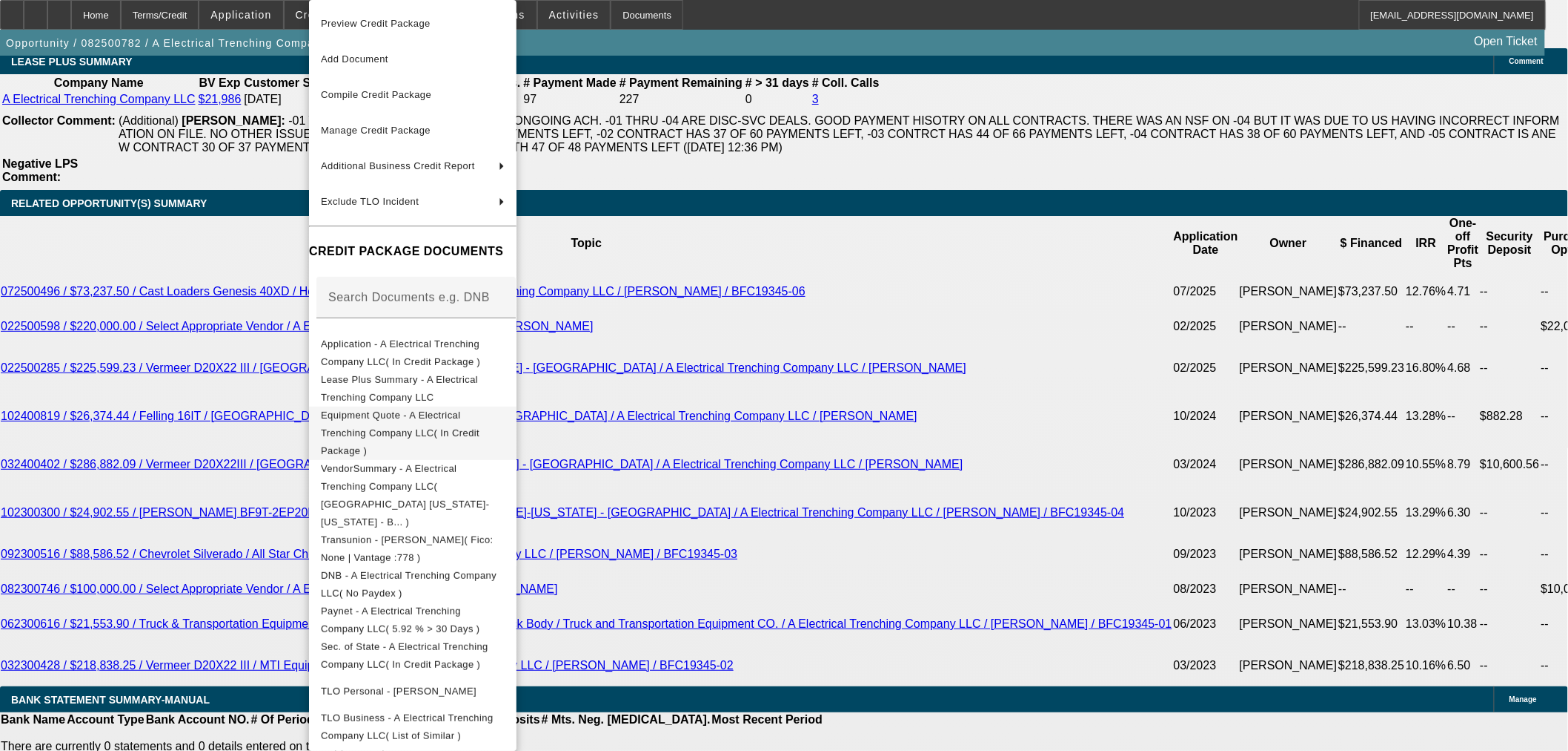
click at [379, 419] on span "Equipment Quote - A Electrical Trenching Company LLC( In Credit Package )" at bounding box center [400, 433] width 159 height 47
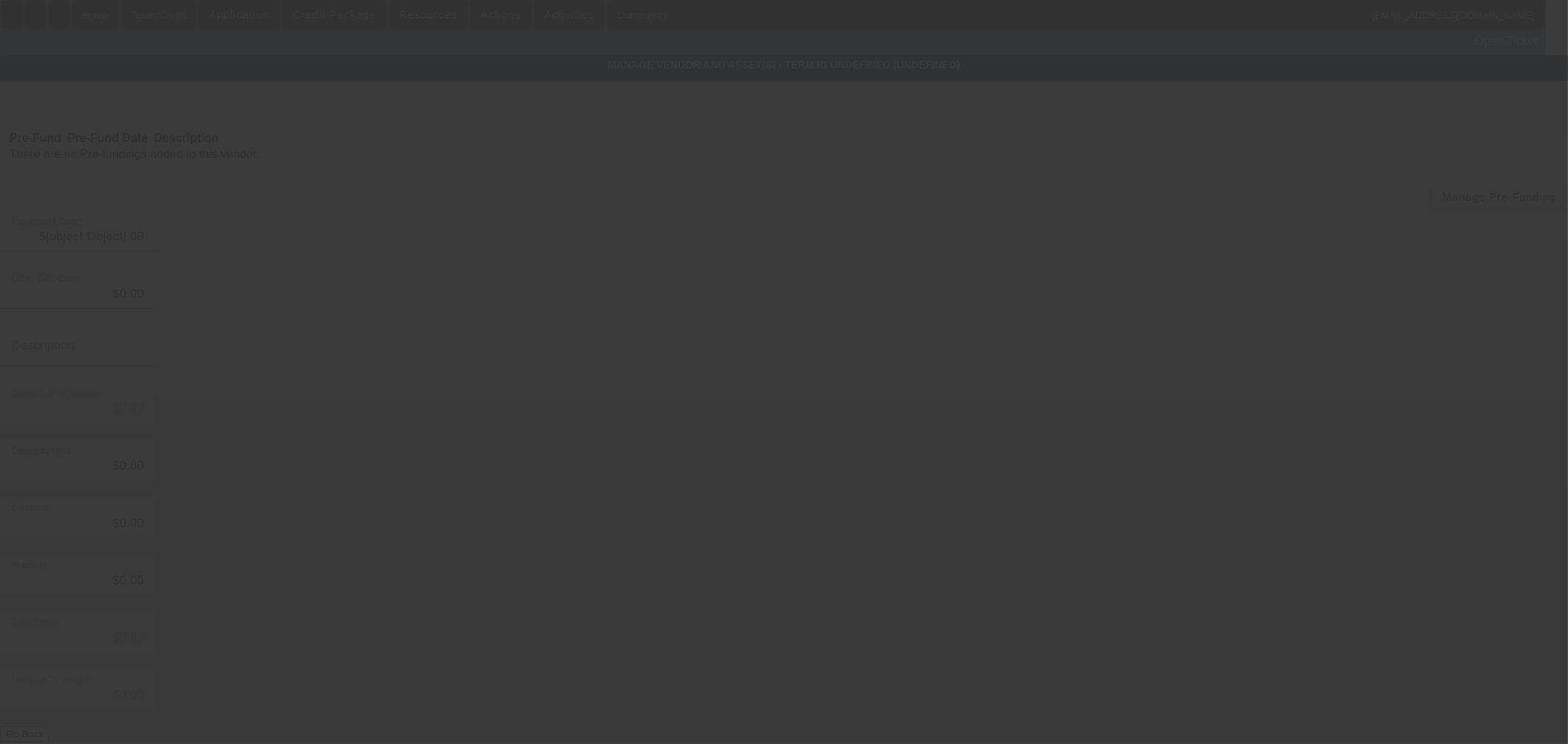
type input "$225,537.87"
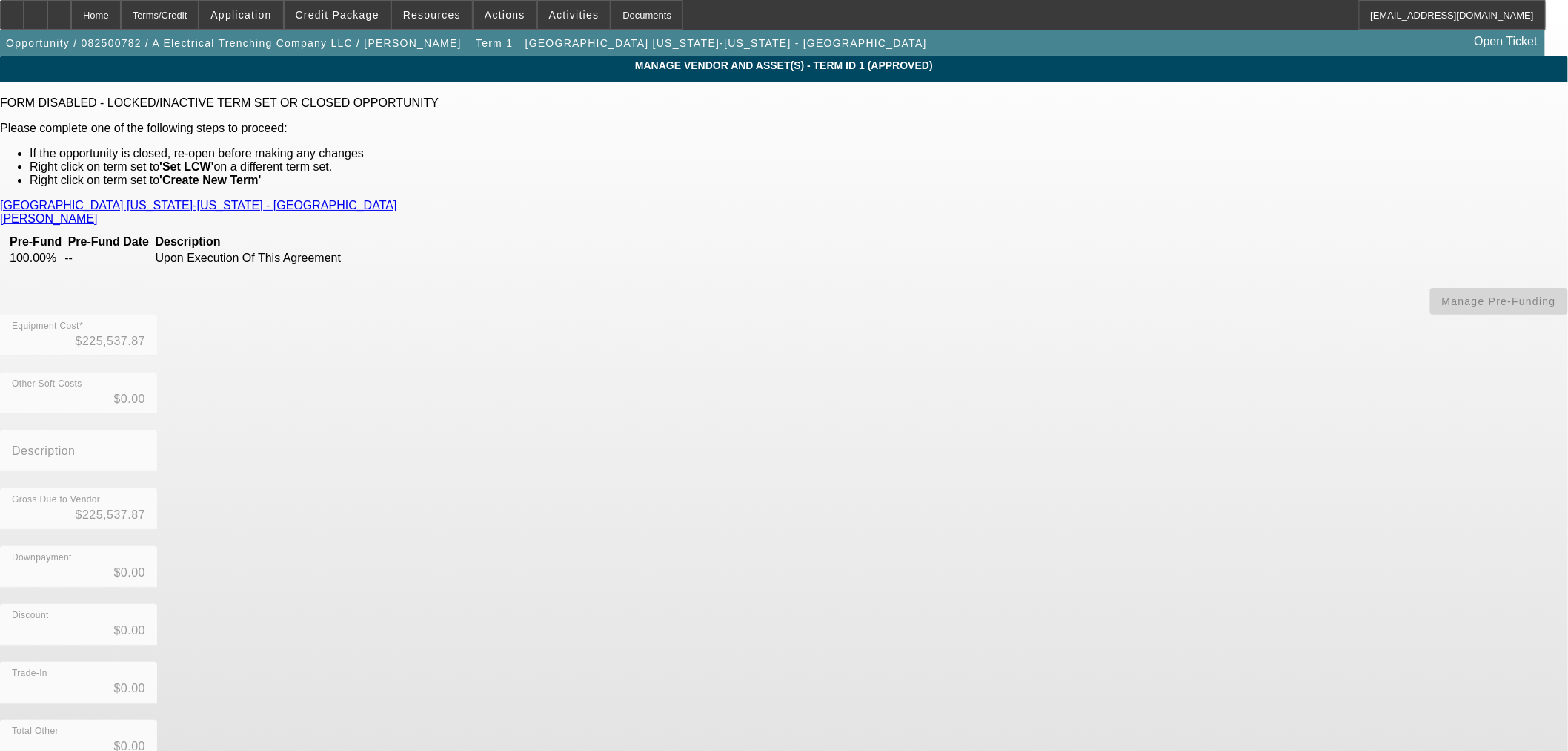
click at [98, 212] on link "[PERSON_NAME]" at bounding box center [48, 219] width 98 height 13
click at [121, 9] on div "Home" at bounding box center [96, 15] width 49 height 30
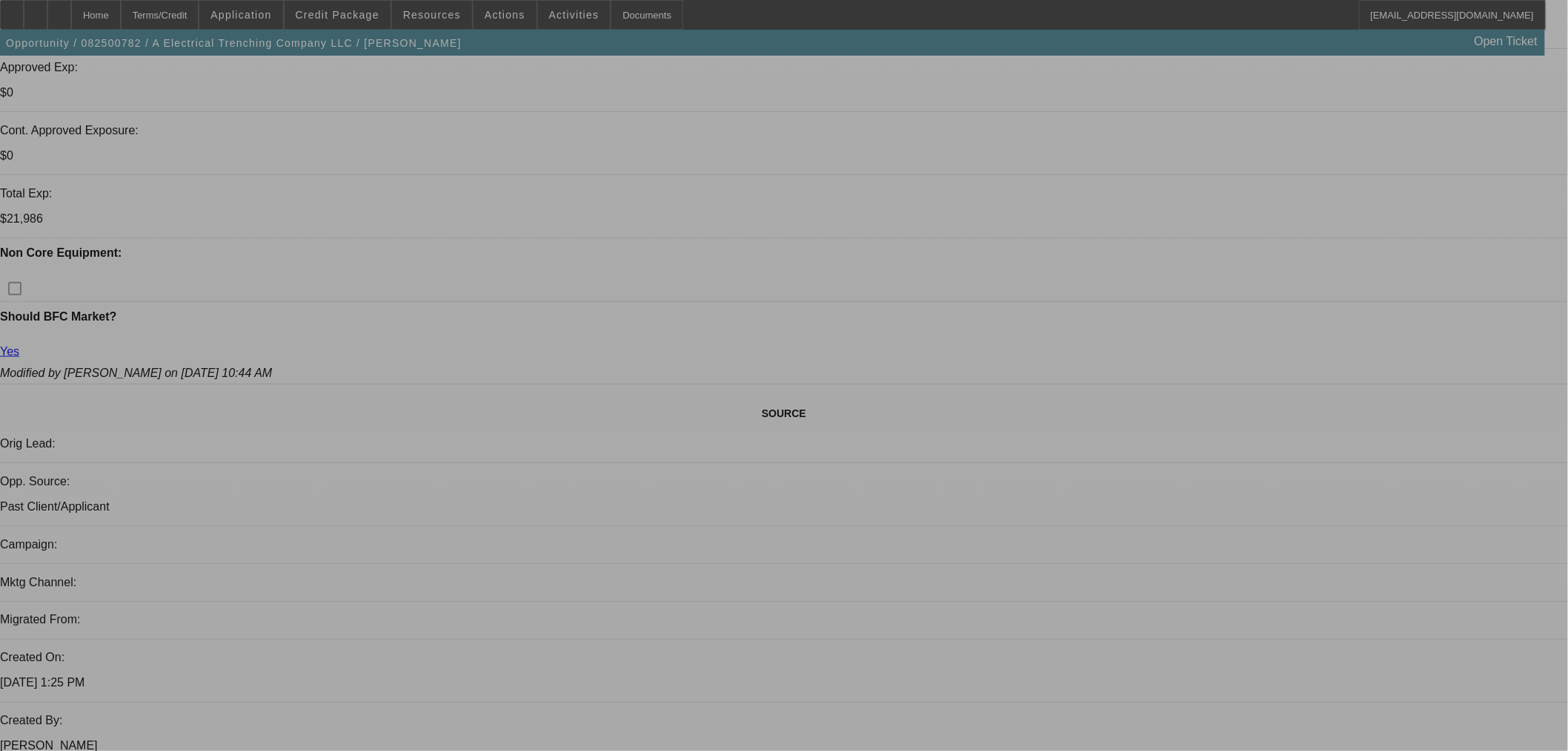
select select "0"
select select "3"
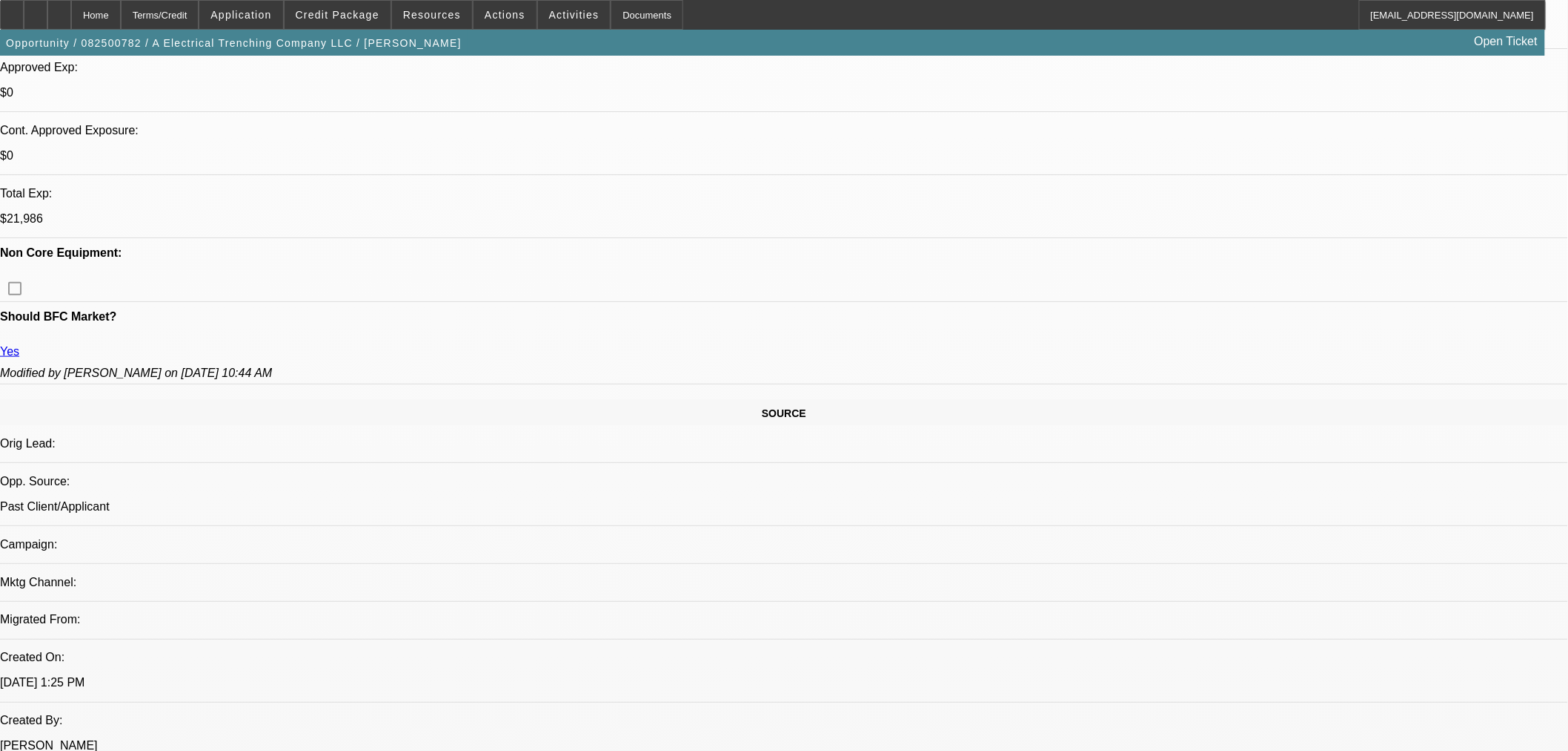
select select "0"
select select "6"
select select "0"
select select "3"
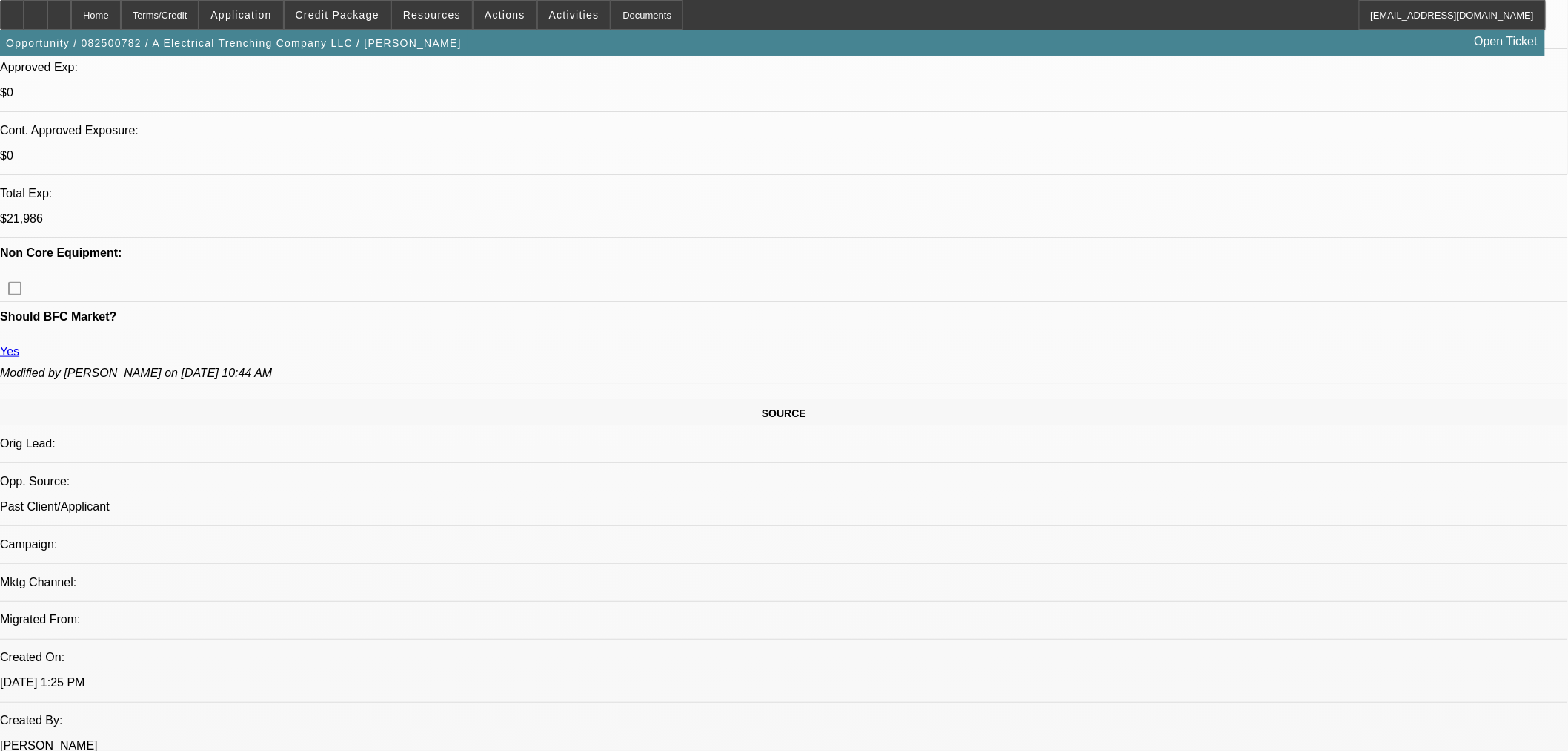
select select "0"
select select "6"
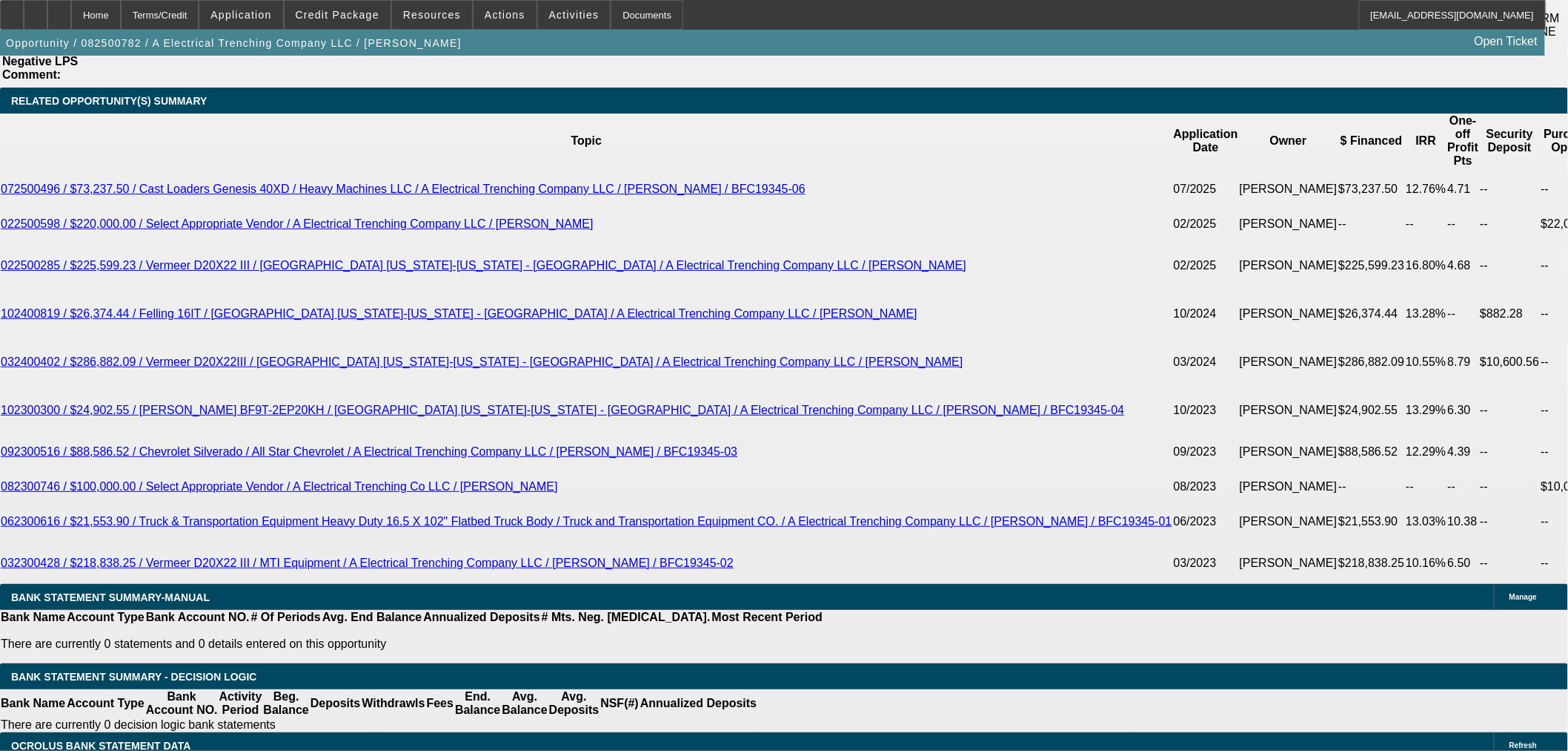
scroll to position [2620, 0]
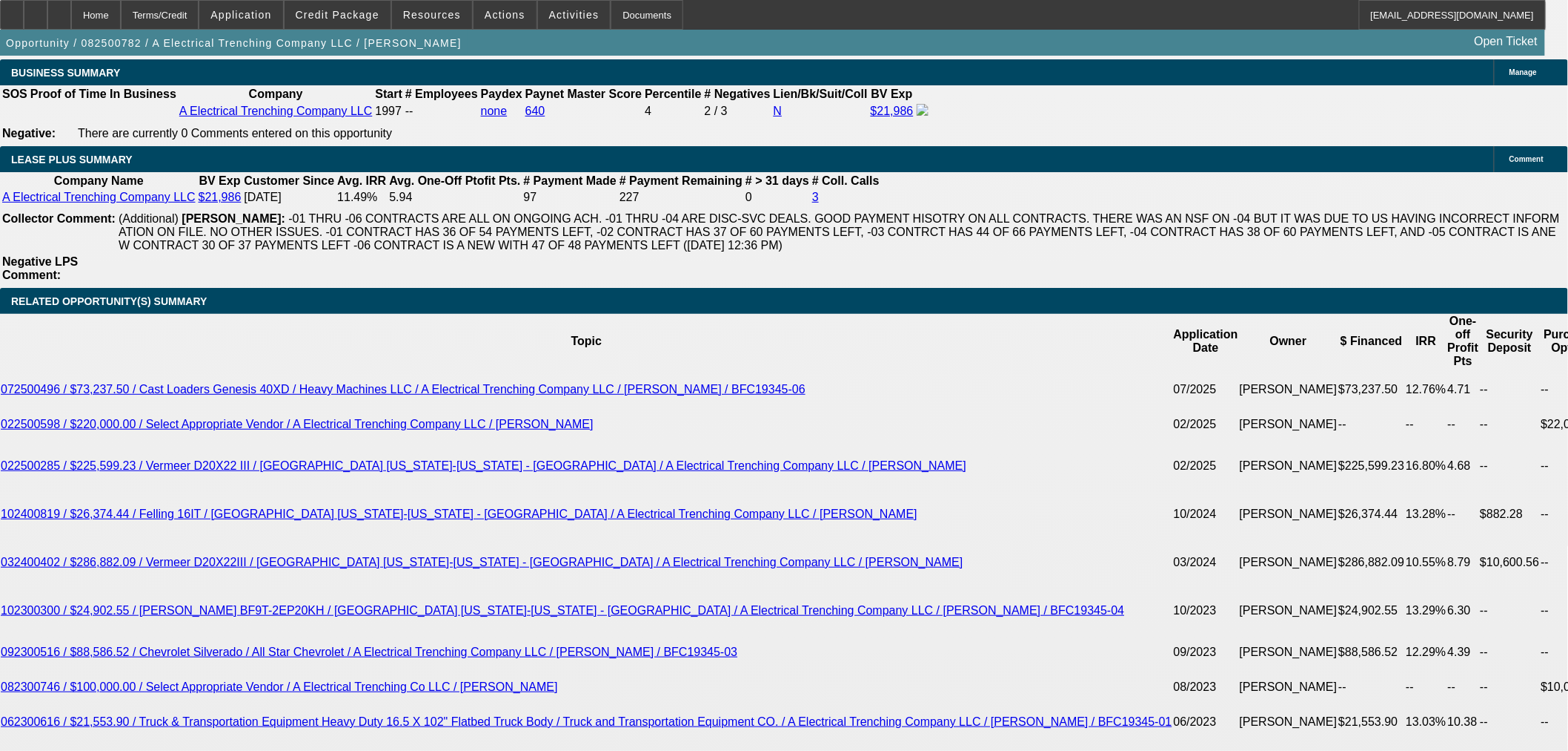
scroll to position [2455, 0]
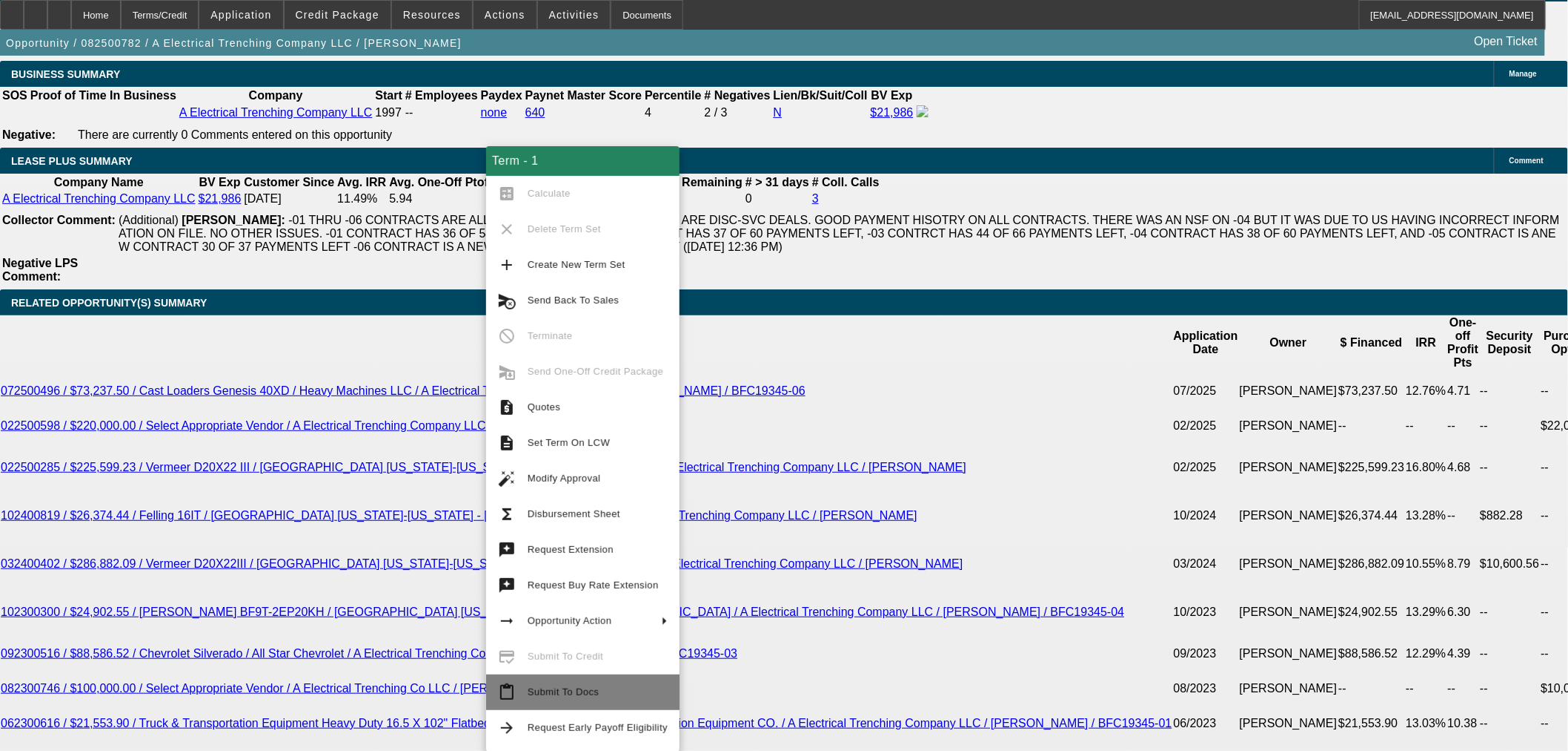
click at [591, 685] on span "Submit To Docs" at bounding box center [597, 691] width 140 height 18
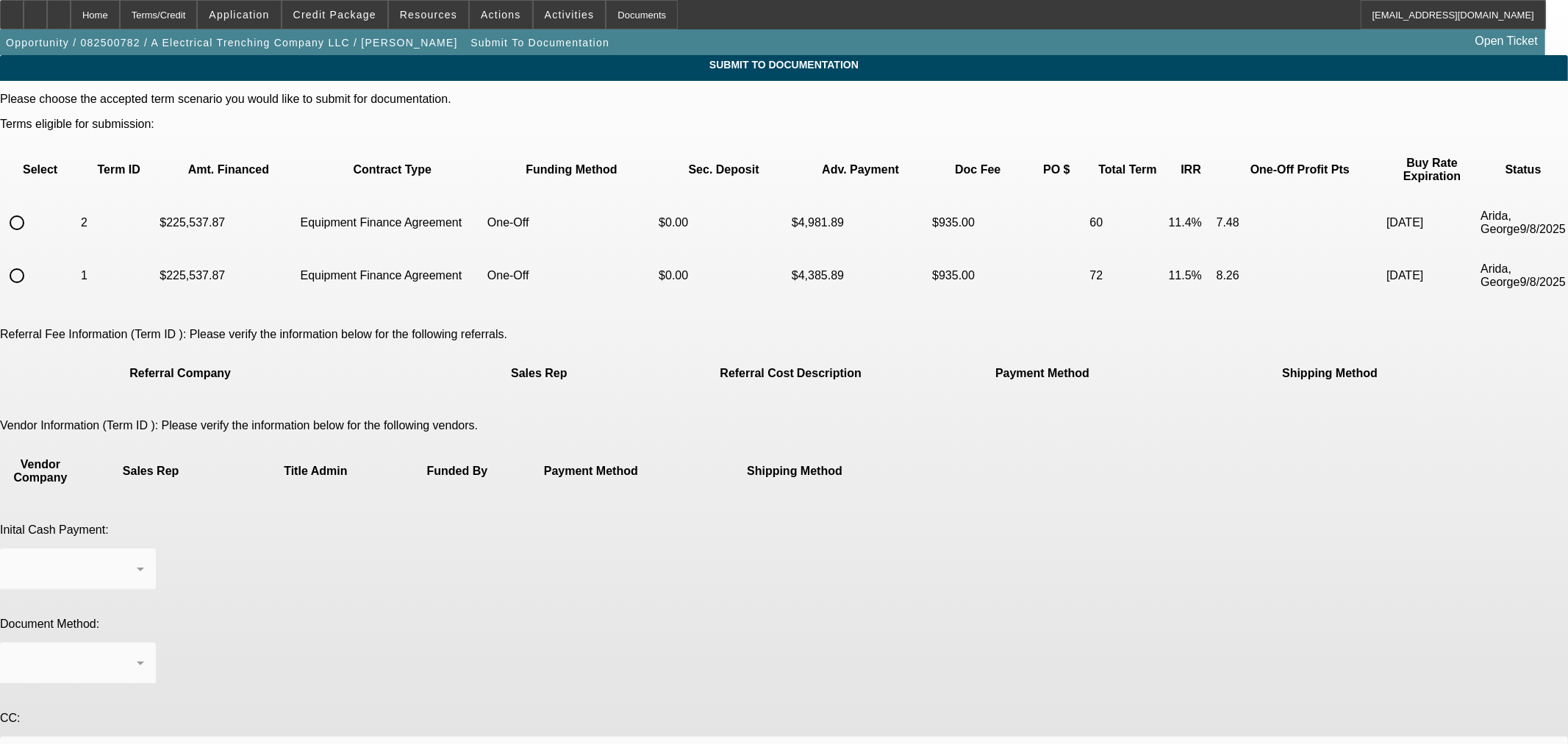
click at [31, 261] on input "radio" at bounding box center [17, 276] width 30 height 30
radio input "true"
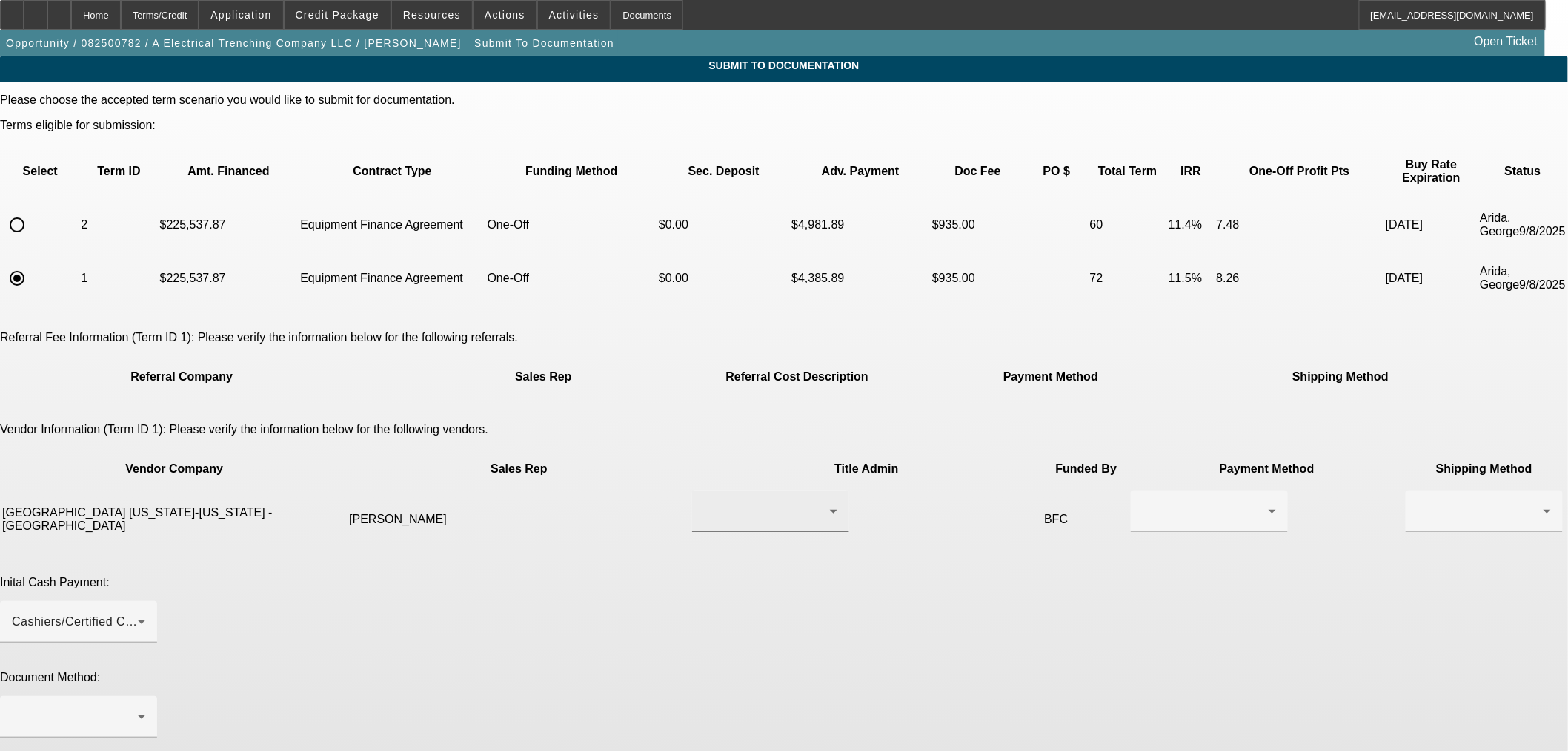
click at [754, 490] on div at bounding box center [770, 511] width 133 height 42
click at [744, 492] on mat-option "[PERSON_NAME]" at bounding box center [718, 492] width 177 height 35
click at [1143, 503] on div at bounding box center [1205, 511] width 126 height 18
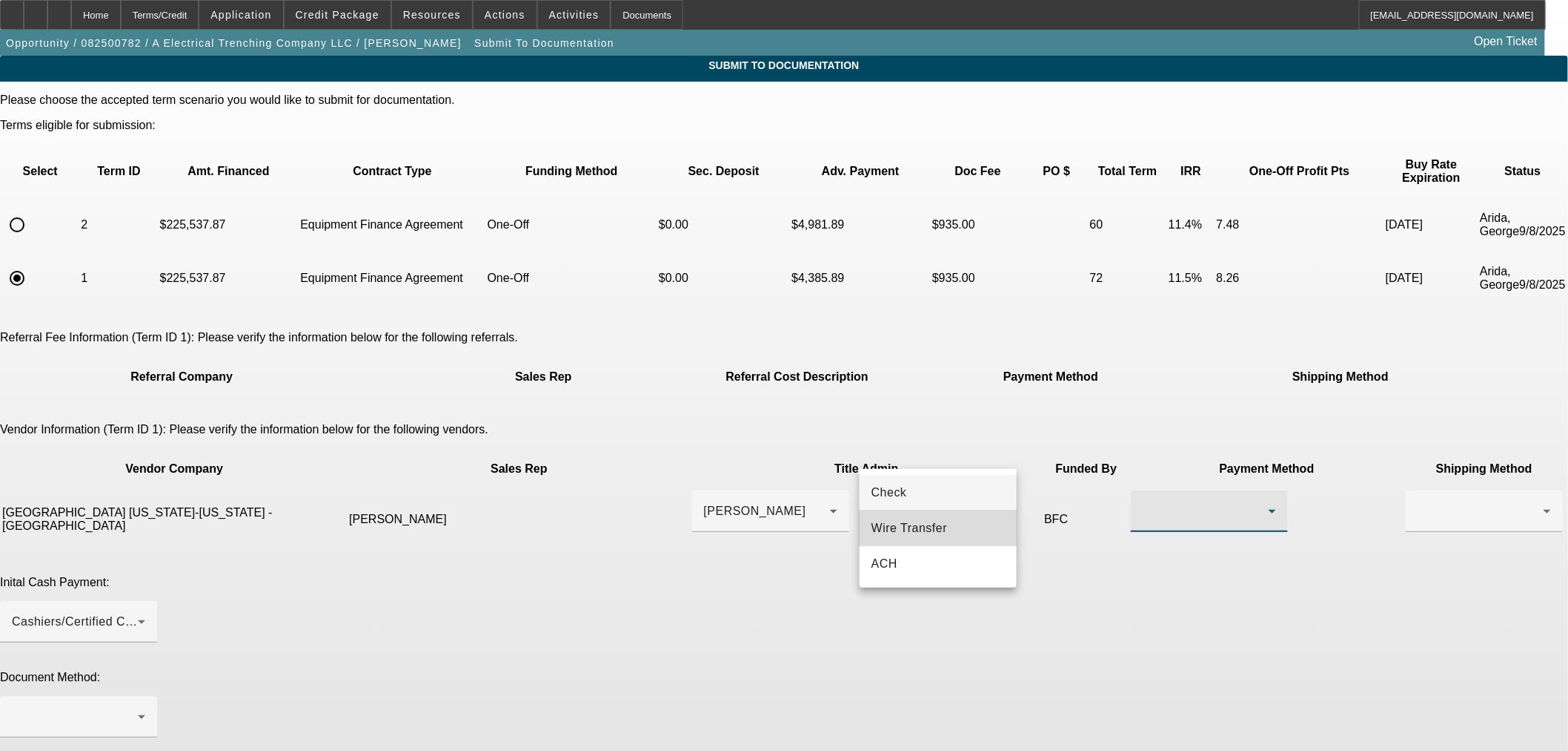
click at [937, 530] on span "Wire Transfer" at bounding box center [910, 528] width 76 height 18
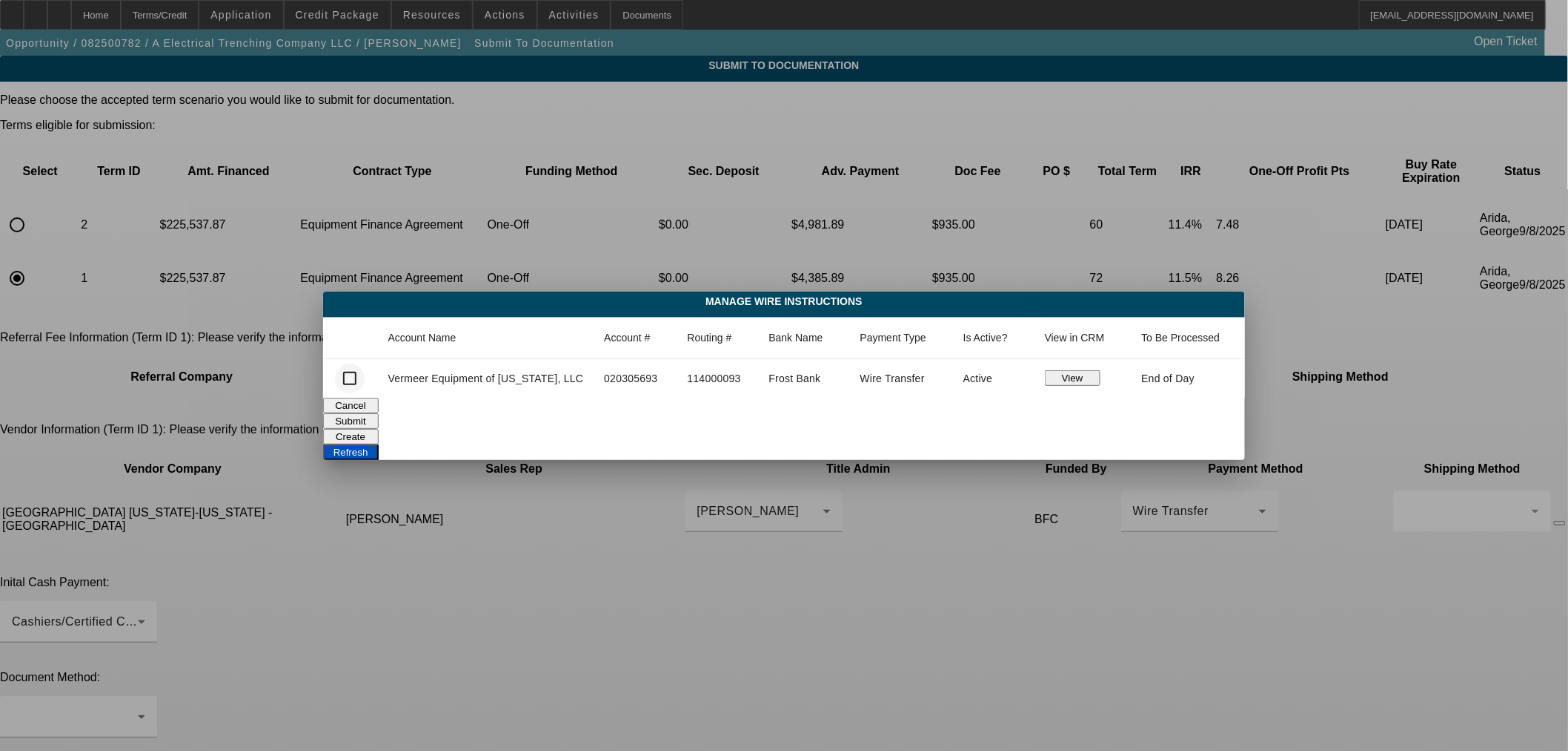
click at [349, 376] on div at bounding box center [350, 378] width 35 height 35
checkbox input "true"
click at [379, 413] on button "Submit" at bounding box center [351, 421] width 56 height 16
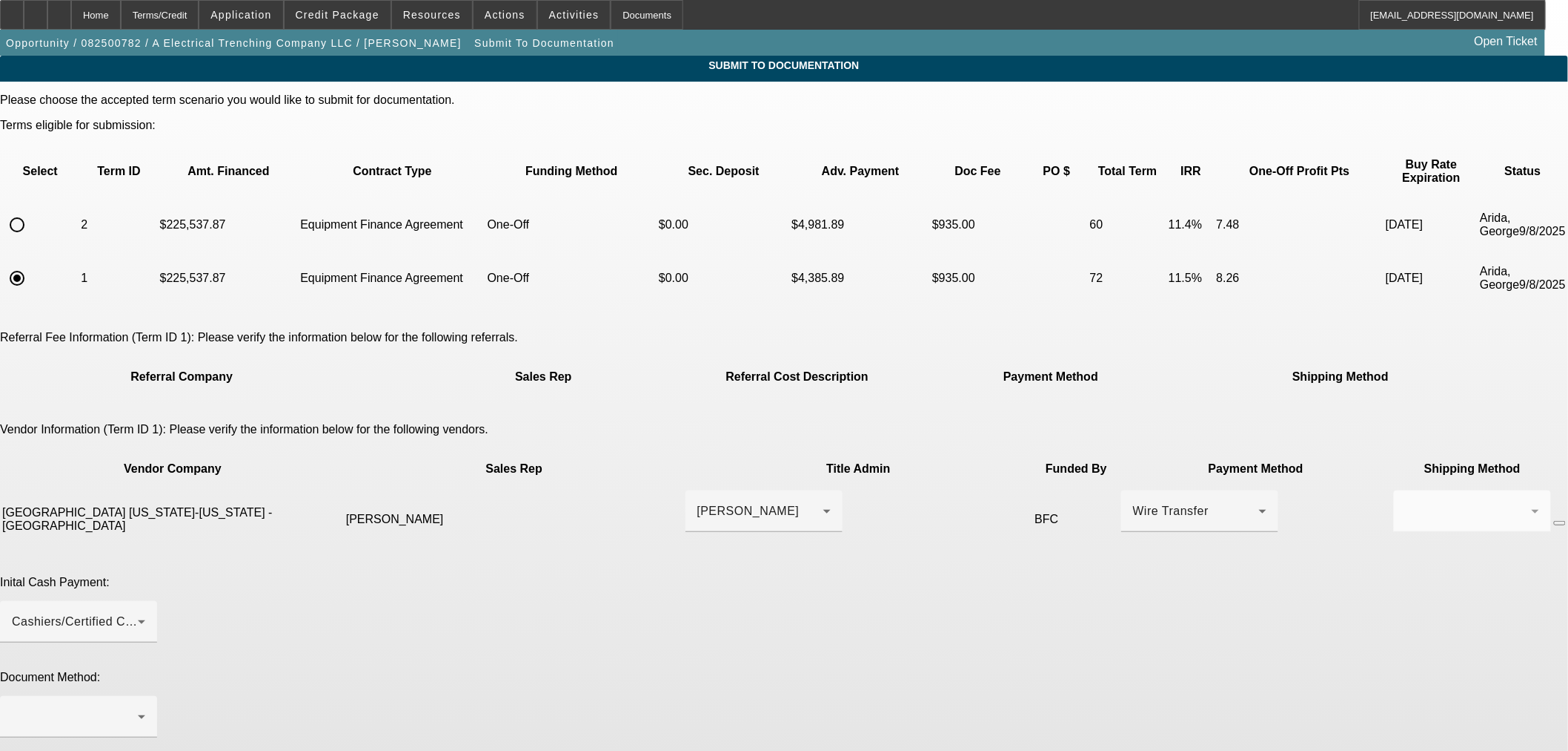
click at [157, 737] on div at bounding box center [78, 745] width 157 height 17
click at [138, 707] on div at bounding box center [74, 716] width 126 height 18
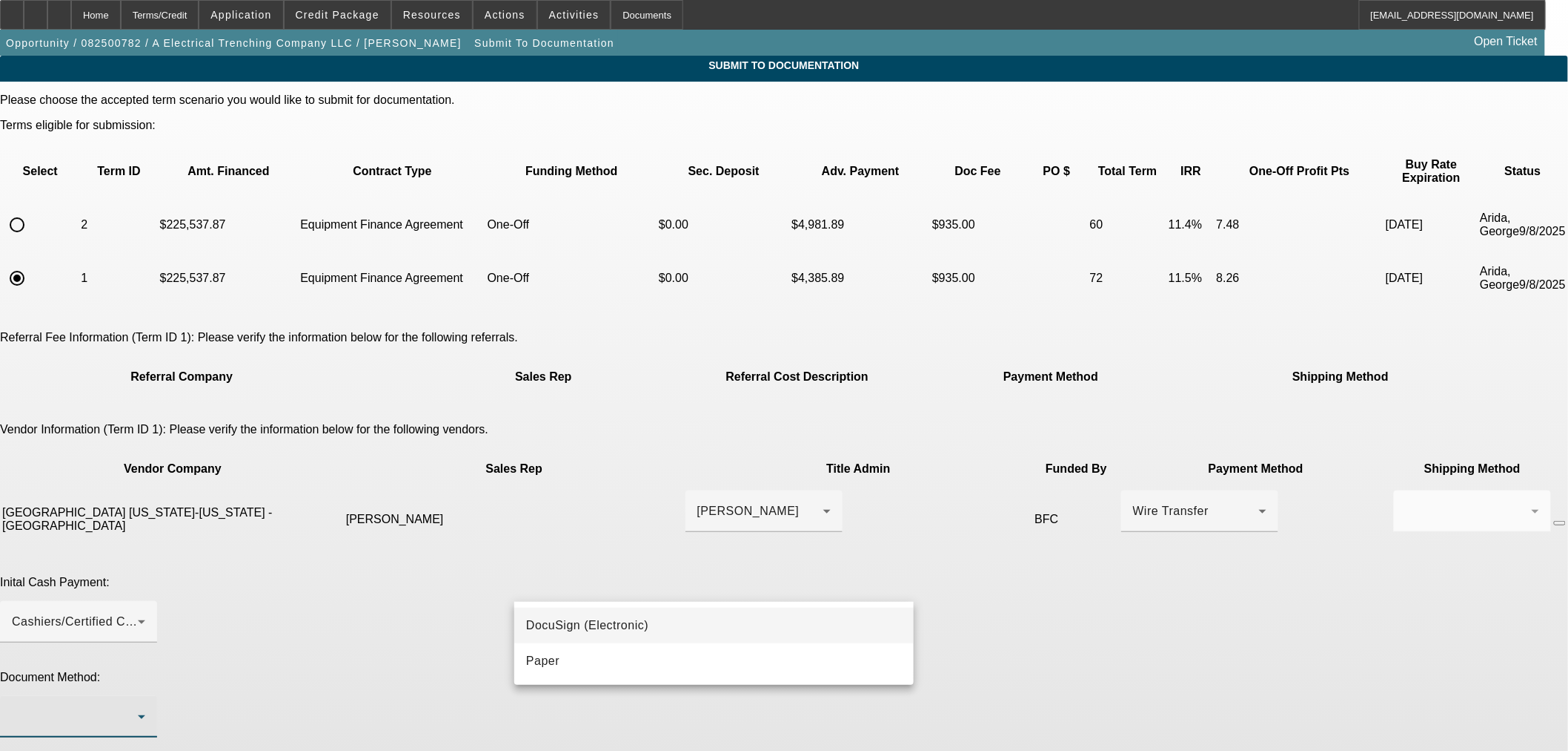
click at [618, 610] on mat-option "DocuSign (Electronic)" at bounding box center [714, 625] width 400 height 35
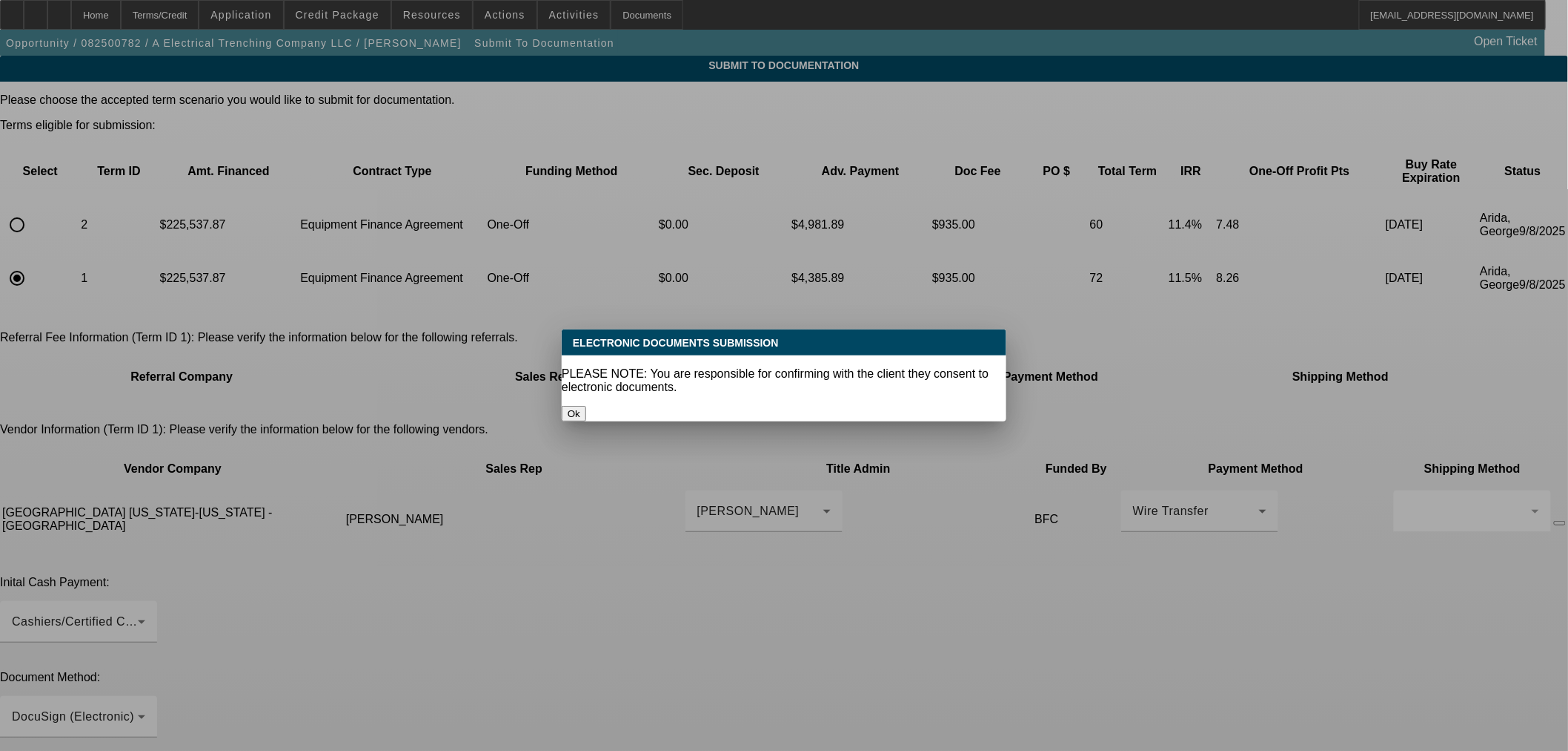
click at [586, 406] on button "Ok" at bounding box center [574, 413] width 24 height 16
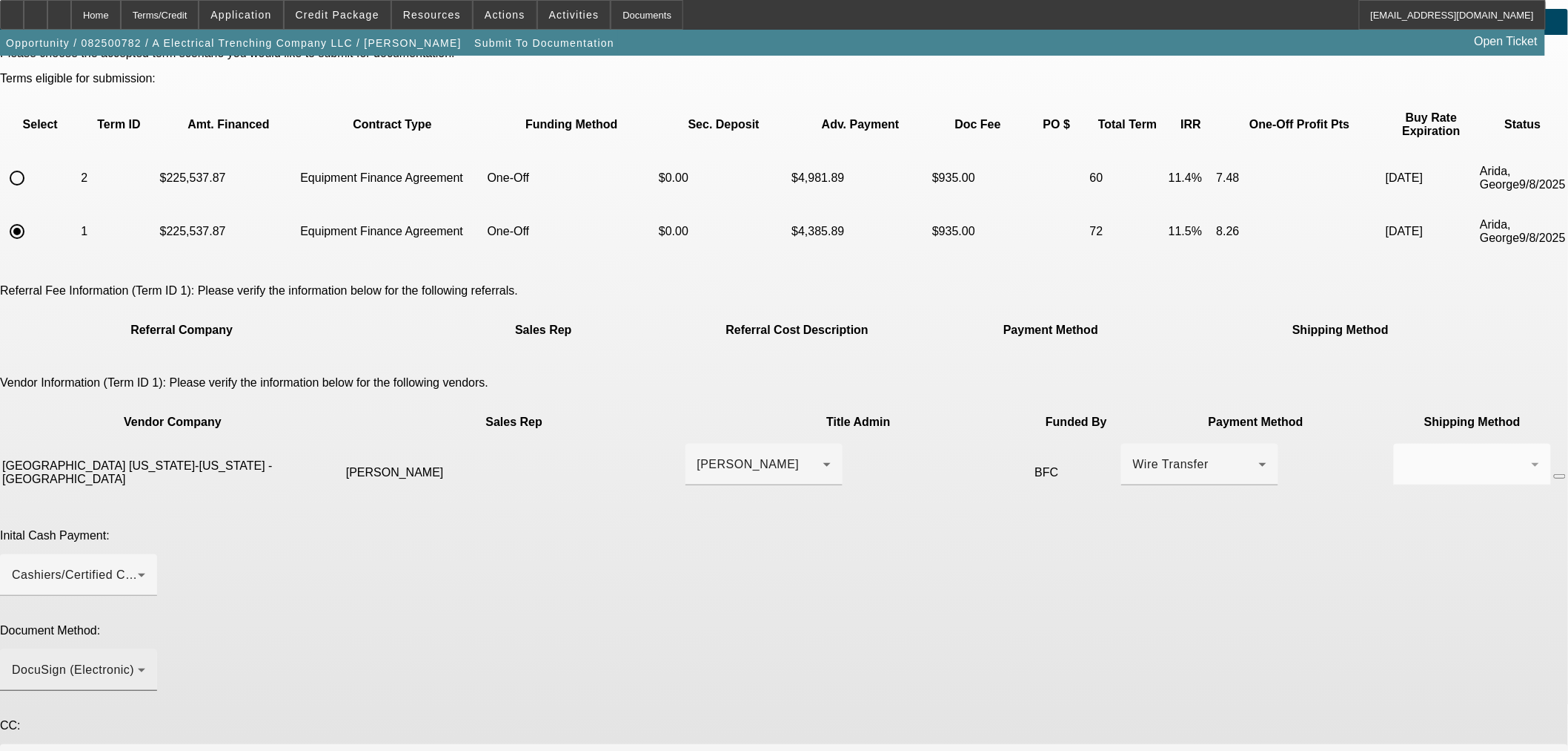
scroll to position [70, 0]
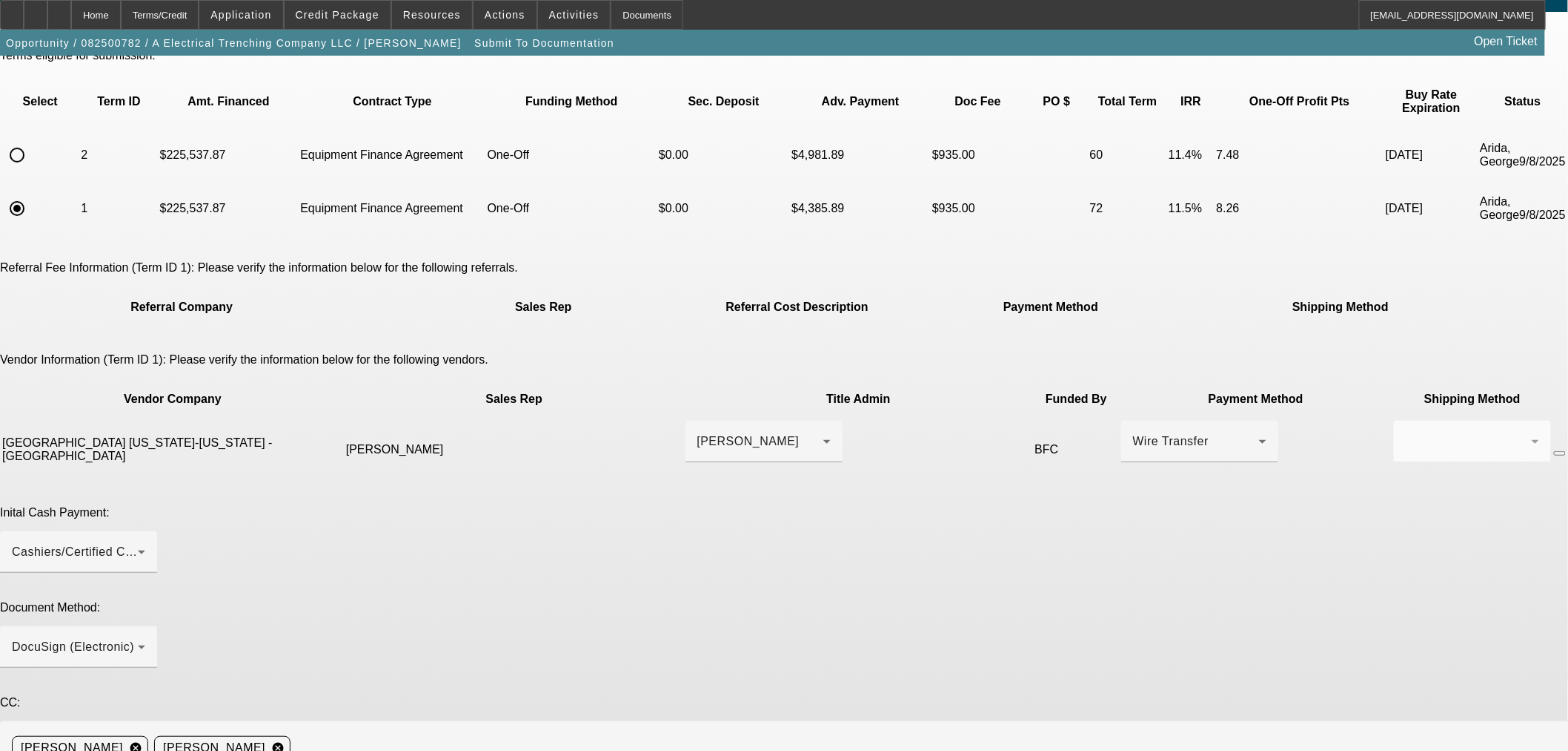
type textarea "N"
paste textarea "[EMAIL_ADDRESS][DOMAIN_NAME]>"
type textarea "Contact is [EMAIL_ADDRESS][DOMAIN_NAME]>"
click at [121, 10] on div "Home" at bounding box center [96, 15] width 49 height 30
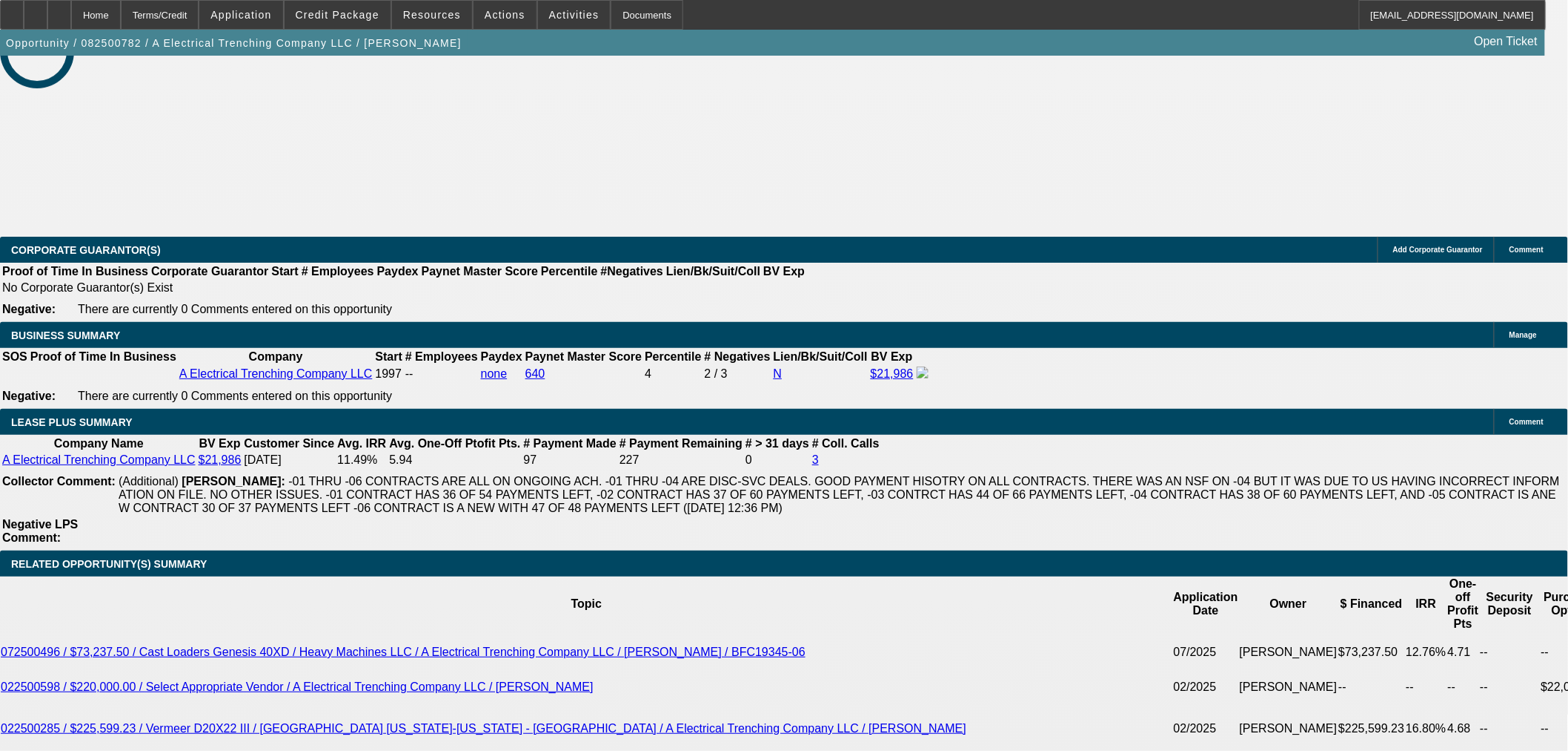
select select "0"
select select "3"
select select "0"
select select "6"
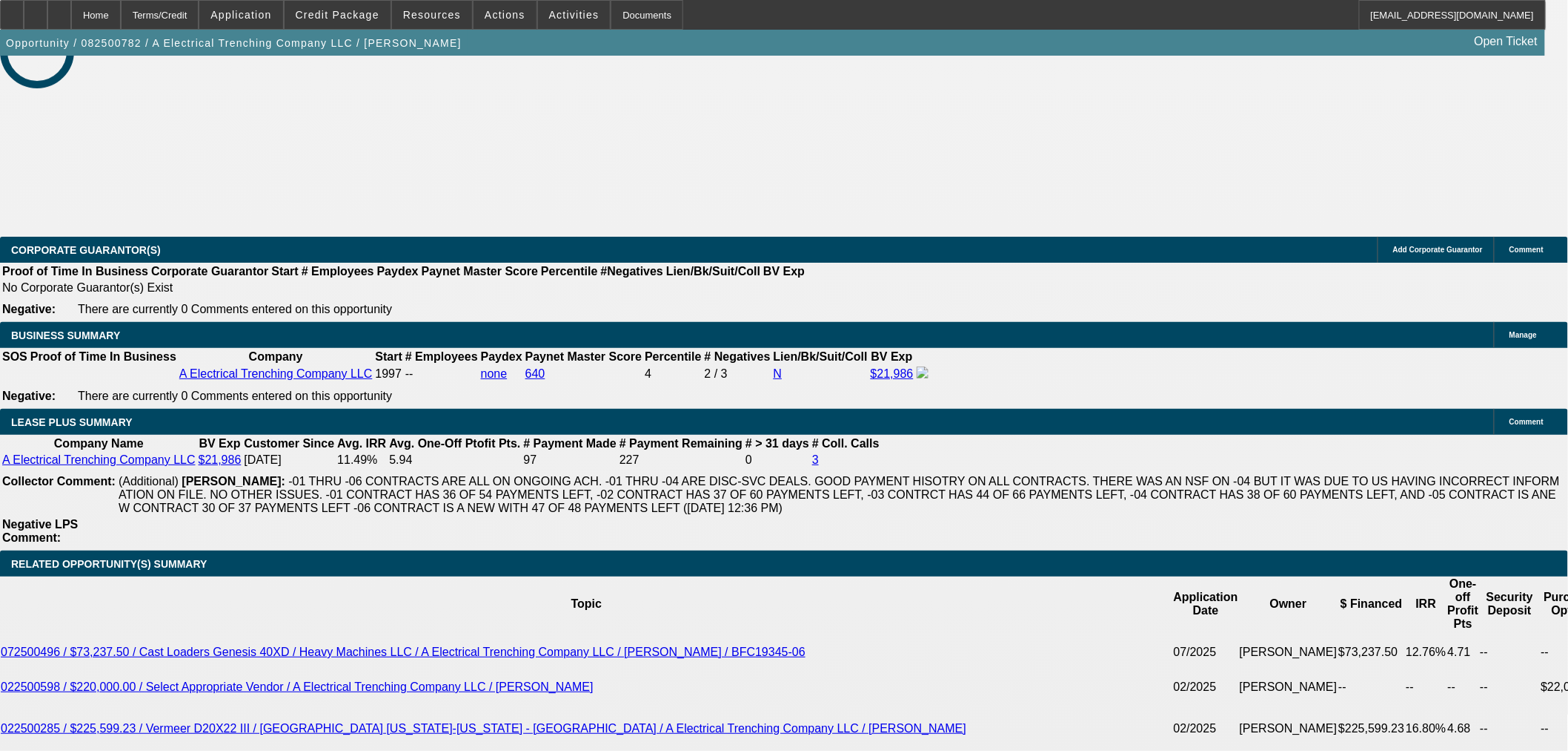
select select "0"
select select "3"
select select "0"
select select "6"
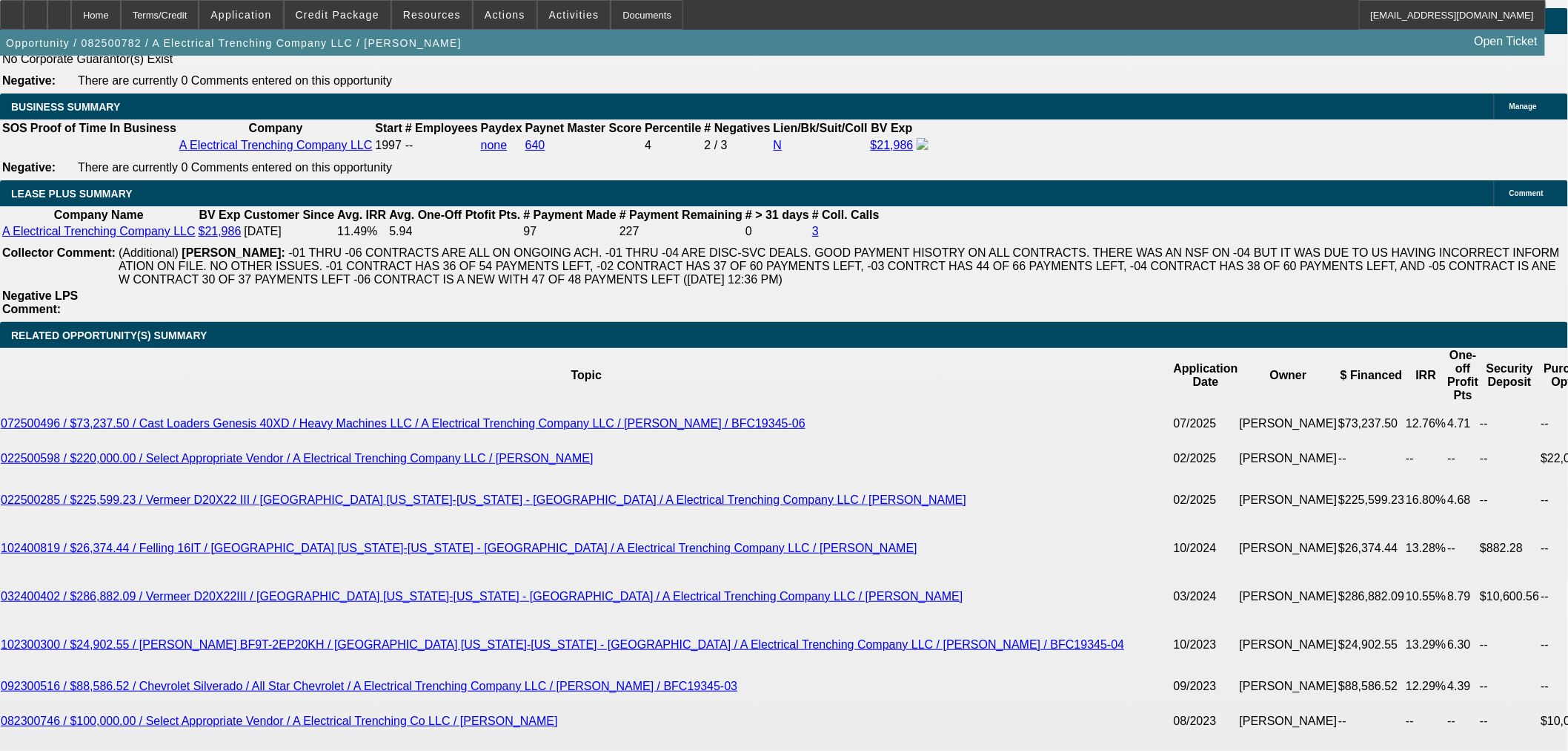
scroll to position [2452, 0]
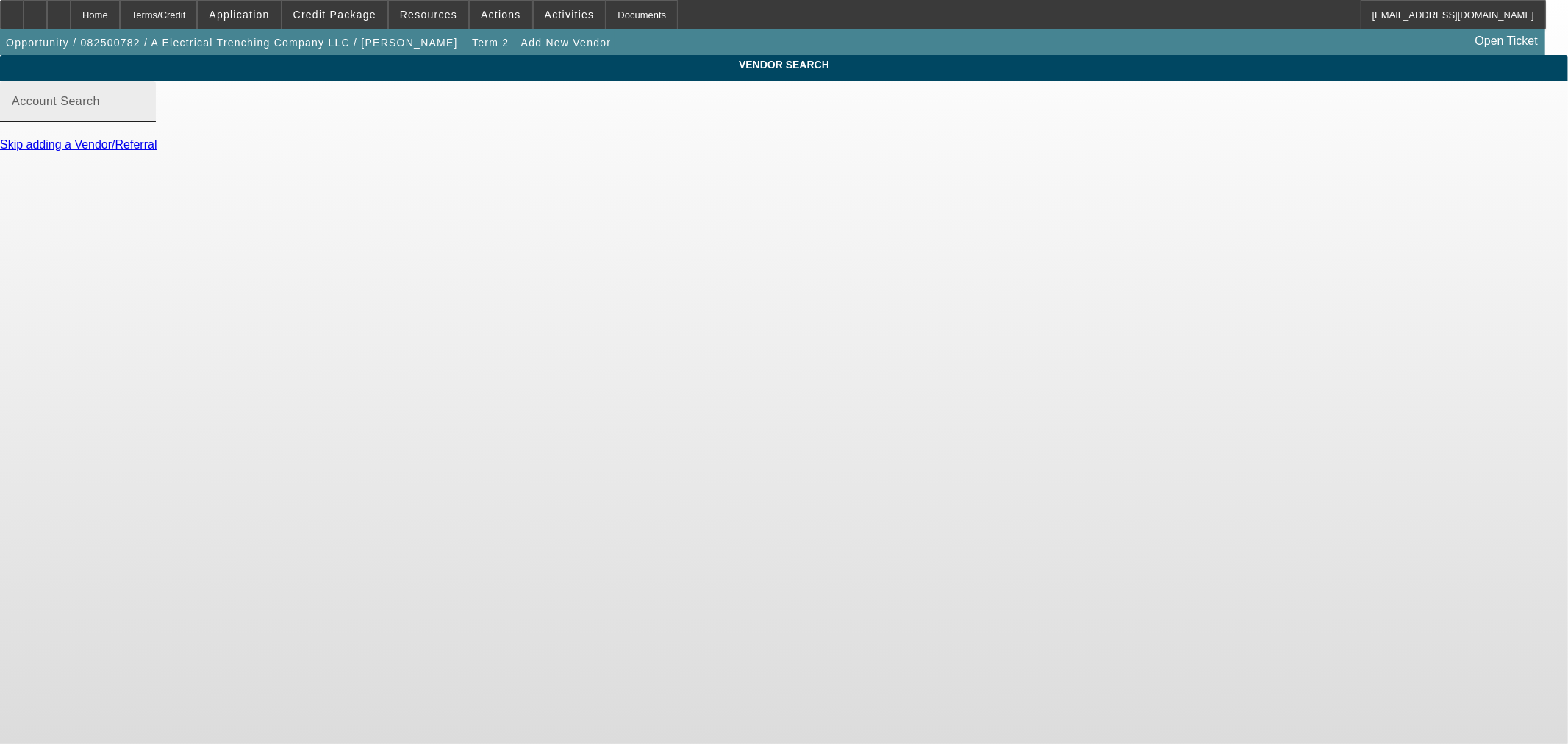
click at [144, 115] on input "Account Search" at bounding box center [77, 107] width 132 height 18
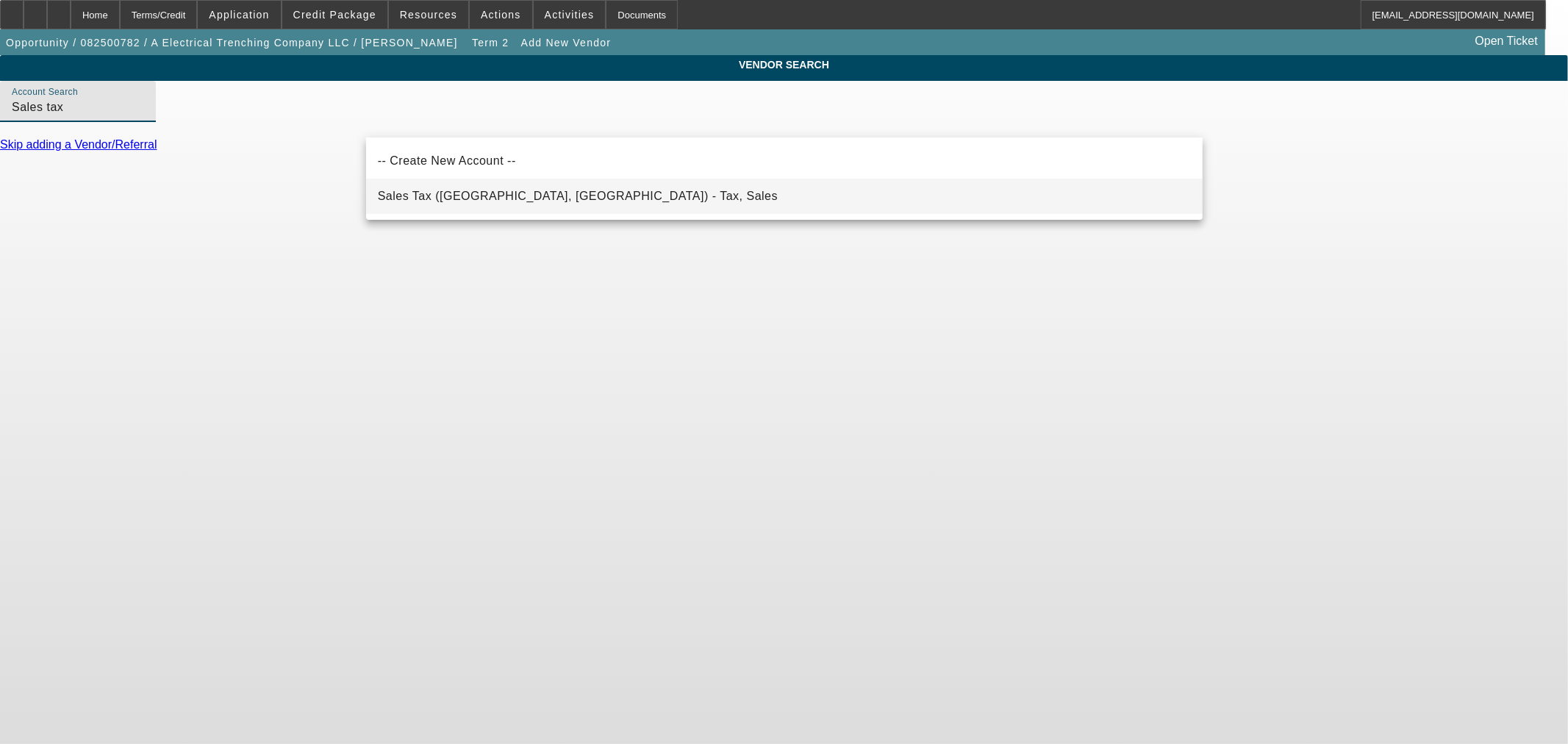
click at [449, 206] on mat-option "Sales Tax ([GEOGRAPHIC_DATA], [GEOGRAPHIC_DATA]) - Tax, Sales" at bounding box center [784, 196] width 837 height 35
type input "Sales Tax ([GEOGRAPHIC_DATA], [GEOGRAPHIC_DATA]) - Tax, Sales"
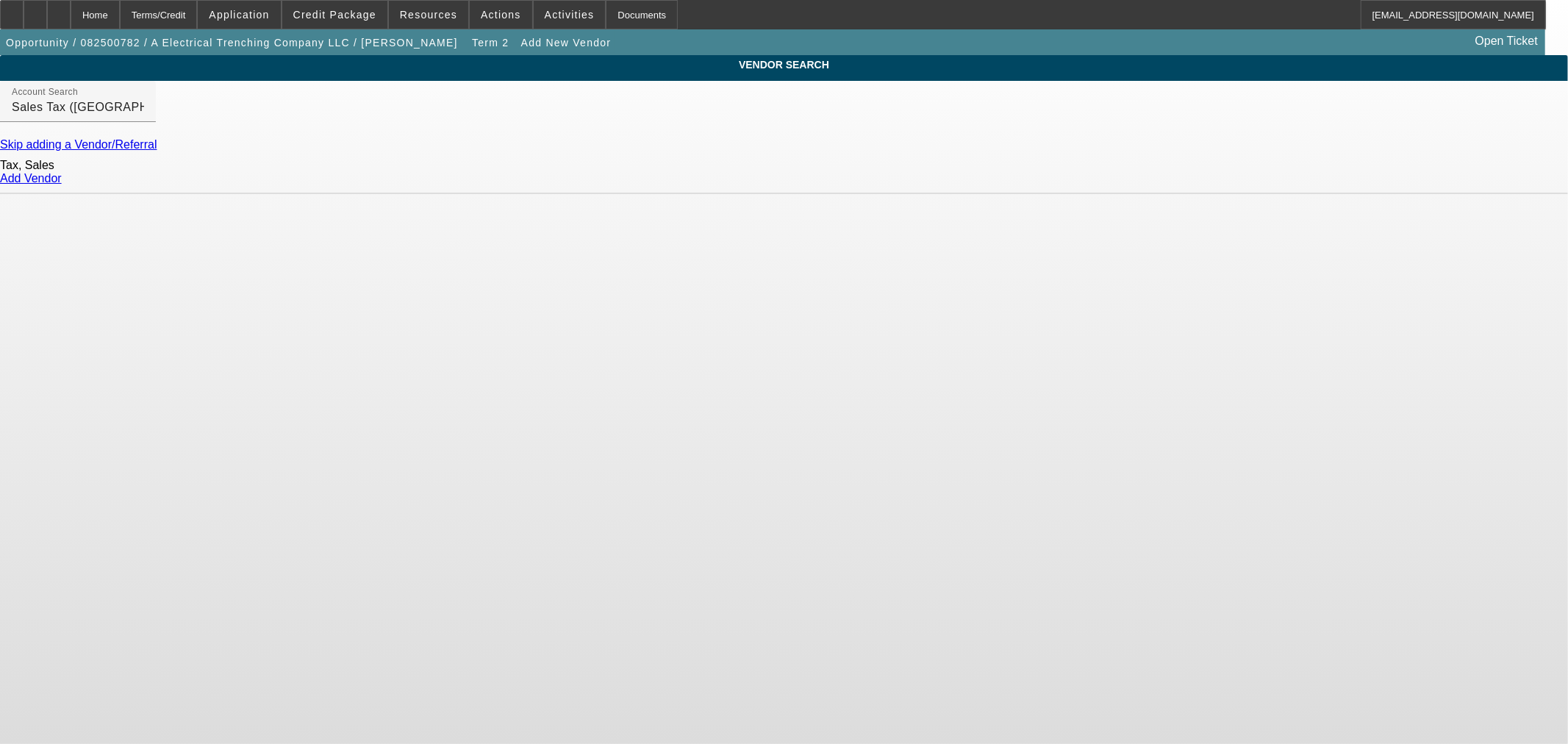
click at [62, 184] on link "Add Vendor" at bounding box center [30, 178] width 62 height 13
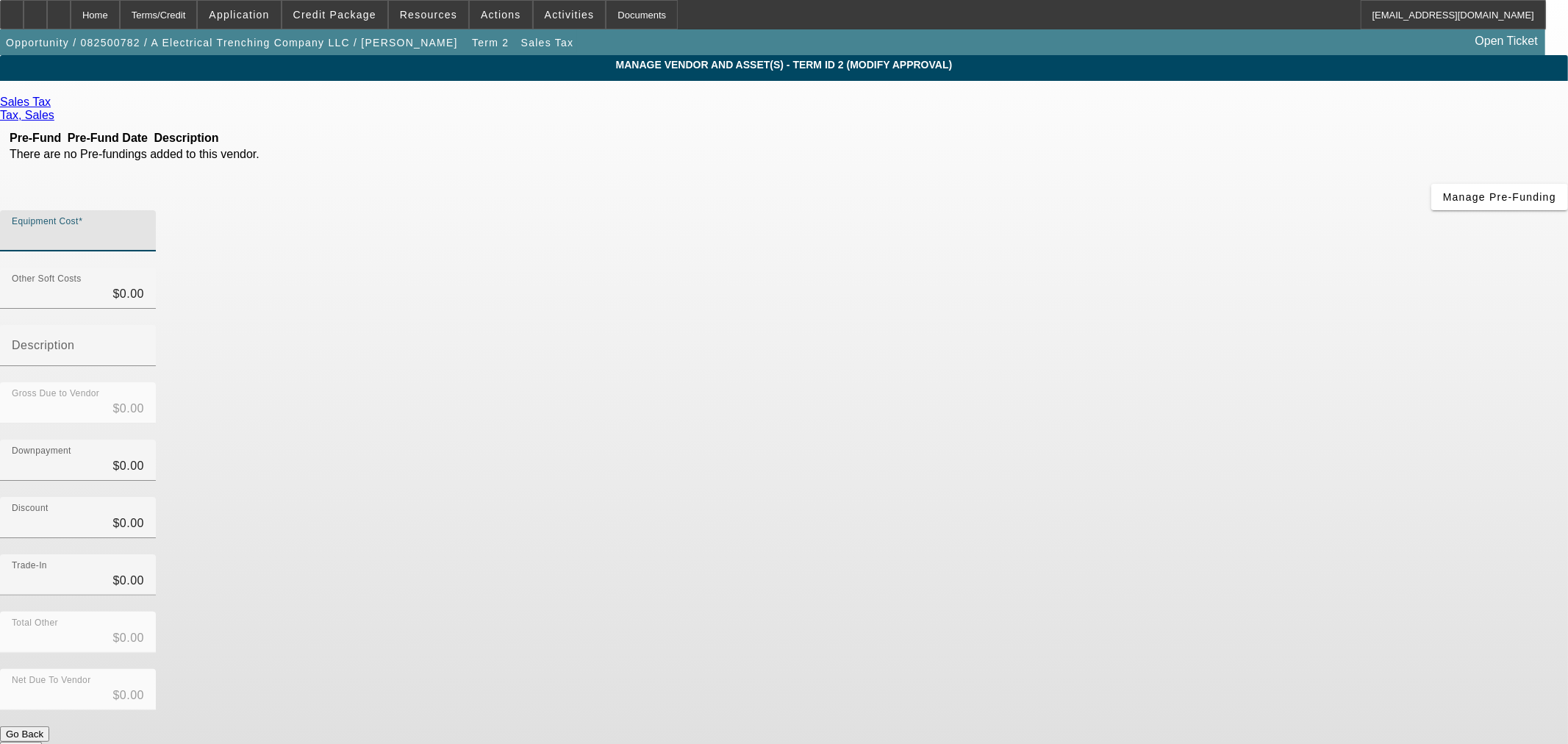
click at [144, 228] on input "Equipment Cost" at bounding box center [77, 236] width 132 height 18
type input "1"
type input "$1.00"
type input "10"
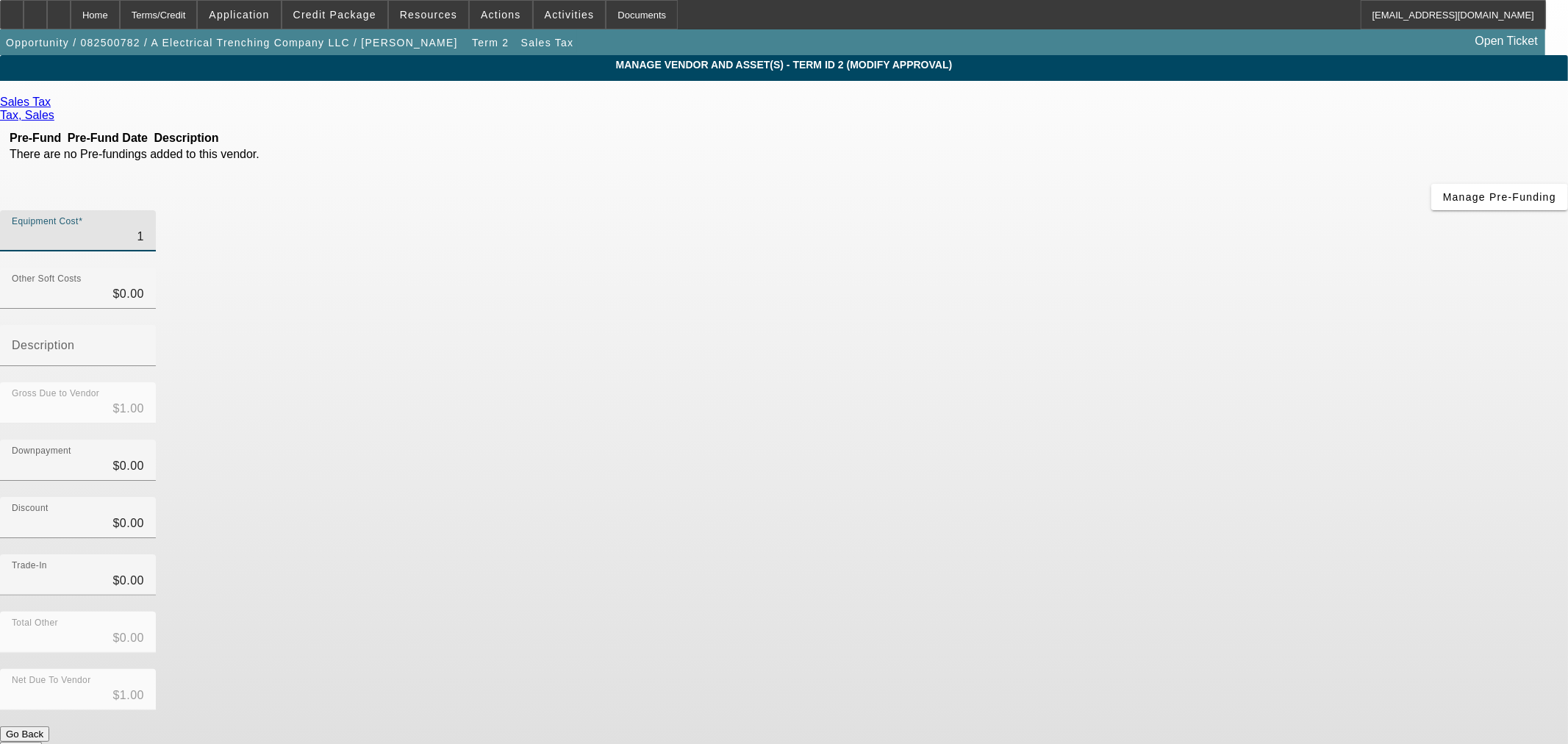
type input "$10.00"
type input "103"
type input "$103.00"
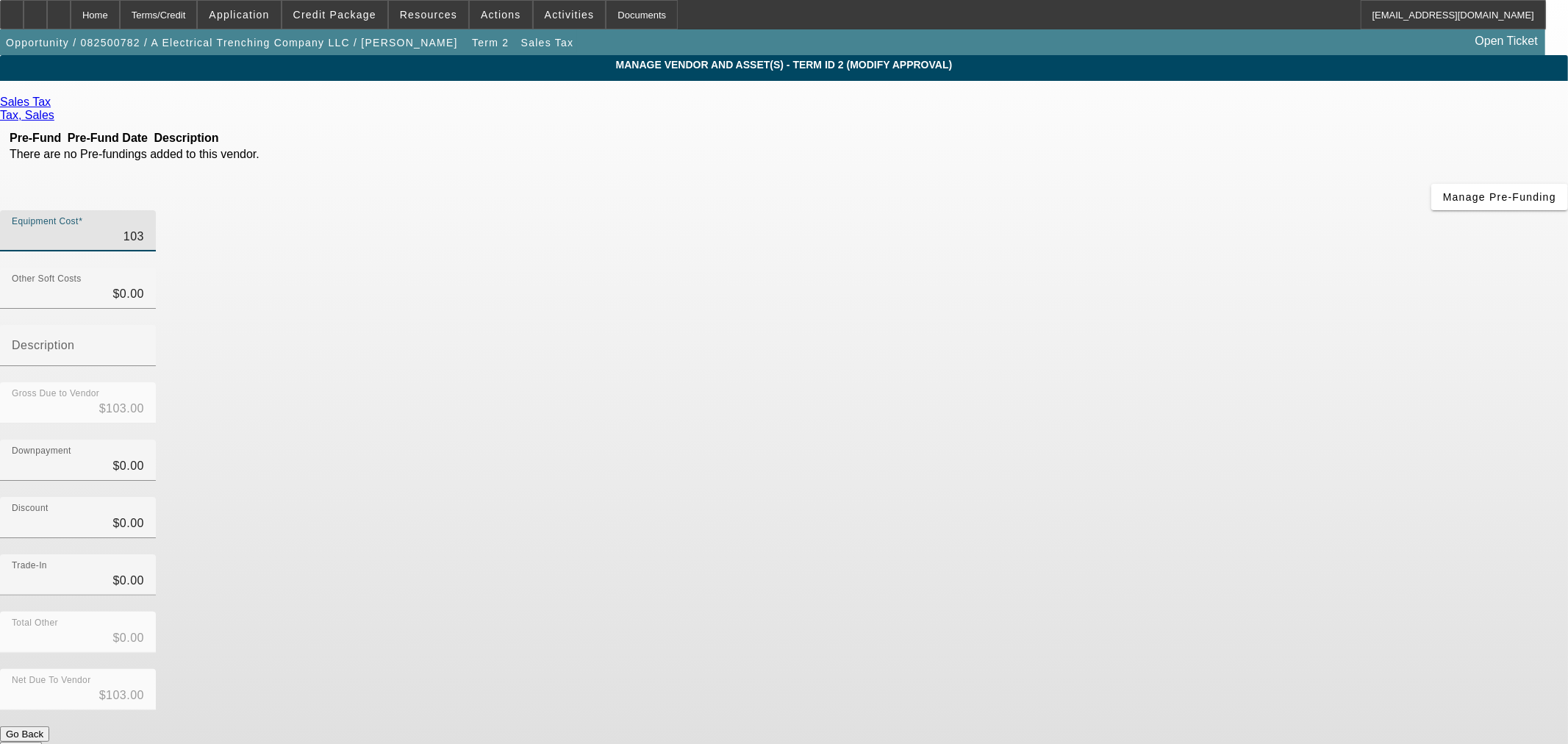
type input "1039"
type input "$1,039.00"
type input "10393"
type input "$10,393.00"
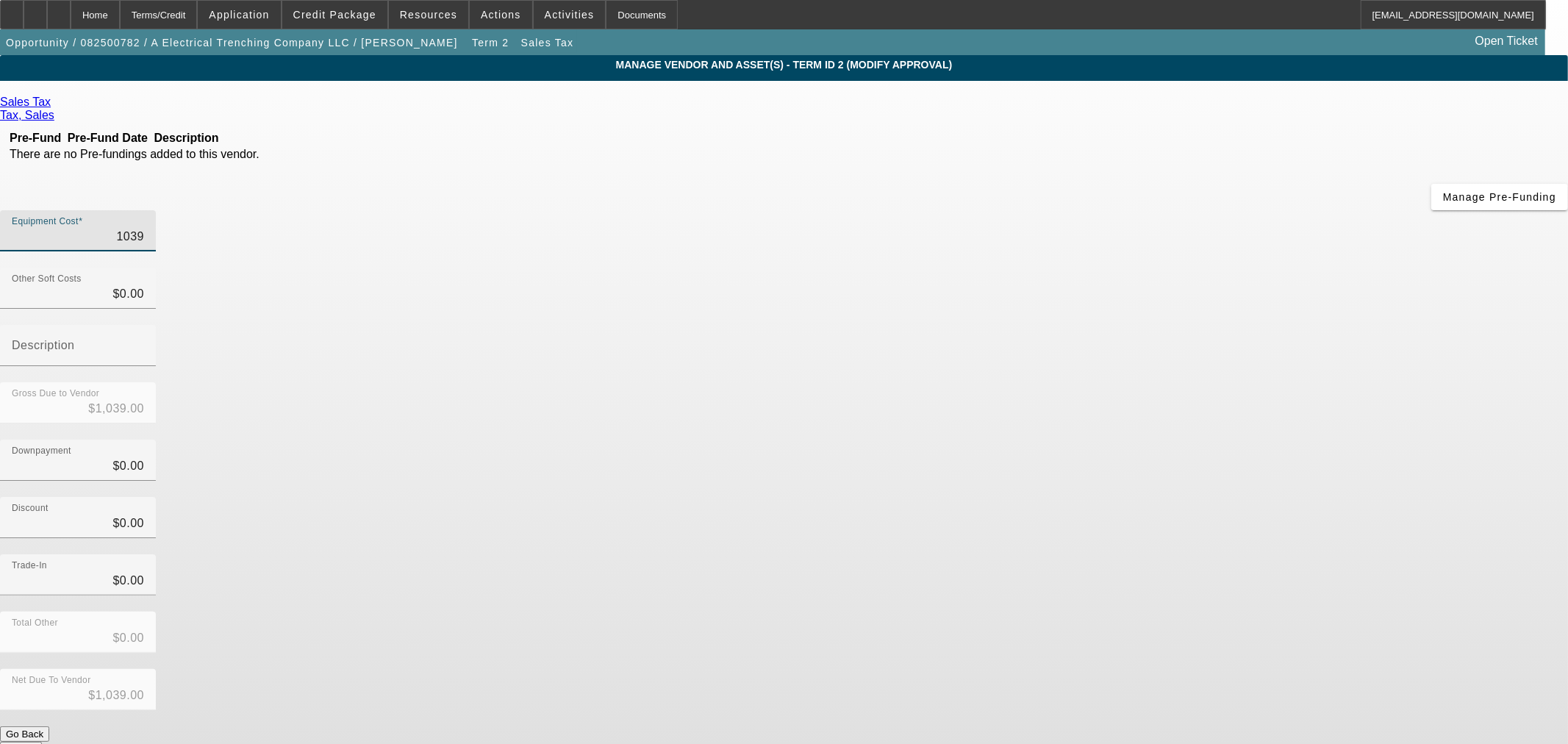
type input "$10,393.00"
type input "10393.4"
type input "$10,393.40"
type input "10393.45"
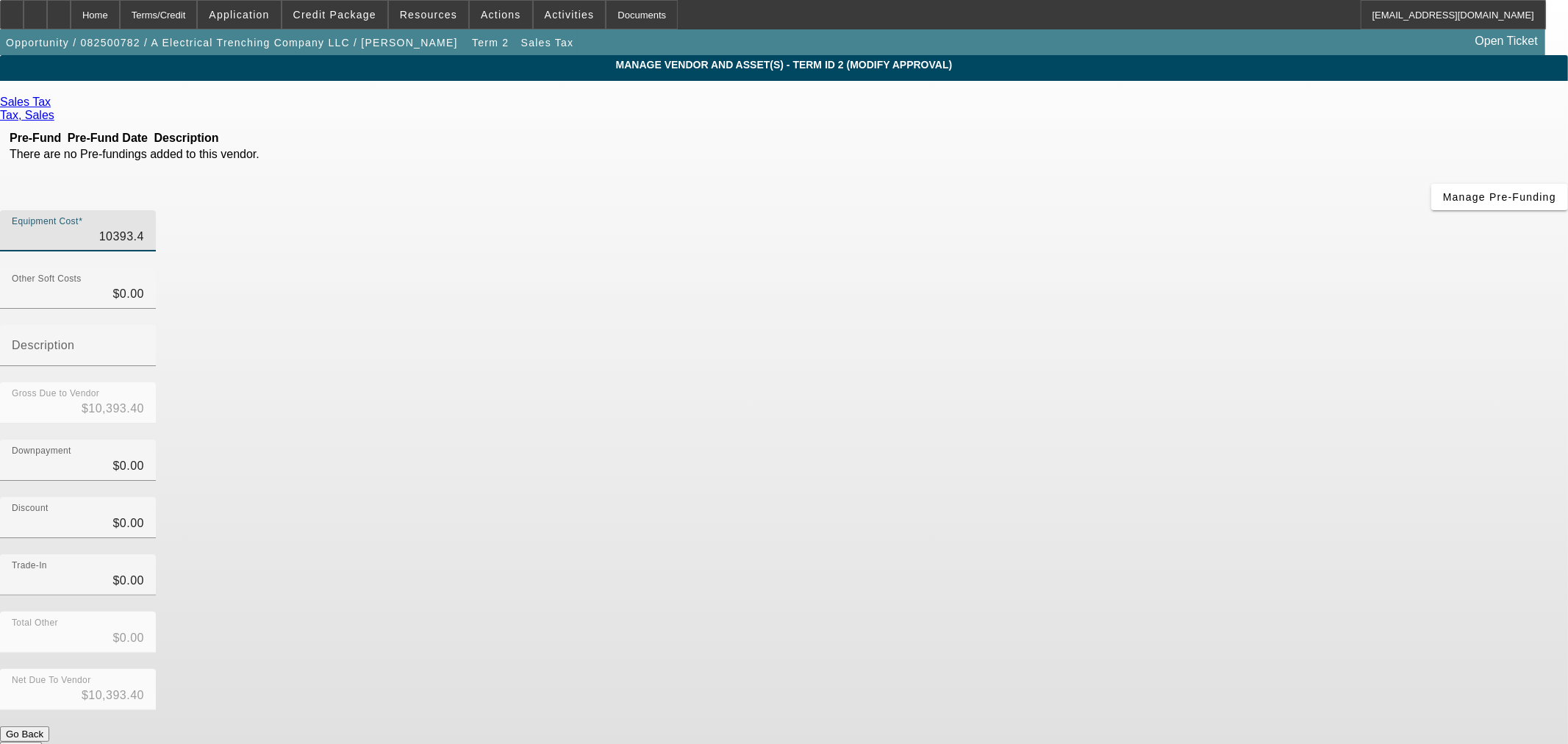
type input "$10,393.45"
click at [519, 468] on div "Sales Tax Tax, Sales Pre-Fund Pre-Fund Date Description There are no Pre-fundin…" at bounding box center [784, 426] width 1568 height 661
click at [42, 741] on button "Submit" at bounding box center [20, 749] width 42 height 16
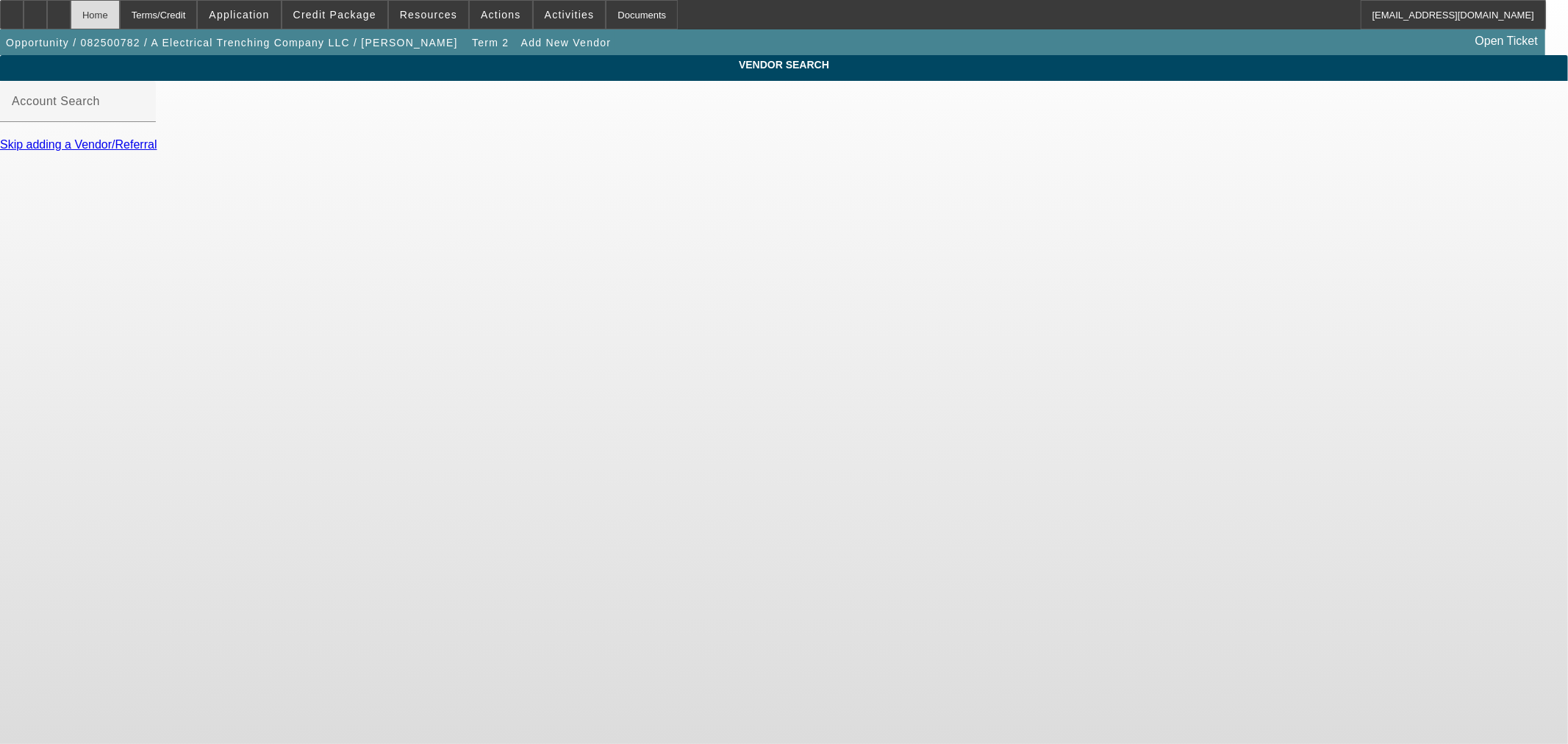
click at [116, 13] on div "Home" at bounding box center [95, 15] width 49 height 30
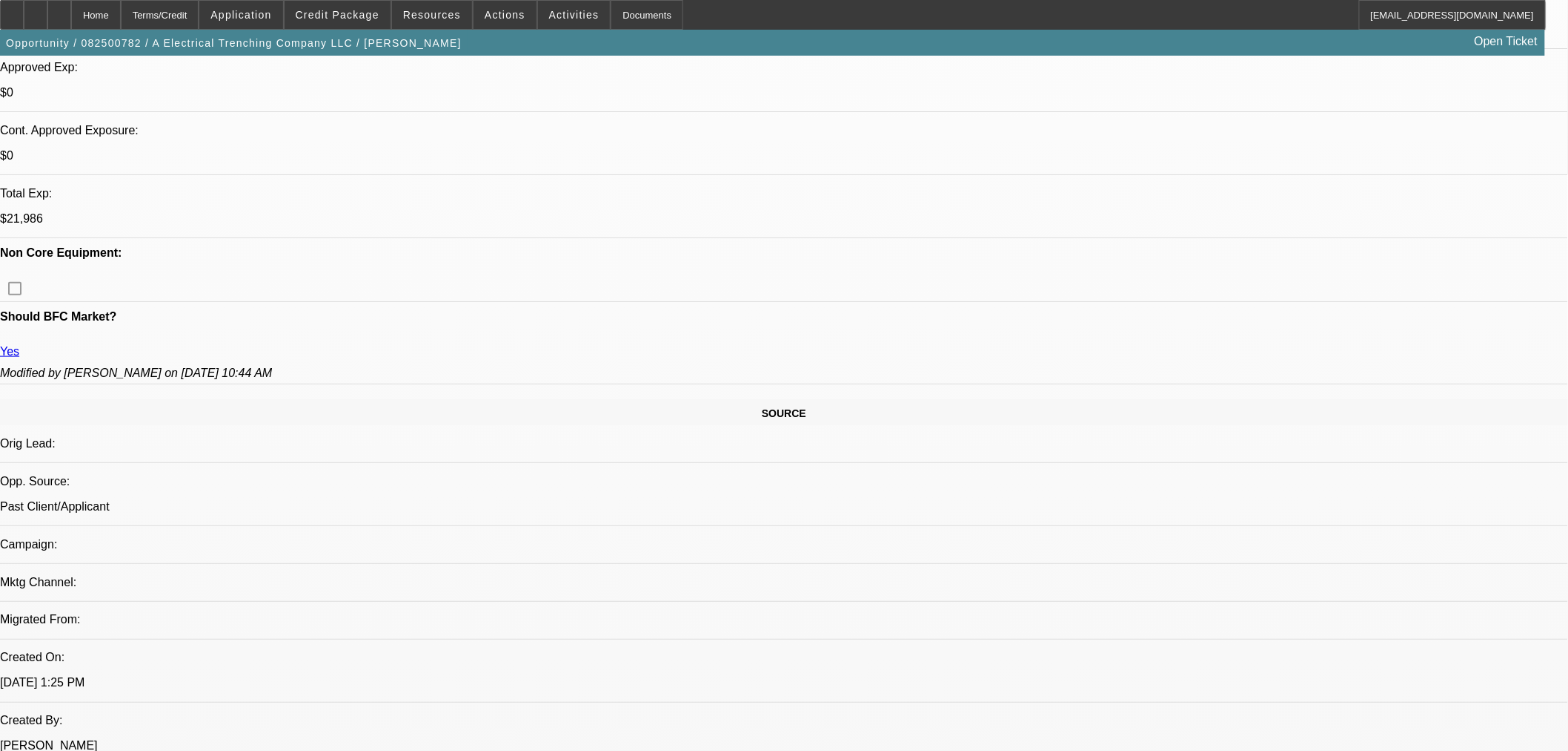
select select "0"
select select "3"
select select "0"
select select "6"
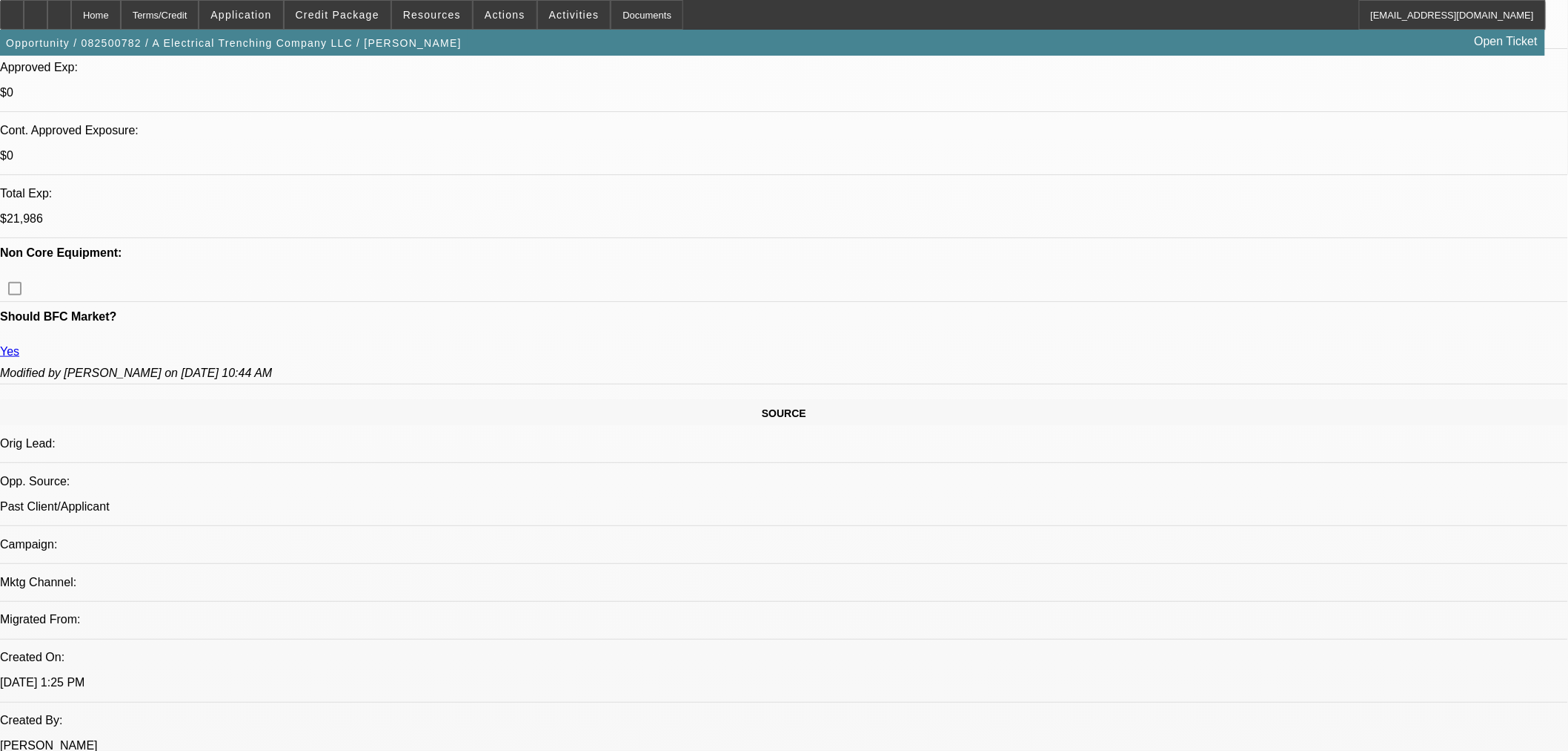
select select "0"
select select "3"
select select "0"
select select "6"
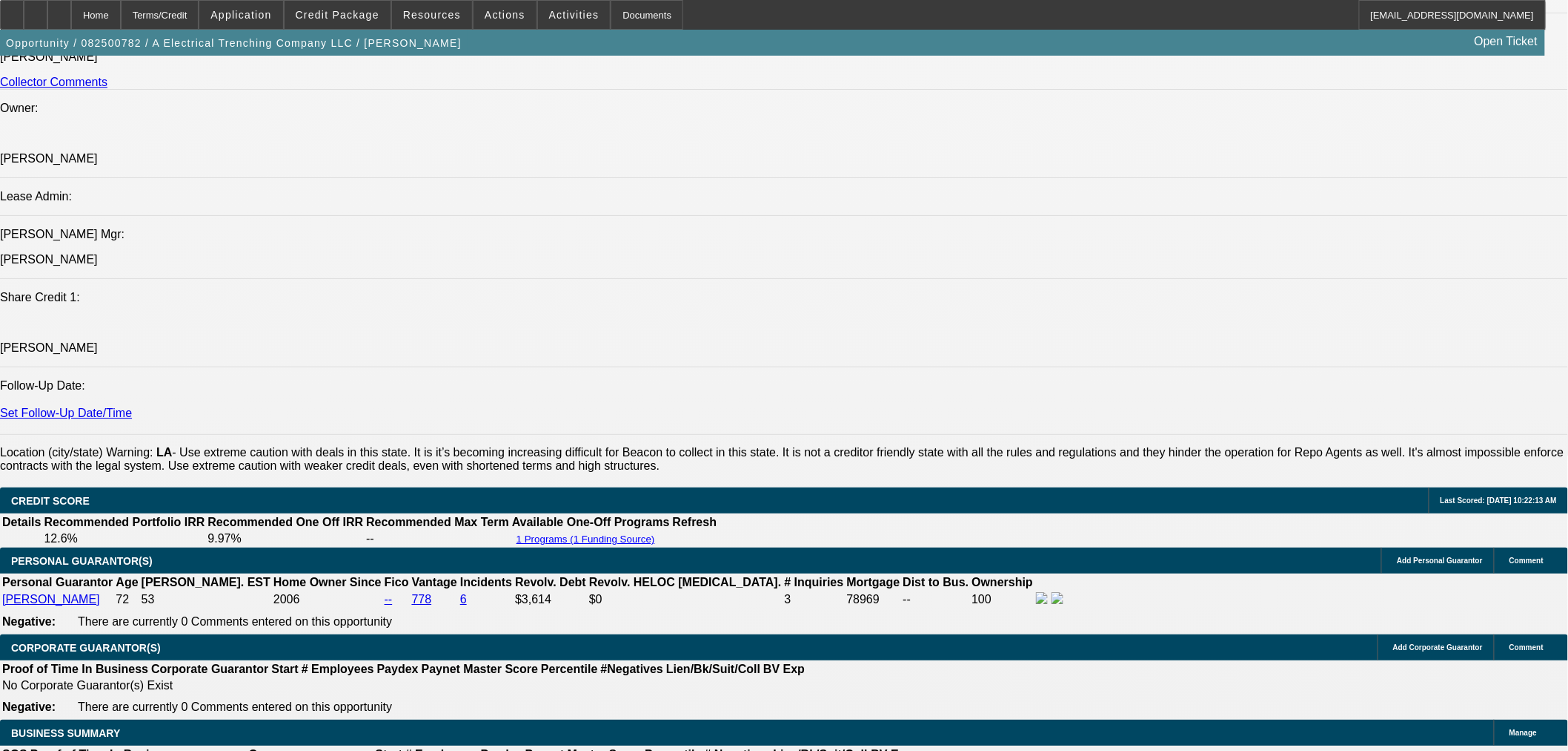
scroll to position [2373, 0]
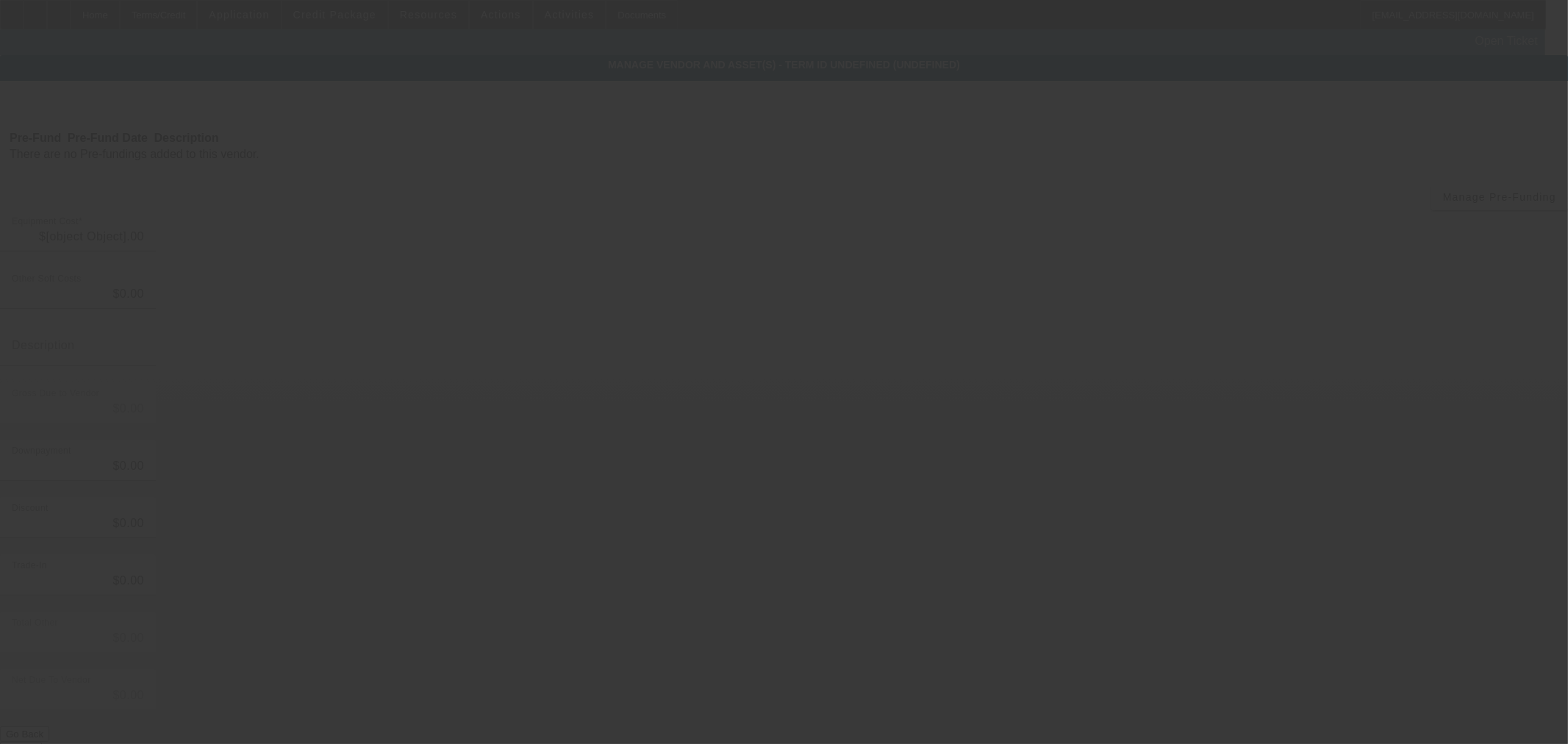
type input "$225,537.87"
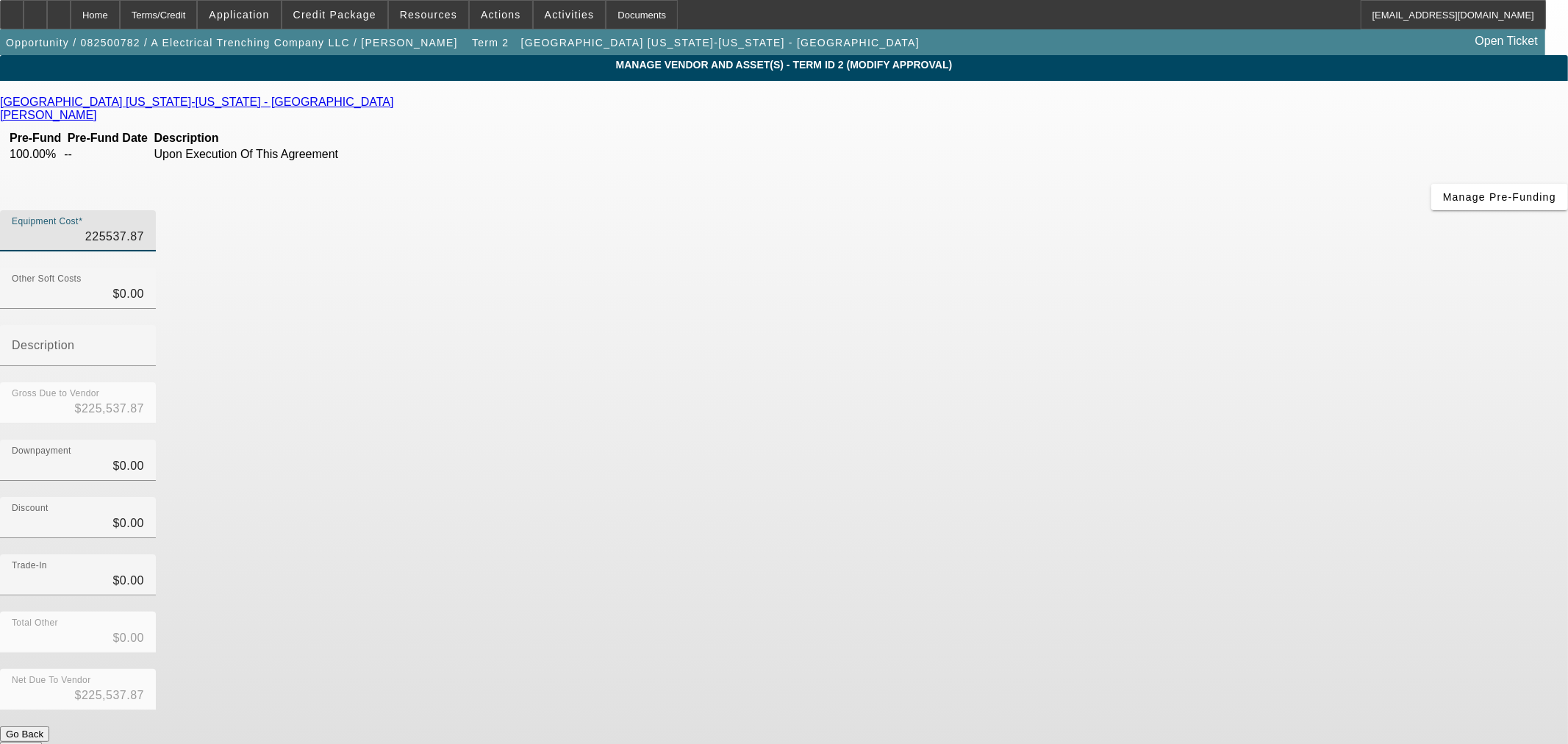
drag, startPoint x: 1002, startPoint y: 125, endPoint x: 1436, endPoint y: 125, distance: 434.0
click at [1436, 125] on app-vendor-asset-manage "MANAGE VENDOR AND ASSET(S) - Term ID 2 (Modify Approval) Remove Vendor [GEOGRAP…" at bounding box center [784, 450] width 1568 height 789
type input "2"
type input "$2.00"
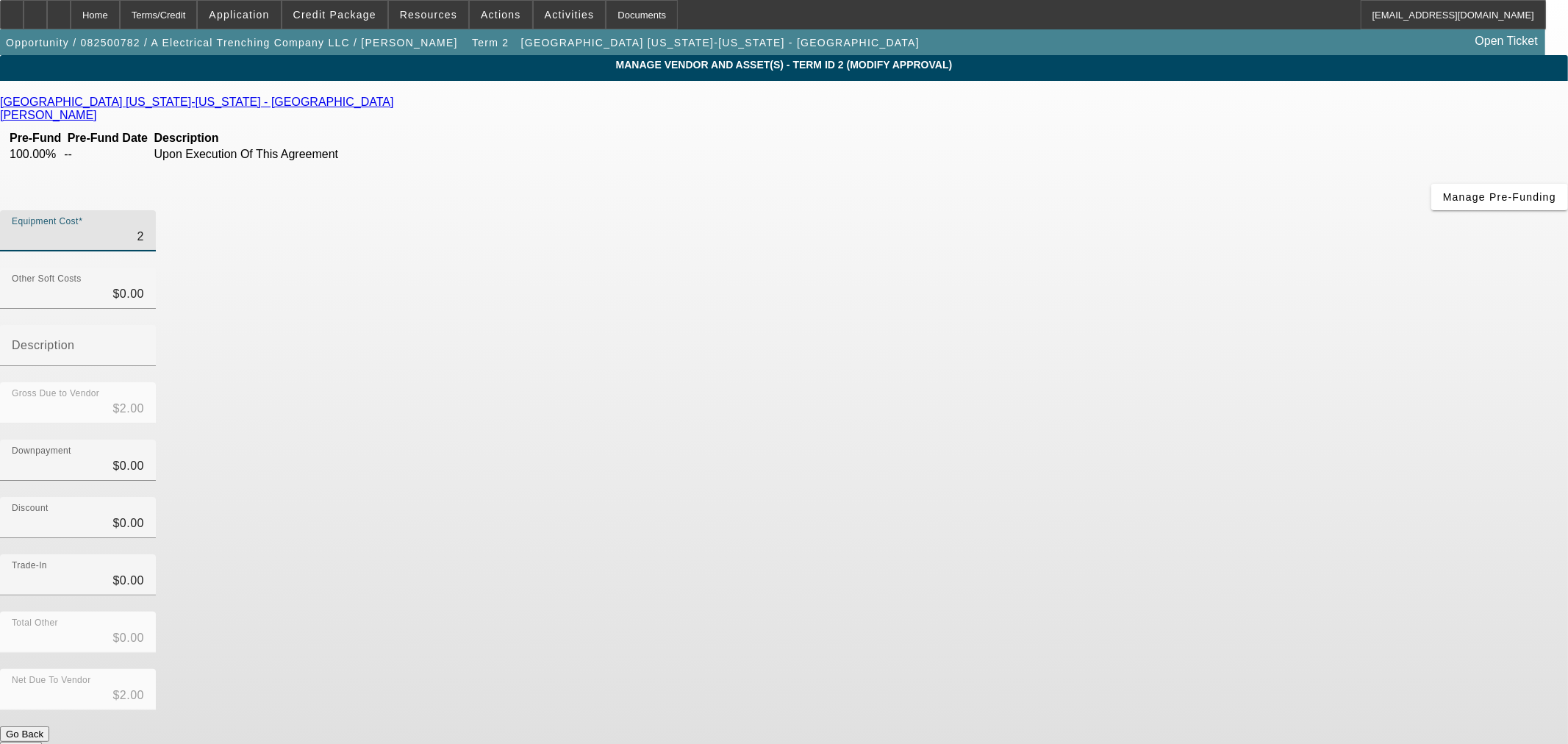
type input "21"
type input "$21.00"
type input "215"
type input "$215.00"
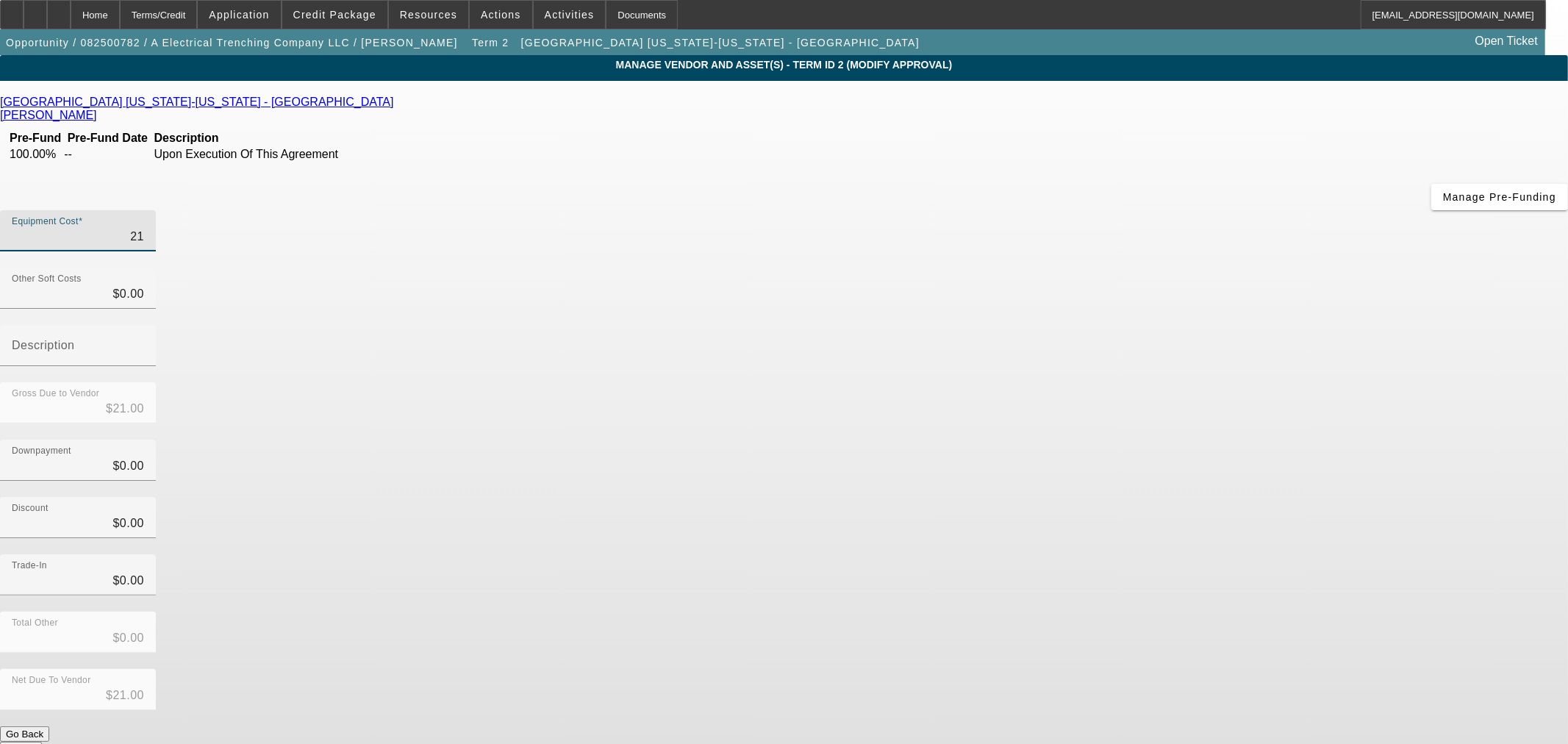
type input "$215.00"
type input "2151"
type input "$2,151.00"
type input "21514"
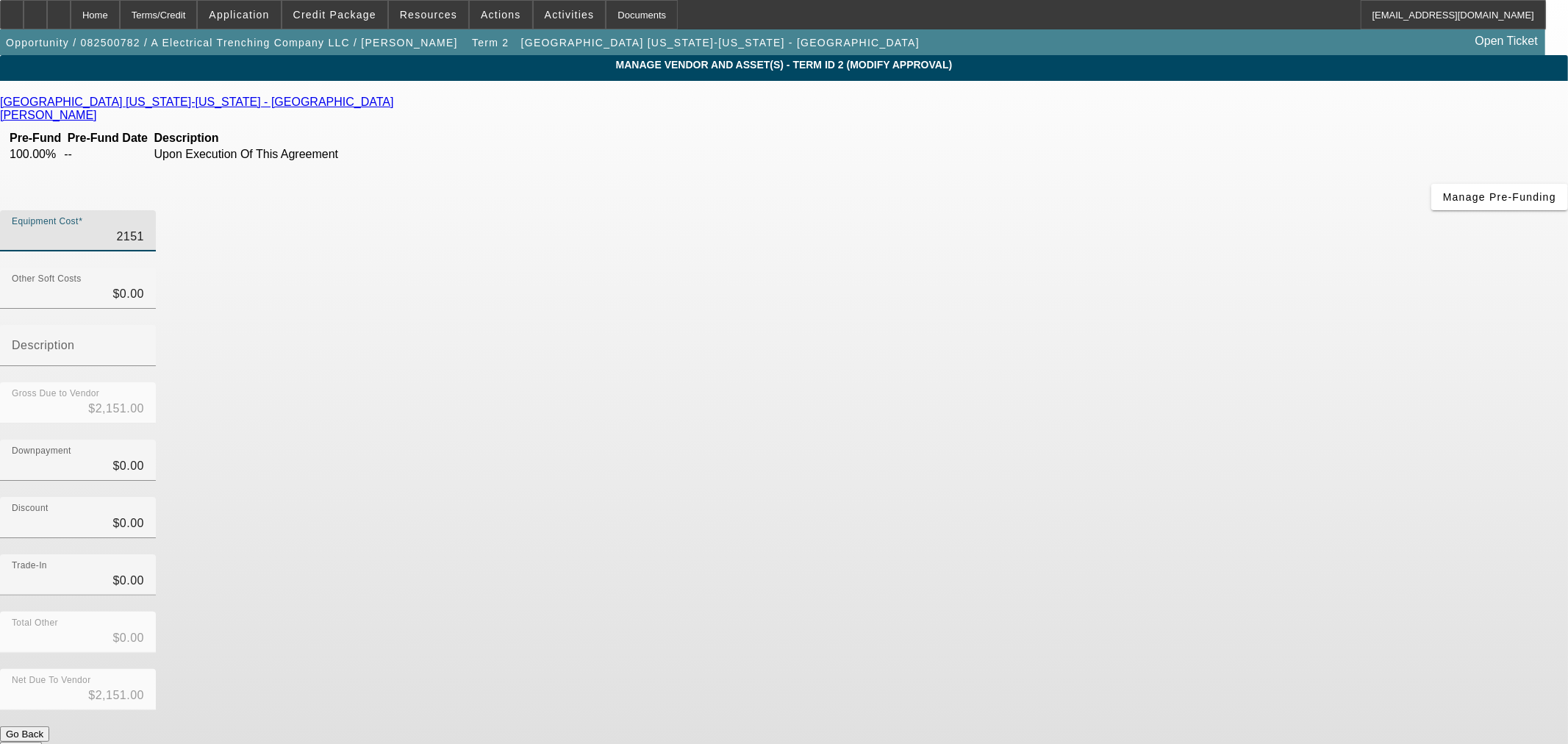
type input "$21,514.00"
type input "215143"
type input "$215,143.00"
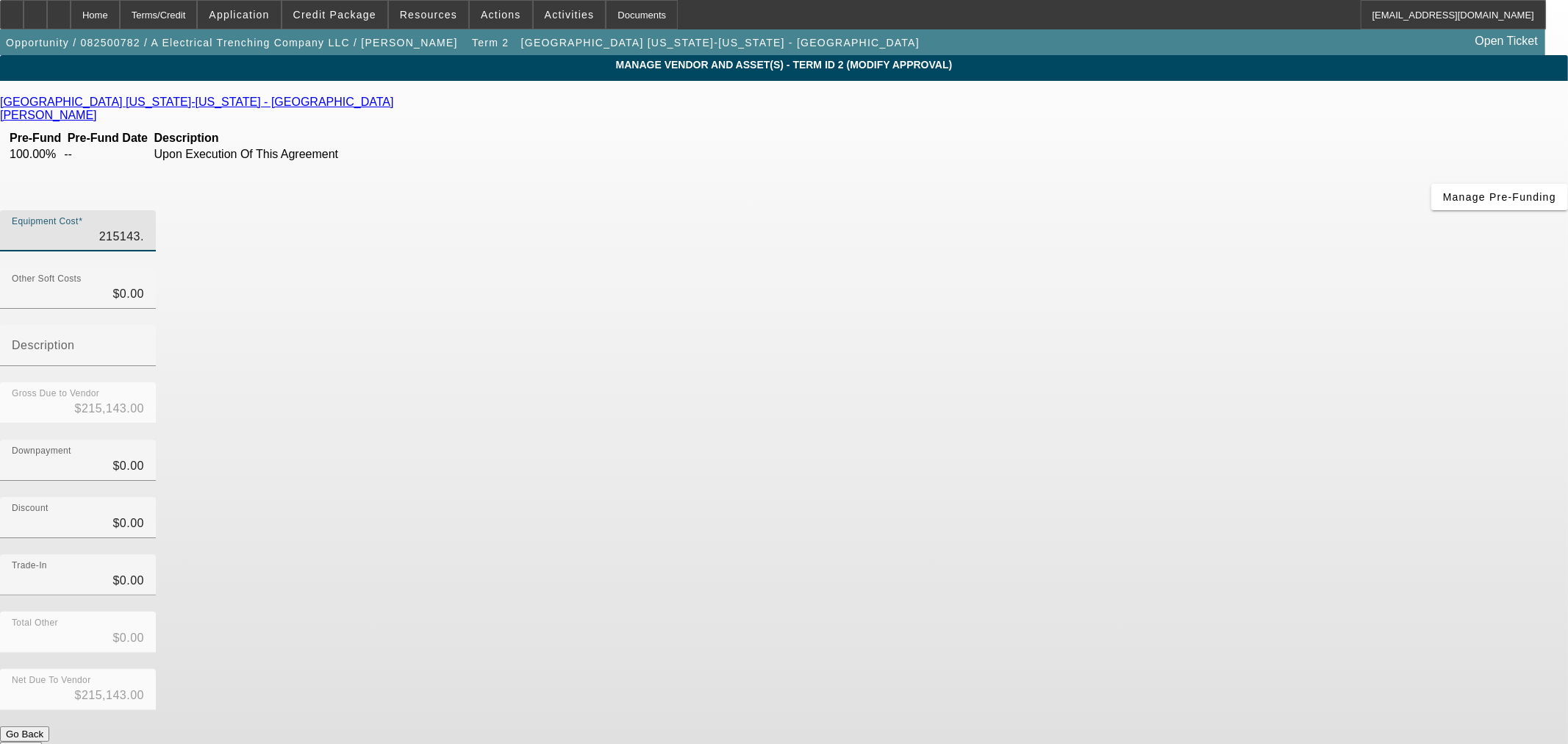
type input "215143.5"
type input "$215,143.50"
type input "215143.55"
type input "$215,143.55"
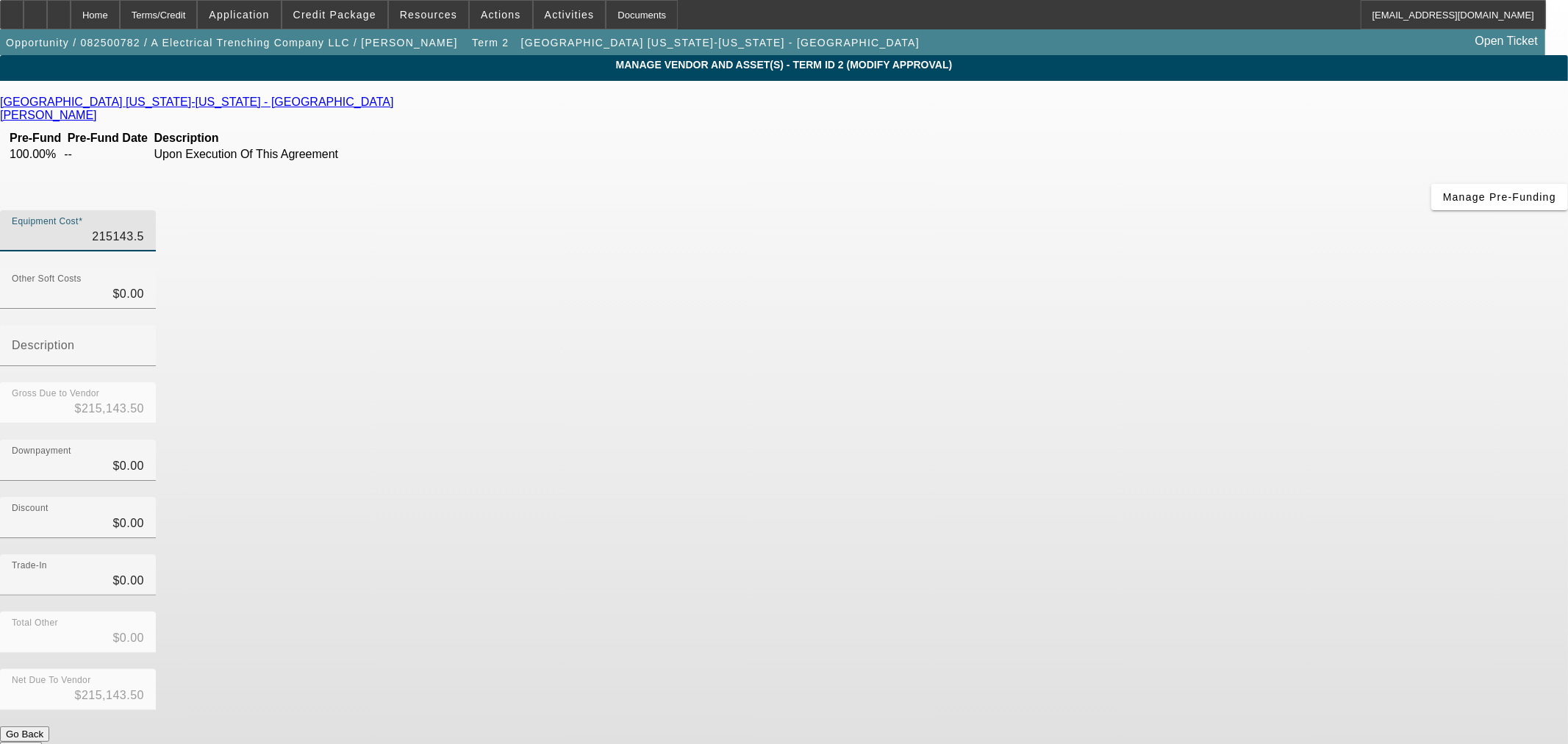
type input "$215,143.55"
click at [1126, 440] on div "Downpayment $0.00" at bounding box center [784, 468] width 1568 height 57
click at [42, 741] on button "Submit" at bounding box center [20, 749] width 42 height 16
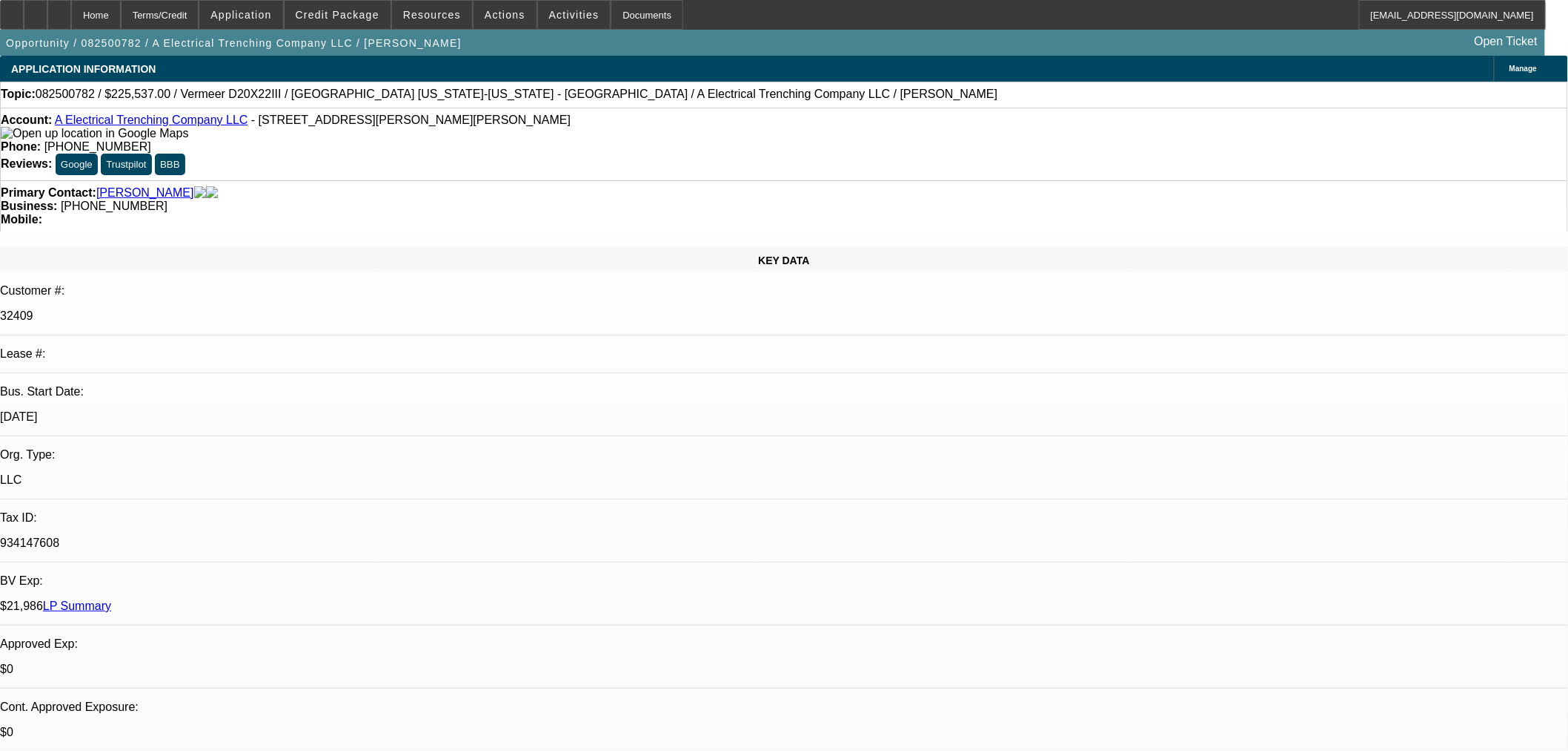
select select "0"
select select "3"
select select "0"
select select "6"
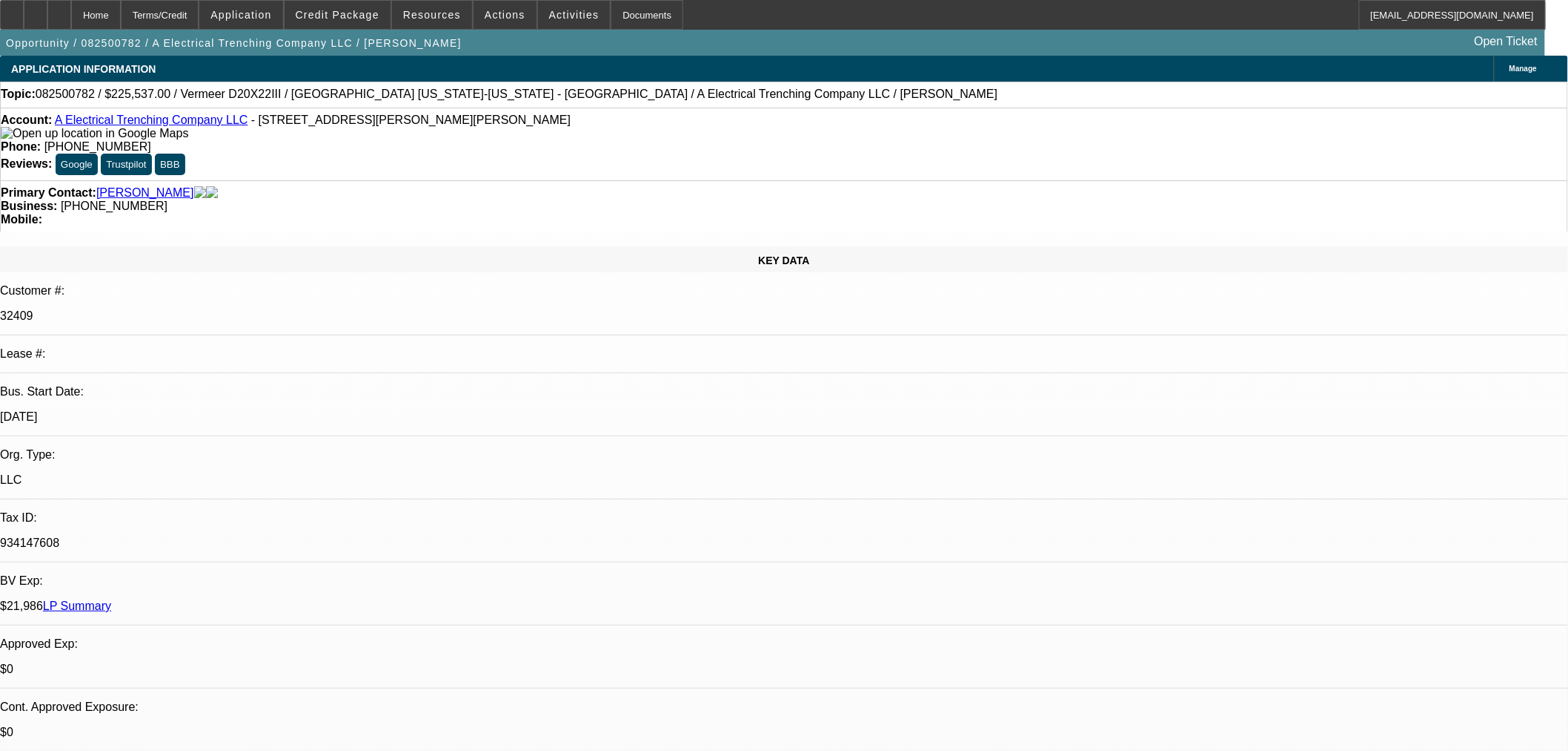
select select "0"
select select "3"
select select "0"
select select "6"
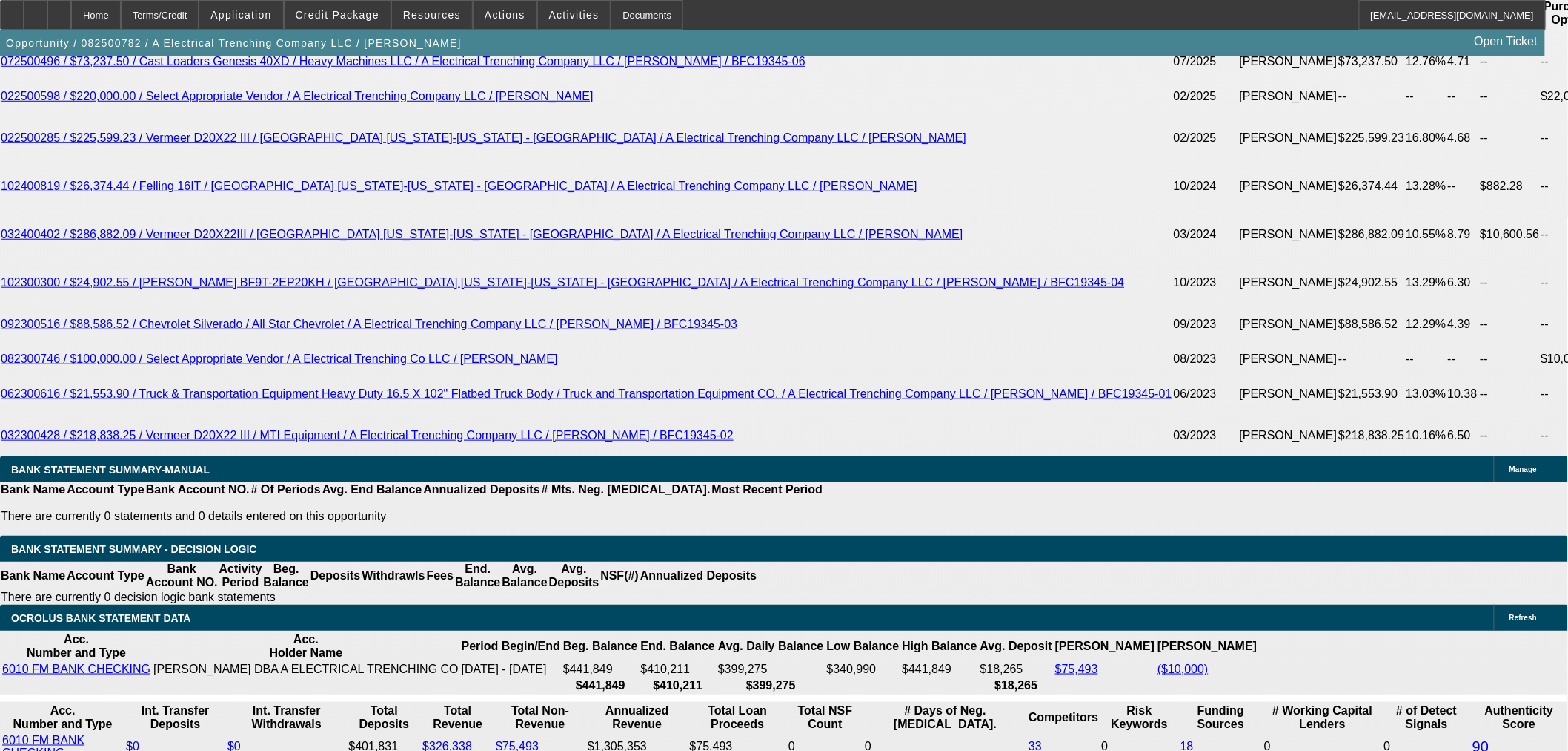
scroll to position [2801, 0]
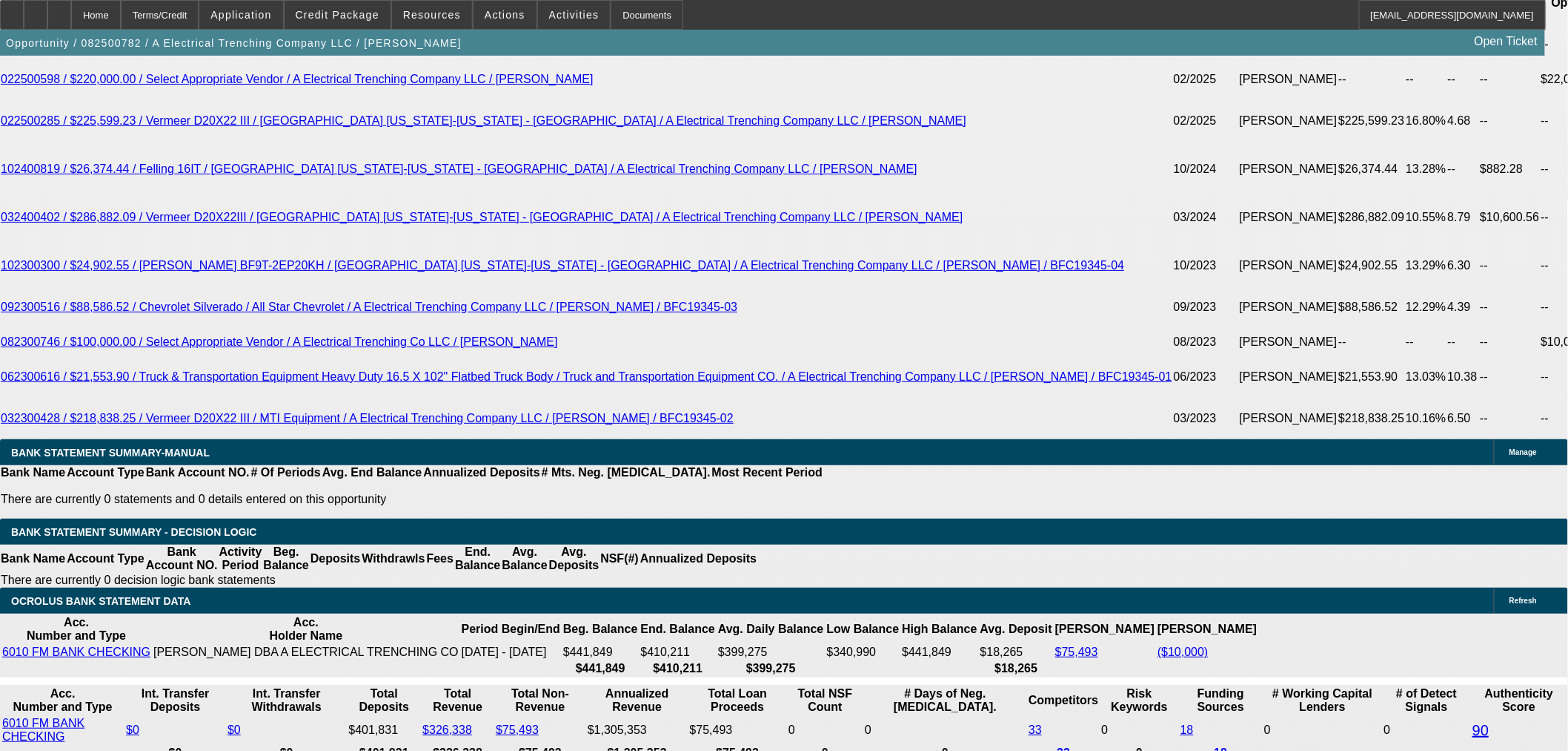
drag, startPoint x: 312, startPoint y: 242, endPoint x: 376, endPoint y: 245, distance: 64.1
type input "UNKNOWN"
type input "7"
type input "$33,487.45"
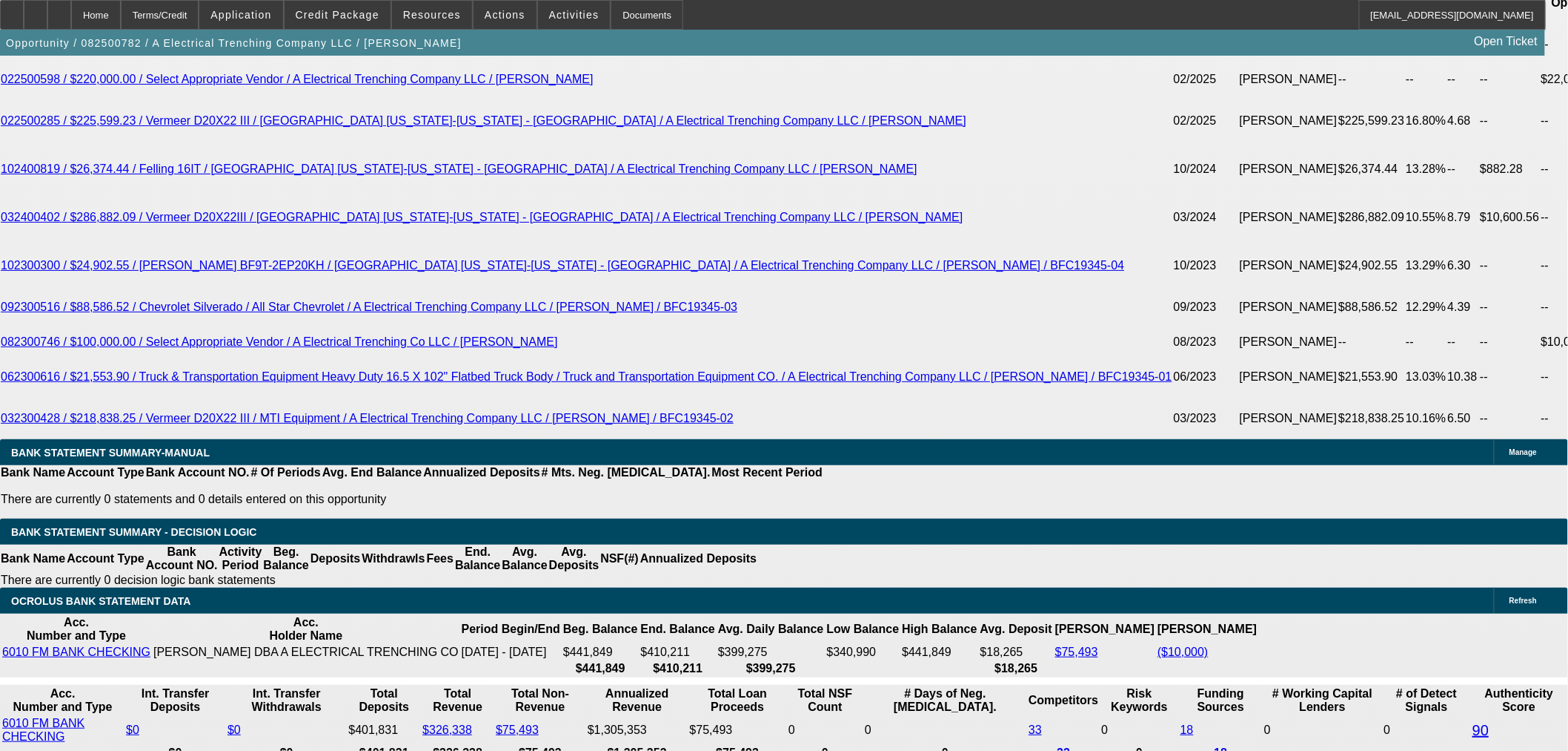
type input "72"
type input "$4,373.25"
type input "72"
drag, startPoint x: 336, startPoint y: 243, endPoint x: 708, endPoint y: 238, distance: 372.0
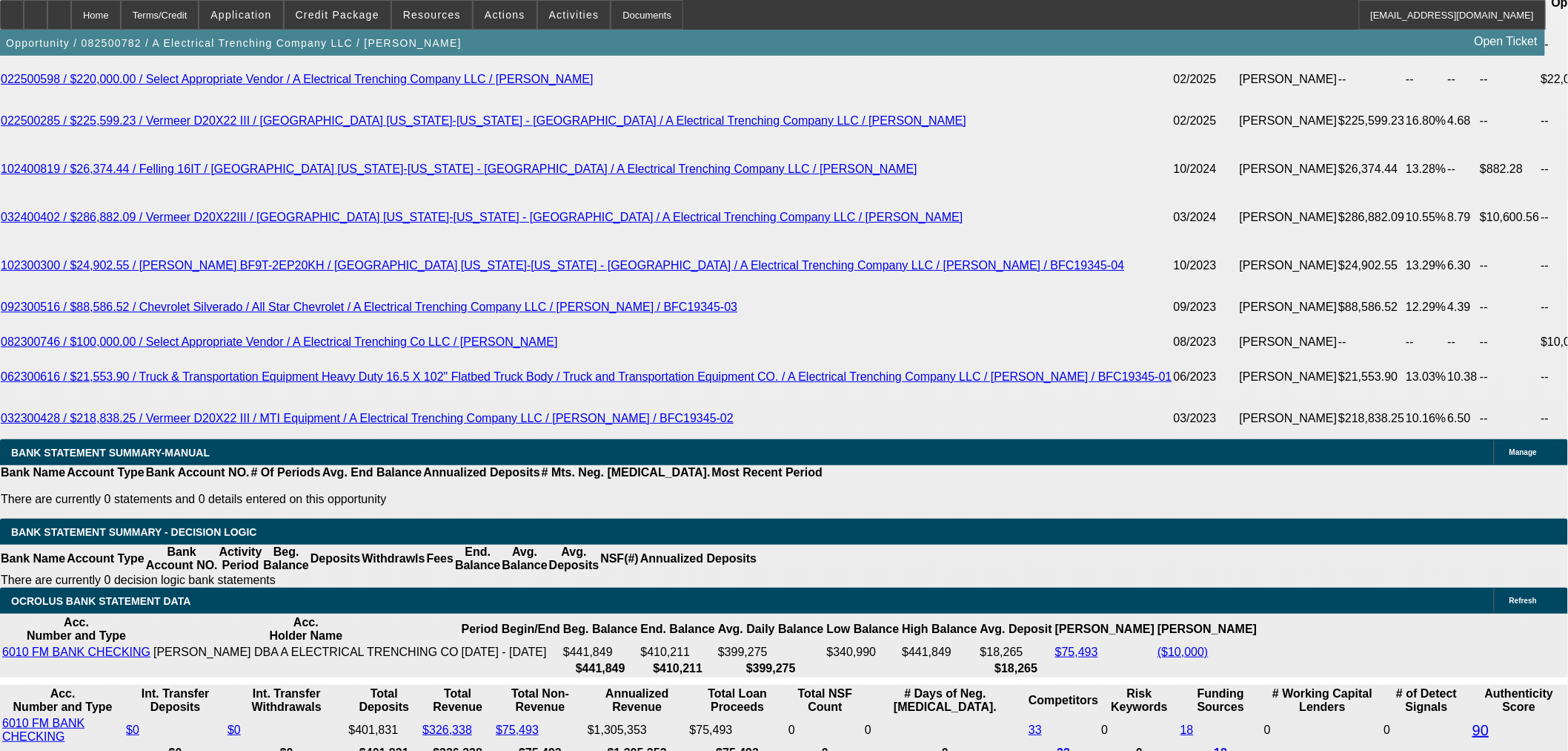
type input "1"
type input "$3,228.68"
type input "11."
type input "$4,292.89"
type input "11.8"
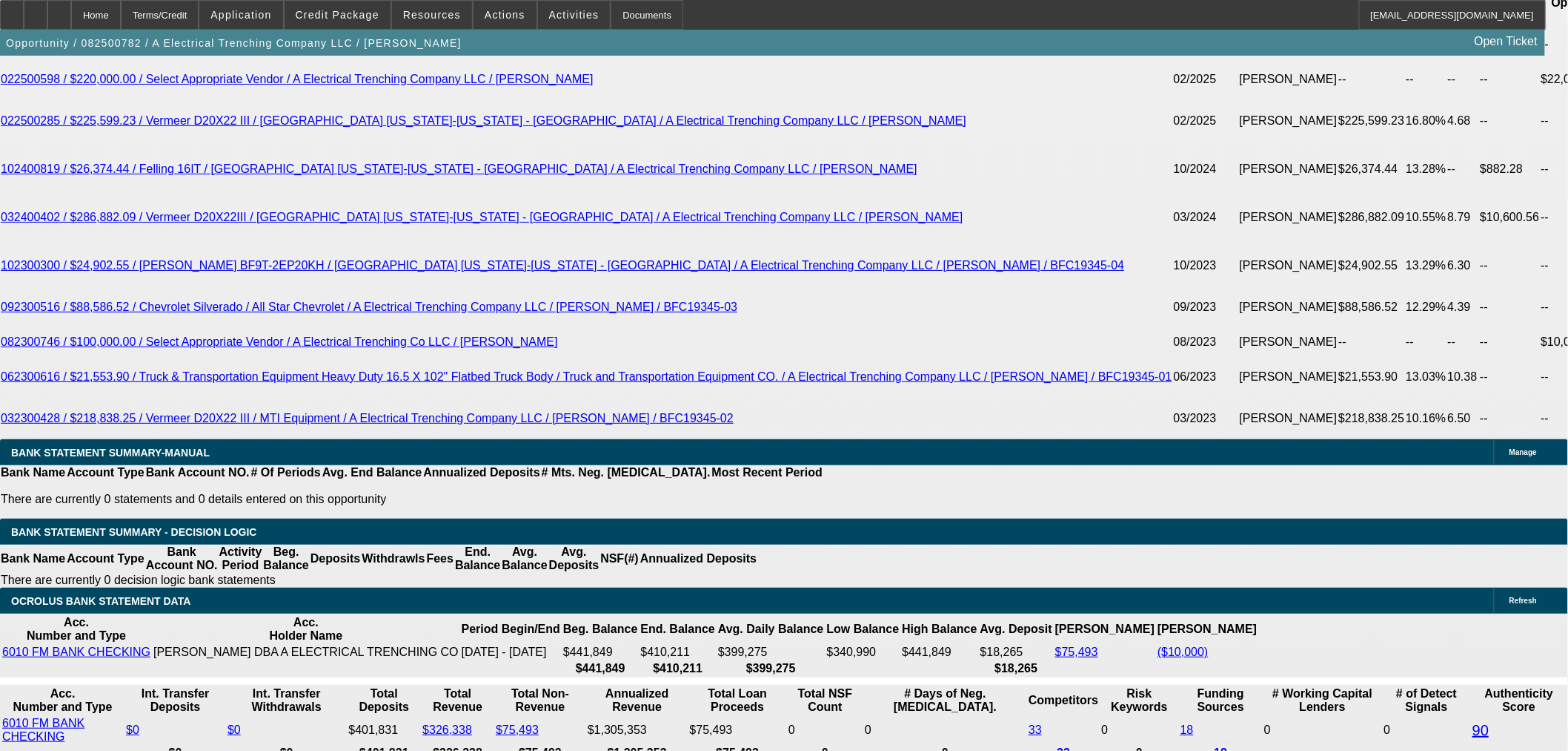
type input "$4,385.87"
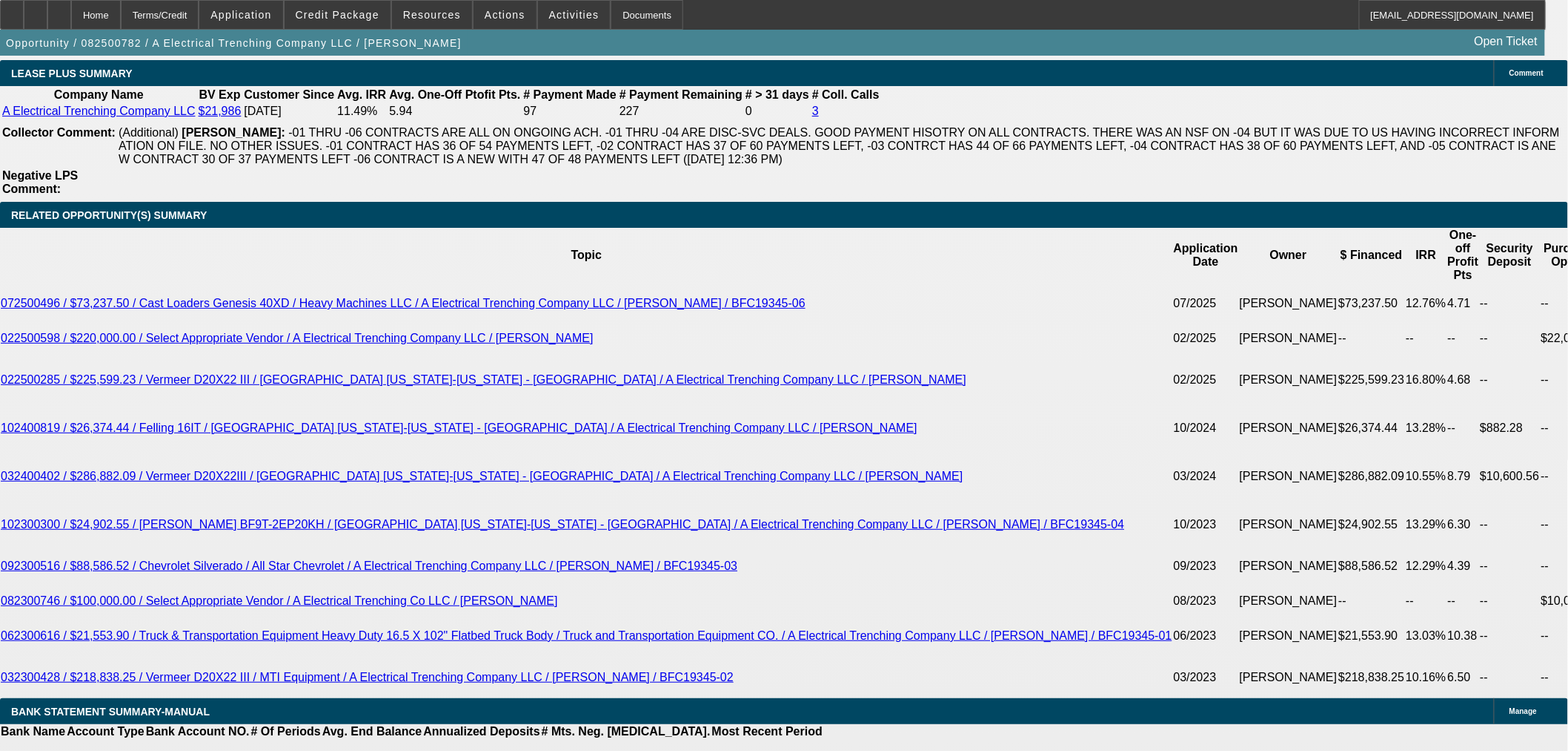
scroll to position [2307, 0]
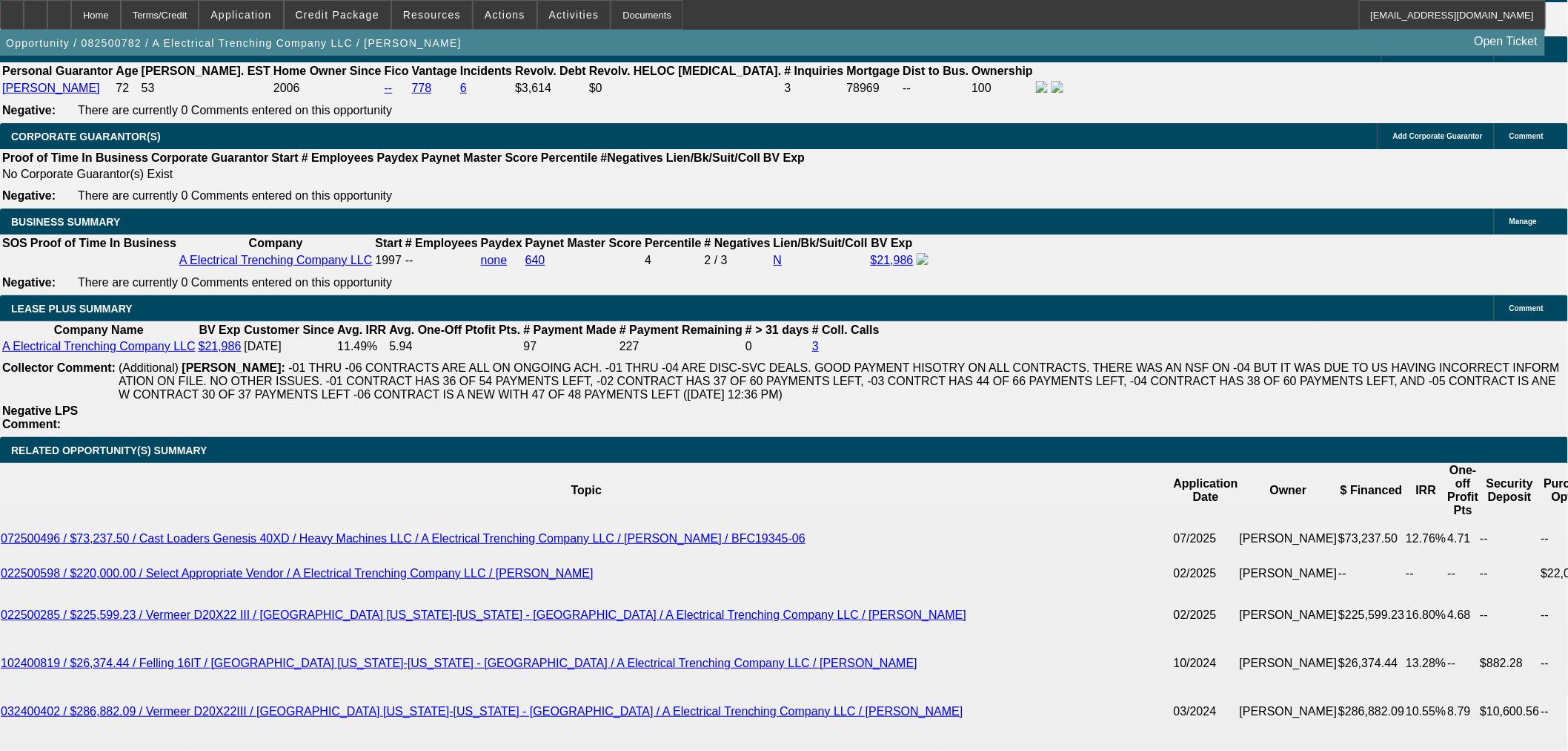
type input "11.8"
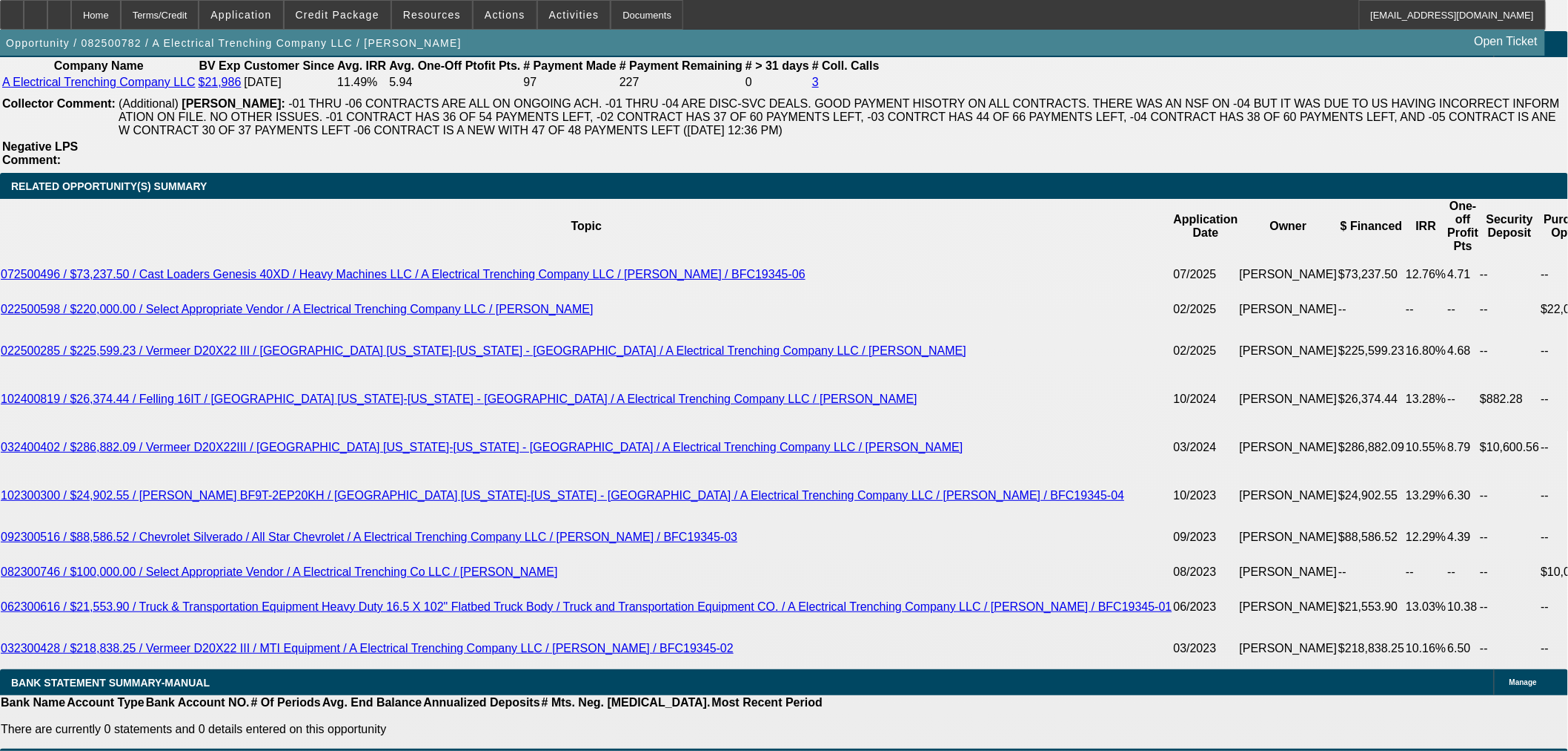
scroll to position [2636, 0]
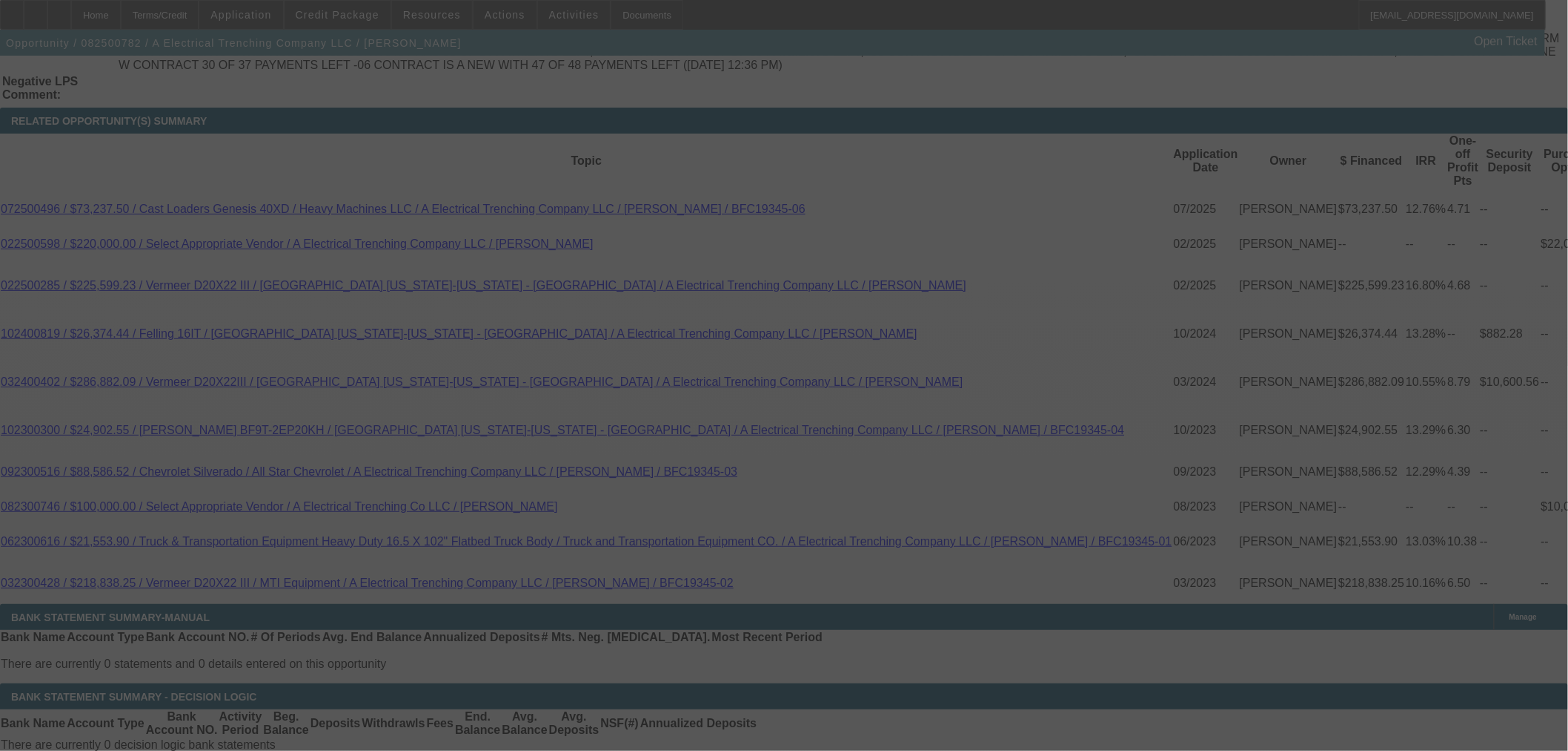
select select "0"
select select "3"
select select "0"
select select "6"
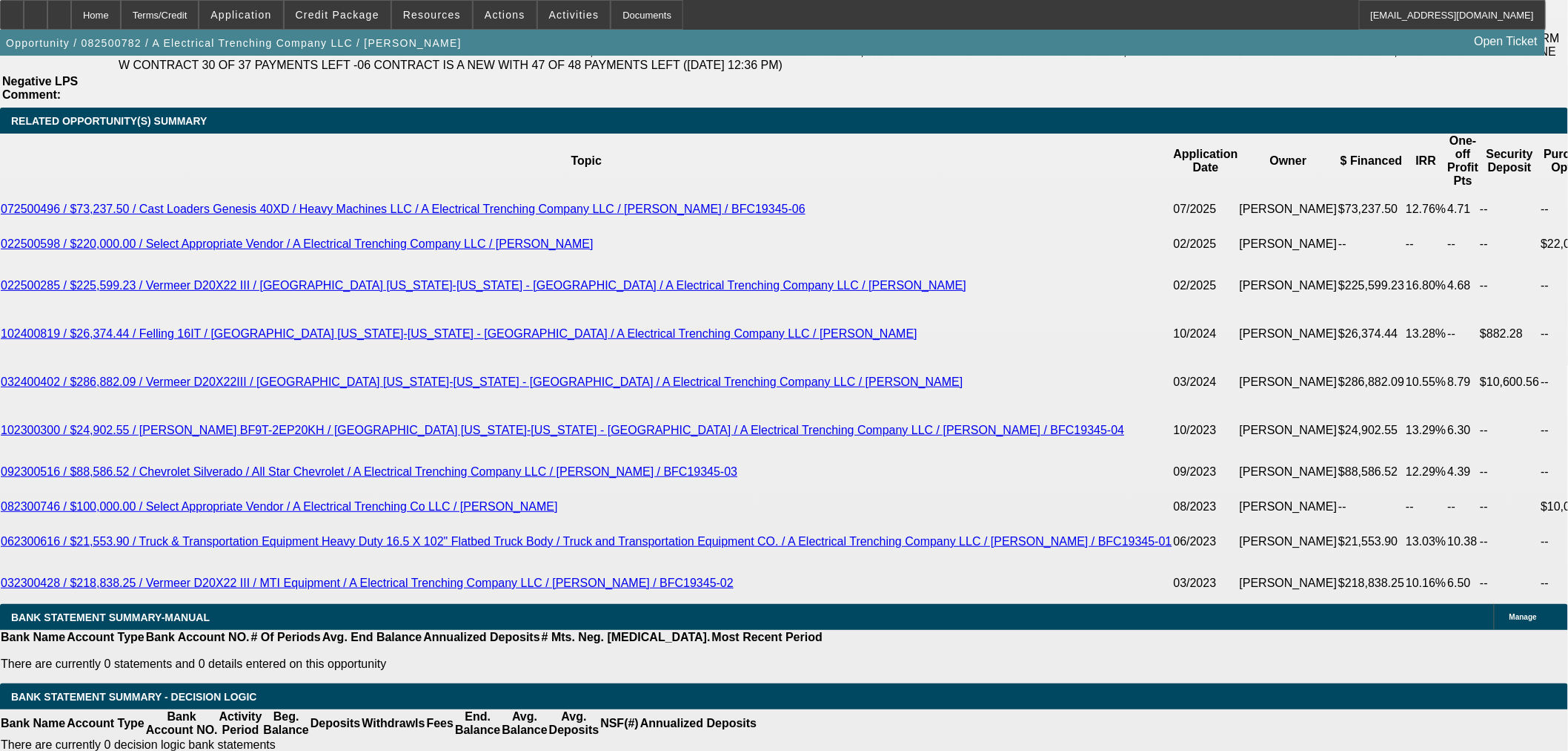
scroll to position [2555, 0]
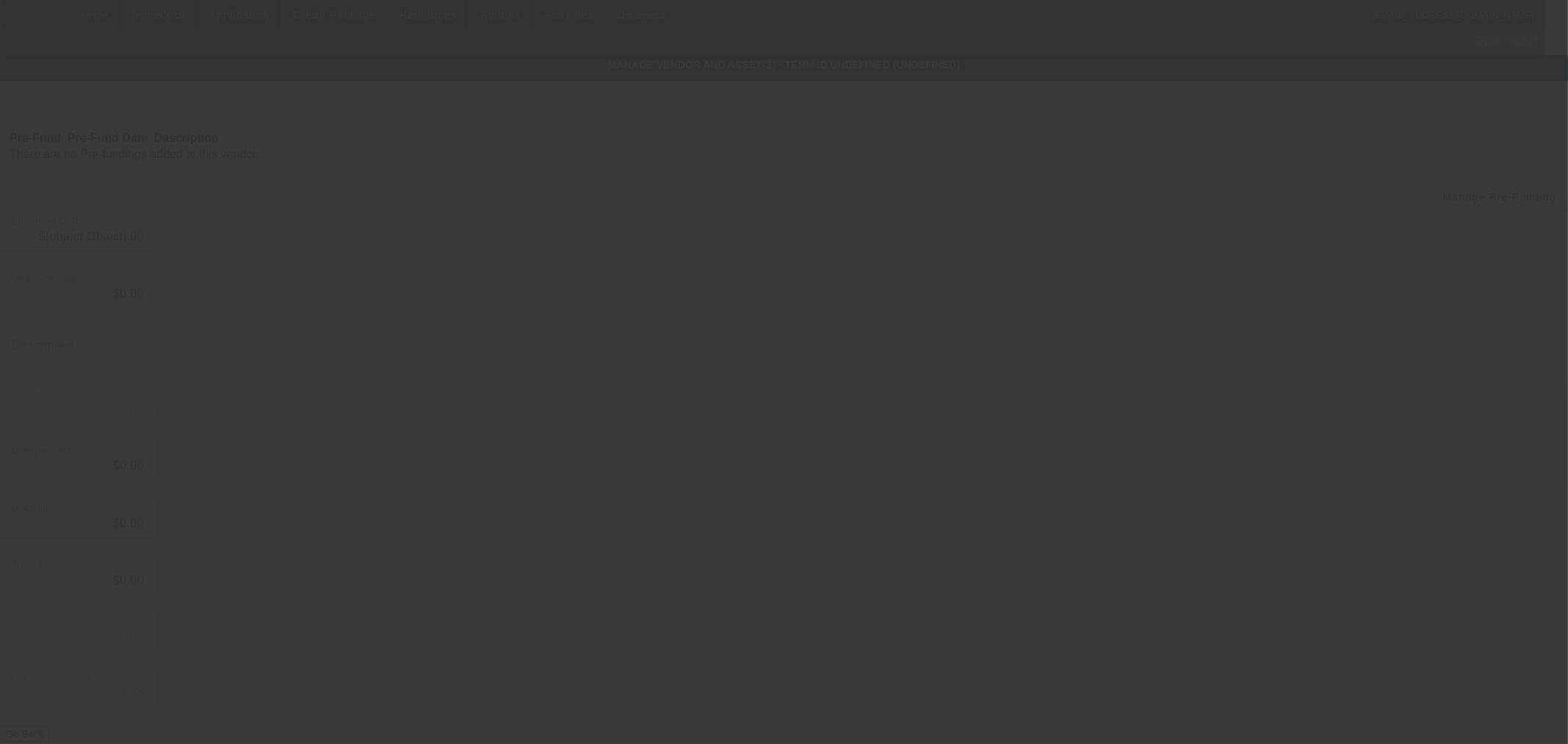
type input "$215,143.55"
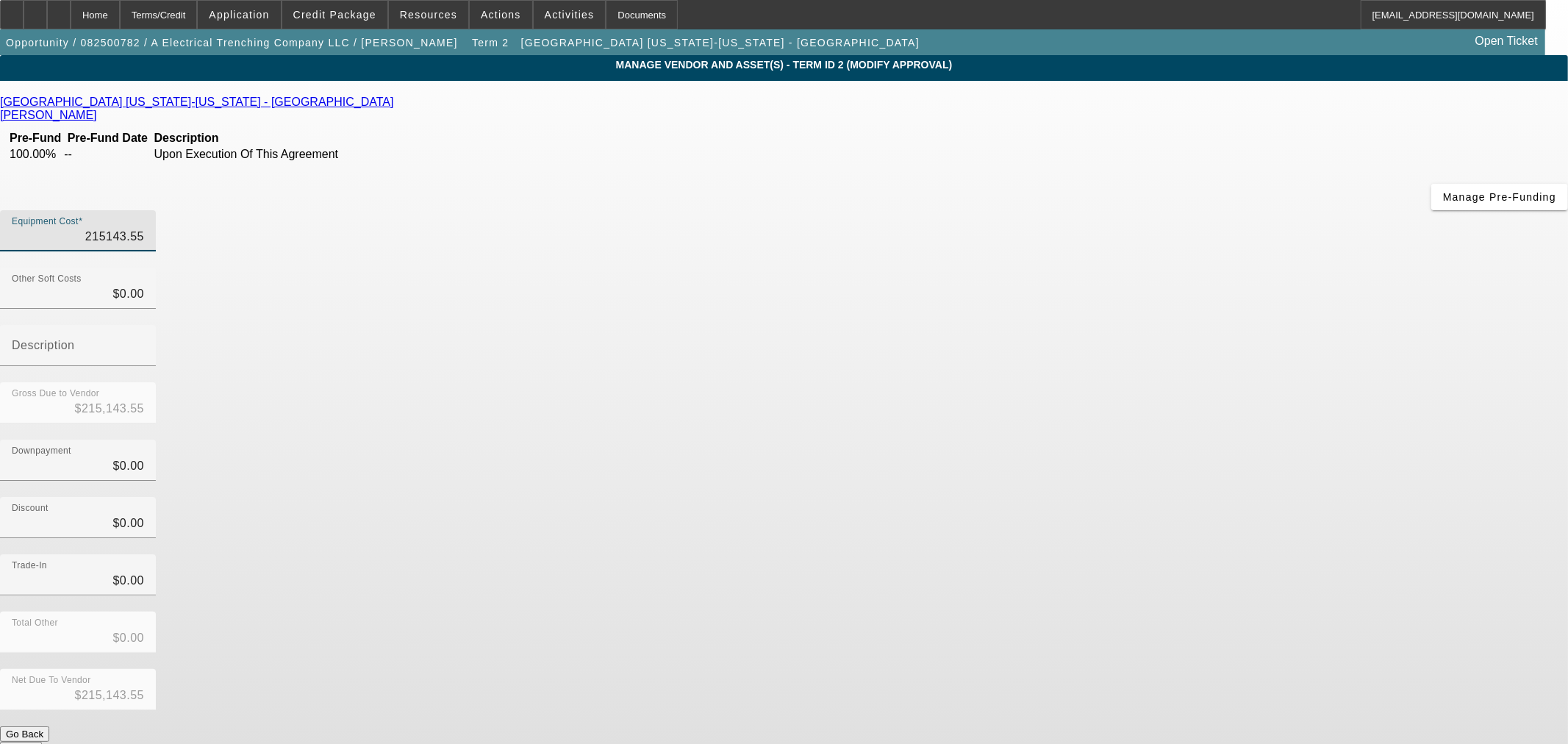
drag, startPoint x: 909, startPoint y: 122, endPoint x: 1171, endPoint y: 100, distance: 262.9
click at [1165, 210] on div "Equipment Cost 215143.55" at bounding box center [784, 239] width 1568 height 57
type input "2"
type input "$2.00"
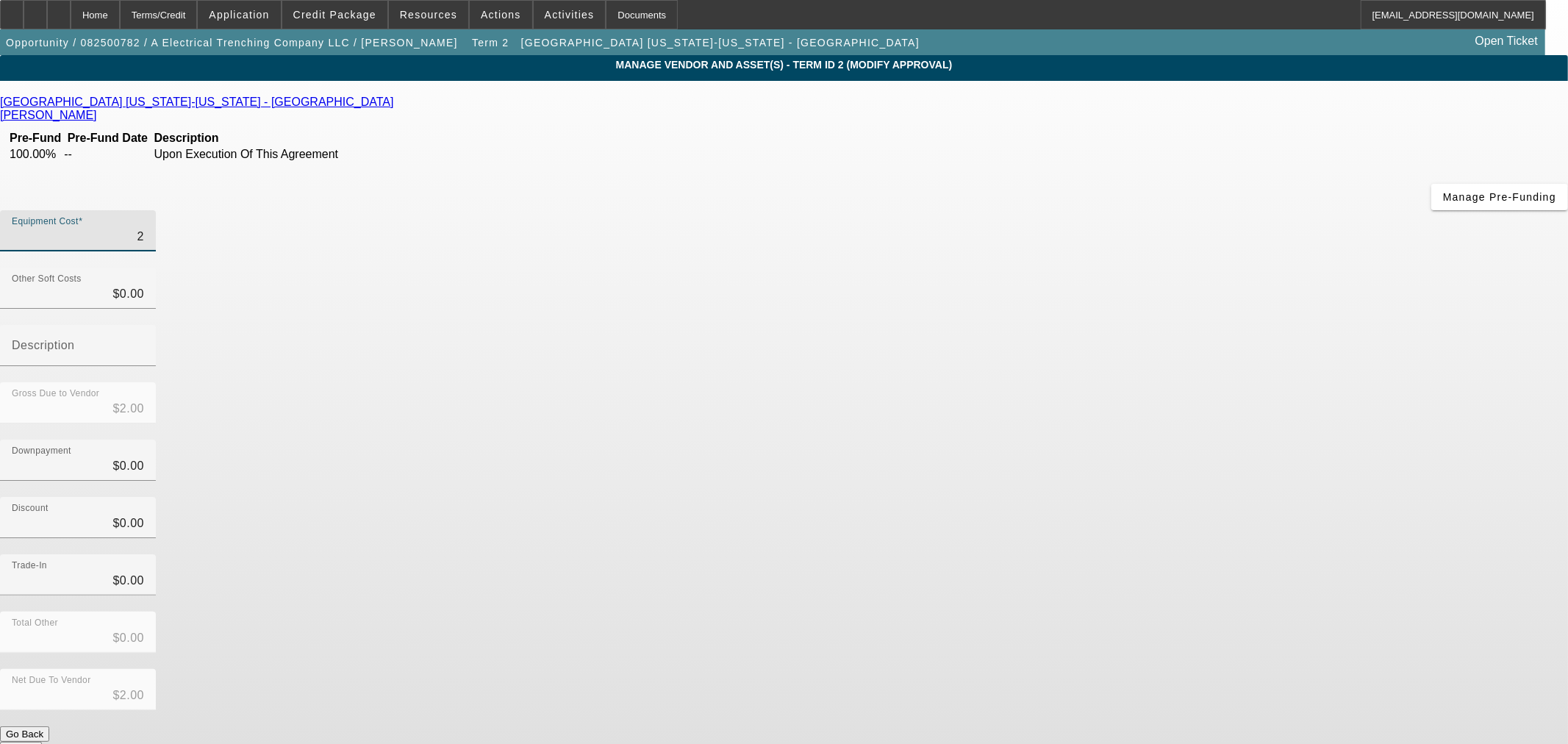
type input "21"
type input "$21.00"
type input "215"
type input "$215.00"
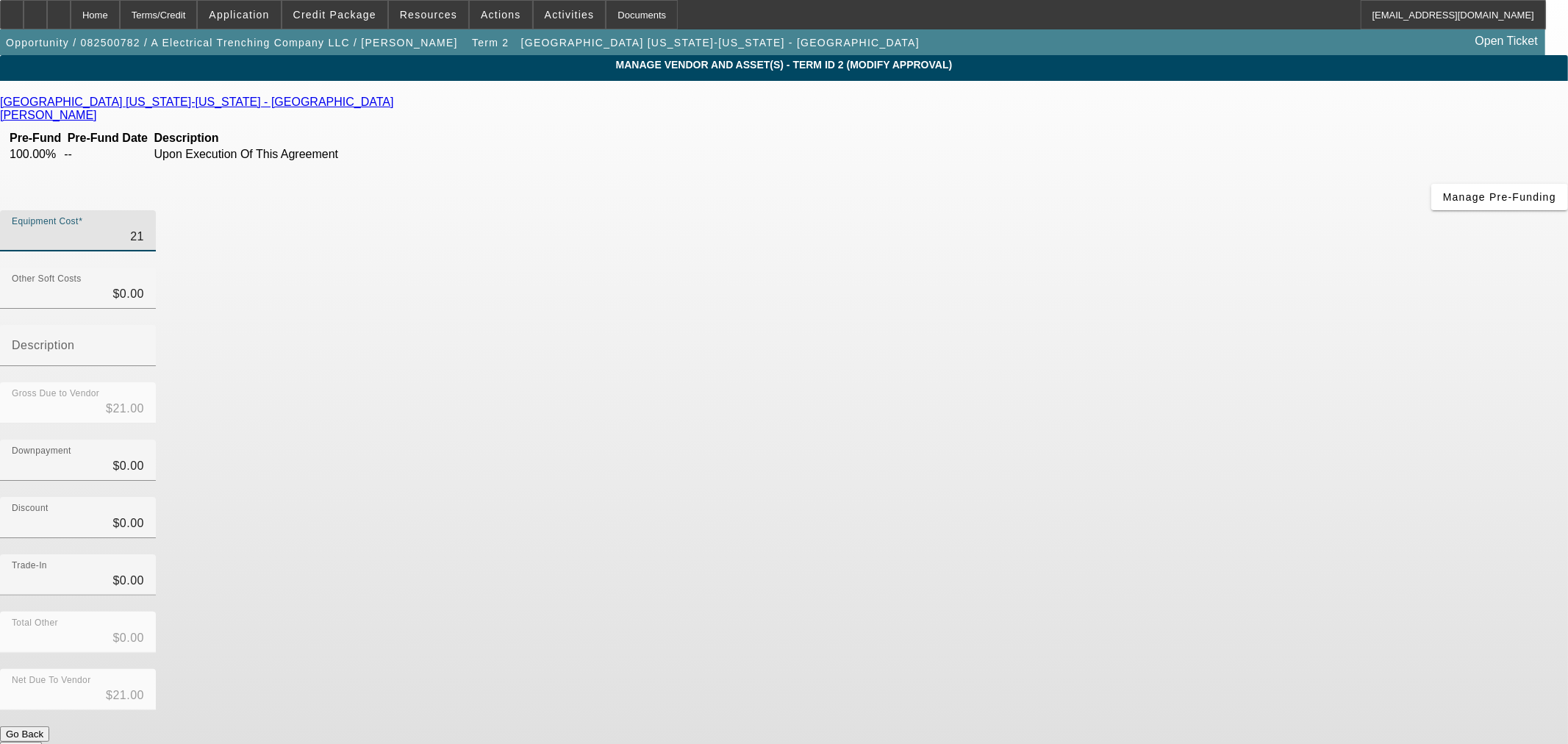
type input "$215.00"
type input "2151"
type input "$2,151.00"
type input "21514"
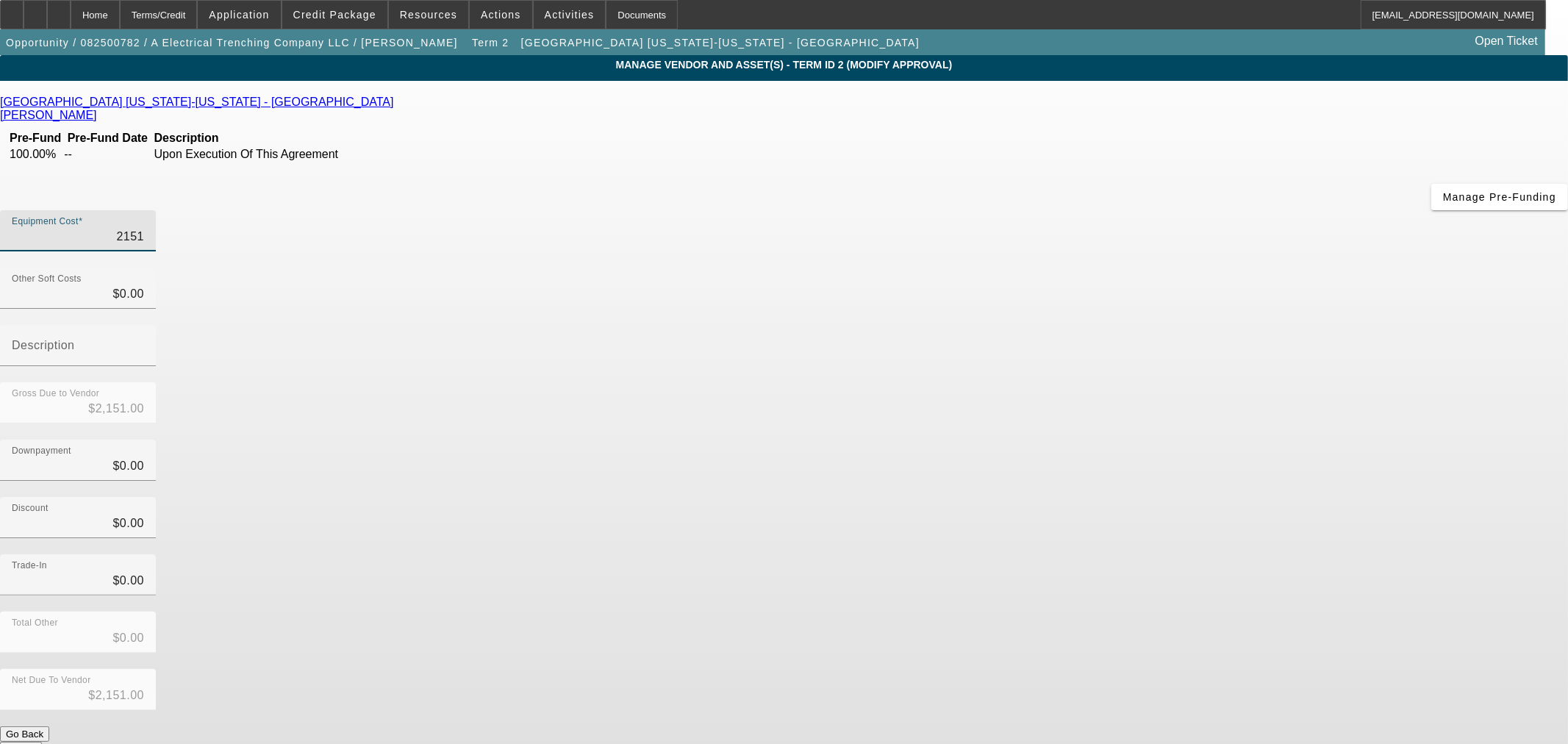
type input "$21,514.00"
type input "215144"
type input "$215,144.00"
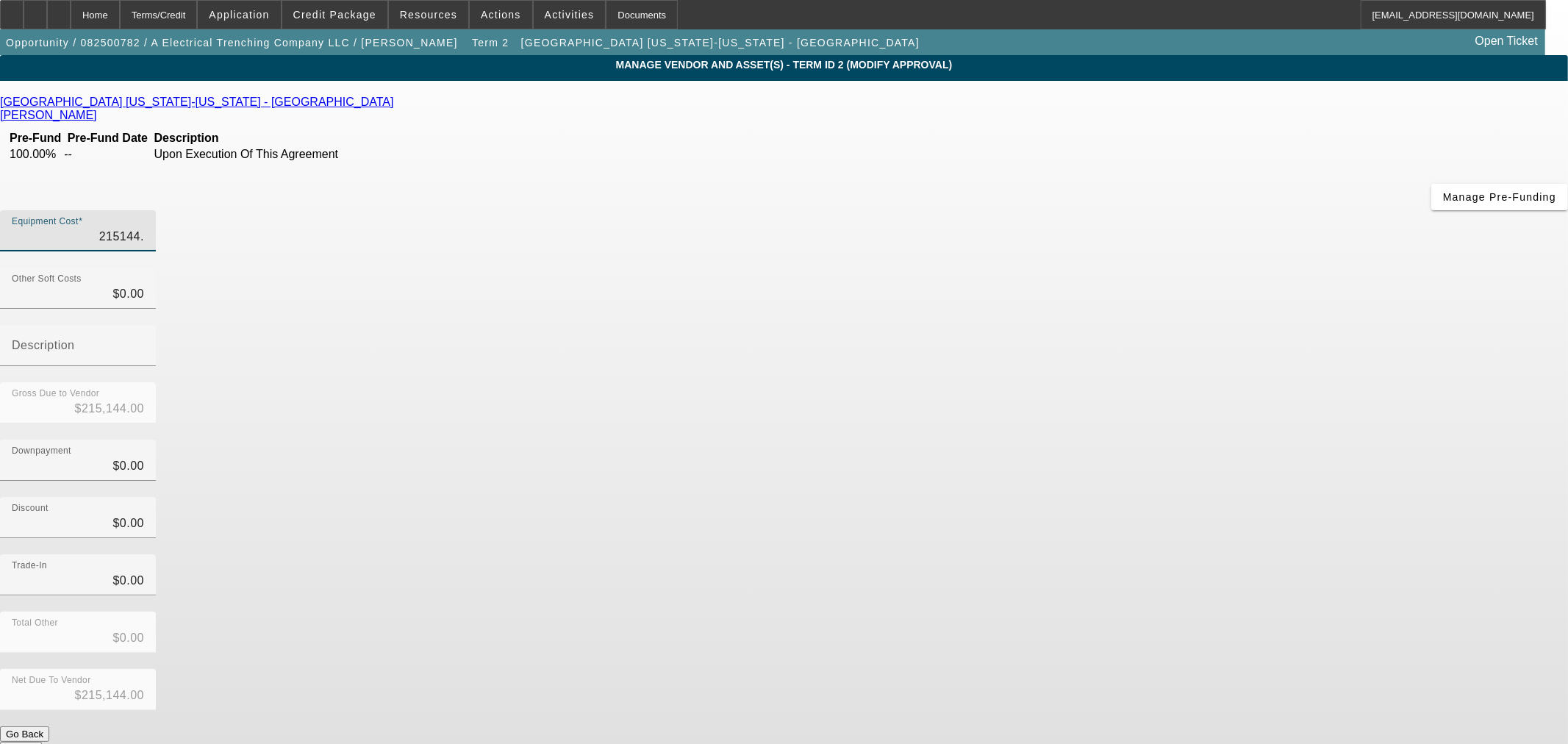
type input "215144.4"
type input "$215,144.40"
type input "215144.42"
type input "$215,144.42"
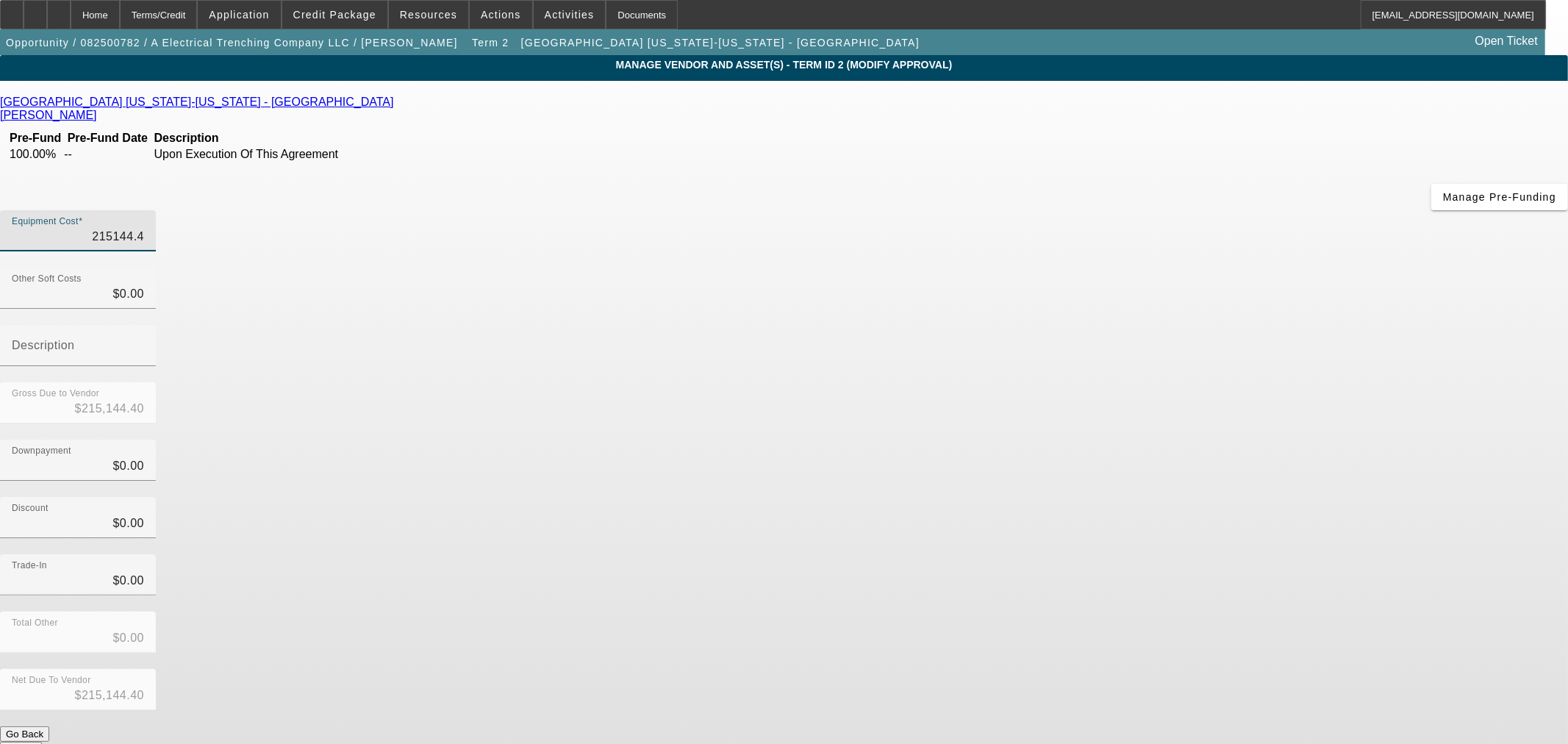
type input "$215,144.42"
click at [1110, 440] on div "Downpayment $0.00" at bounding box center [784, 468] width 1568 height 57
click at [42, 741] on button "Submit" at bounding box center [20, 749] width 42 height 16
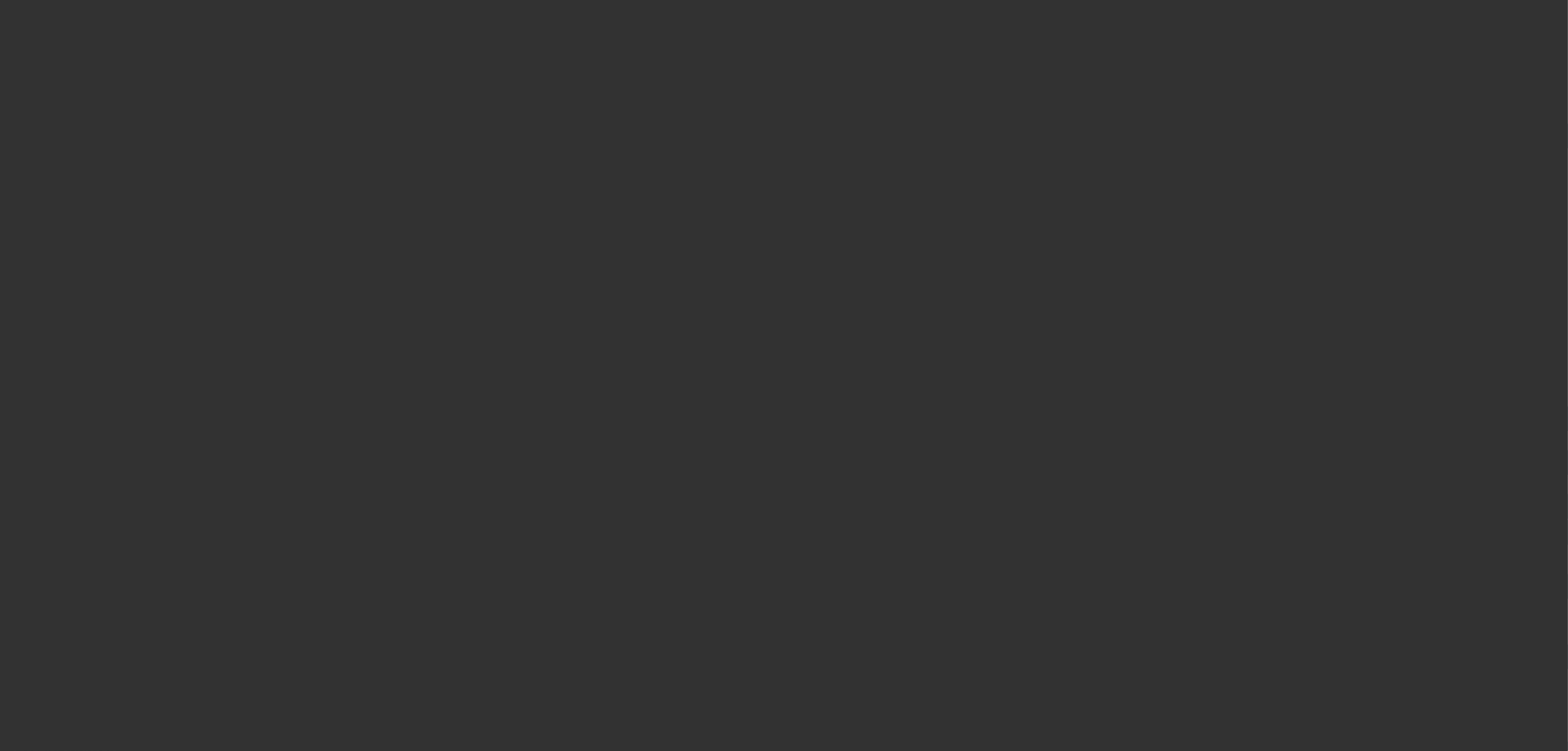
scroll to position [494, 0]
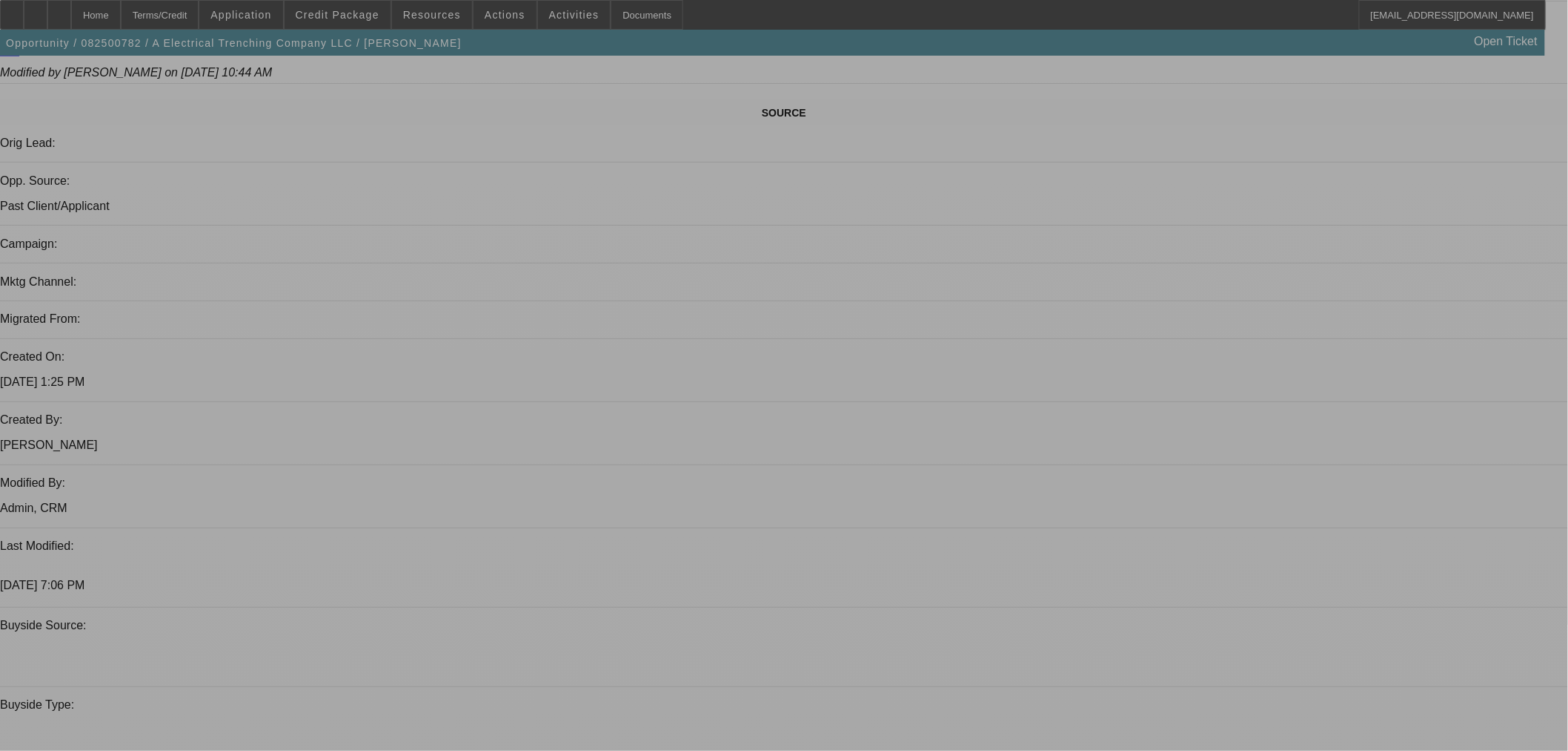
select select "0"
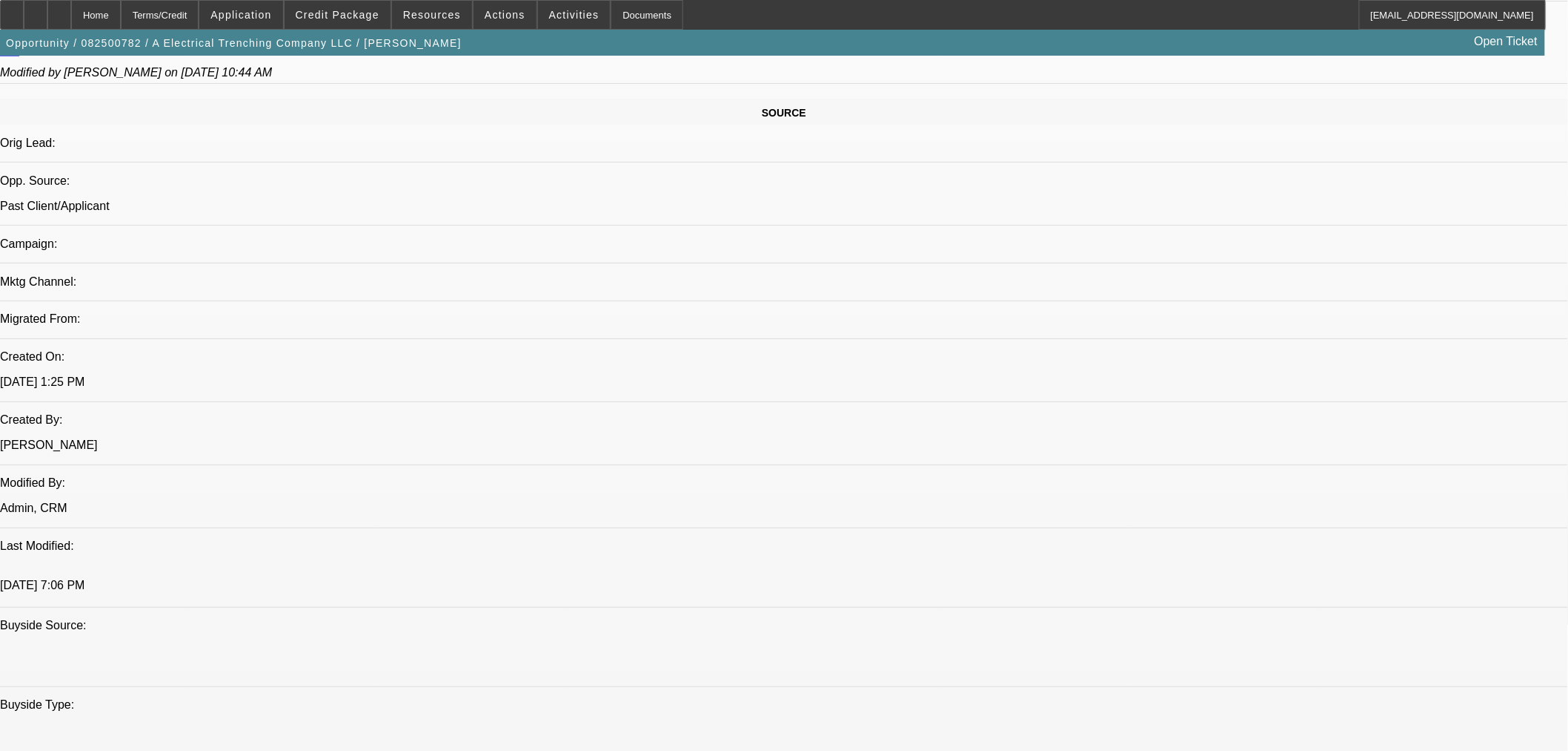
select select "0"
select select "3"
select select "0"
select select "6"
select select "0"
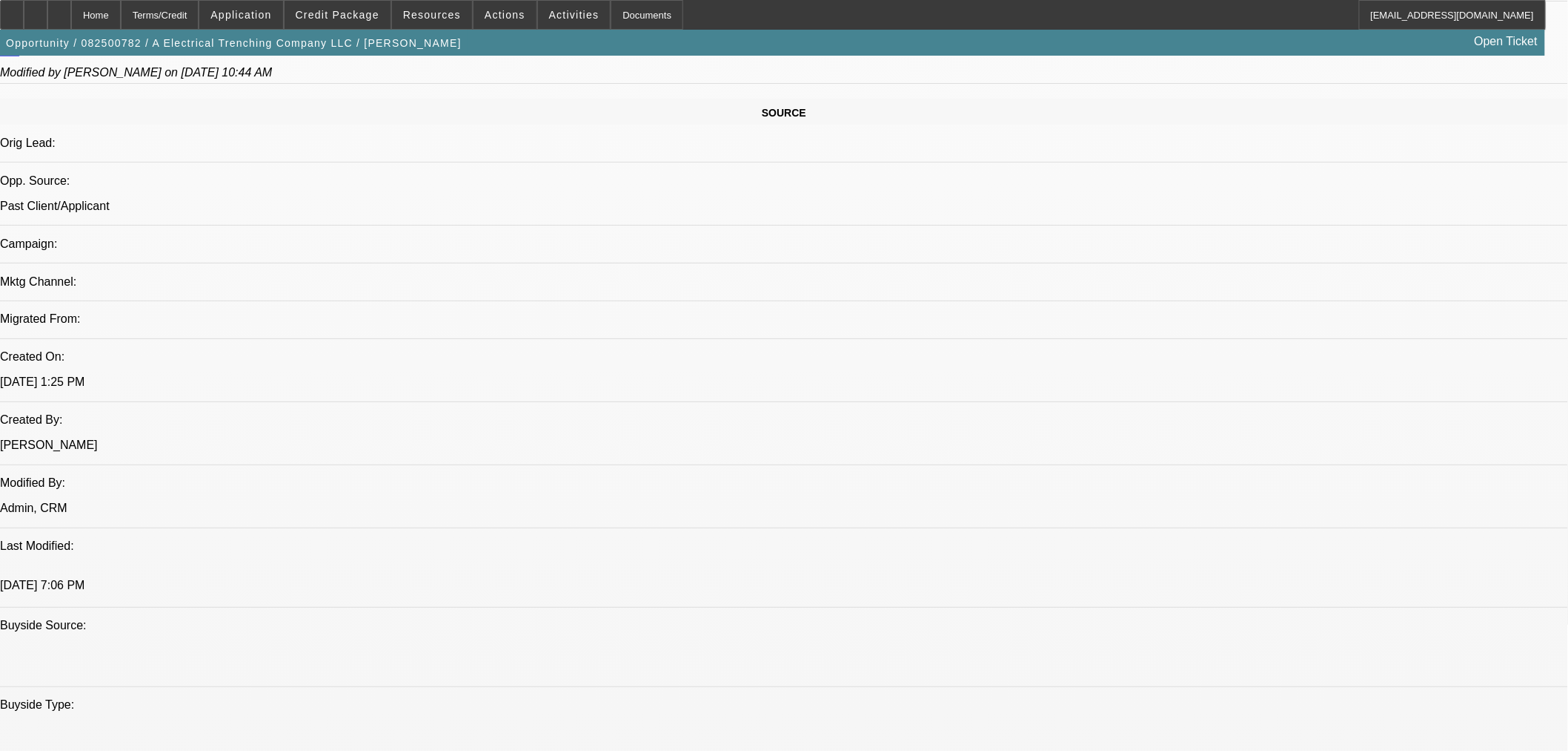
select select "0"
select select "3"
select select "0"
select select "6"
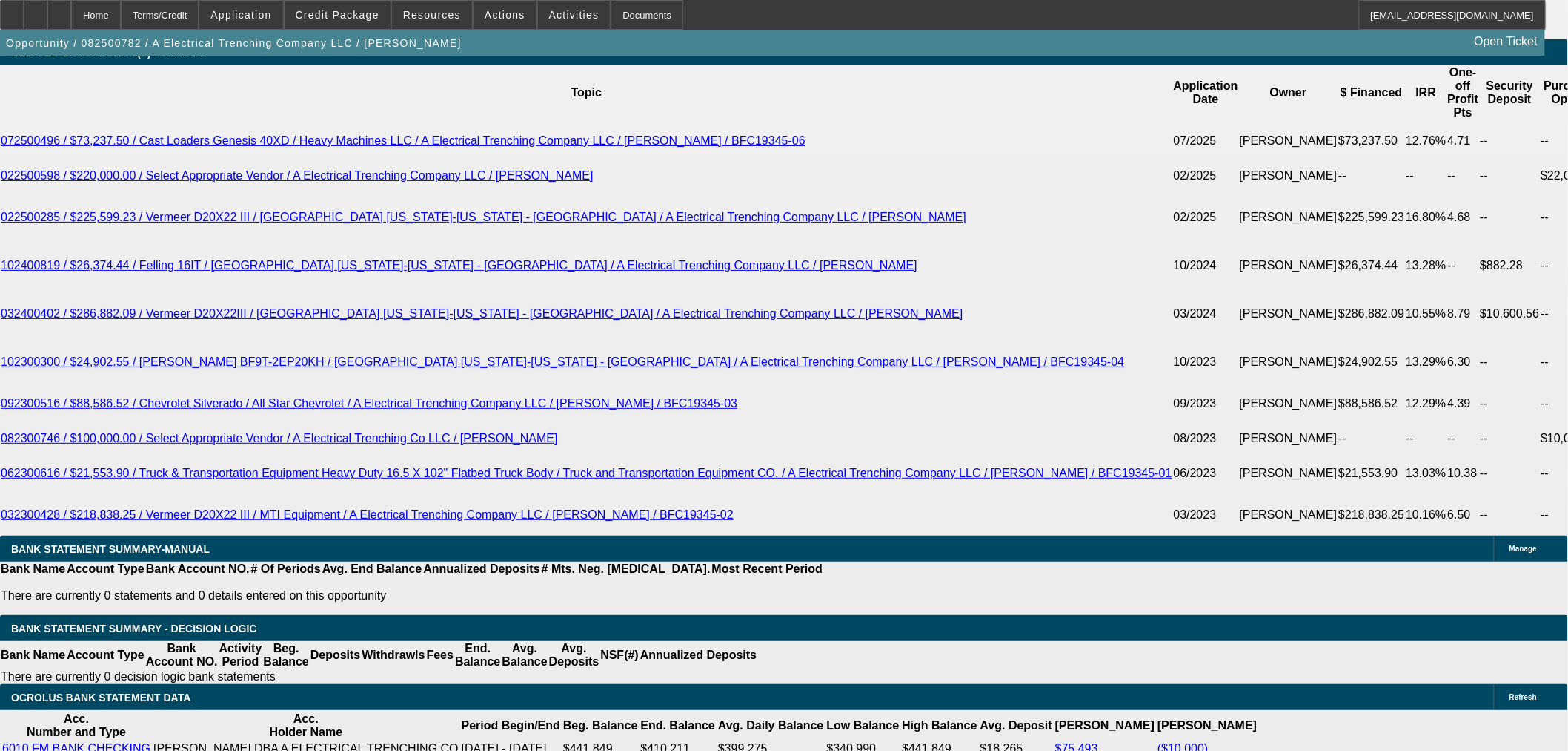
scroll to position [2590, 0]
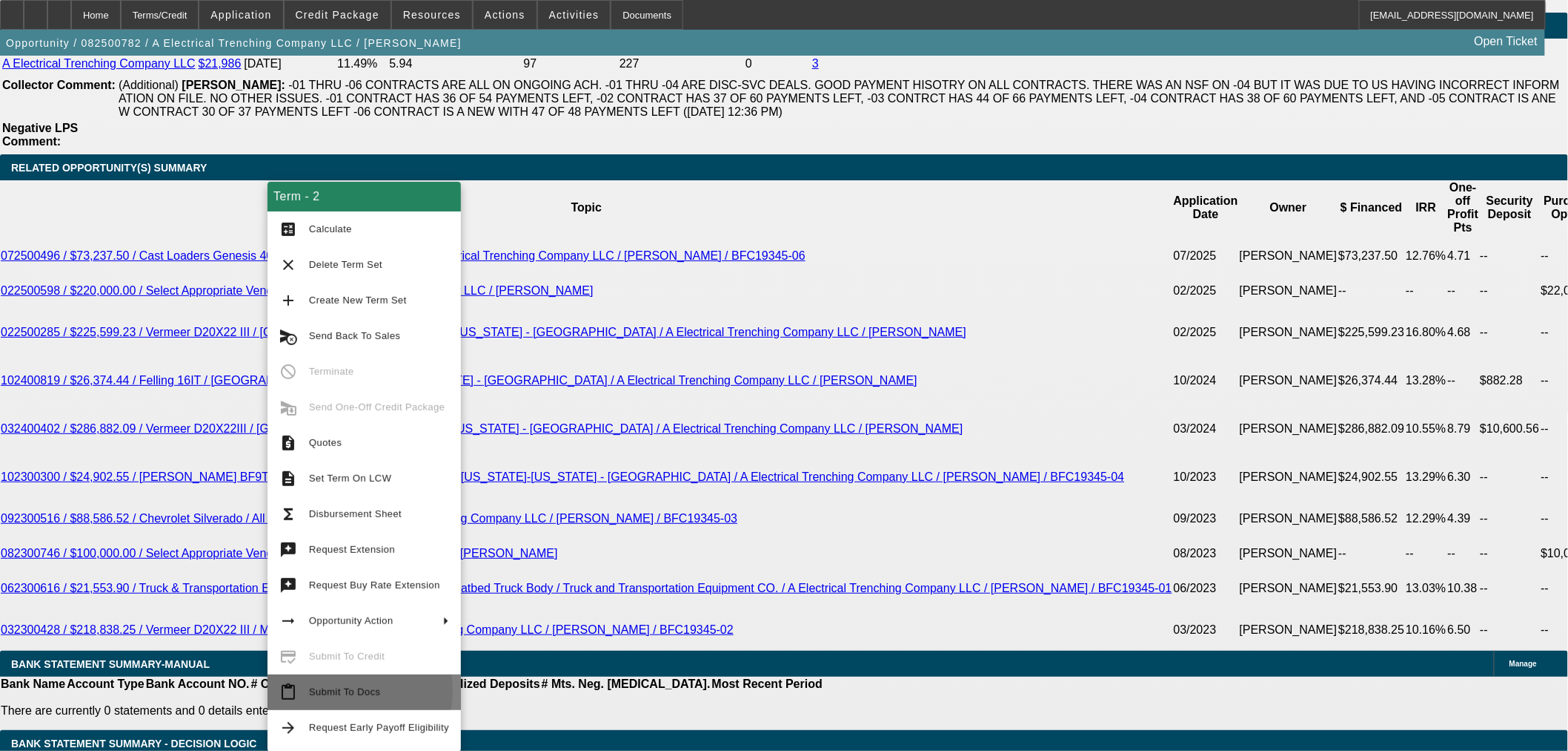
click at [334, 691] on span "Submit To Docs" at bounding box center [344, 691] width 72 height 11
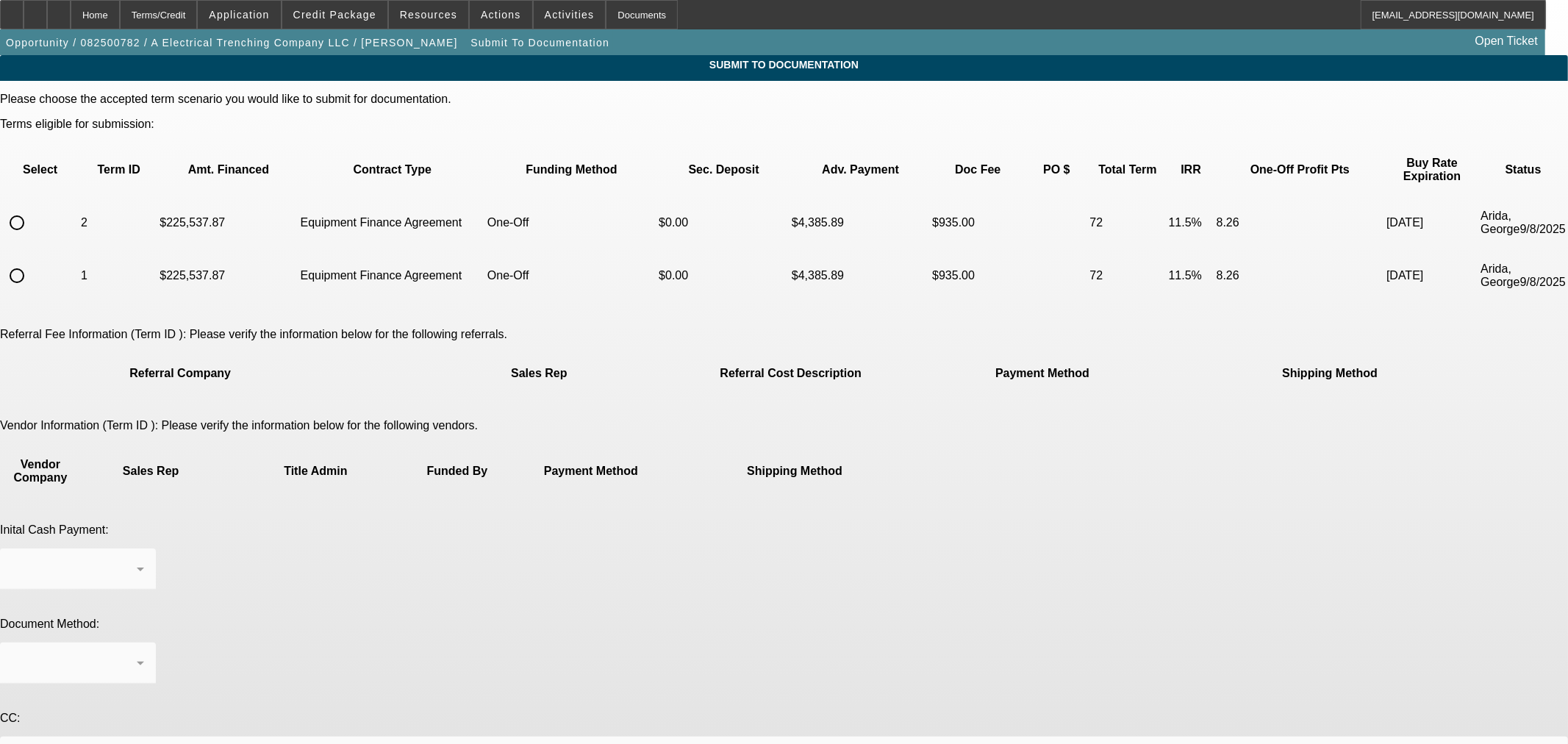
click at [31, 208] on input "radio" at bounding box center [17, 223] width 30 height 30
radio input "true"
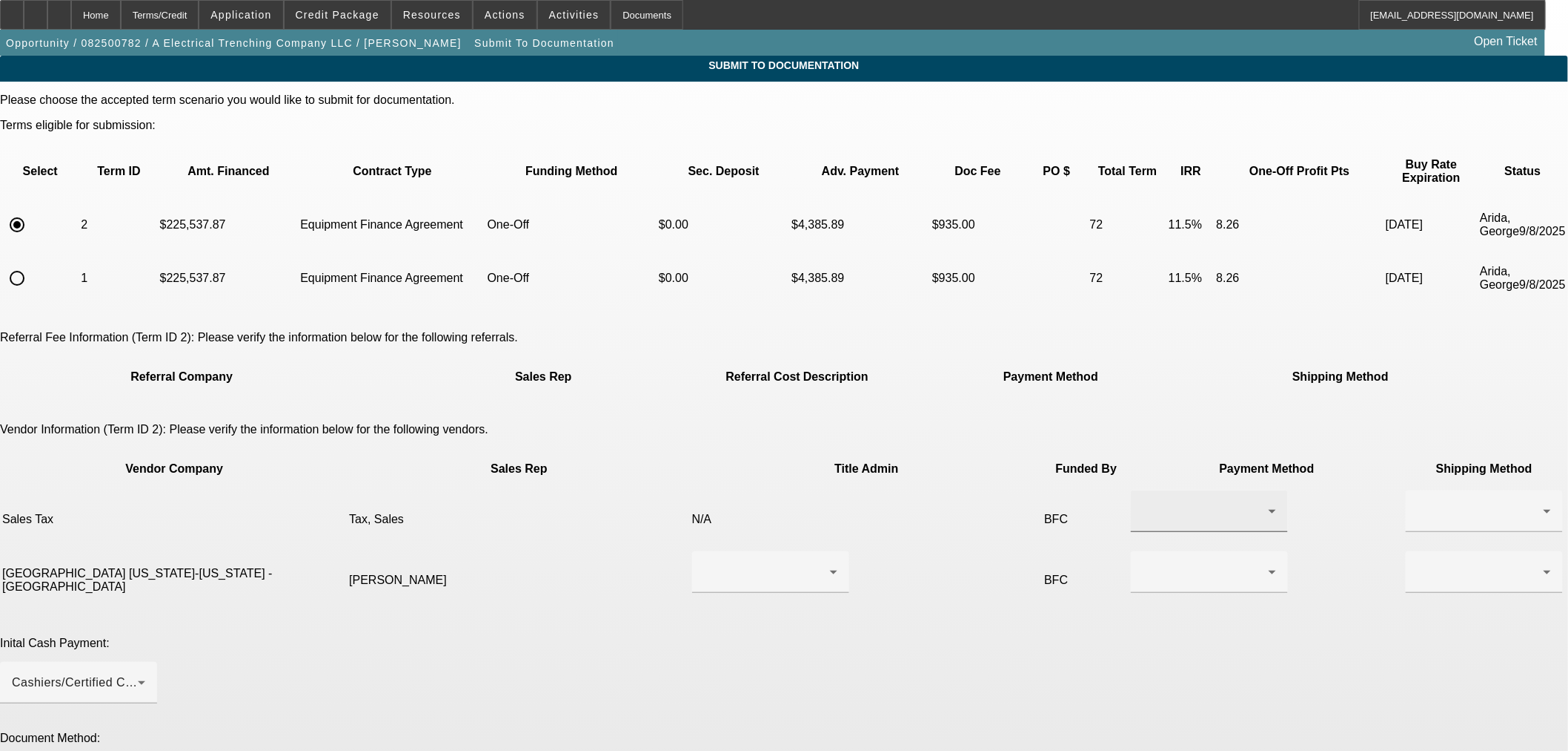
click at [1143, 503] on div at bounding box center [1205, 511] width 126 height 18
click at [917, 509] on mat-option "Check" at bounding box center [938, 492] width 157 height 35
click at [1418, 490] on div at bounding box center [1484, 511] width 133 height 42
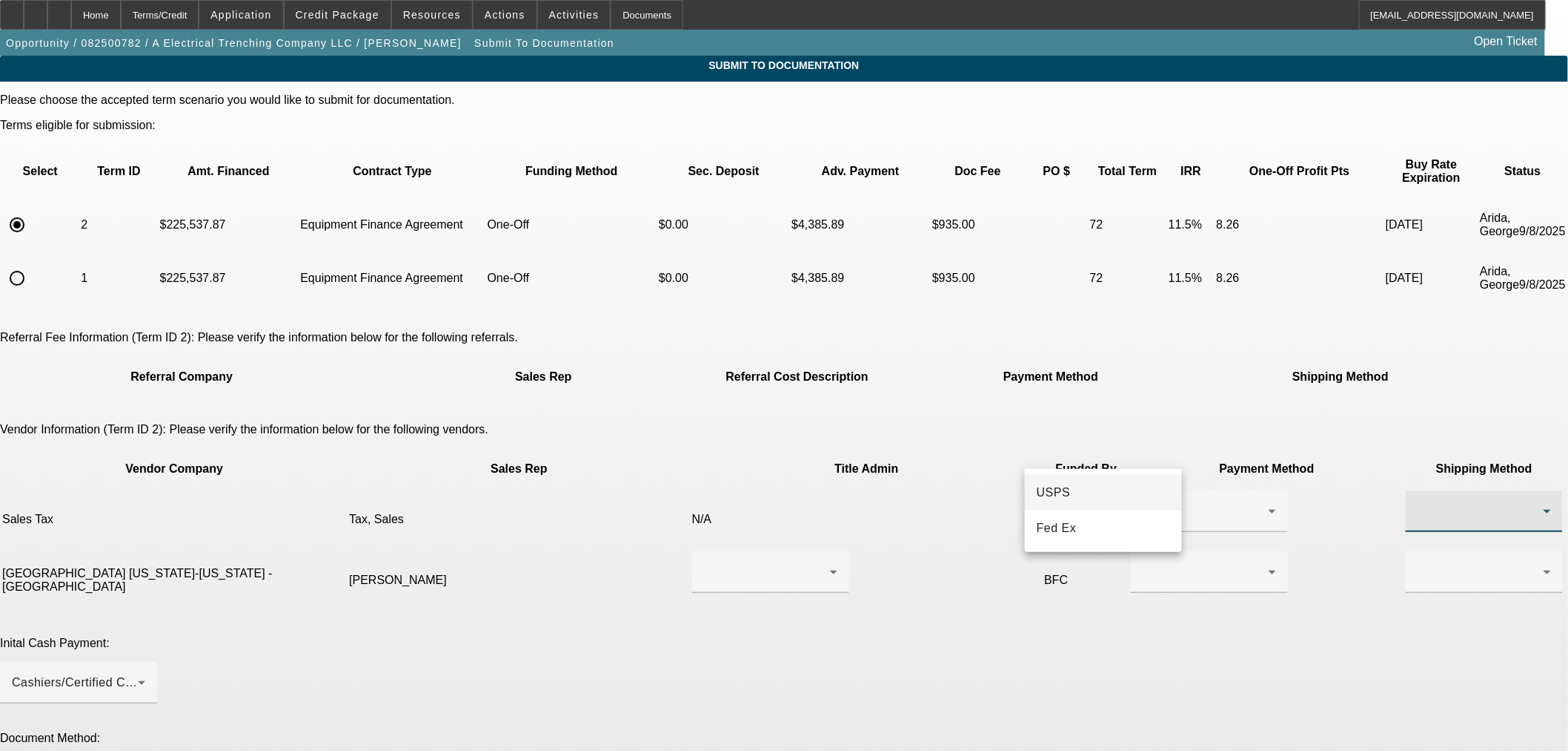
click at [1073, 484] on mat-option "USPS" at bounding box center [1103, 492] width 157 height 35
click at [743, 563] on div at bounding box center [766, 571] width 126 height 18
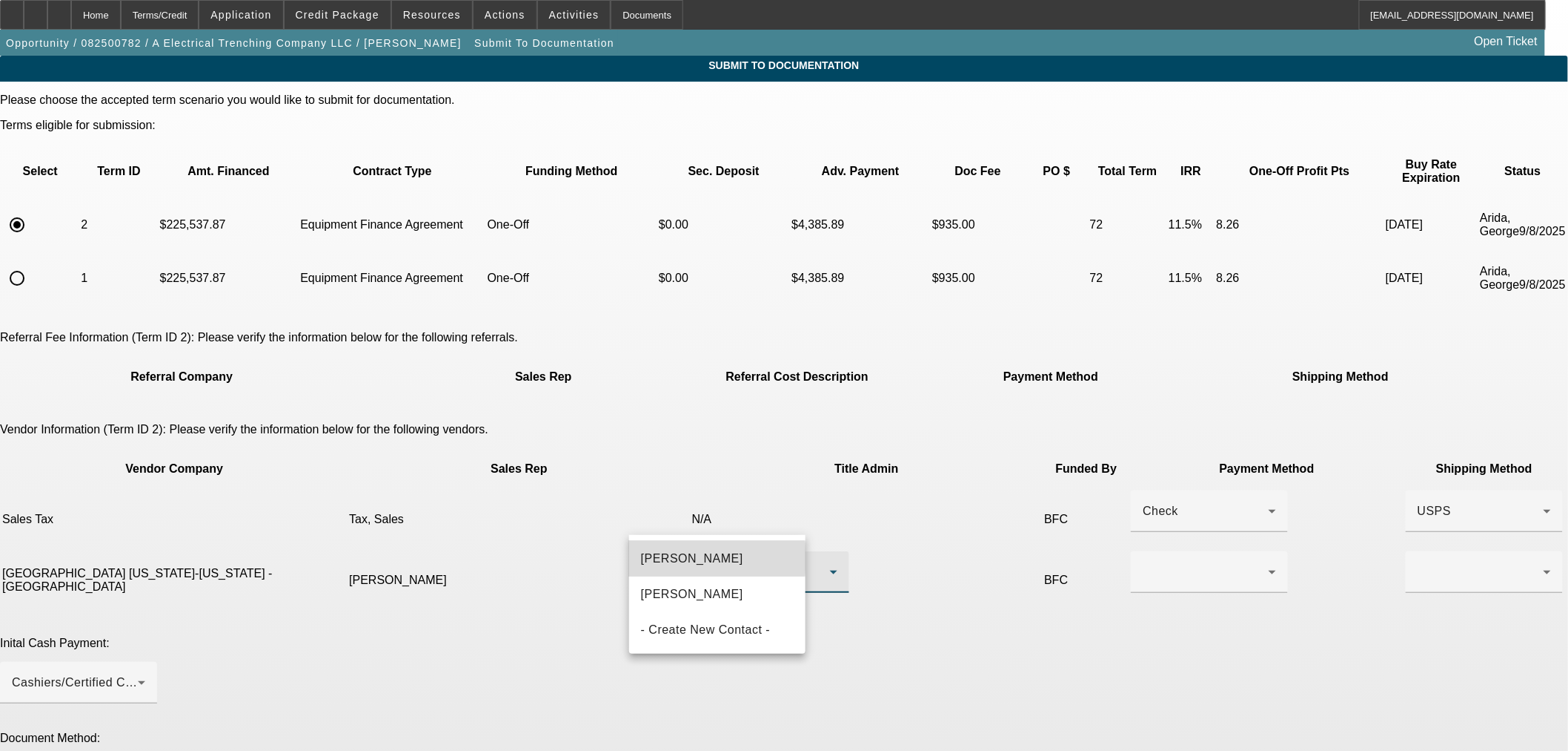
click at [714, 558] on span "[PERSON_NAME]" at bounding box center [692, 558] width 102 height 18
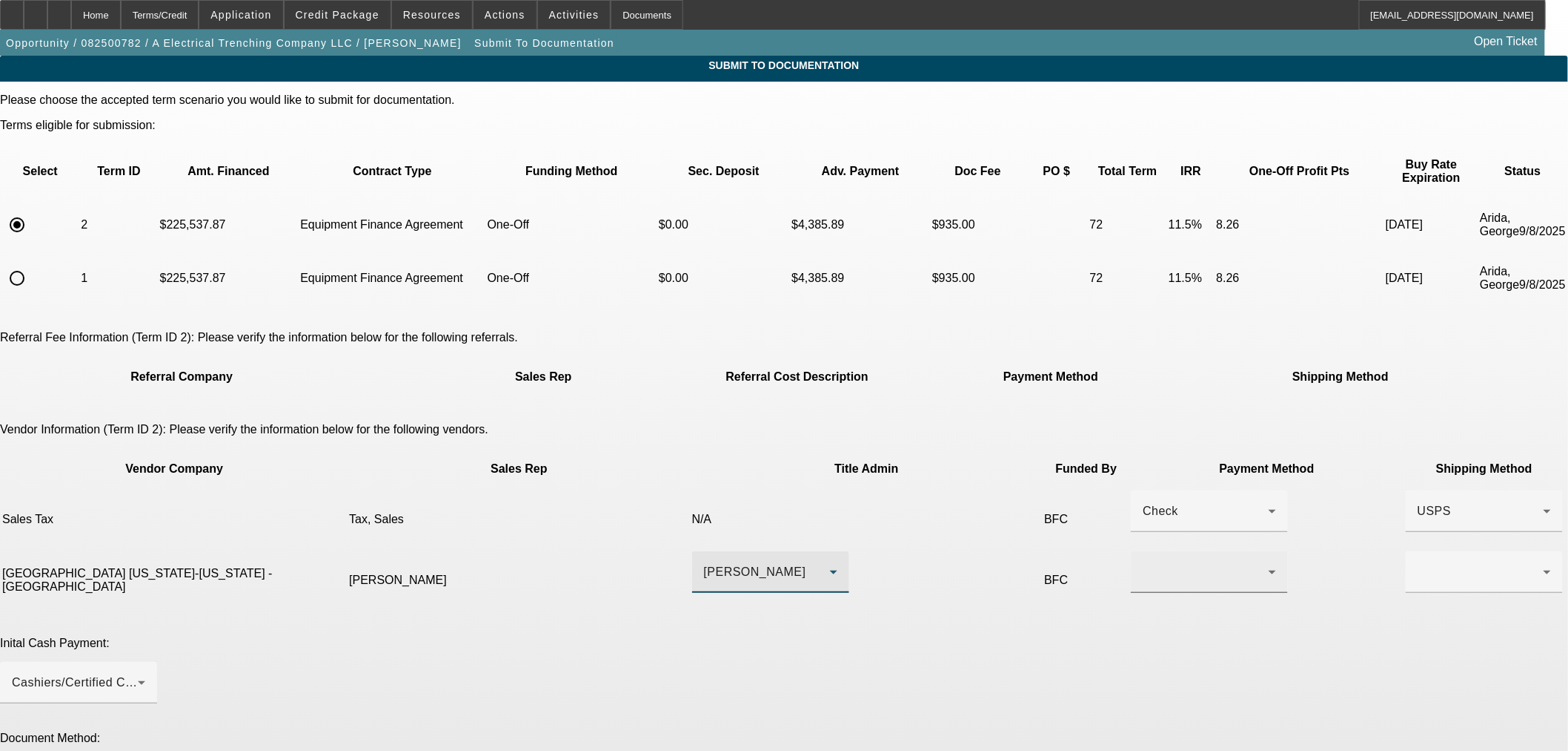
click at [1143, 563] on div at bounding box center [1205, 571] width 126 height 18
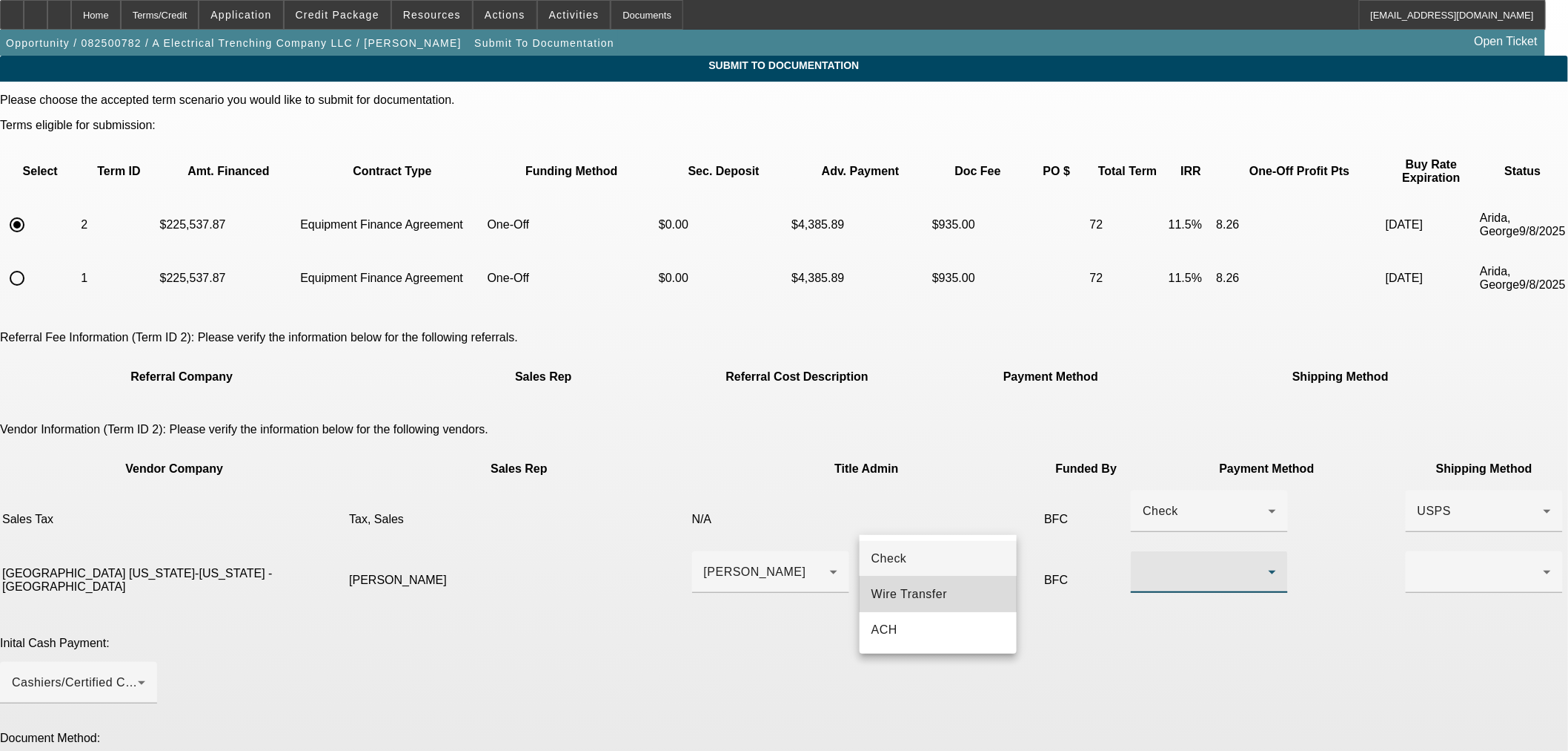
click at [935, 588] on span "Wire Transfer" at bounding box center [910, 594] width 76 height 18
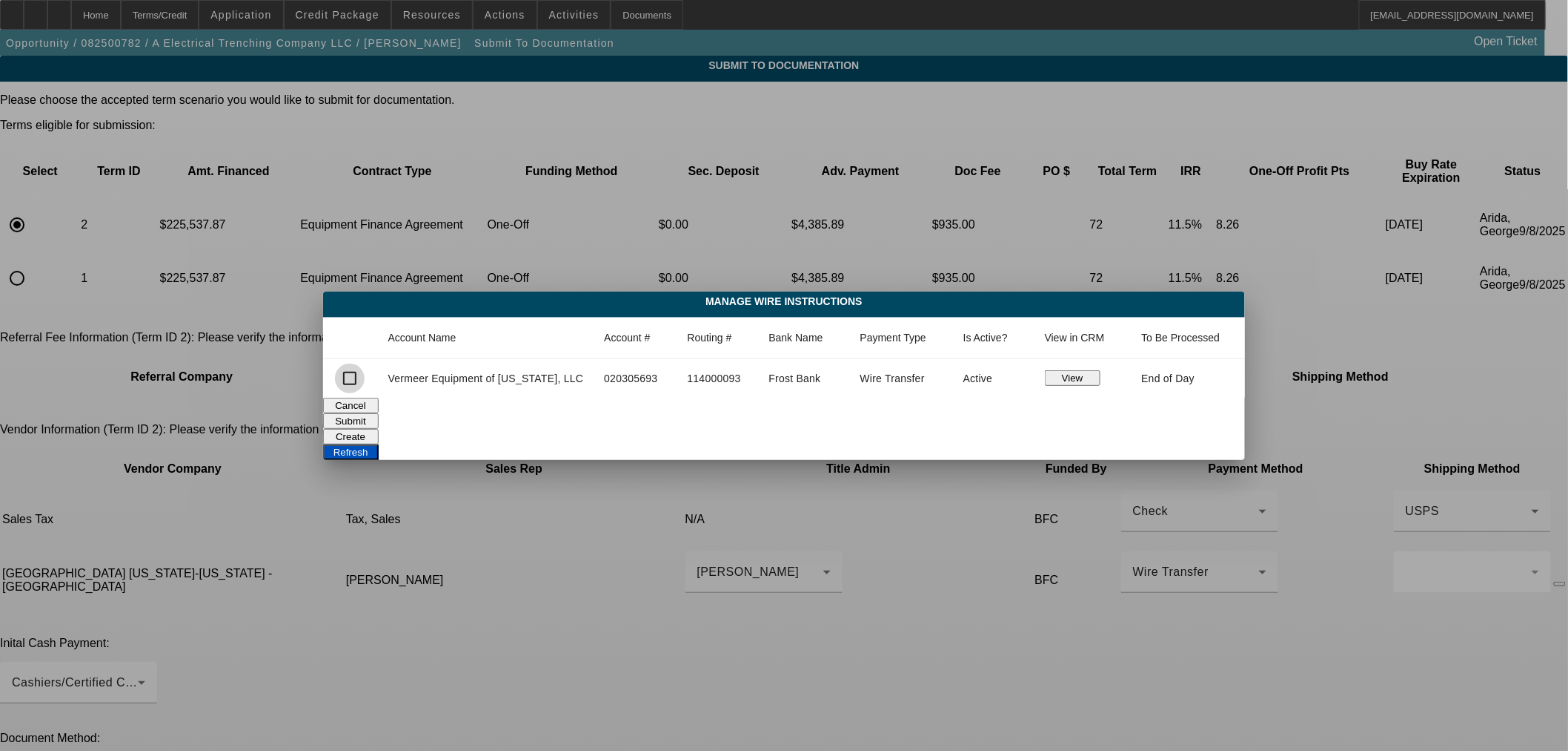
click at [364, 377] on input "checkbox" at bounding box center [350, 379] width 30 height 30
checkbox input "true"
click at [379, 414] on button "Submit" at bounding box center [351, 421] width 56 height 16
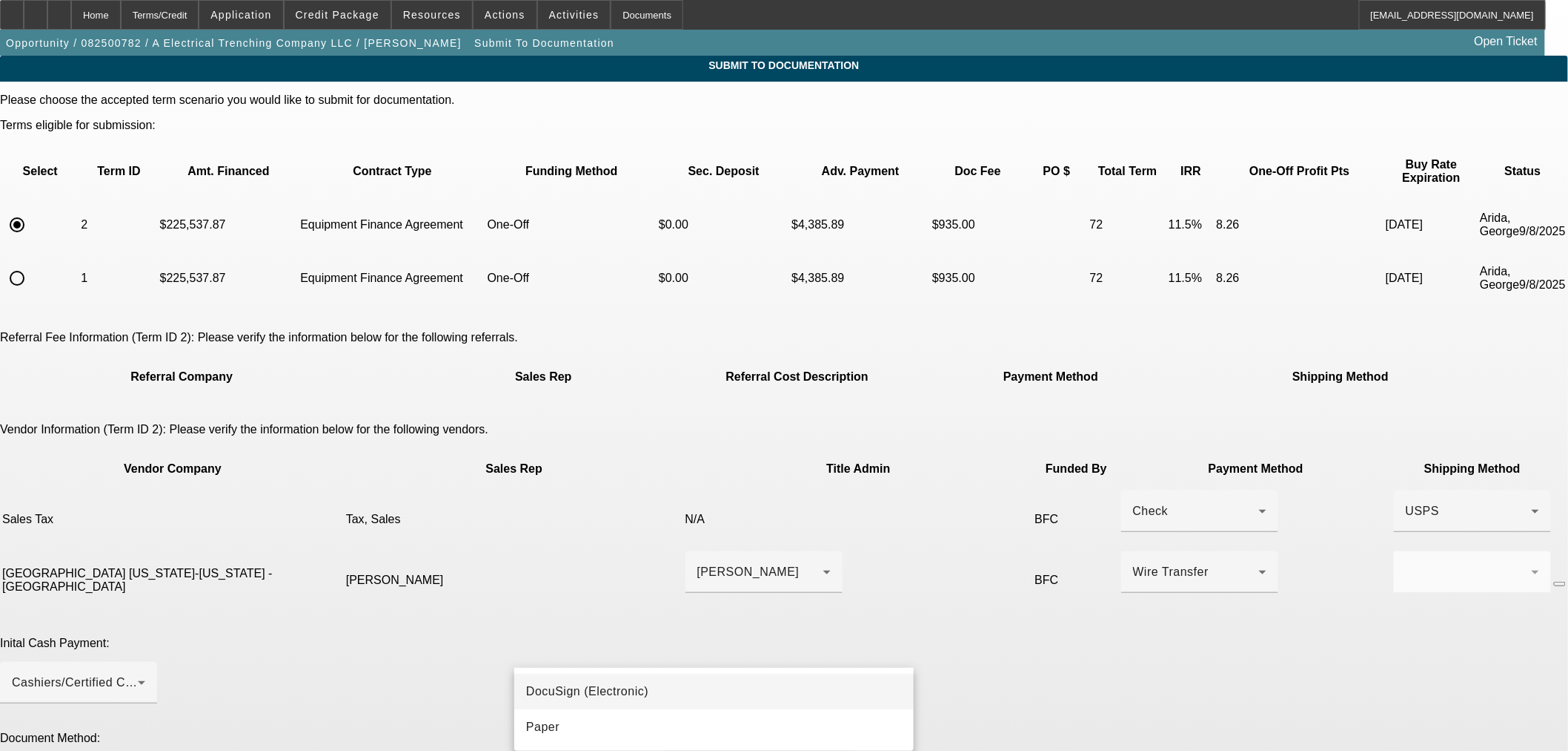
click at [636, 673] on div "DocuSign (Electronic) Paper" at bounding box center [714, 708] width 400 height 83
click at [636, 680] on mat-option "DocuSign (Electronic)" at bounding box center [714, 691] width 400 height 35
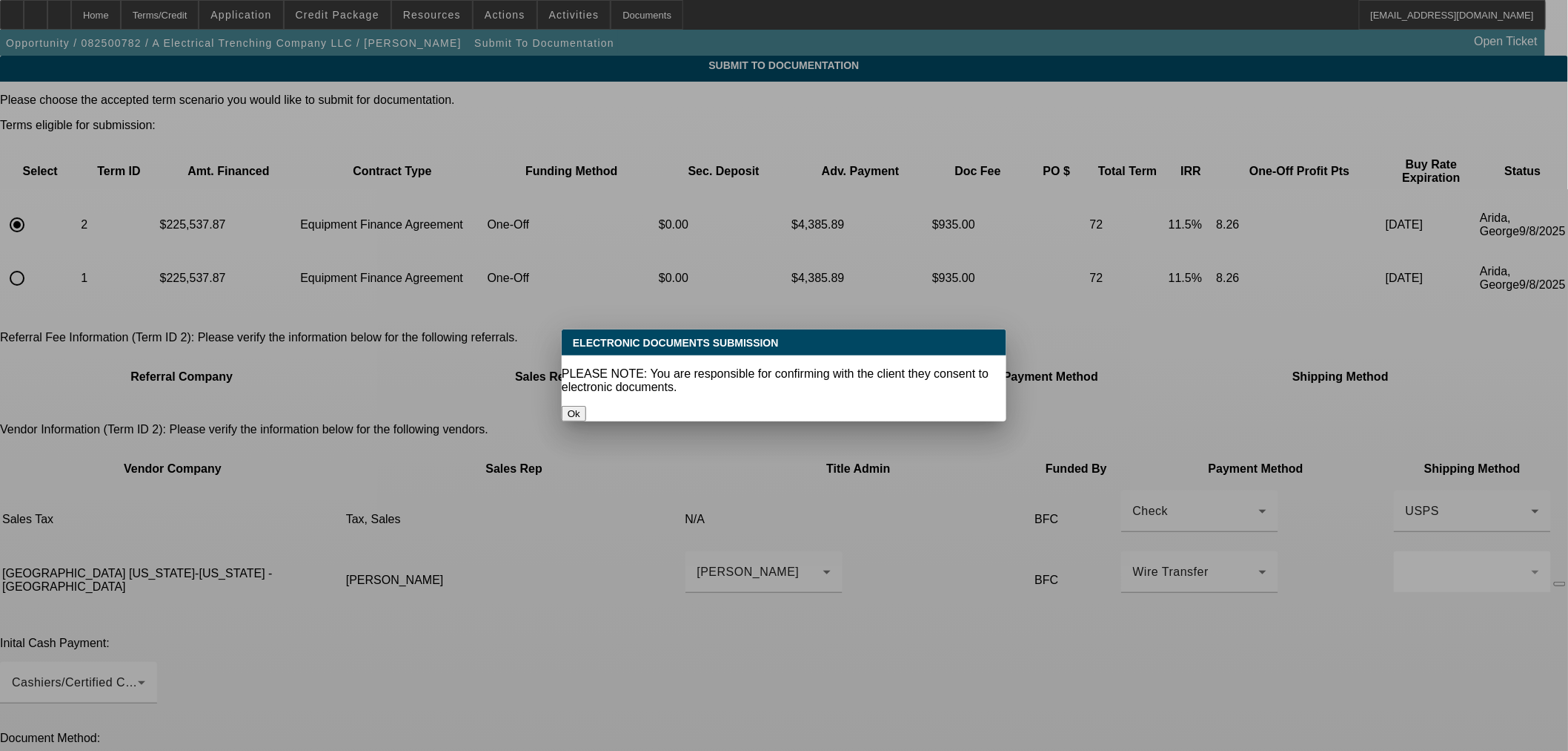
click at [586, 406] on button "Ok" at bounding box center [574, 413] width 24 height 16
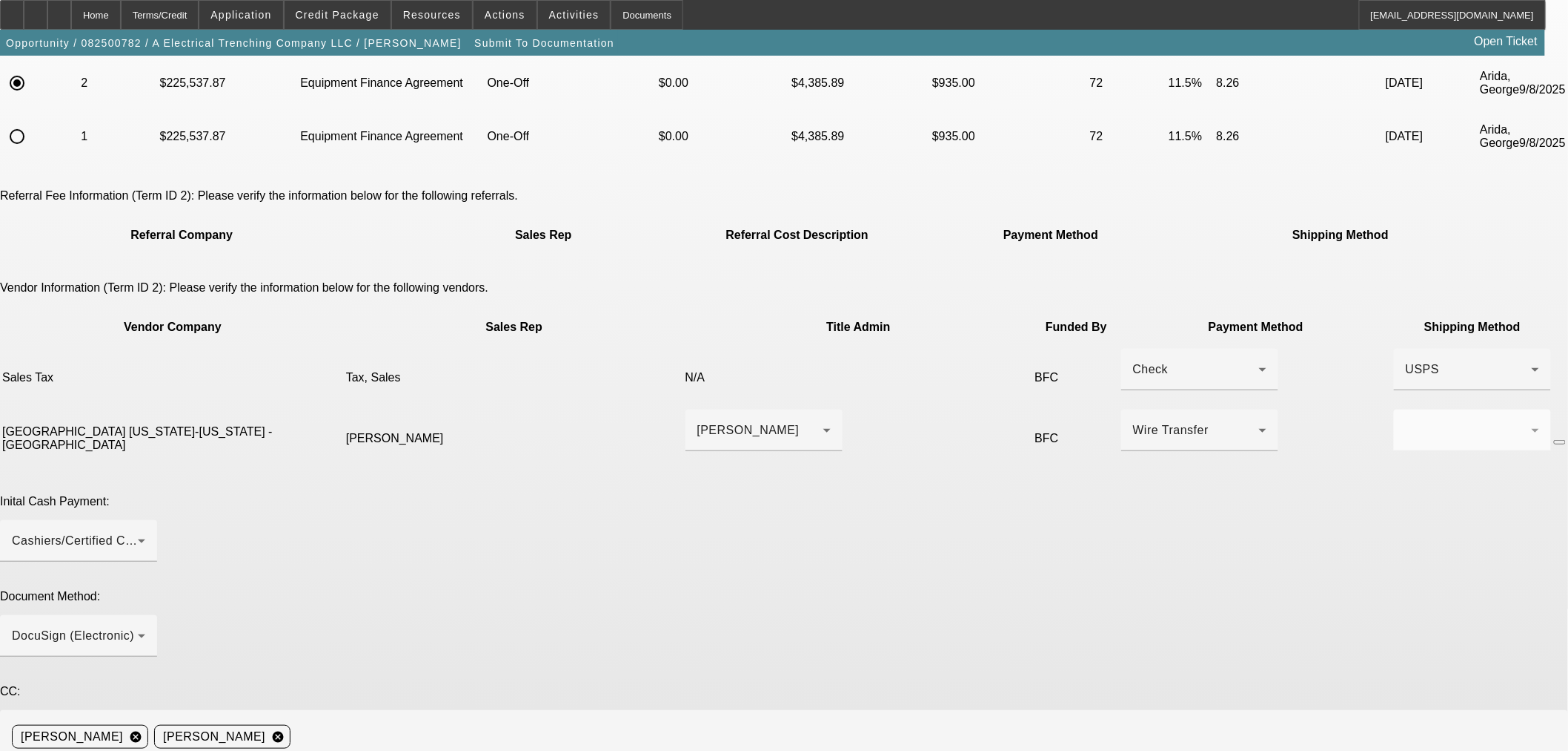
scroll to position [242, 0]
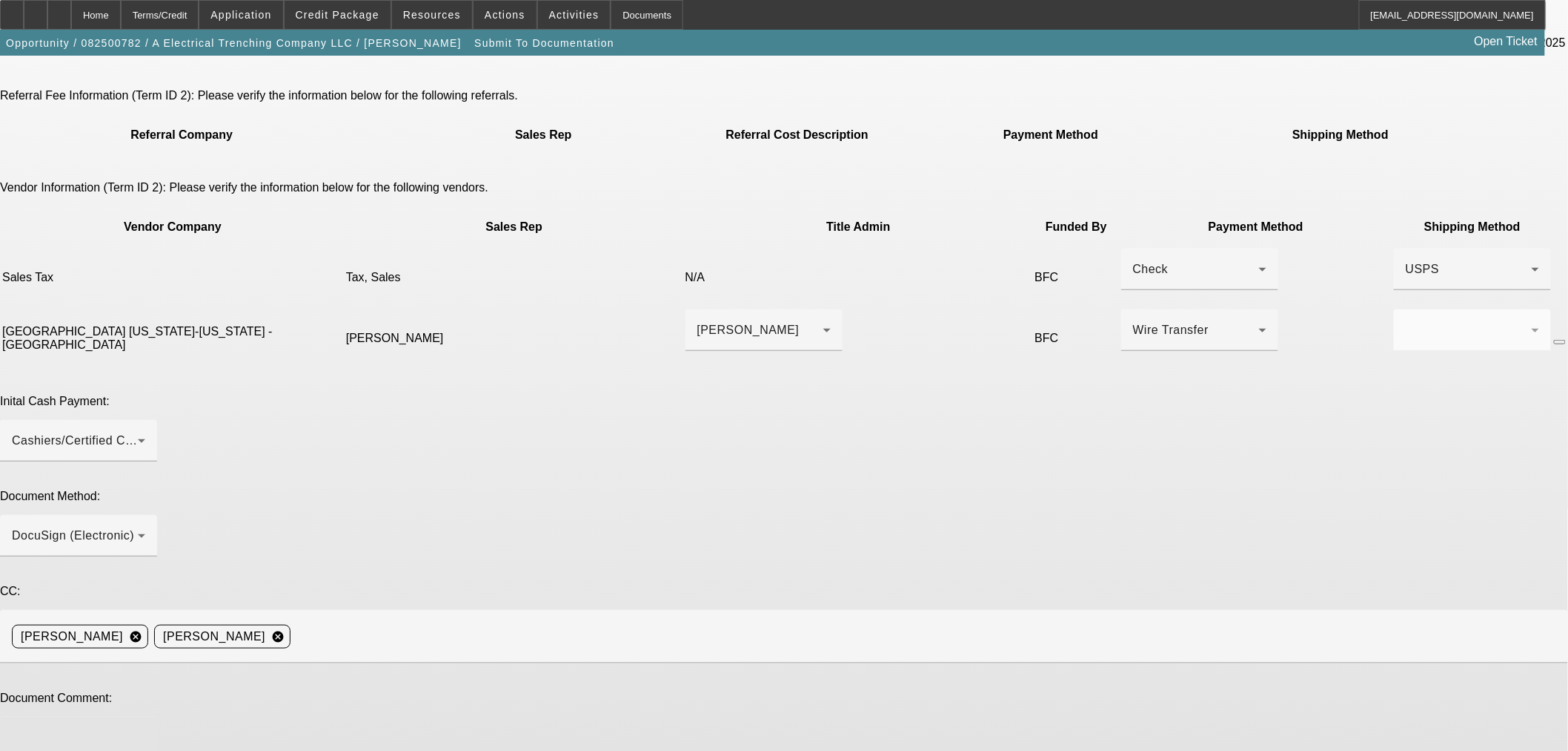
click at [145, 729] on textarea at bounding box center [78, 746] width 133 height 35
paste textarea "[EMAIL_ADDRESS][DOMAIN_NAME]"
click at [145, 729] on textarea "Contact is [EMAIL_ADDRESS][DOMAIN_NAME]" at bounding box center [78, 746] width 133 height 35
type textarea "Contact is [PERSON_NAME] [EMAIL_ADDRESS][DOMAIN_NAME]"
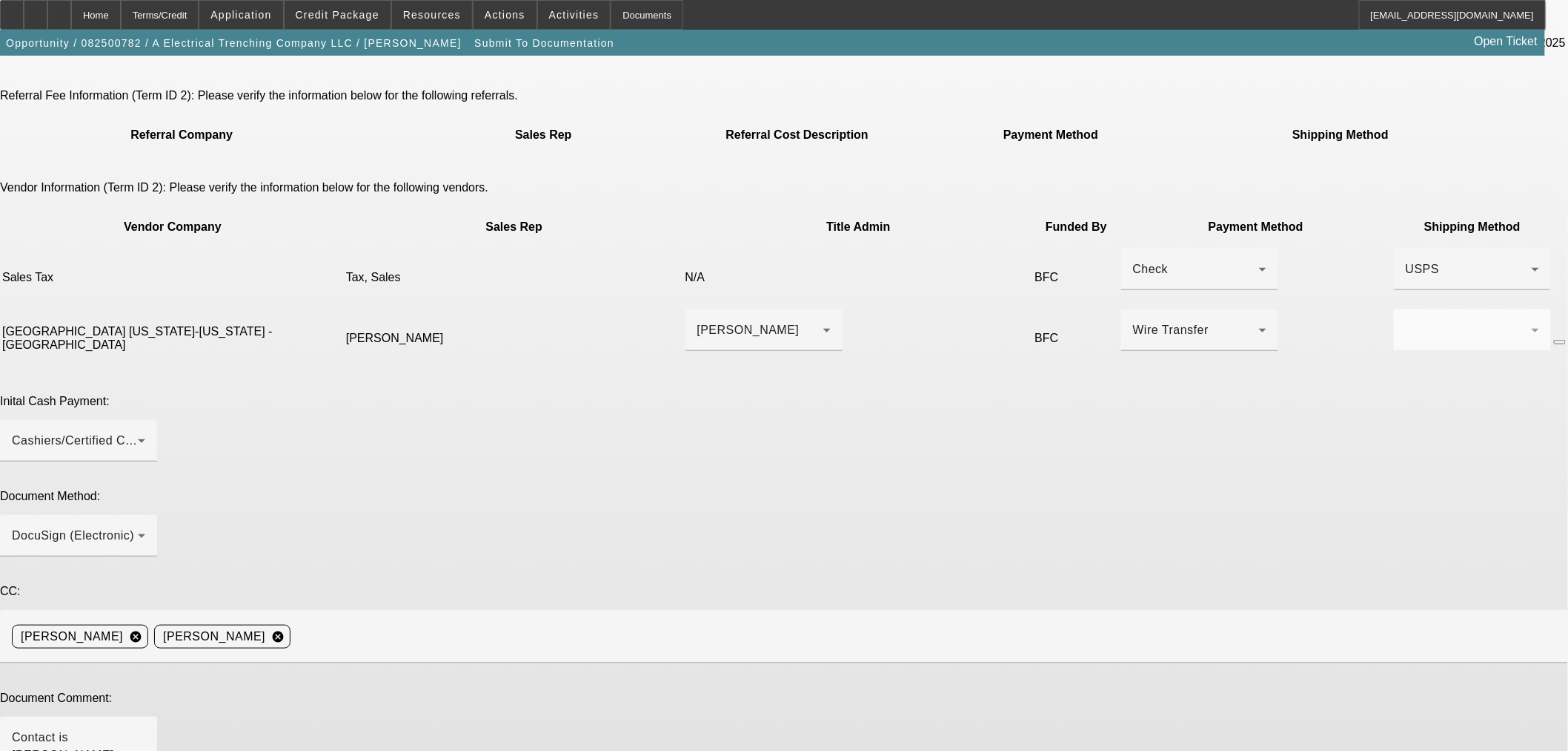
type textarea "Terms are the same just separated sales tax. Thanks"
